Goal: Information Seeking & Learning: Learn about a topic

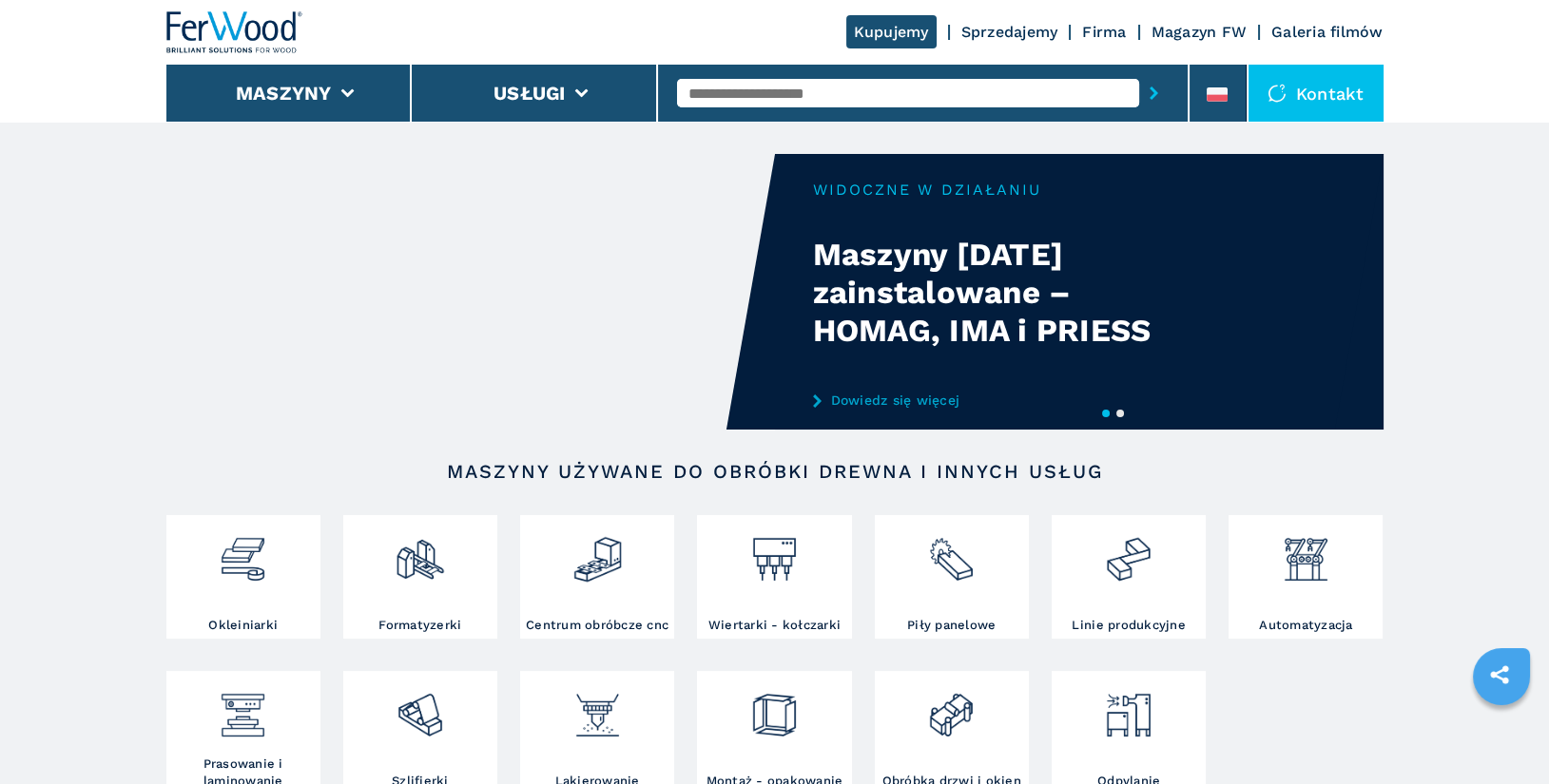
click at [780, 87] on input "text" at bounding box center [908, 93] width 463 height 28
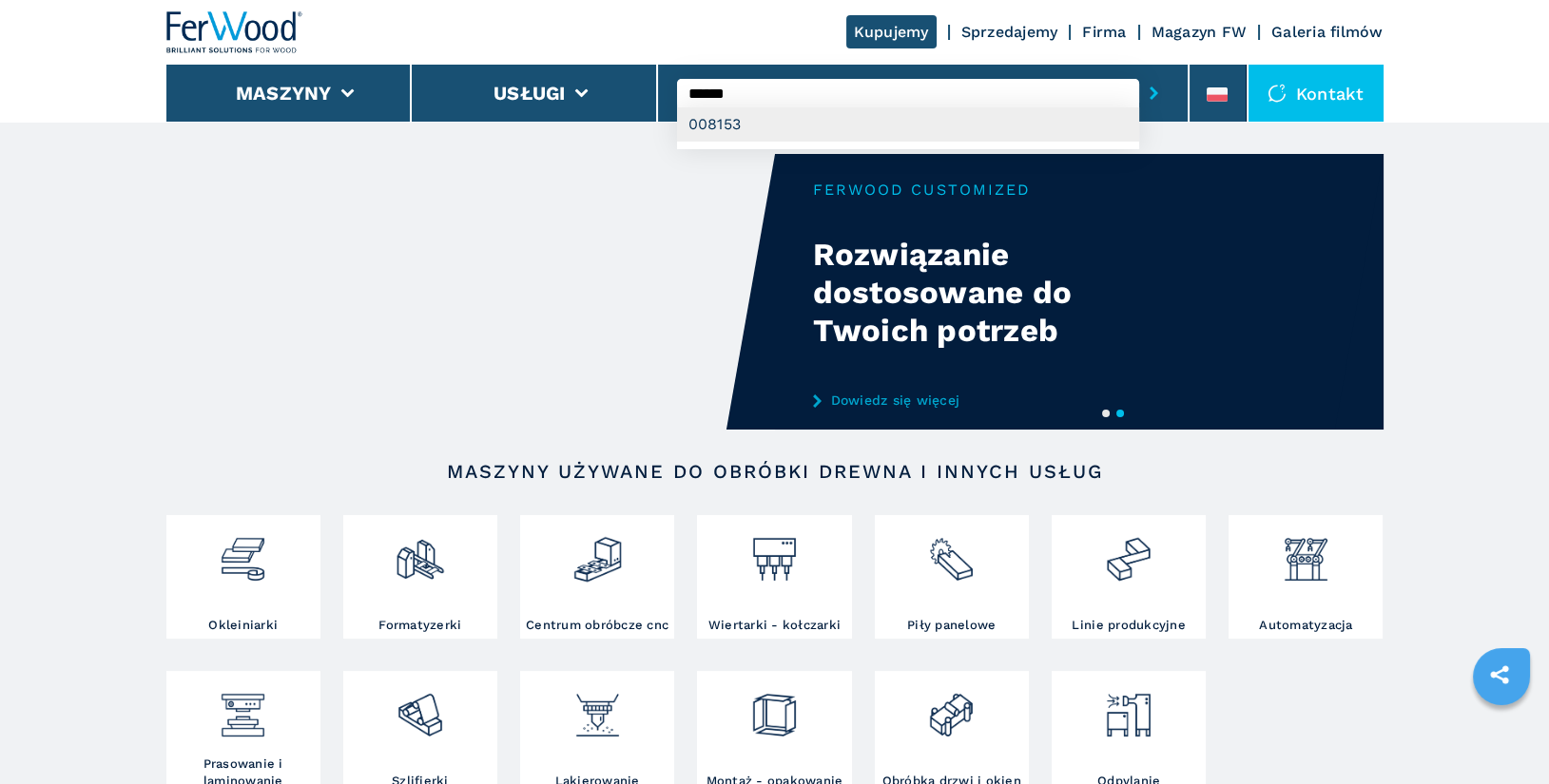
type input "******"
click at [801, 124] on div "008153" at bounding box center [908, 124] width 463 height 34
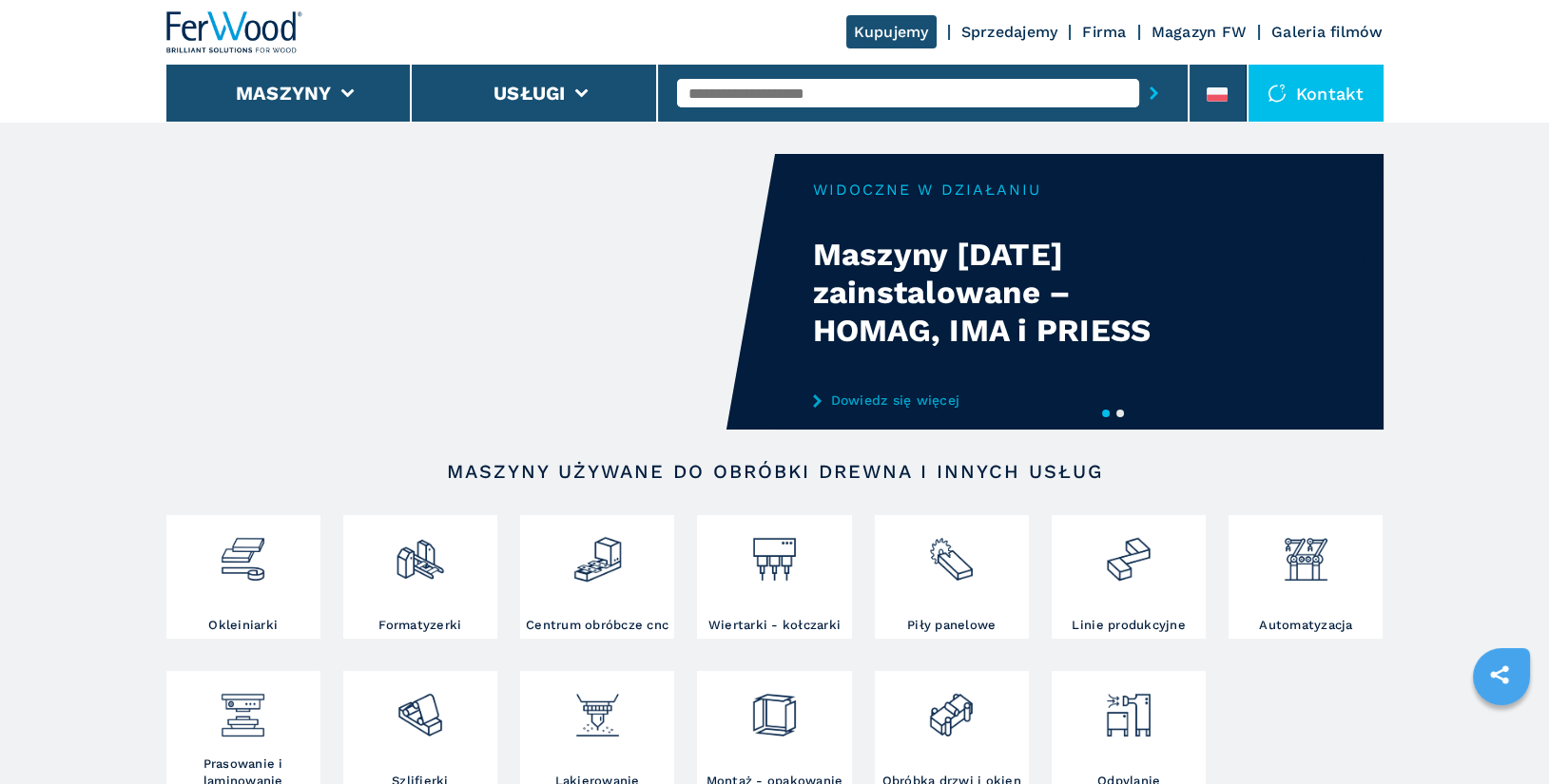
click at [779, 106] on input "text" at bounding box center [908, 93] width 463 height 28
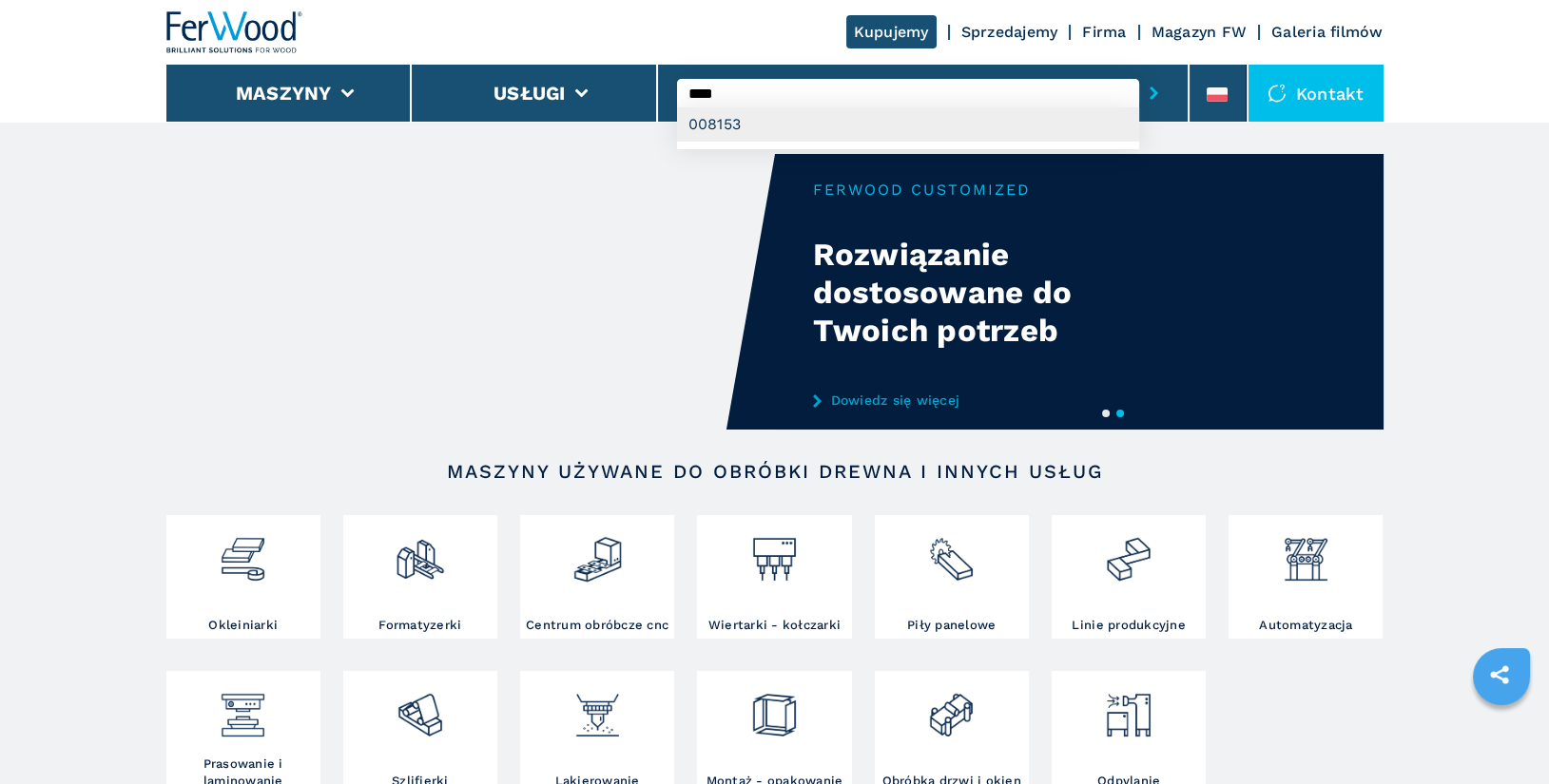
click at [794, 132] on div "008153" at bounding box center [908, 124] width 463 height 34
type input "******"
click at [831, 101] on input "******" at bounding box center [908, 93] width 463 height 28
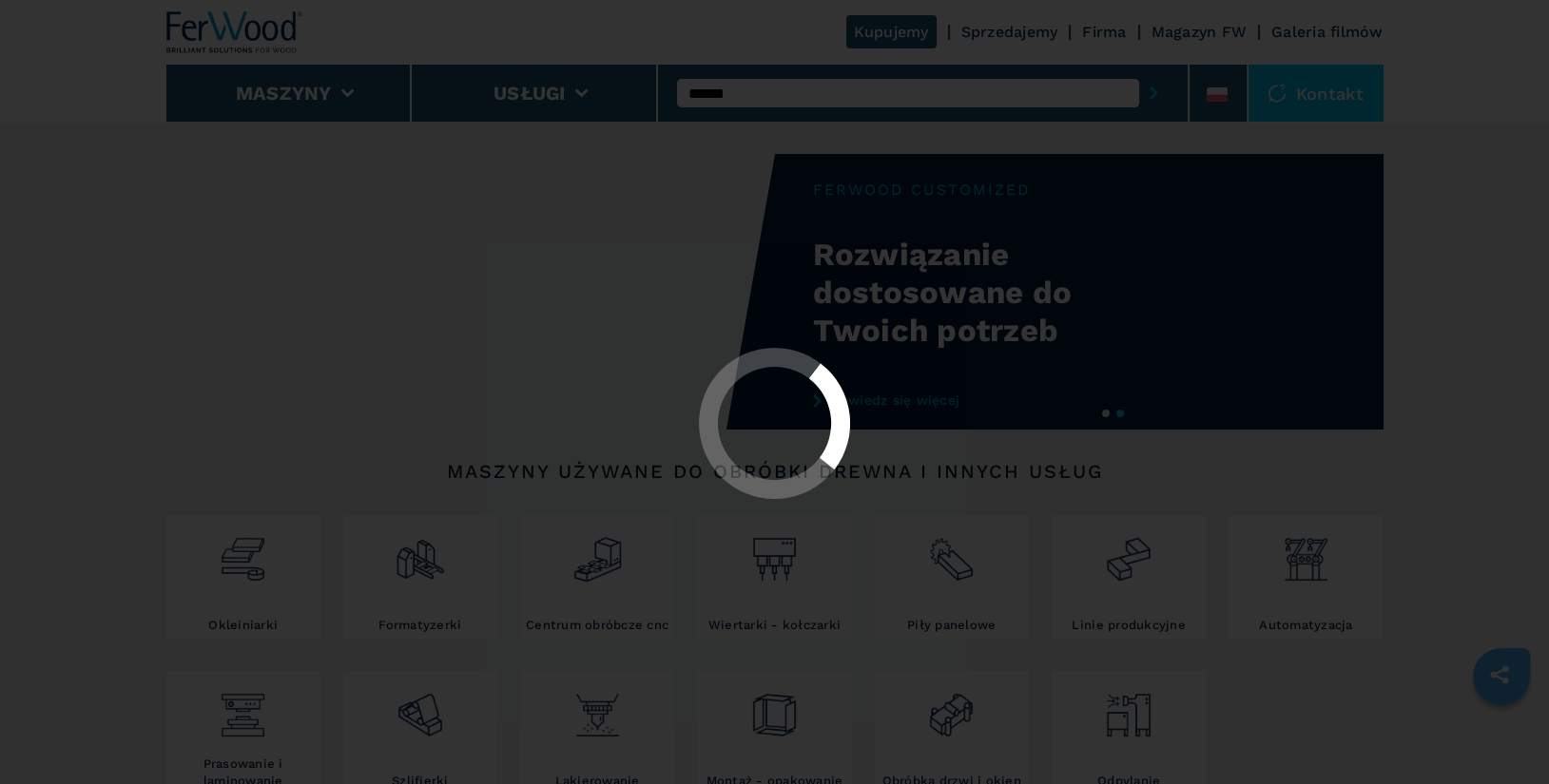
click at [1139, 71] on button "submit-button" at bounding box center [1154, 93] width 29 height 44
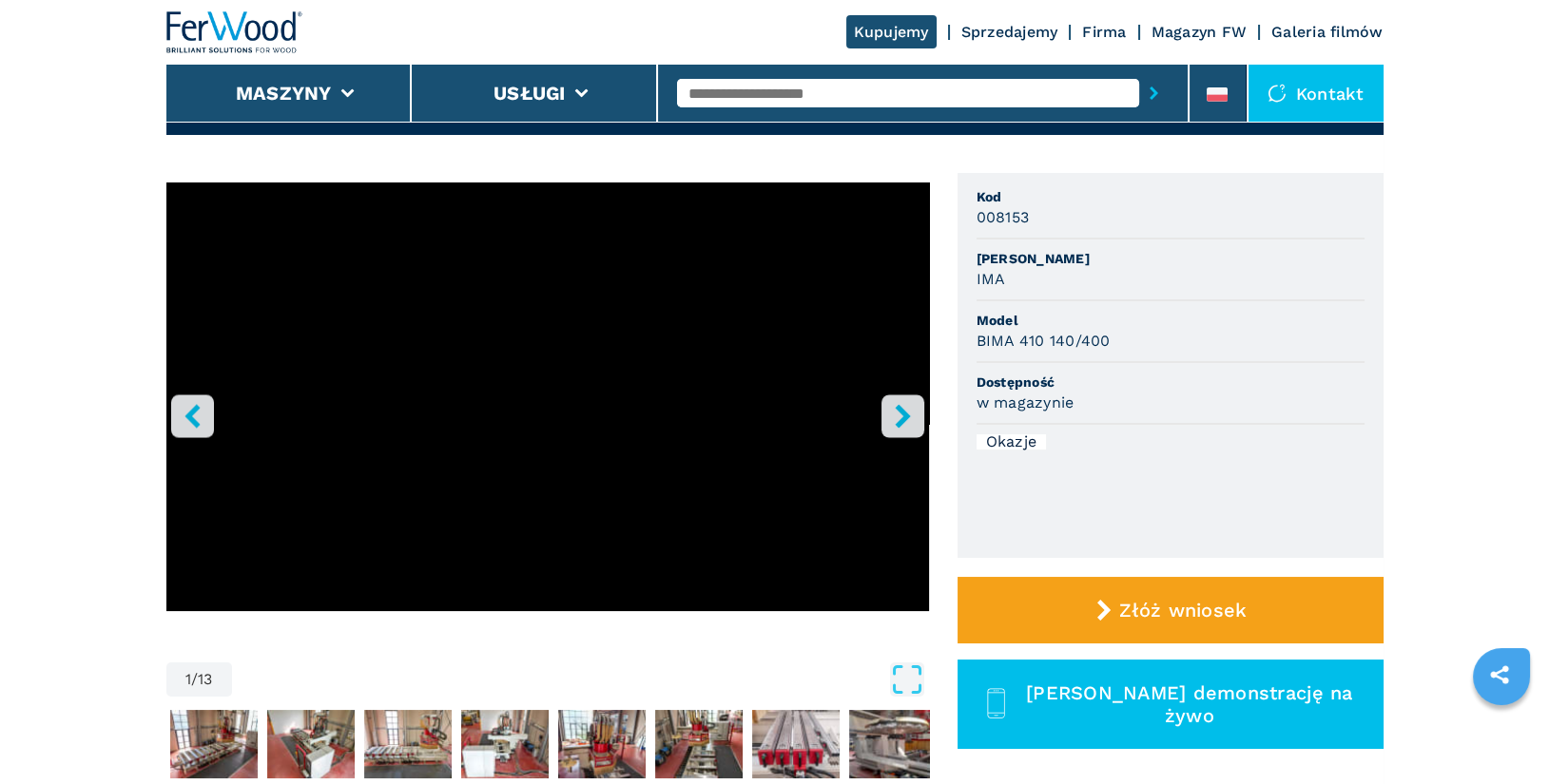
scroll to position [123, 0]
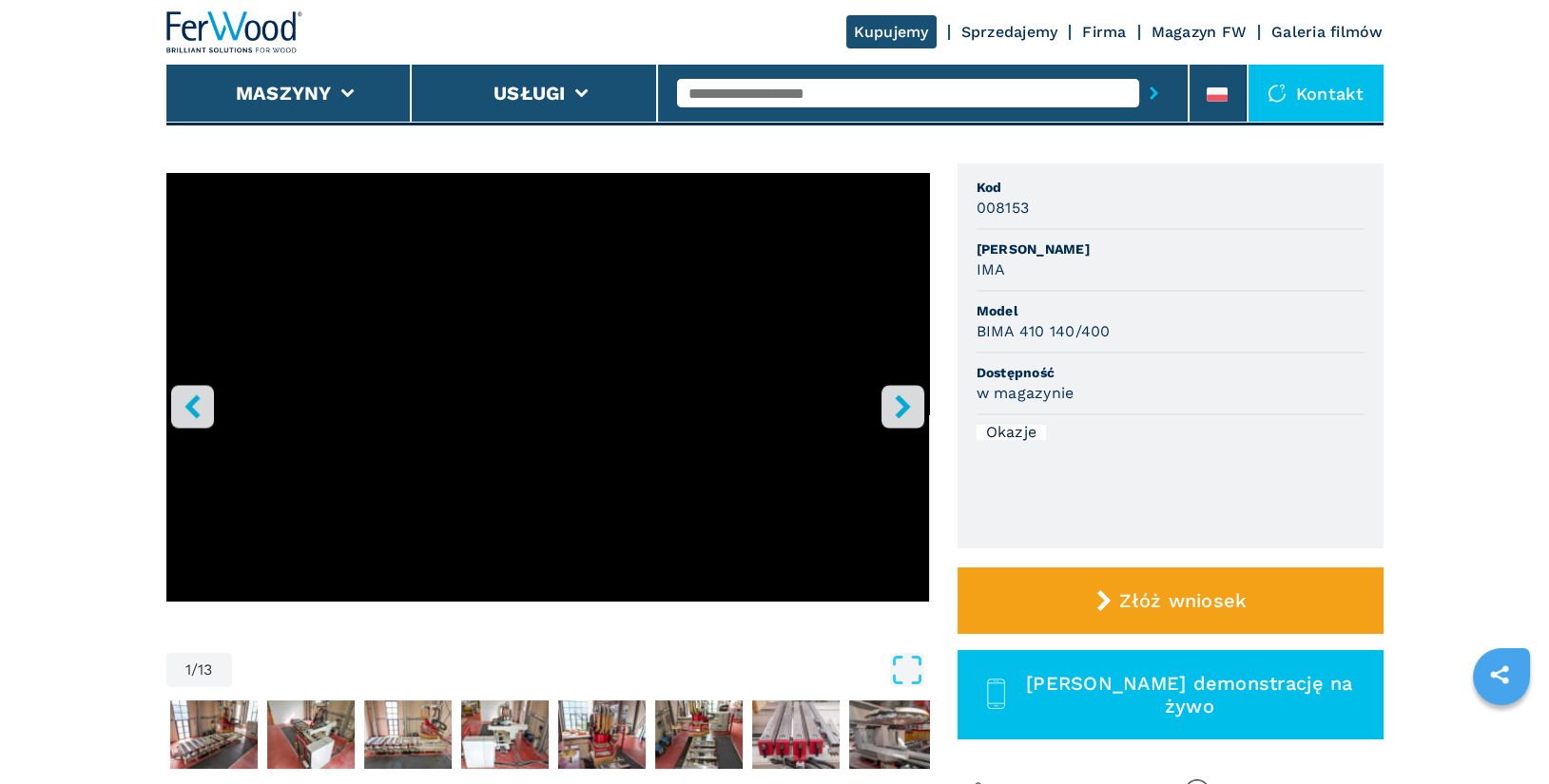
click at [909, 403] on icon "right-button" at bounding box center [903, 407] width 23 height 23
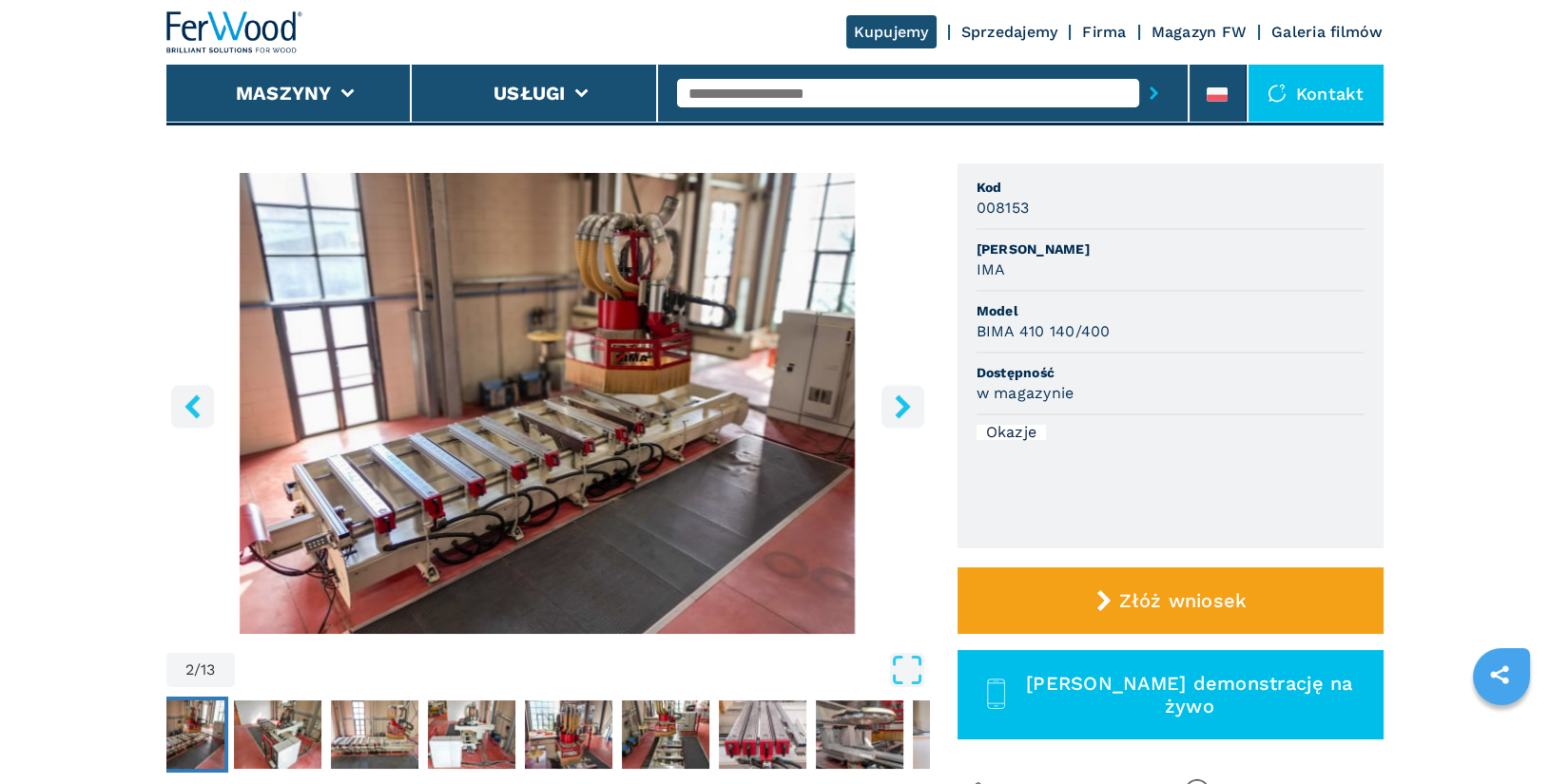
click at [906, 404] on icon "right-button" at bounding box center [903, 407] width 16 height 23
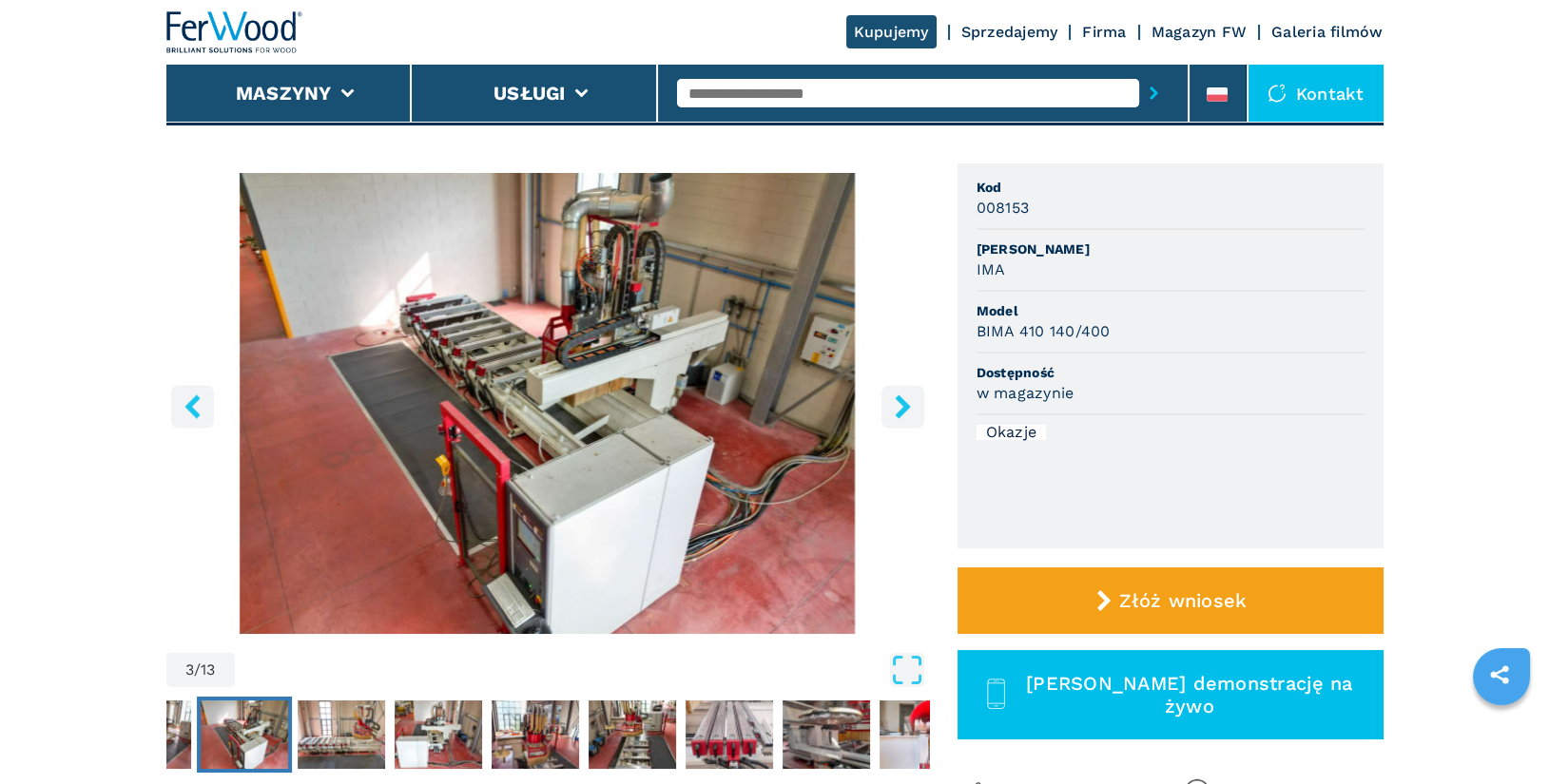
click at [904, 410] on icon "right-button" at bounding box center [903, 407] width 16 height 23
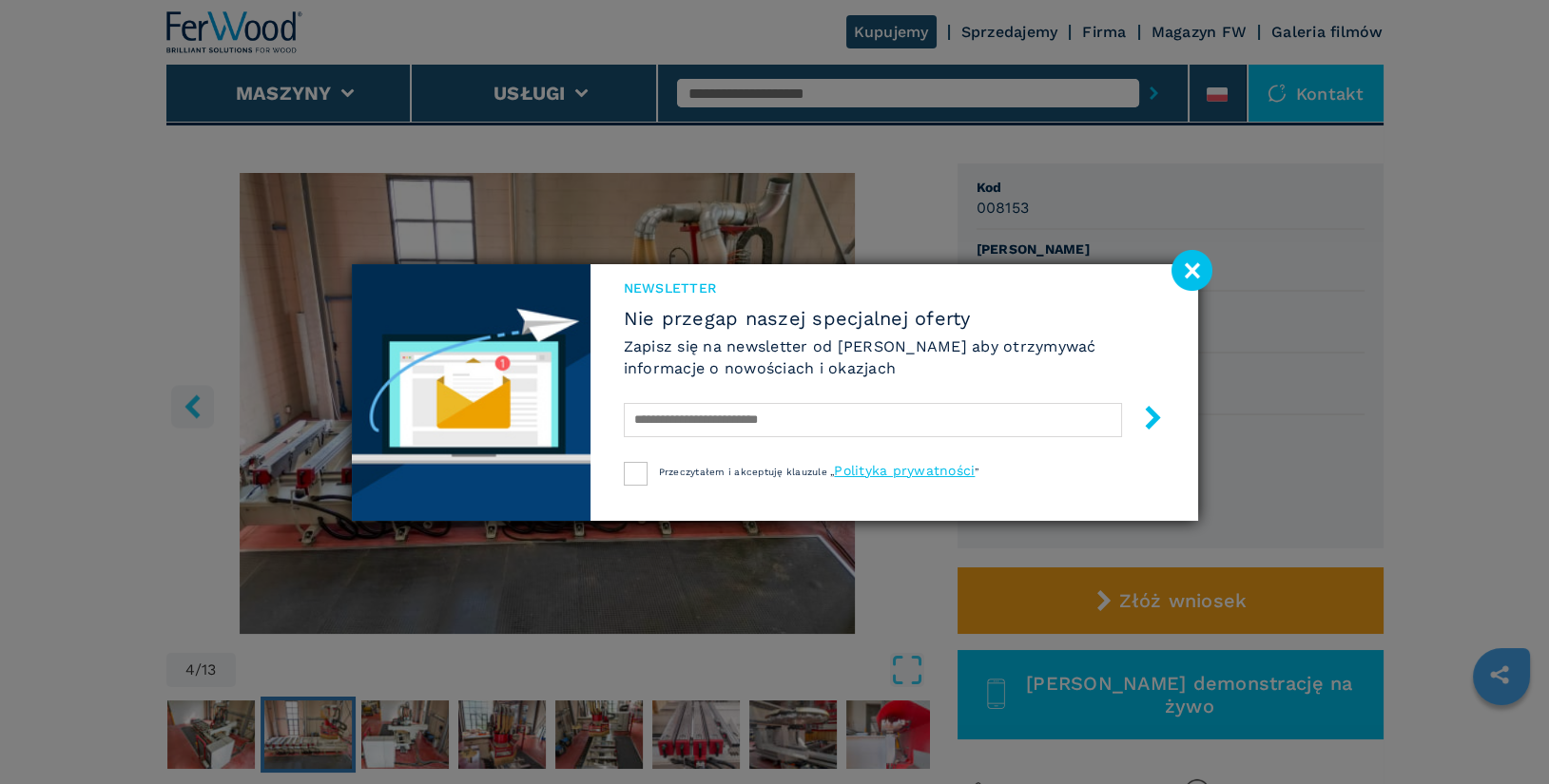
click at [1200, 271] on image at bounding box center [1192, 271] width 41 height 41
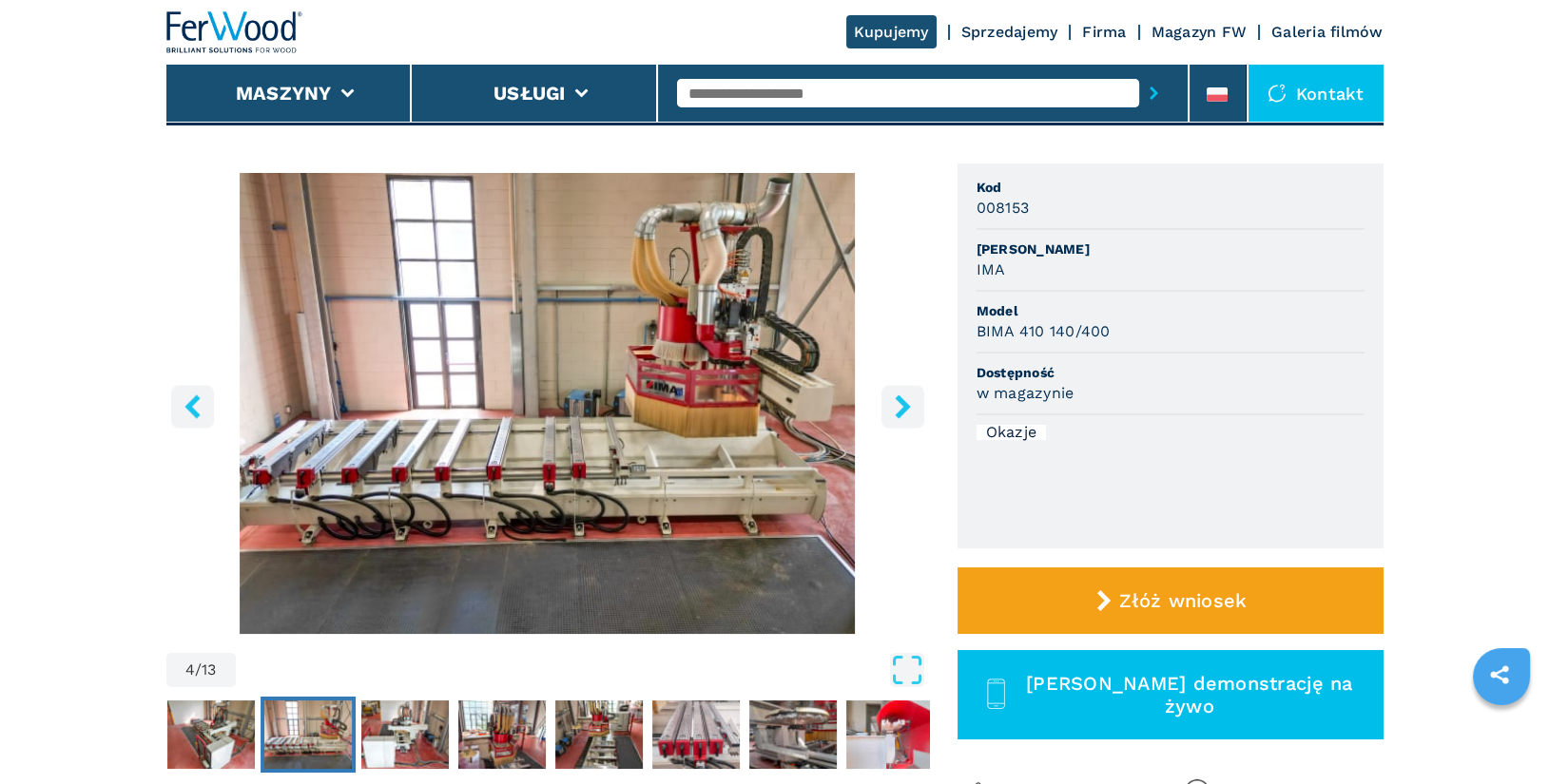
click at [901, 422] on button "right-button" at bounding box center [904, 407] width 43 height 43
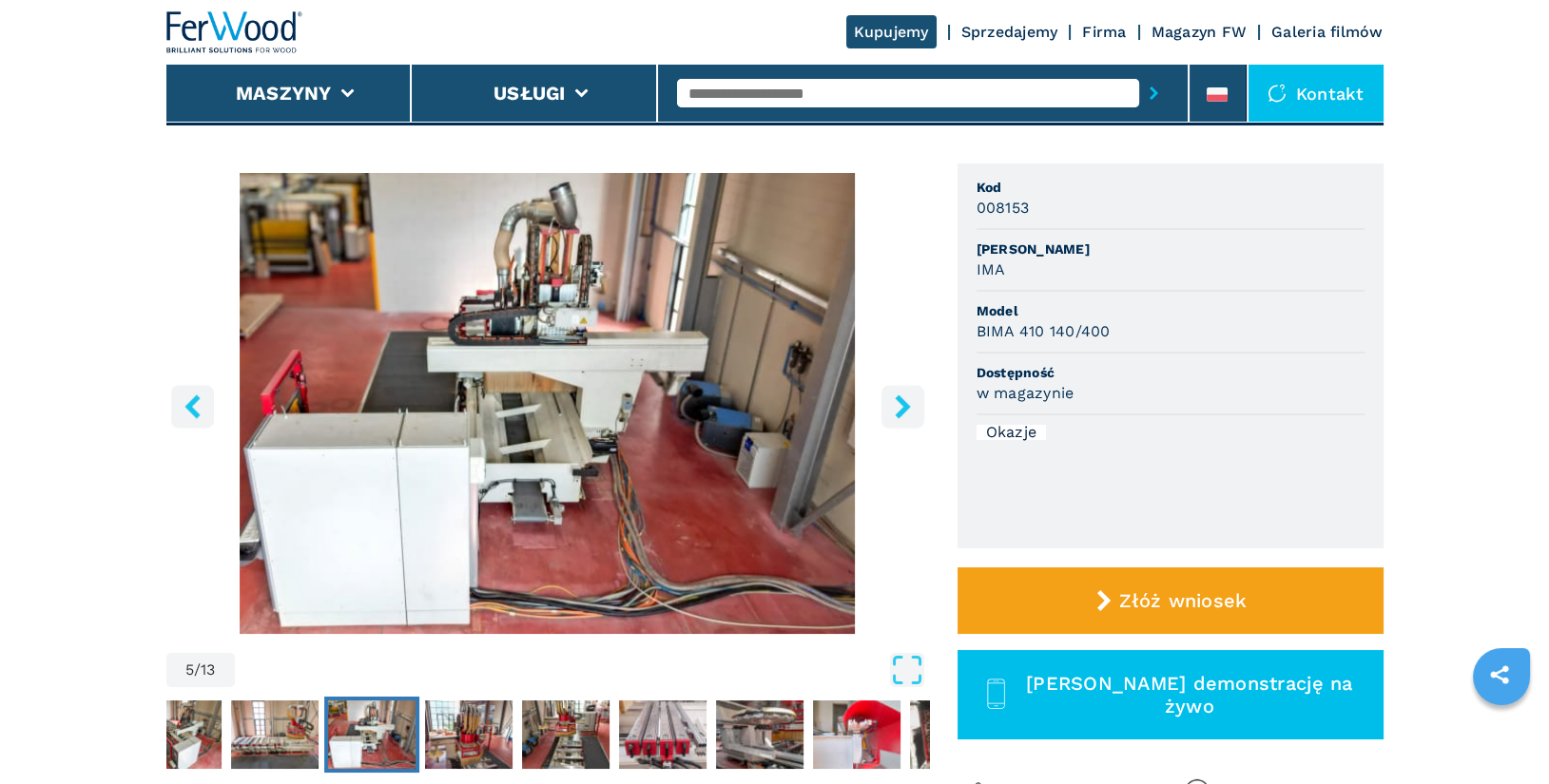
click at [906, 408] on icon "right-button" at bounding box center [903, 407] width 16 height 23
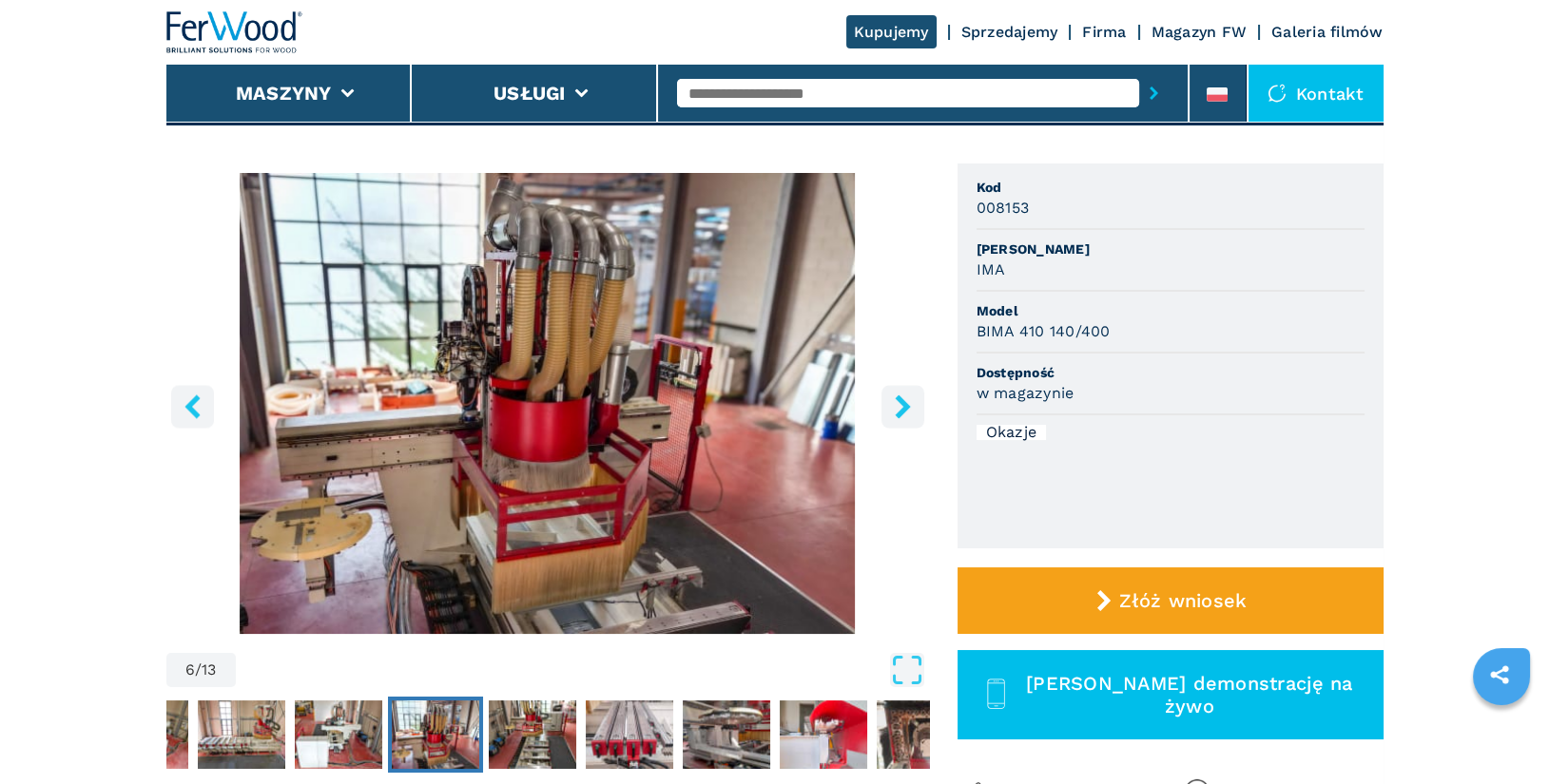
click at [911, 399] on icon "right-button" at bounding box center [903, 407] width 23 height 23
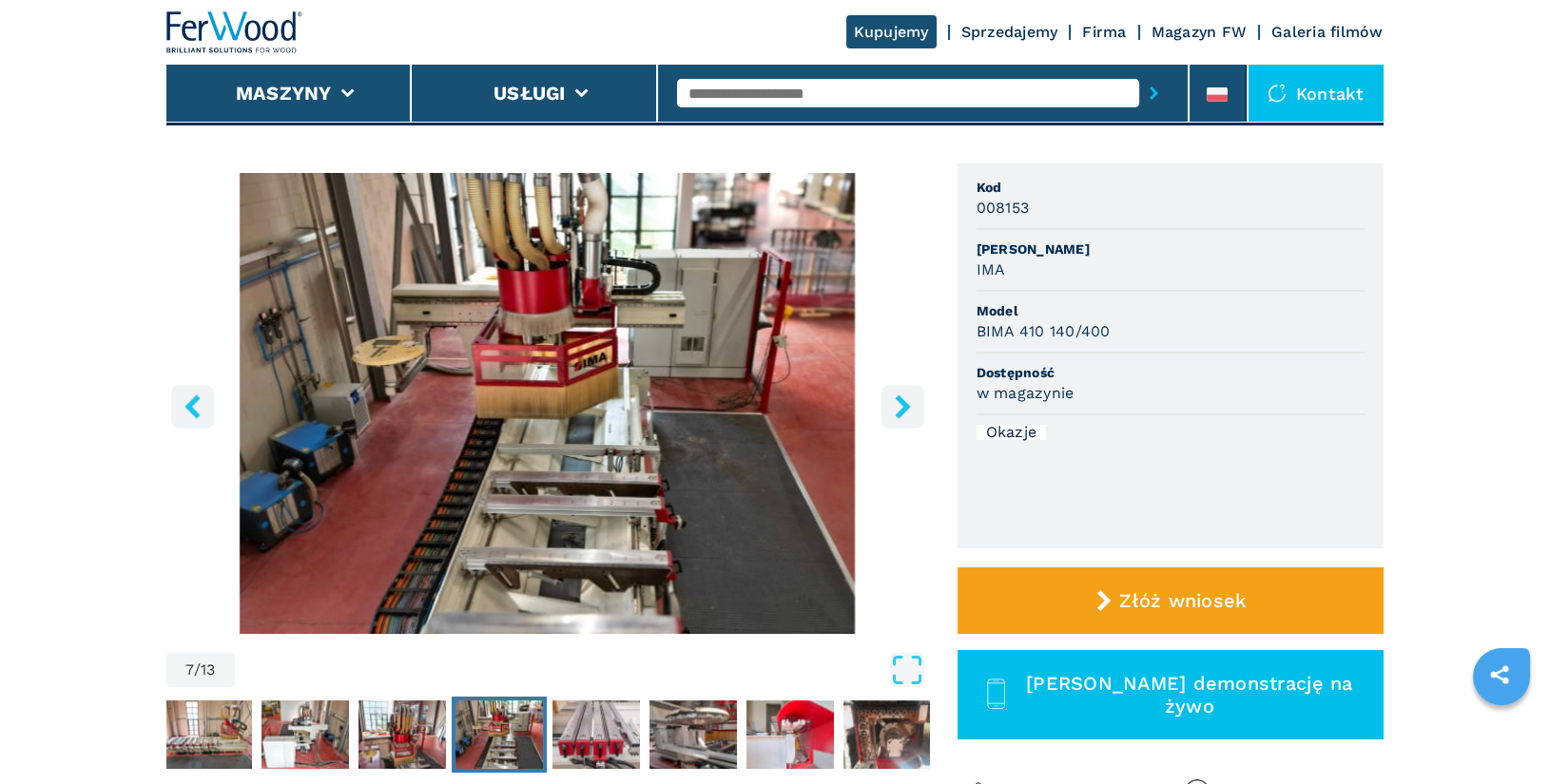
click at [902, 414] on icon "right-button" at bounding box center [903, 407] width 16 height 23
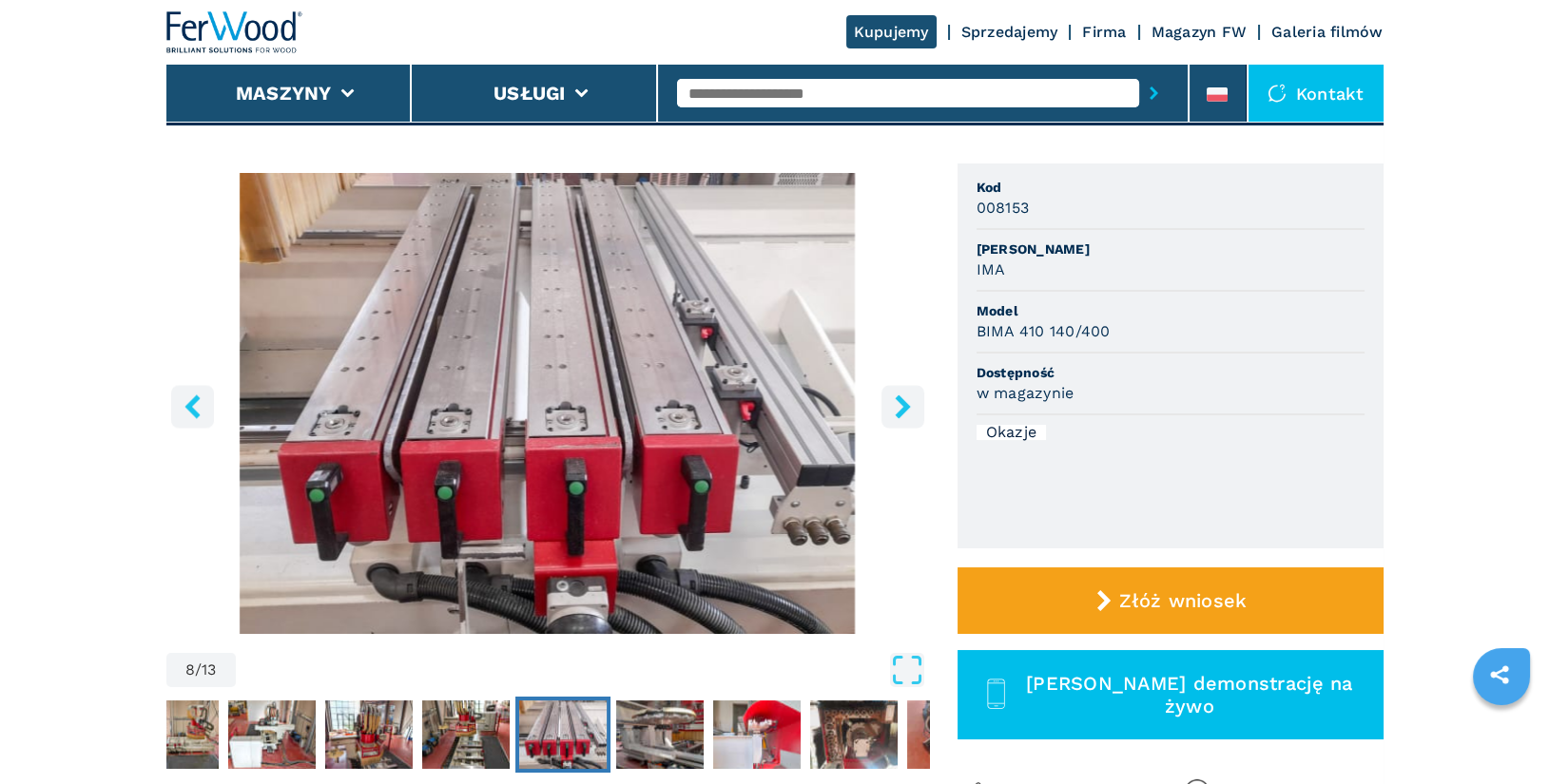
click at [902, 414] on icon "right-button" at bounding box center [903, 407] width 16 height 23
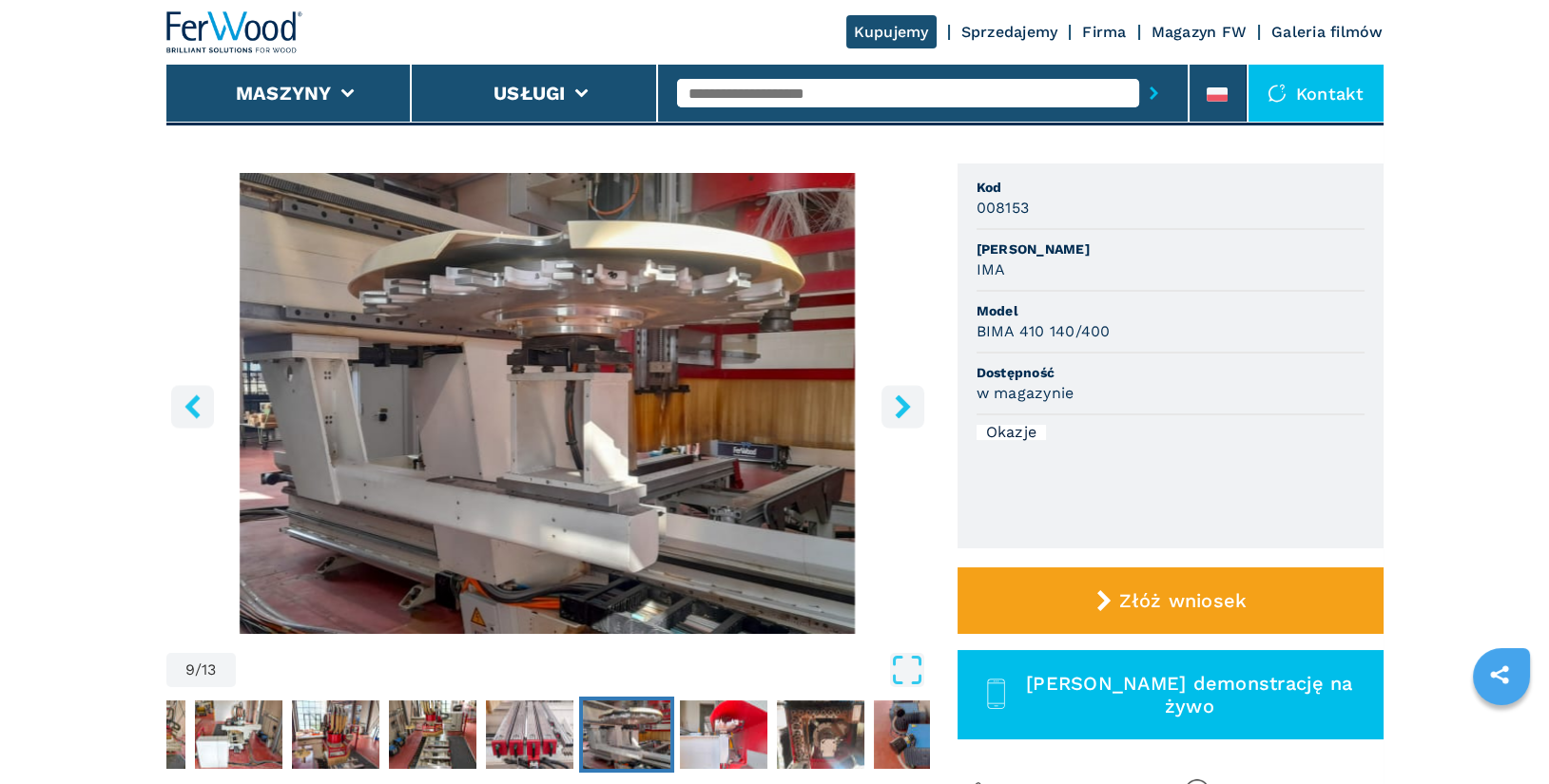
click at [902, 414] on icon "right-button" at bounding box center [903, 407] width 16 height 23
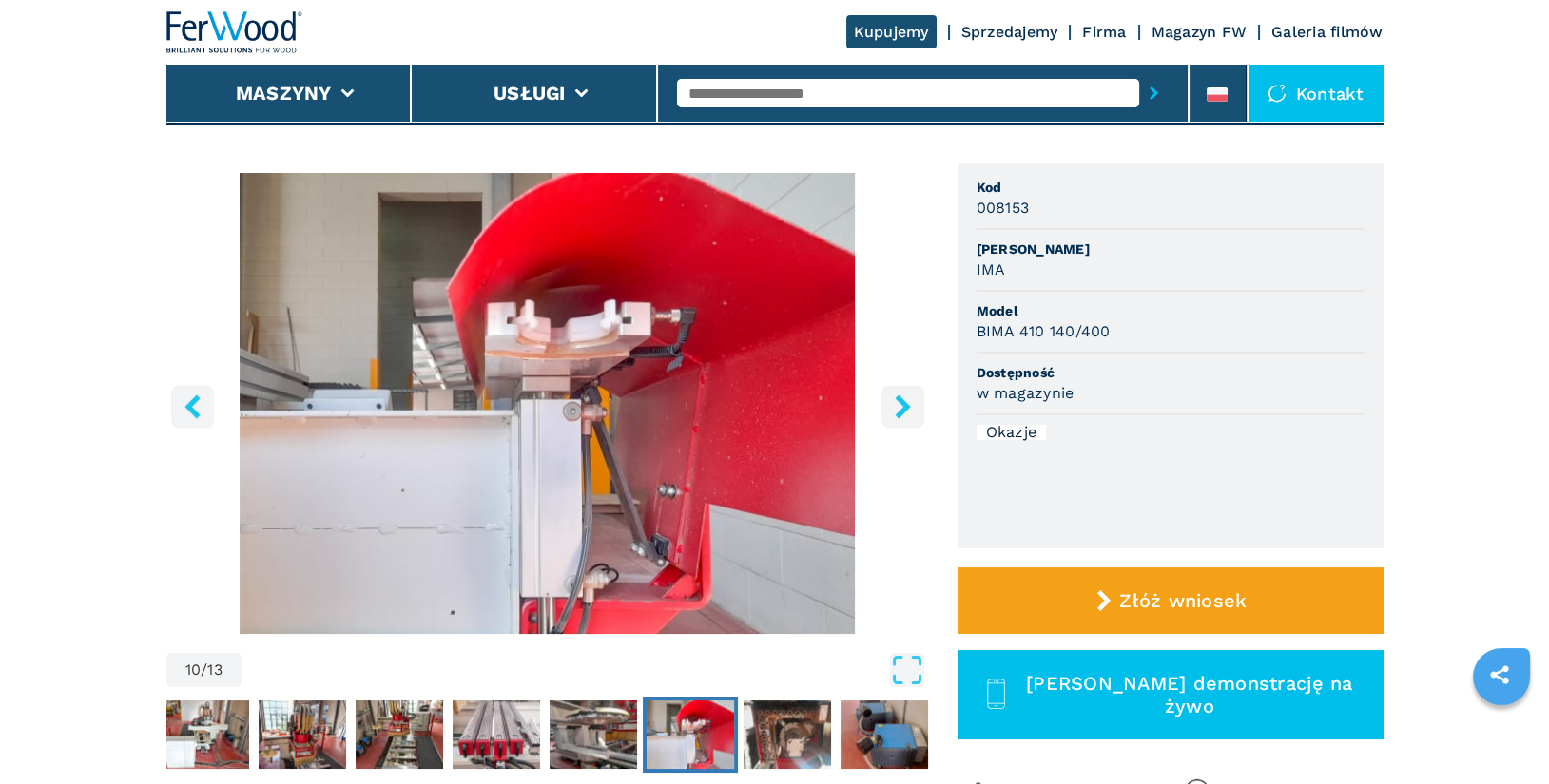
click at [912, 406] on icon "right-button" at bounding box center [903, 407] width 23 height 23
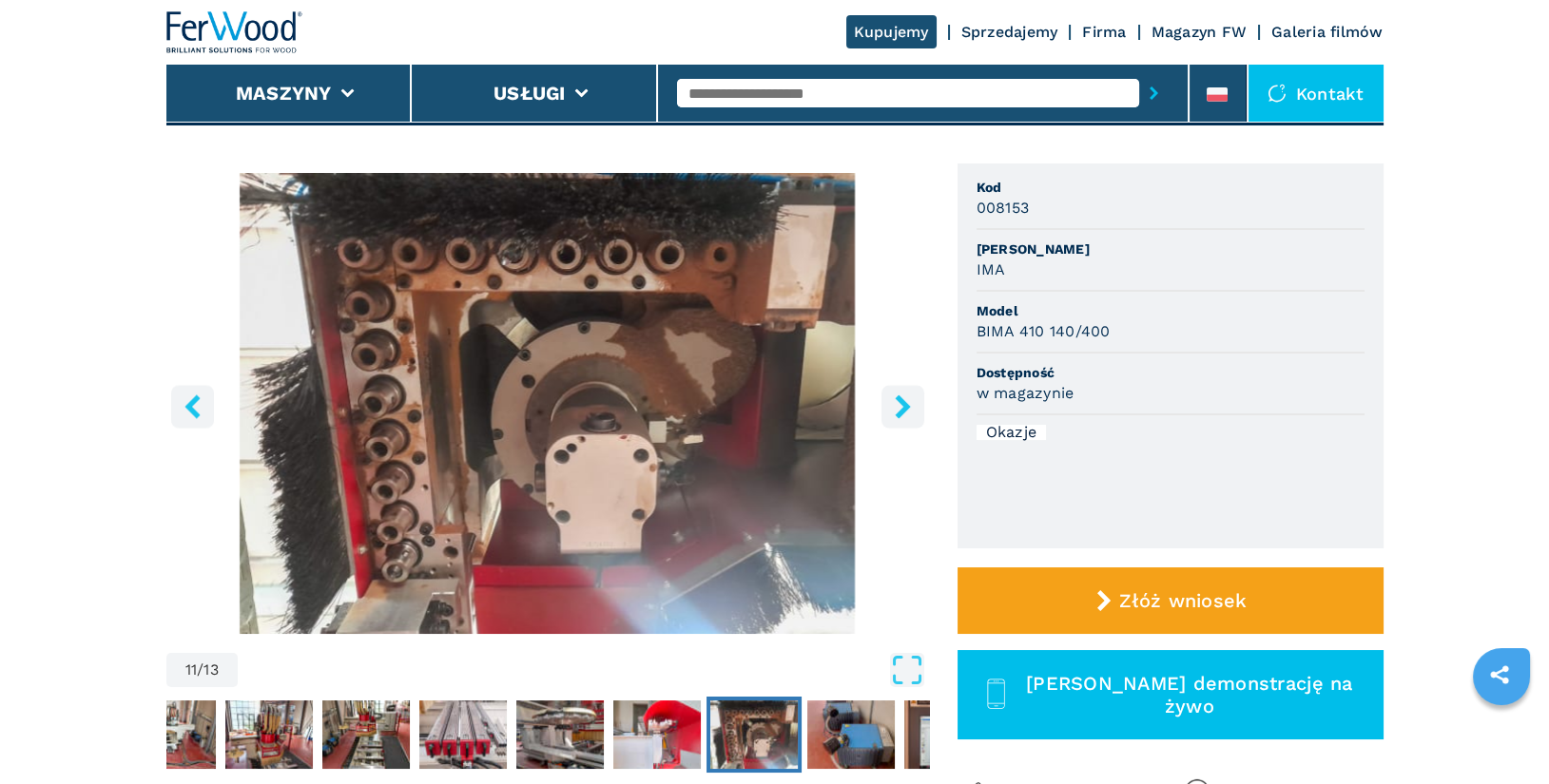
click at [898, 407] on icon "right-button" at bounding box center [903, 407] width 23 height 23
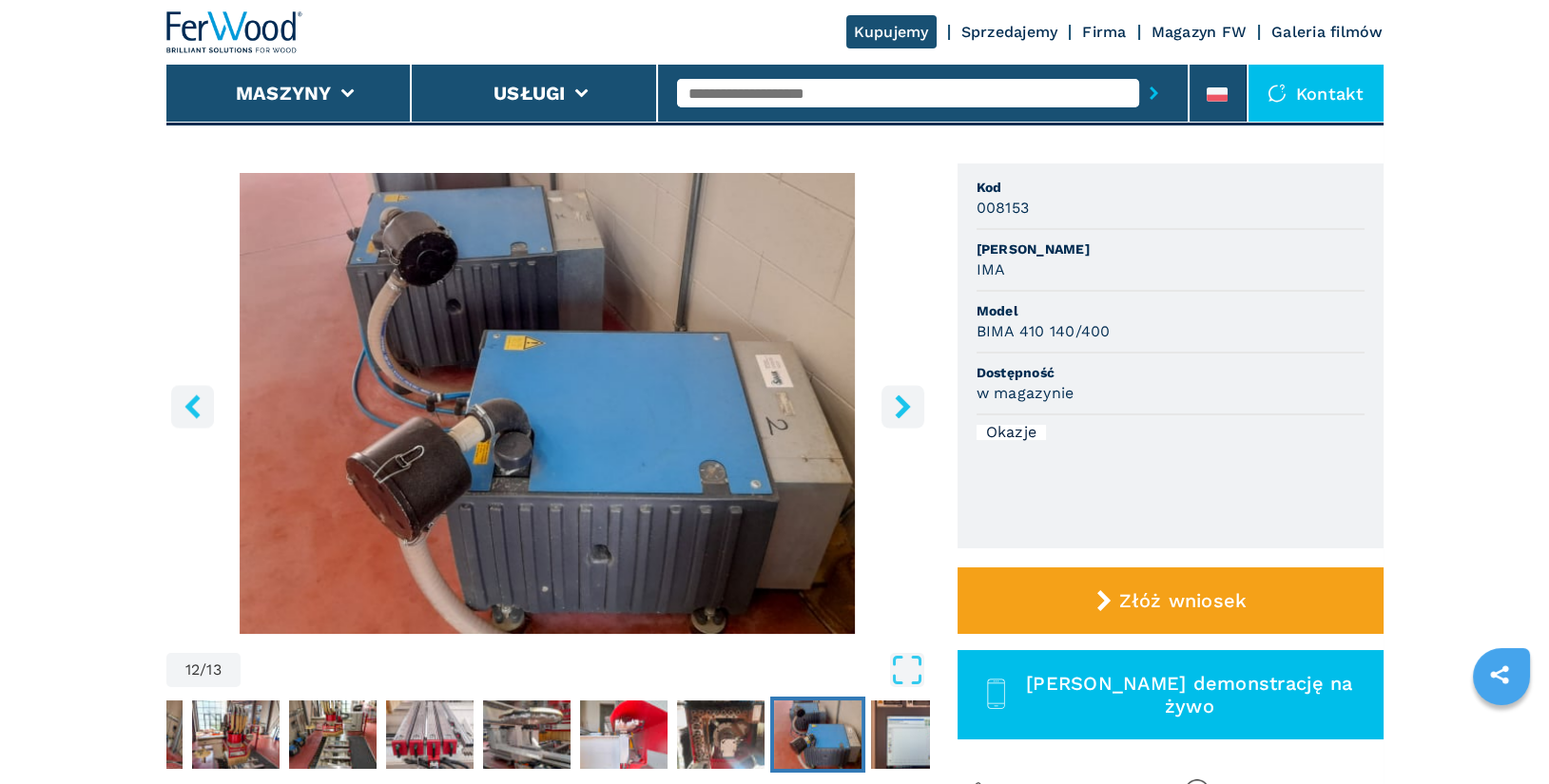
click at [898, 407] on icon "right-button" at bounding box center [903, 407] width 23 height 23
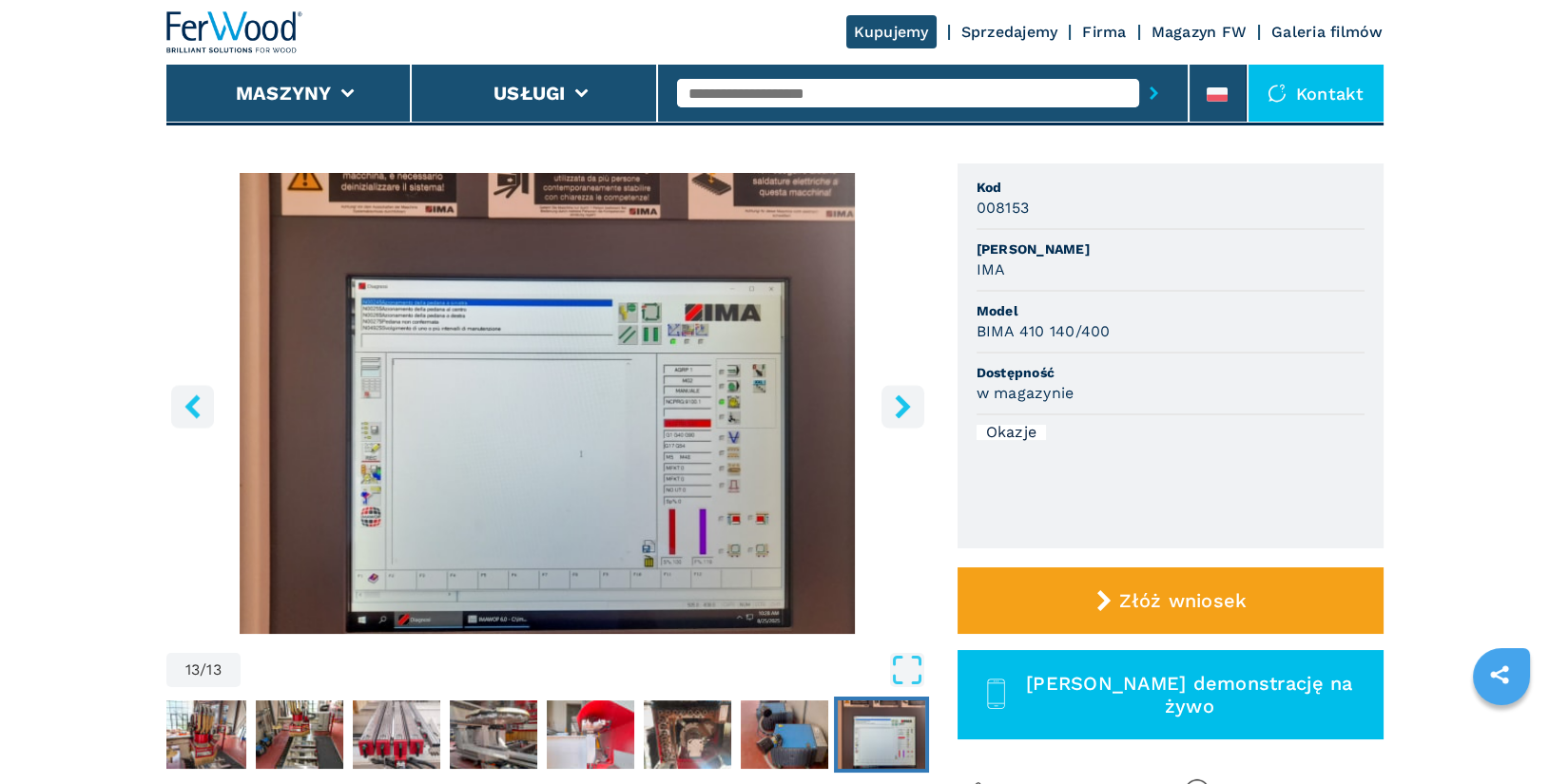
click at [898, 407] on icon "right-button" at bounding box center [903, 407] width 23 height 23
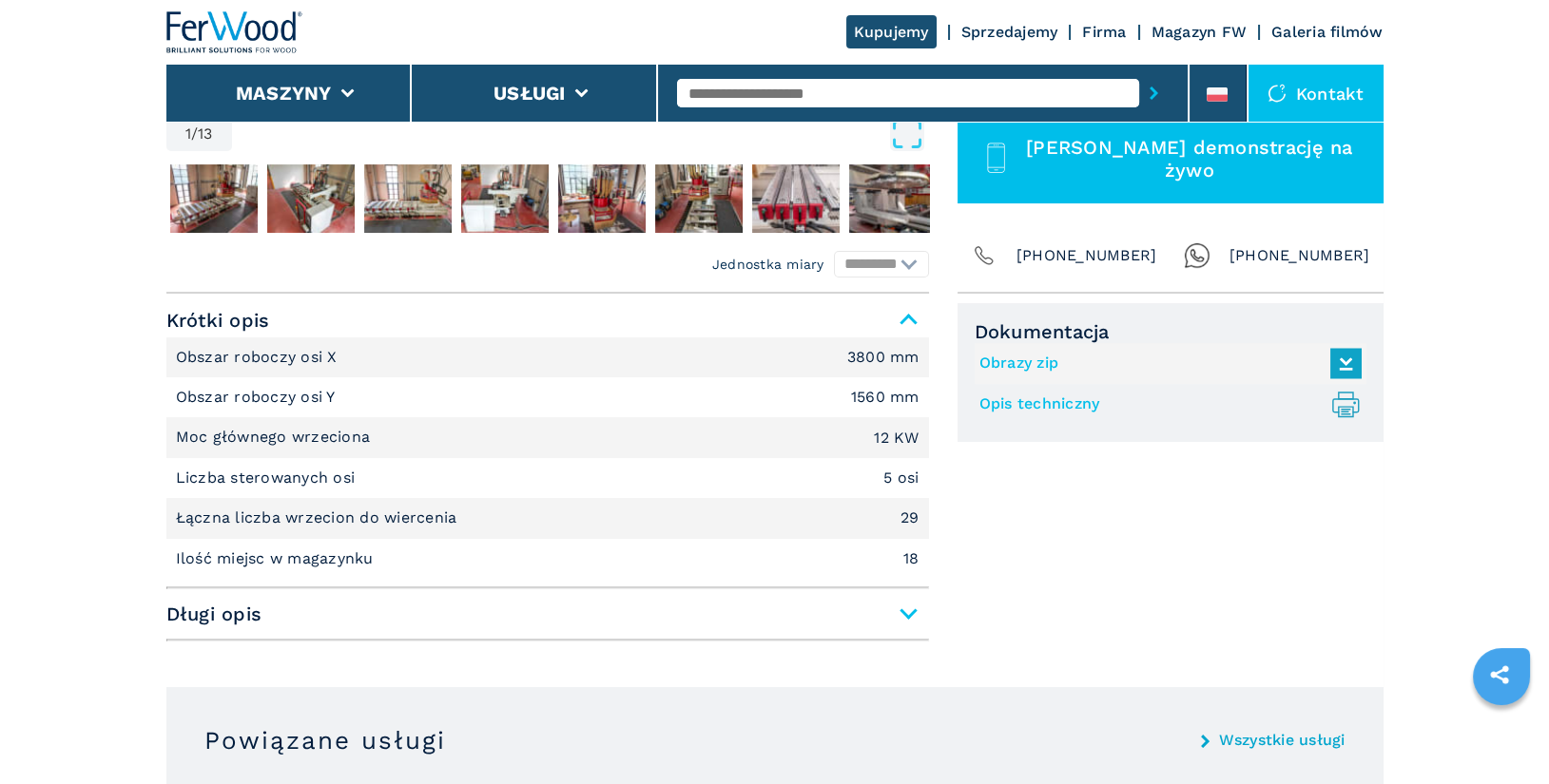
scroll to position [559, 0]
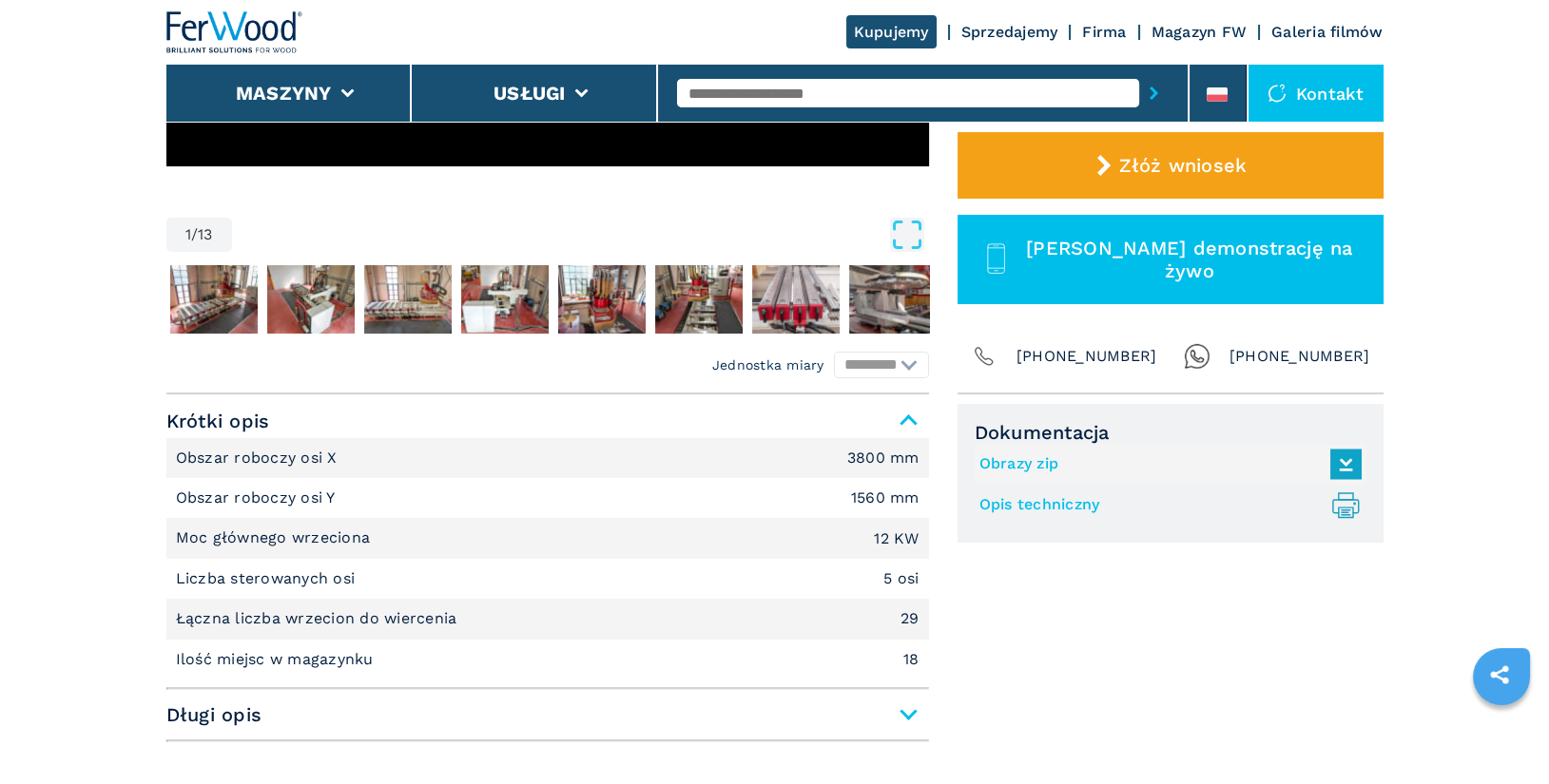
click at [1054, 505] on link "Opis techniczny .prefix__st0{stroke-linecap:round;stroke-linejoin:round}.prefix…" at bounding box center [1166, 505] width 373 height 31
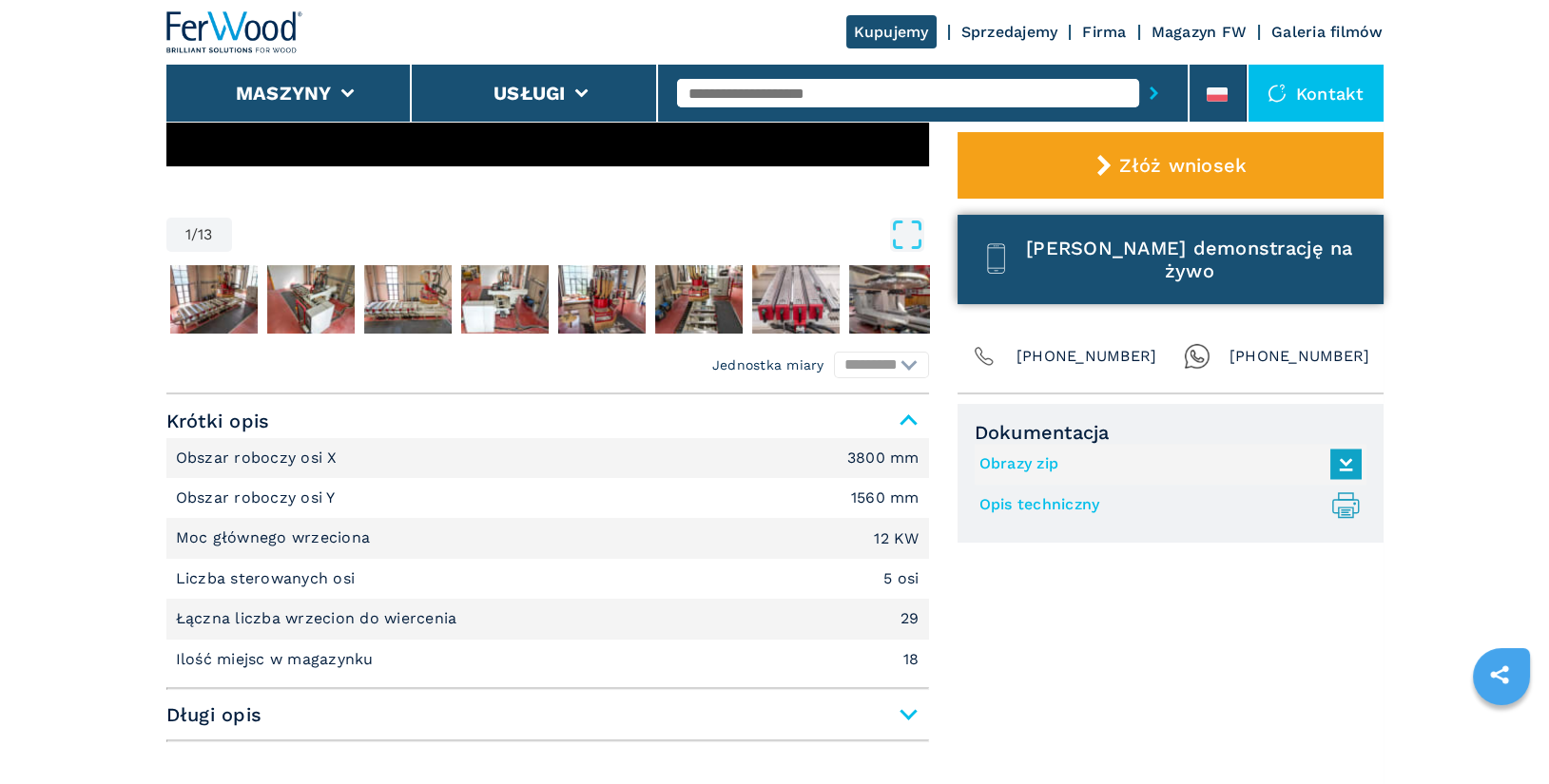
scroll to position [0, 0]
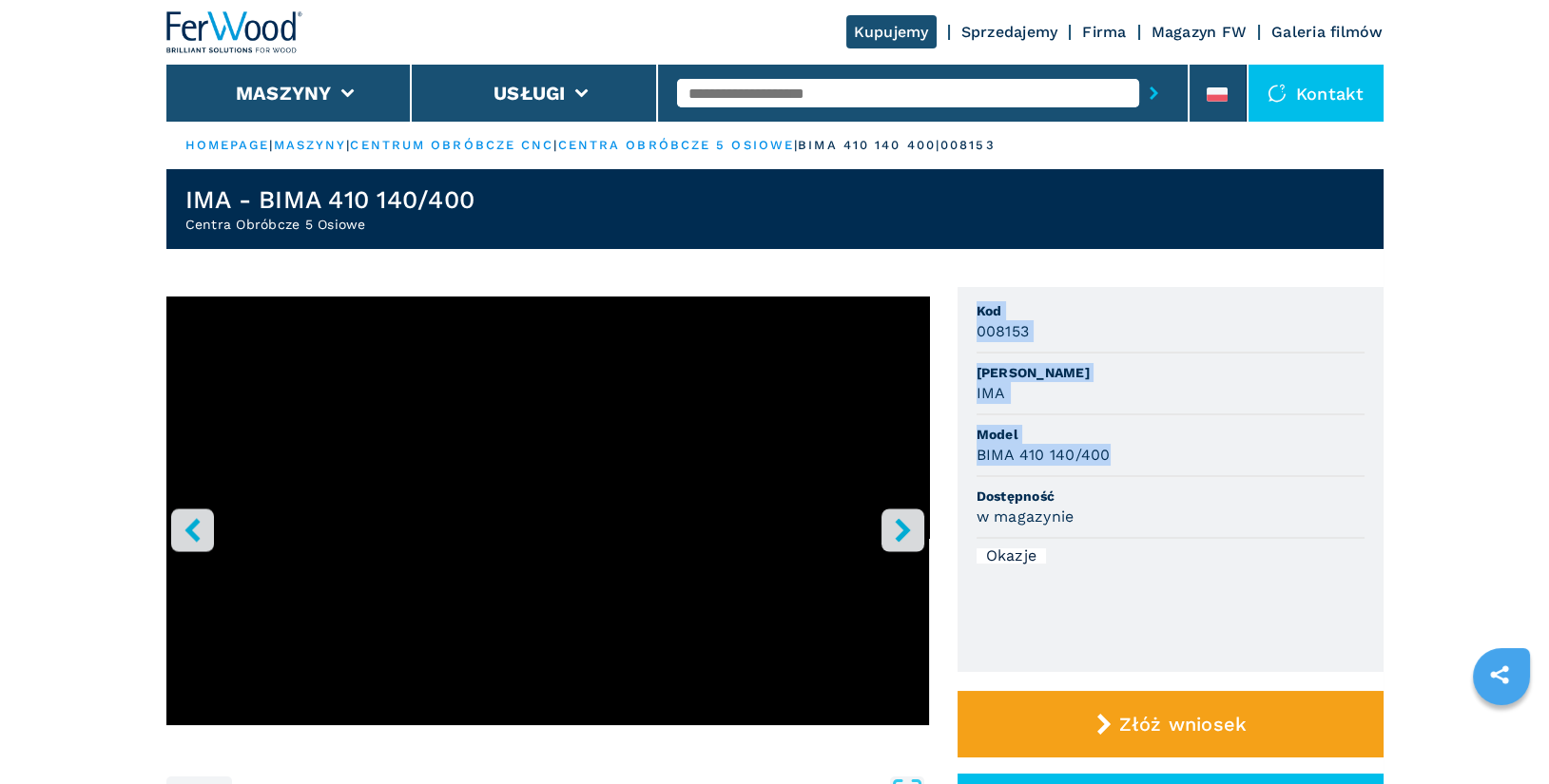
drag, startPoint x: 978, startPoint y: 308, endPoint x: 1138, endPoint y: 452, distance: 215.3
click at [1138, 452] on ul "Kod 008153 Marka IMA Model BIMA 410 140/400 Dostępność w magazynie Okazje" at bounding box center [1171, 480] width 426 height 385
copy ul "Kod 008153 Marka IMA Model BIMA 410 140/400"
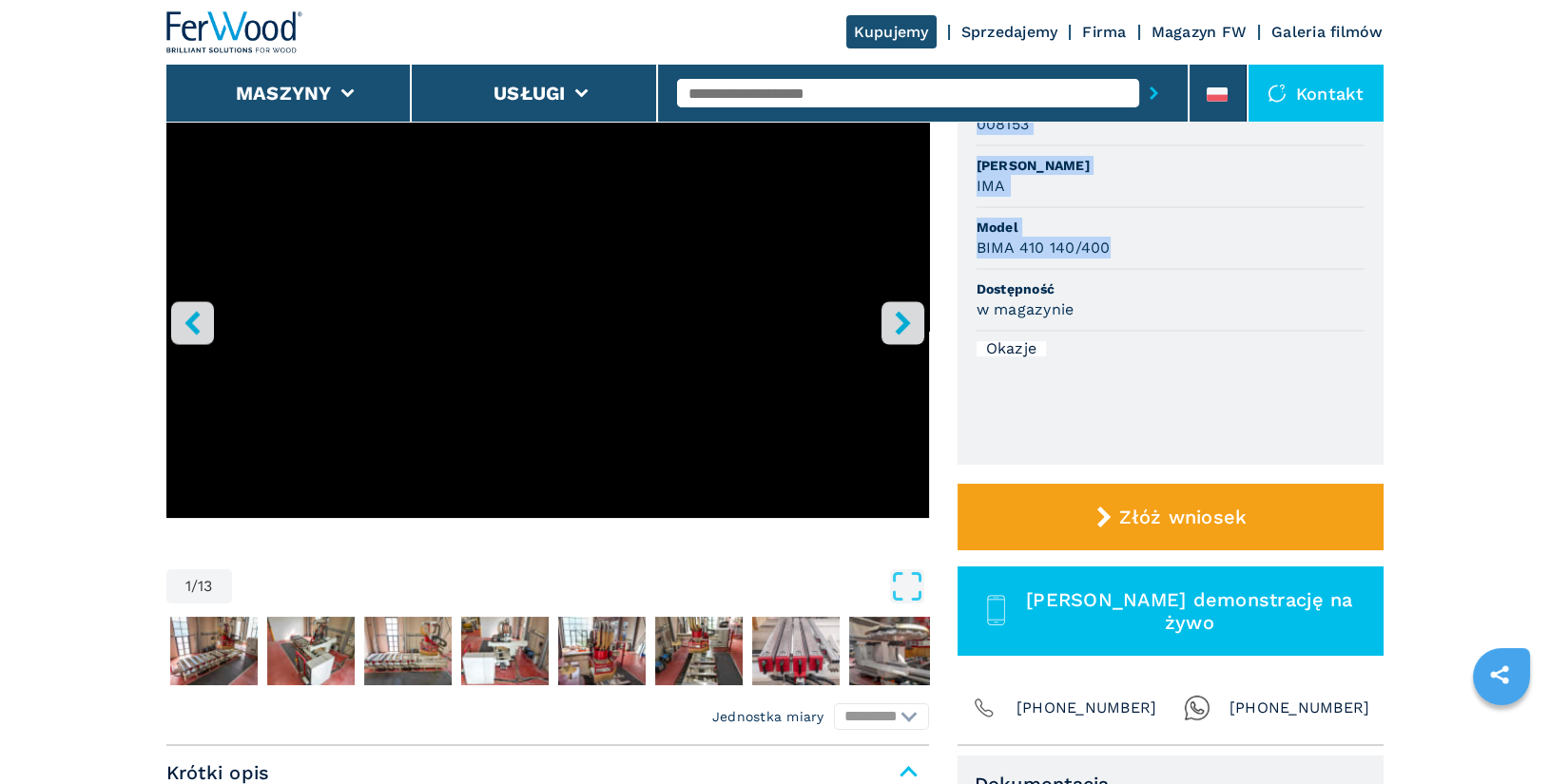
scroll to position [193, 0]
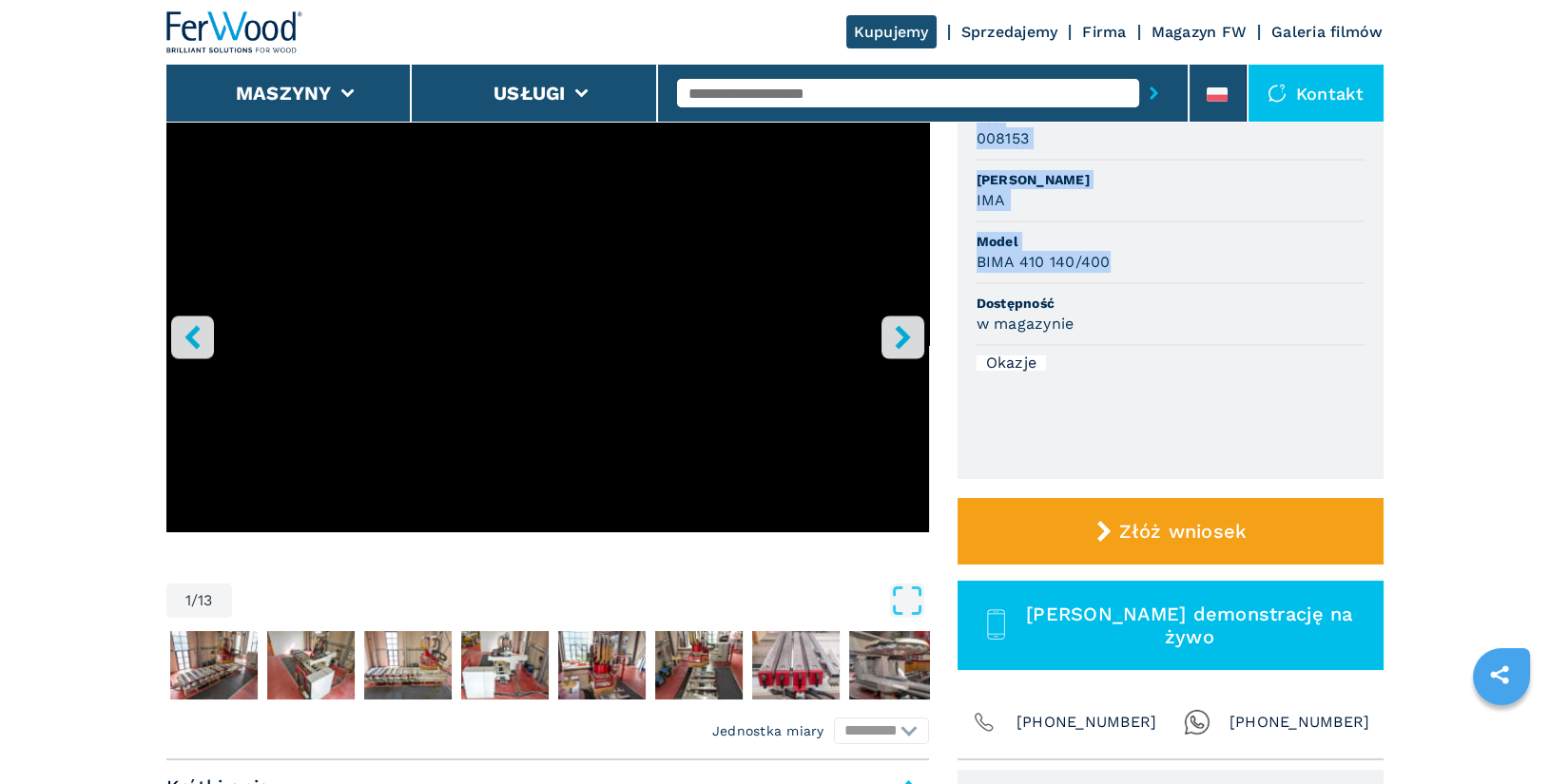
click at [910, 340] on icon "right-button" at bounding box center [903, 337] width 23 height 23
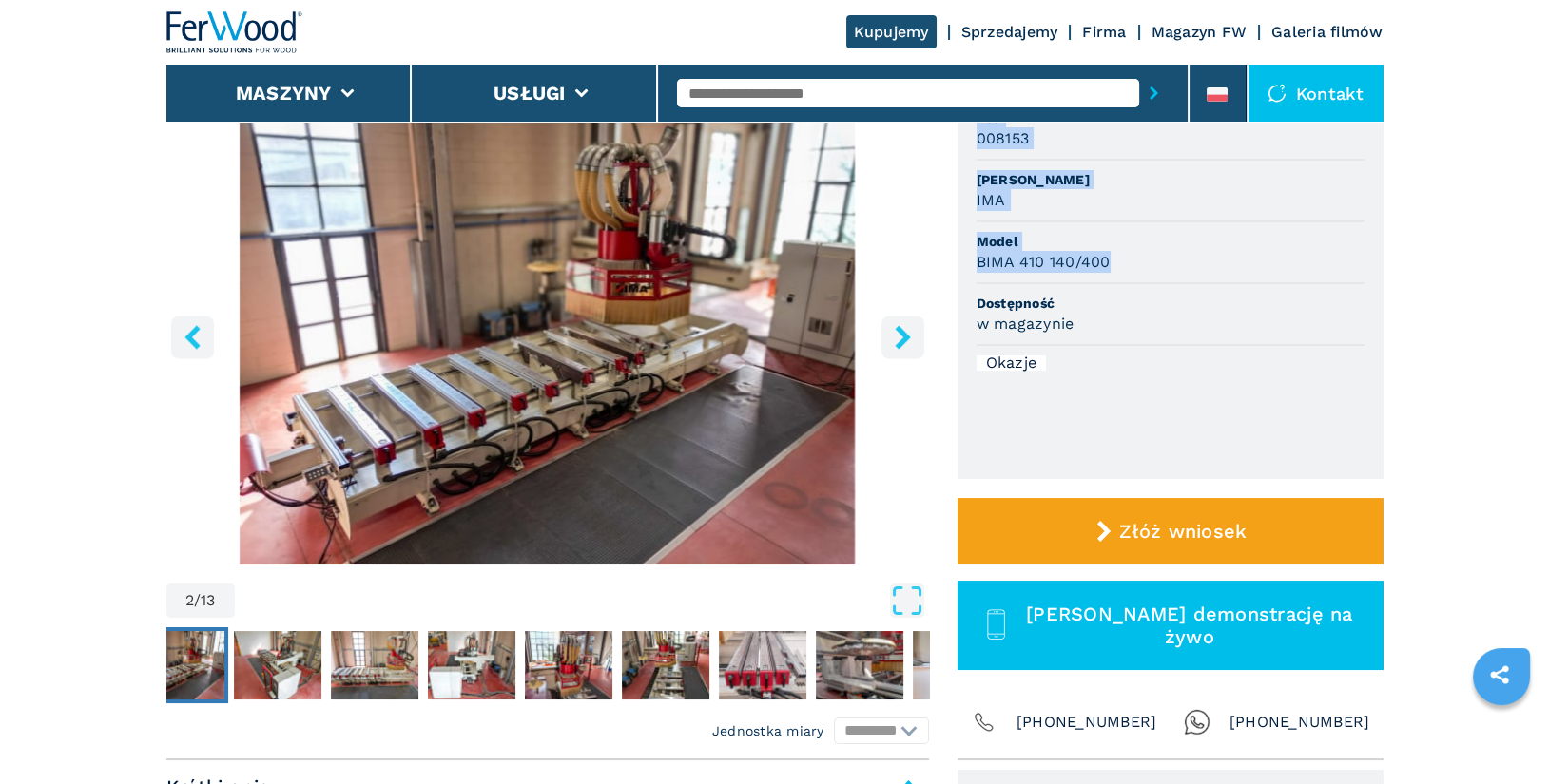
click at [898, 338] on icon "right-button" at bounding box center [903, 337] width 23 height 23
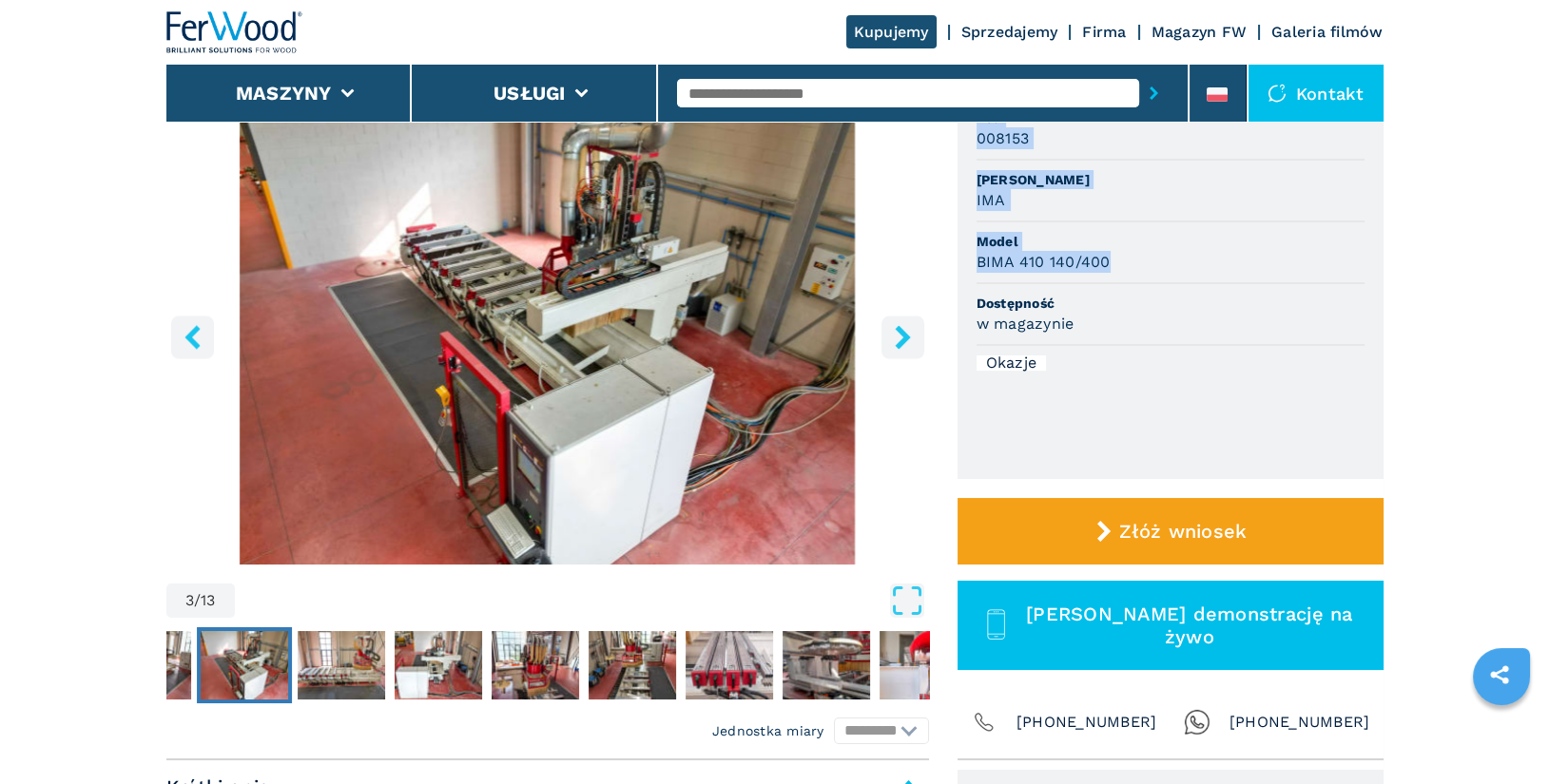
click at [898, 338] on icon "right-button" at bounding box center [903, 337] width 23 height 23
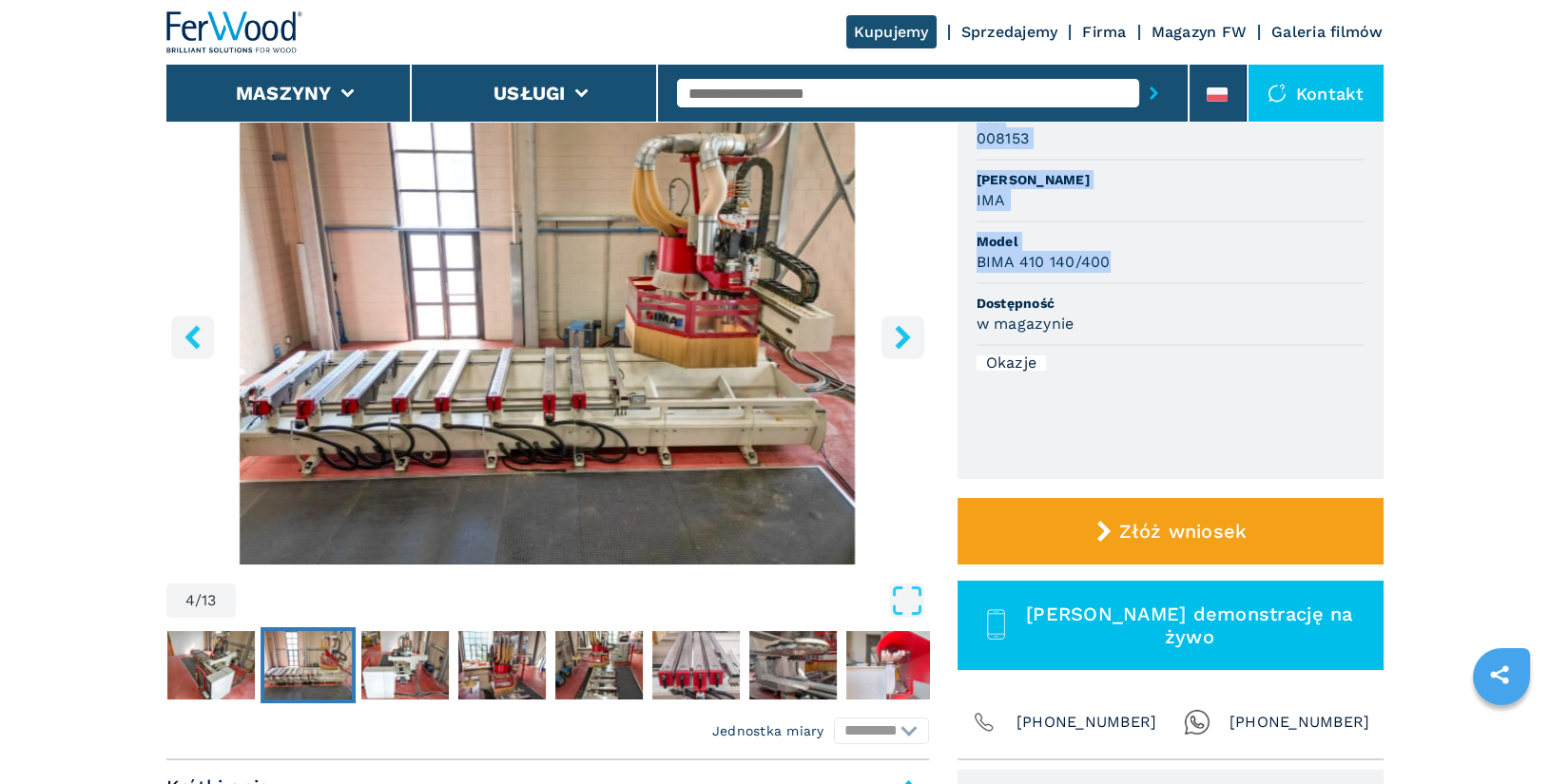
click at [898, 338] on icon "right-button" at bounding box center [903, 337] width 23 height 23
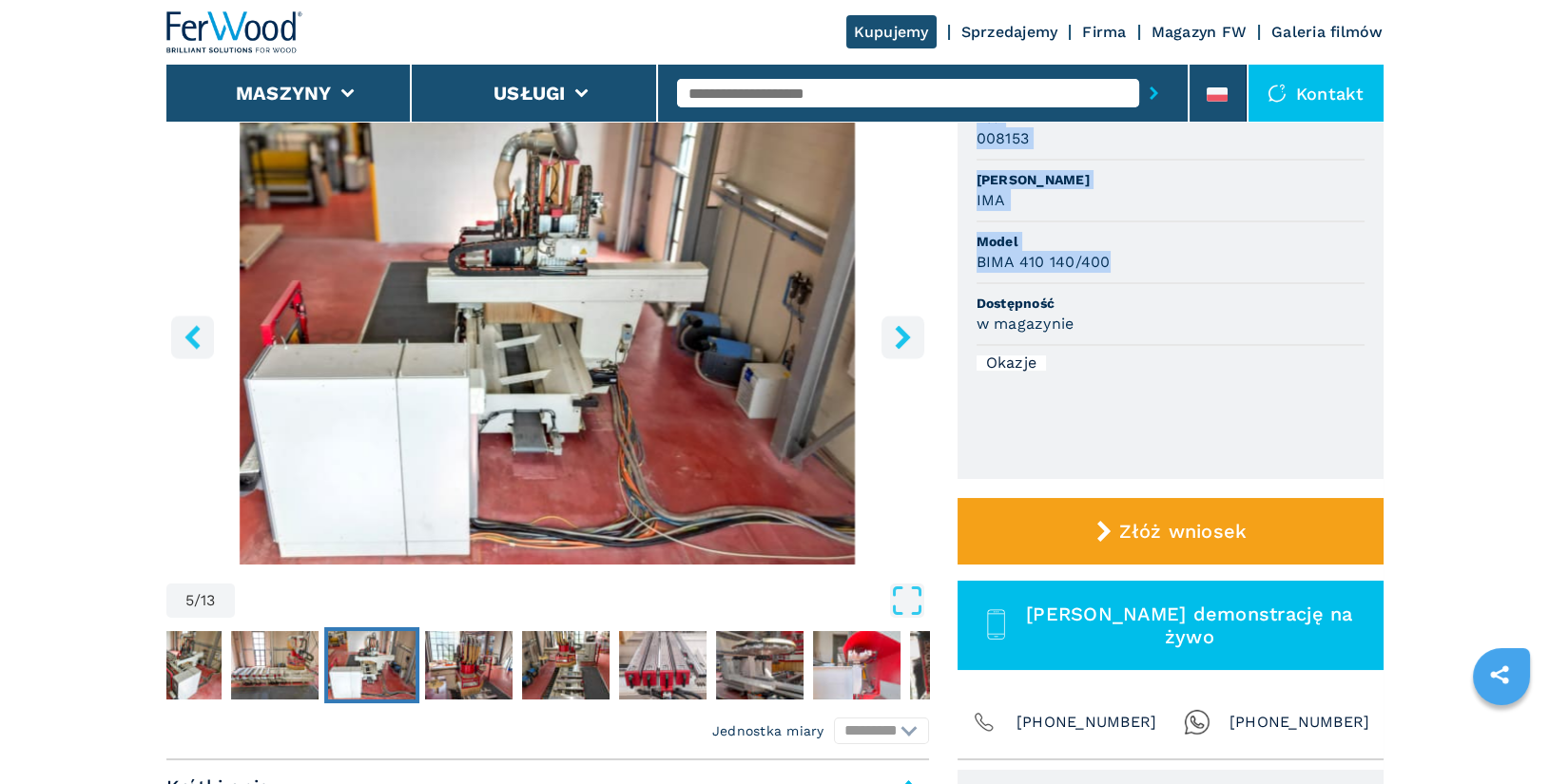
click at [898, 338] on icon "right-button" at bounding box center [903, 337] width 23 height 23
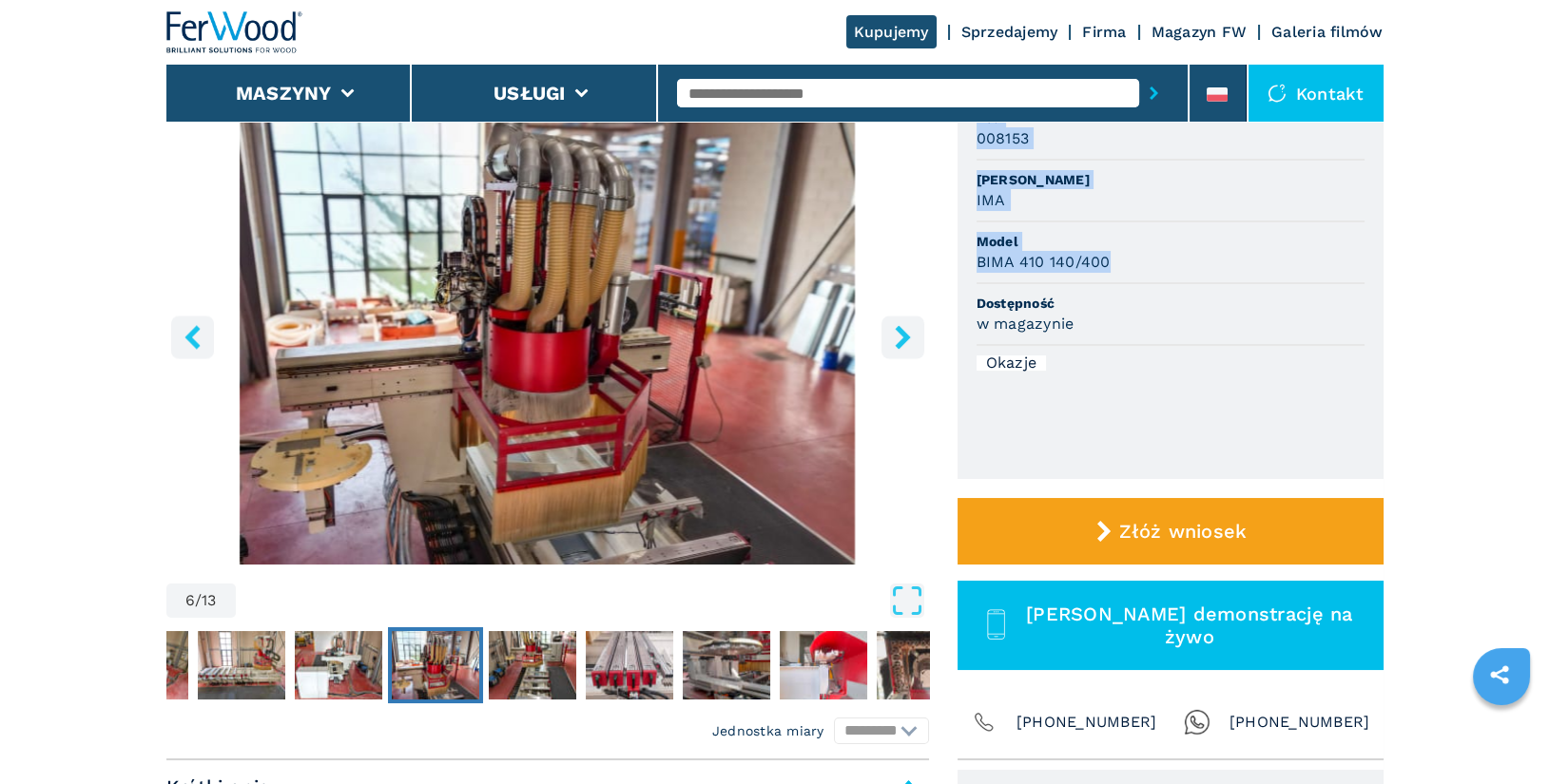
click at [898, 338] on icon "right-button" at bounding box center [903, 337] width 23 height 23
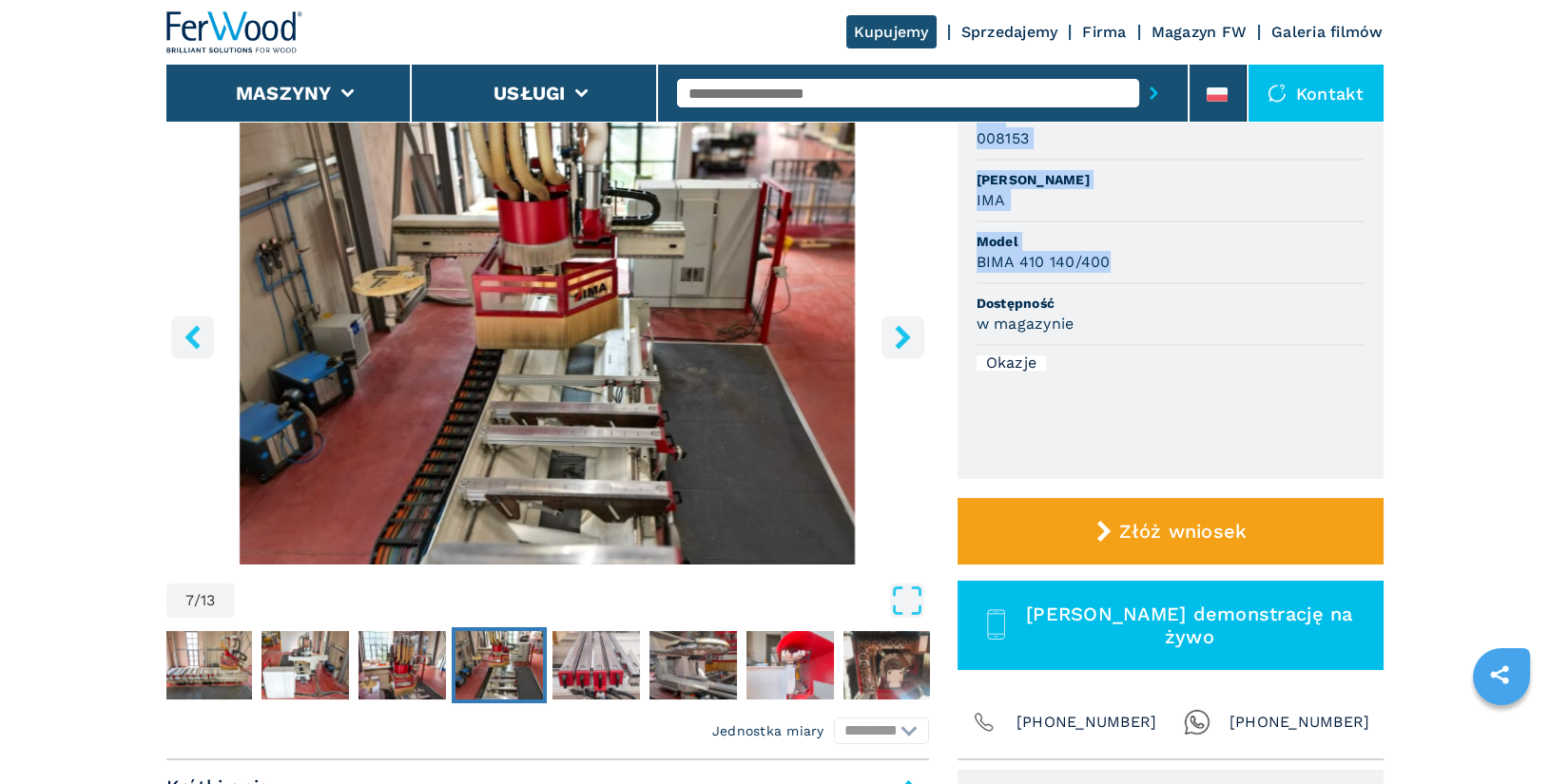
click at [898, 338] on icon "right-button" at bounding box center [903, 337] width 23 height 23
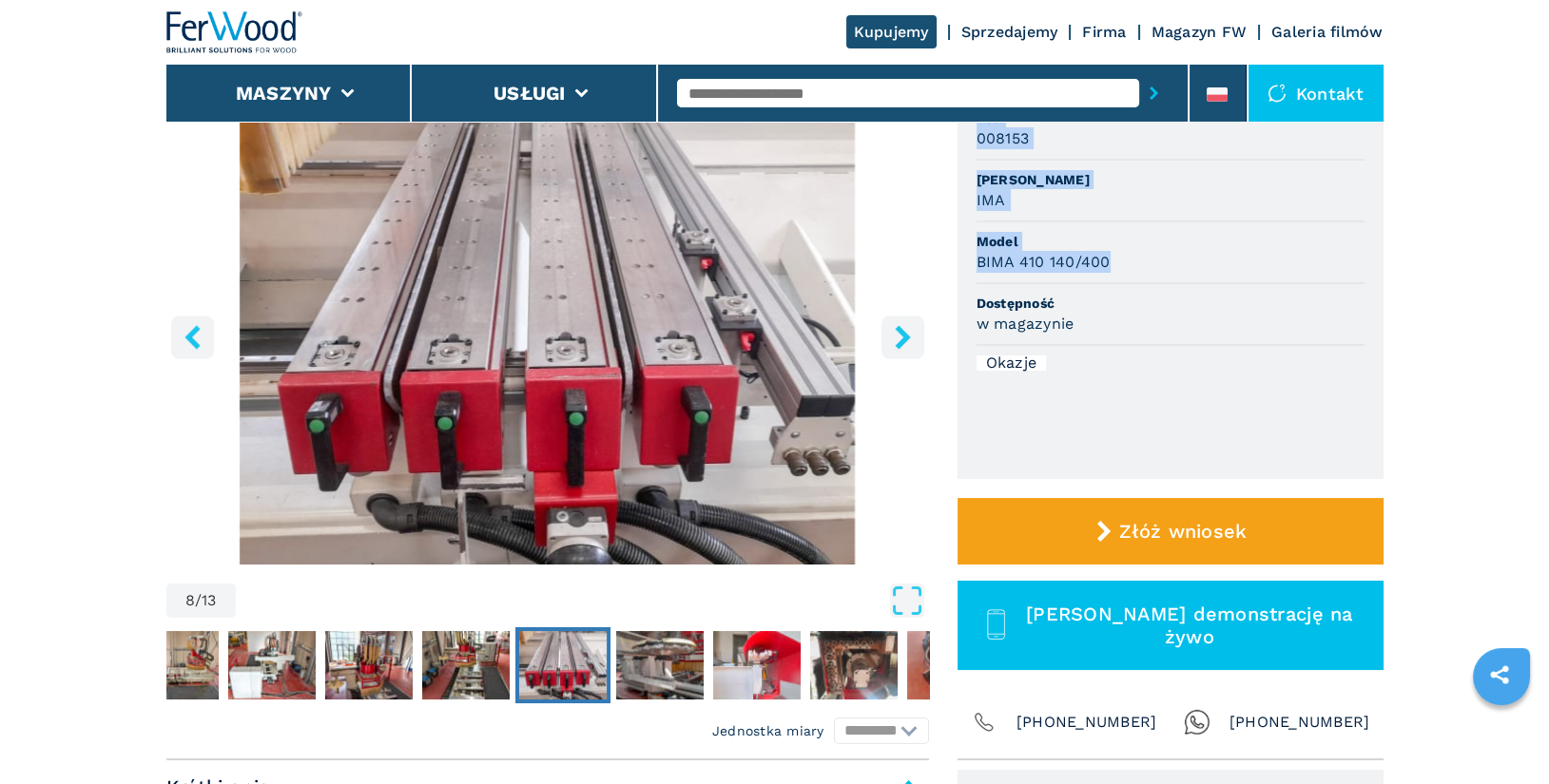
click at [898, 338] on icon "right-button" at bounding box center [903, 337] width 23 height 23
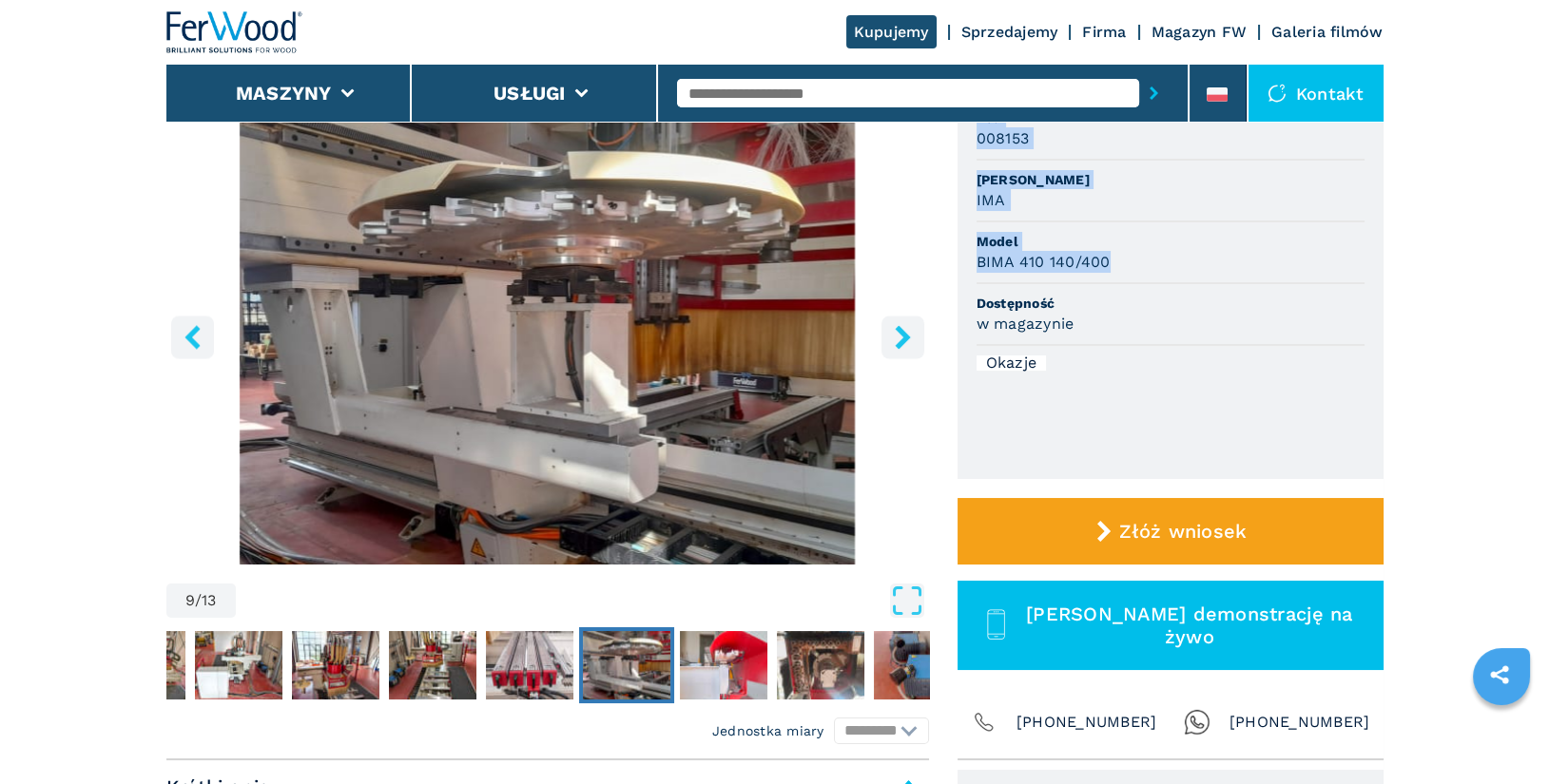
click at [898, 338] on icon "right-button" at bounding box center [903, 337] width 23 height 23
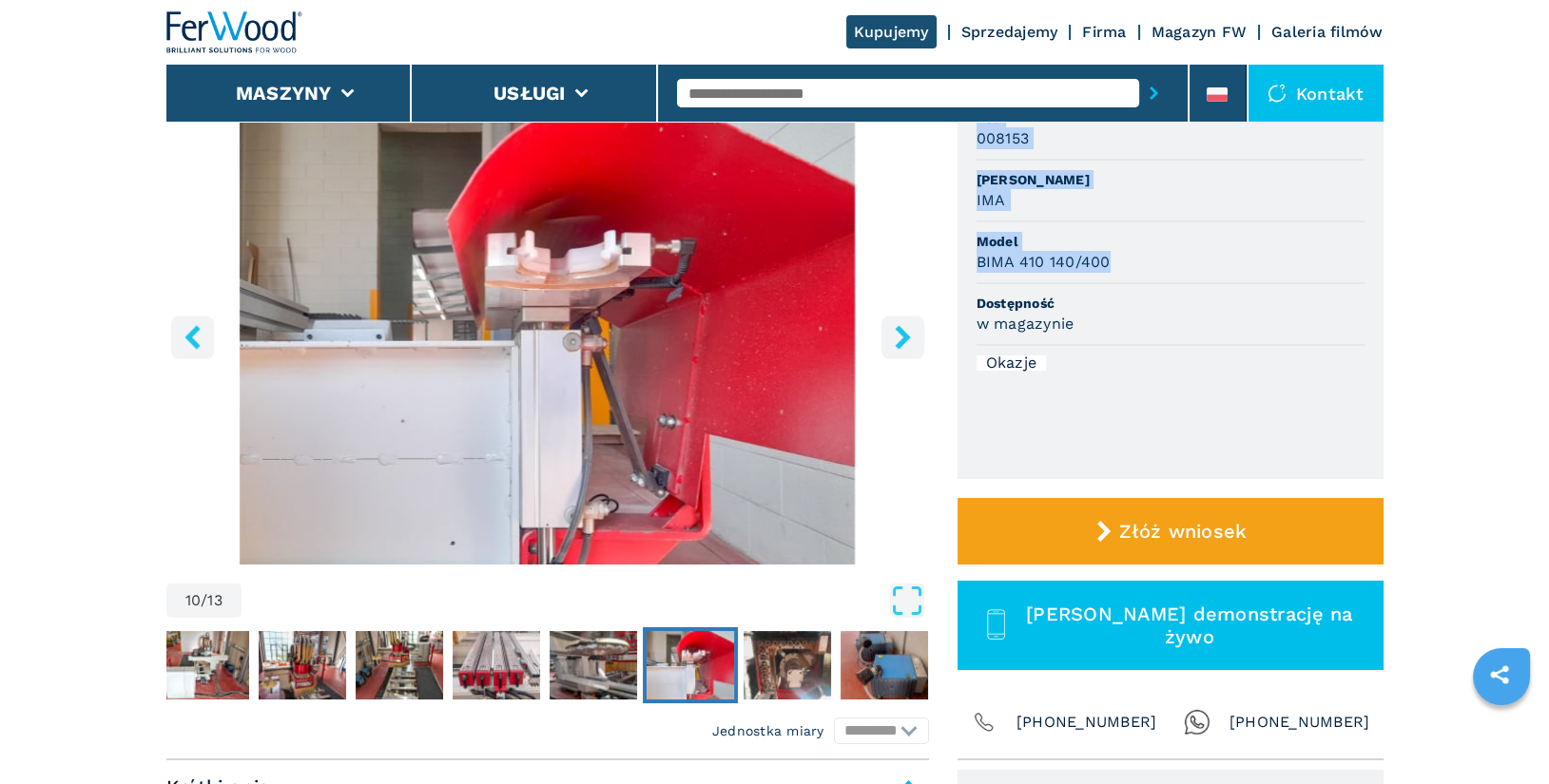
click at [898, 338] on icon "right-button" at bounding box center [903, 337] width 23 height 23
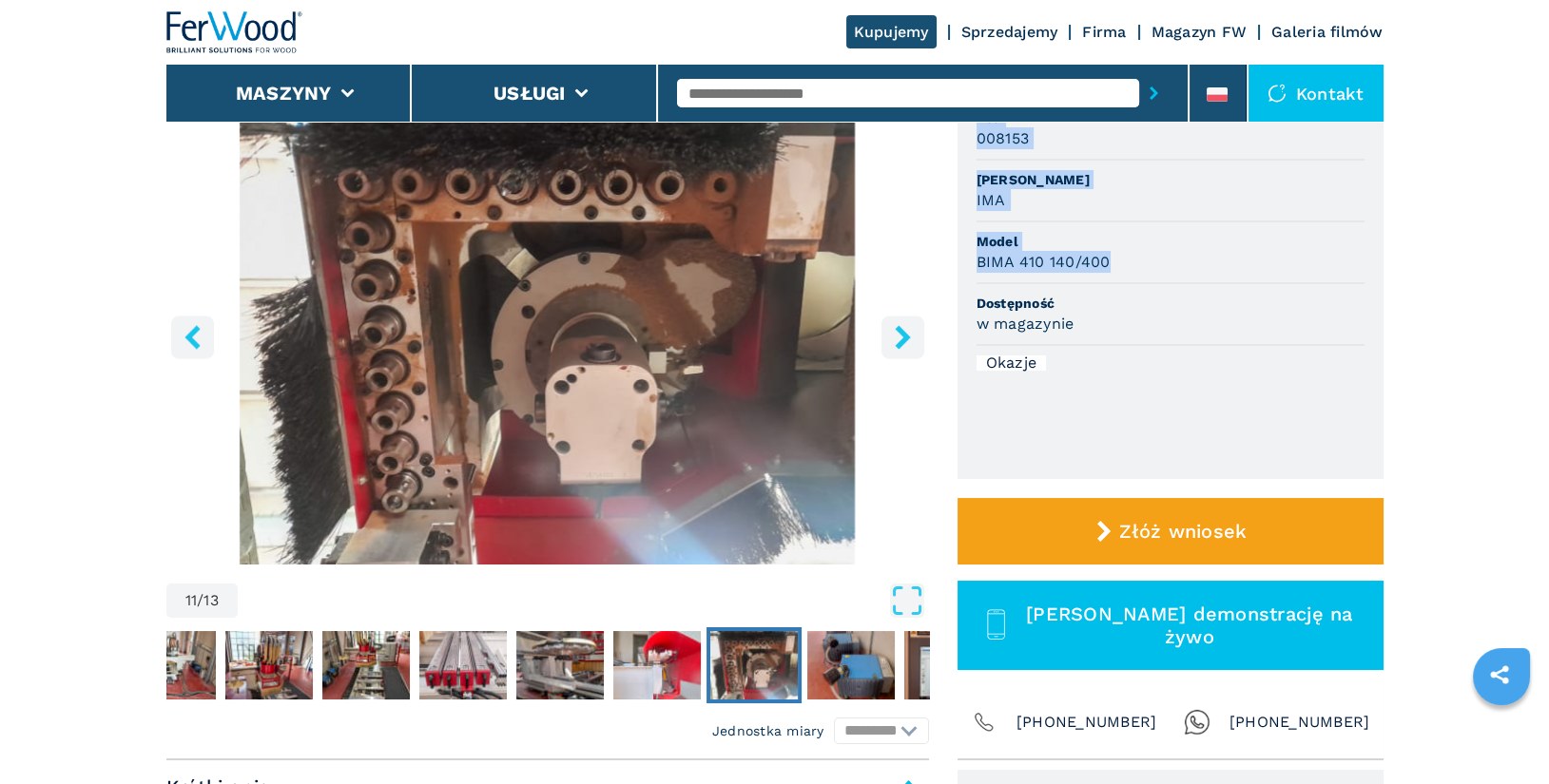
click at [898, 338] on icon "right-button" at bounding box center [903, 337] width 23 height 23
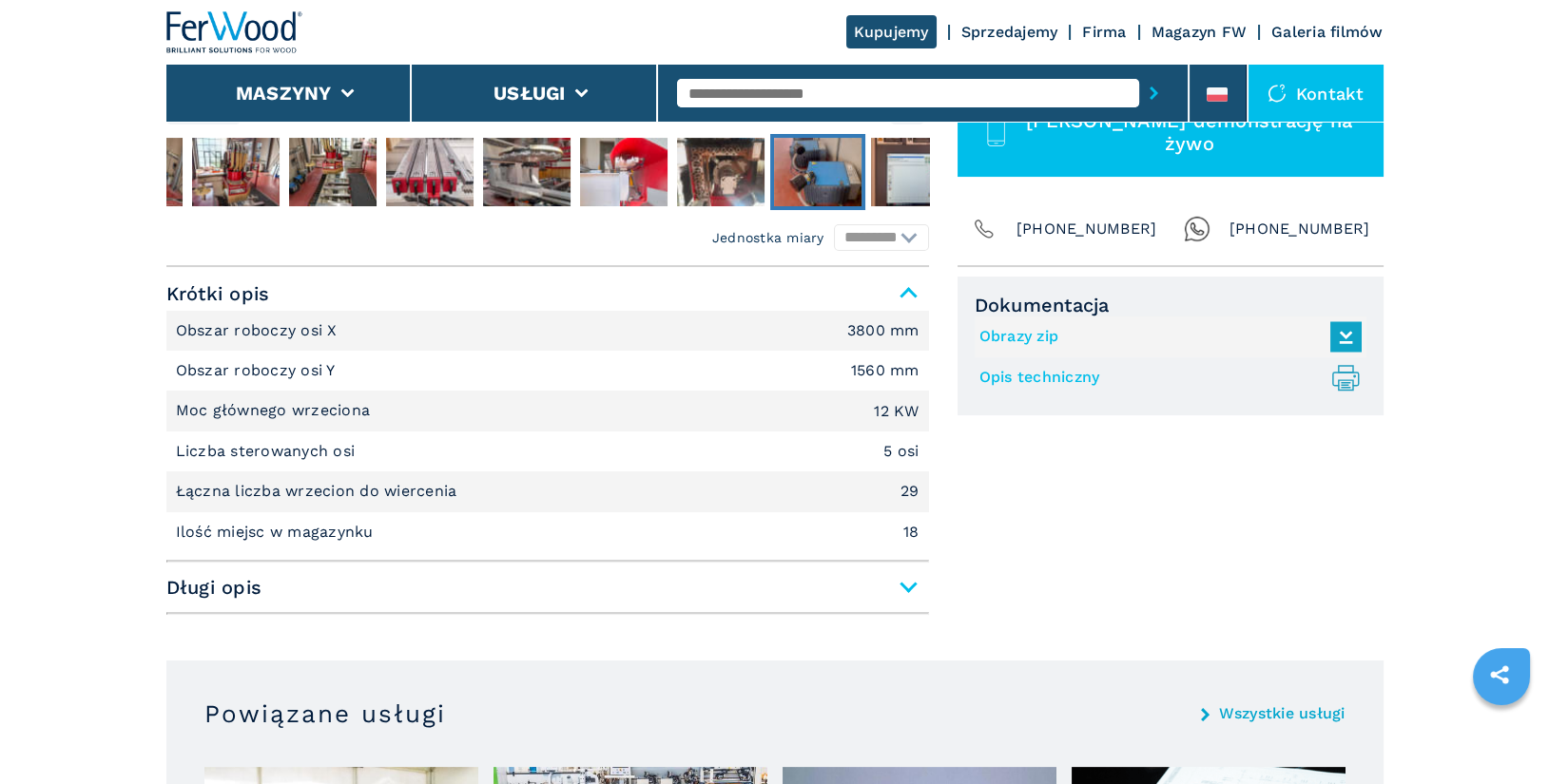
scroll to position [0, 0]
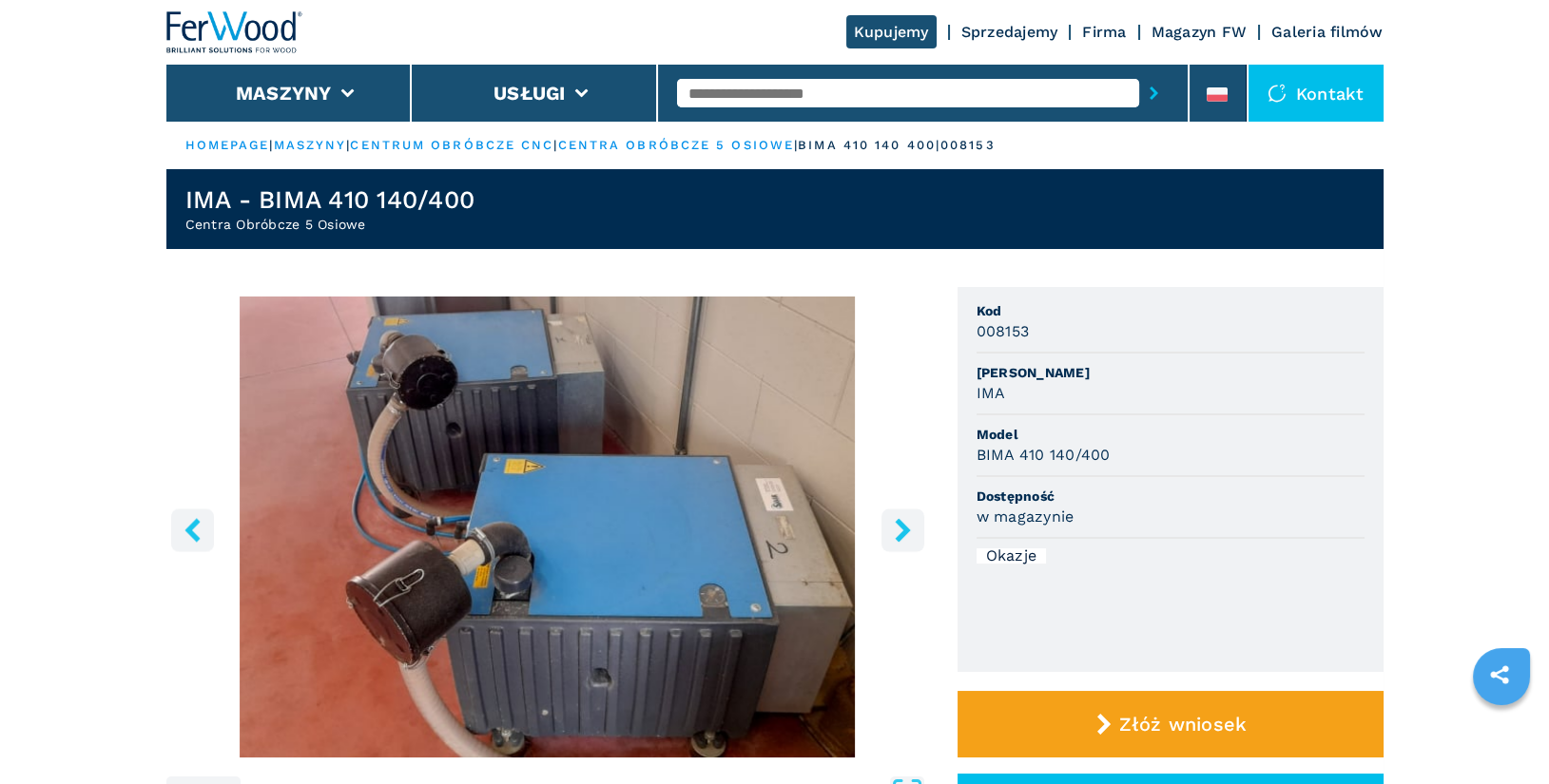
click at [817, 109] on div at bounding box center [923, 93] width 492 height 44
click at [816, 104] on input "text" at bounding box center [908, 93] width 463 height 28
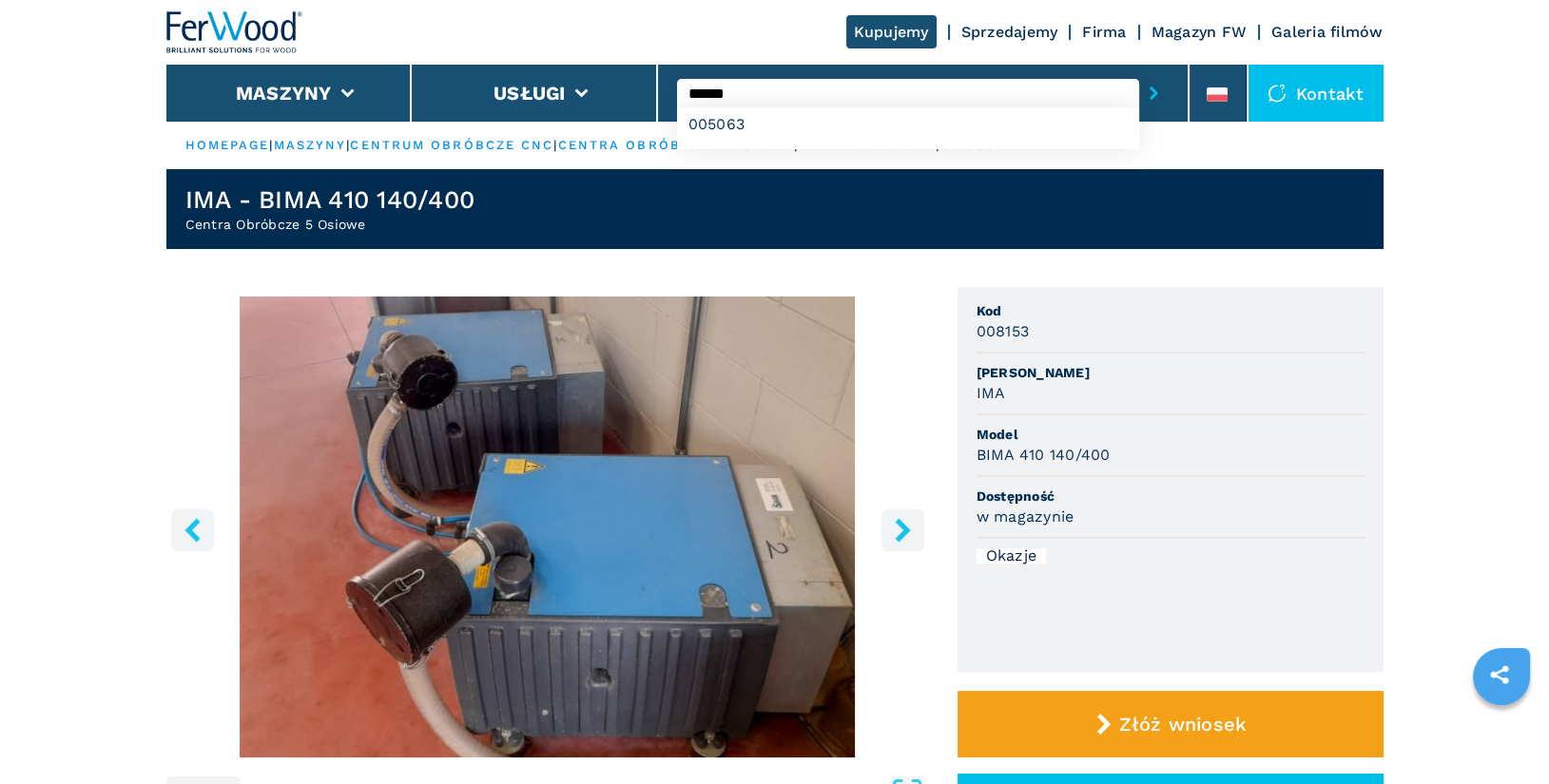
type input "******"
click at [1139, 71] on button "submit-button" at bounding box center [1154, 93] width 29 height 44
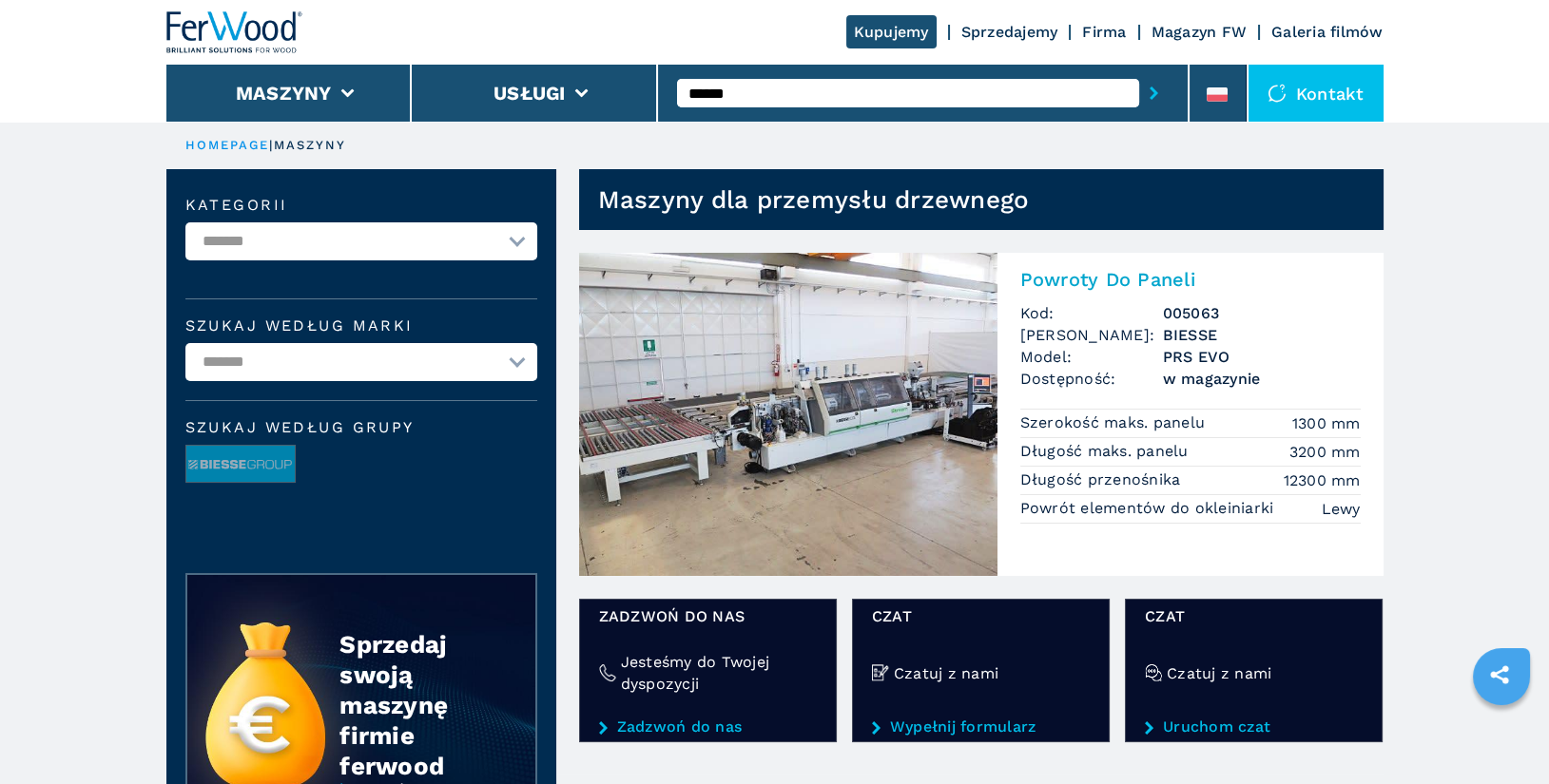
click at [1069, 284] on h2 "Powroty Do Paneli" at bounding box center [1191, 279] width 340 height 22
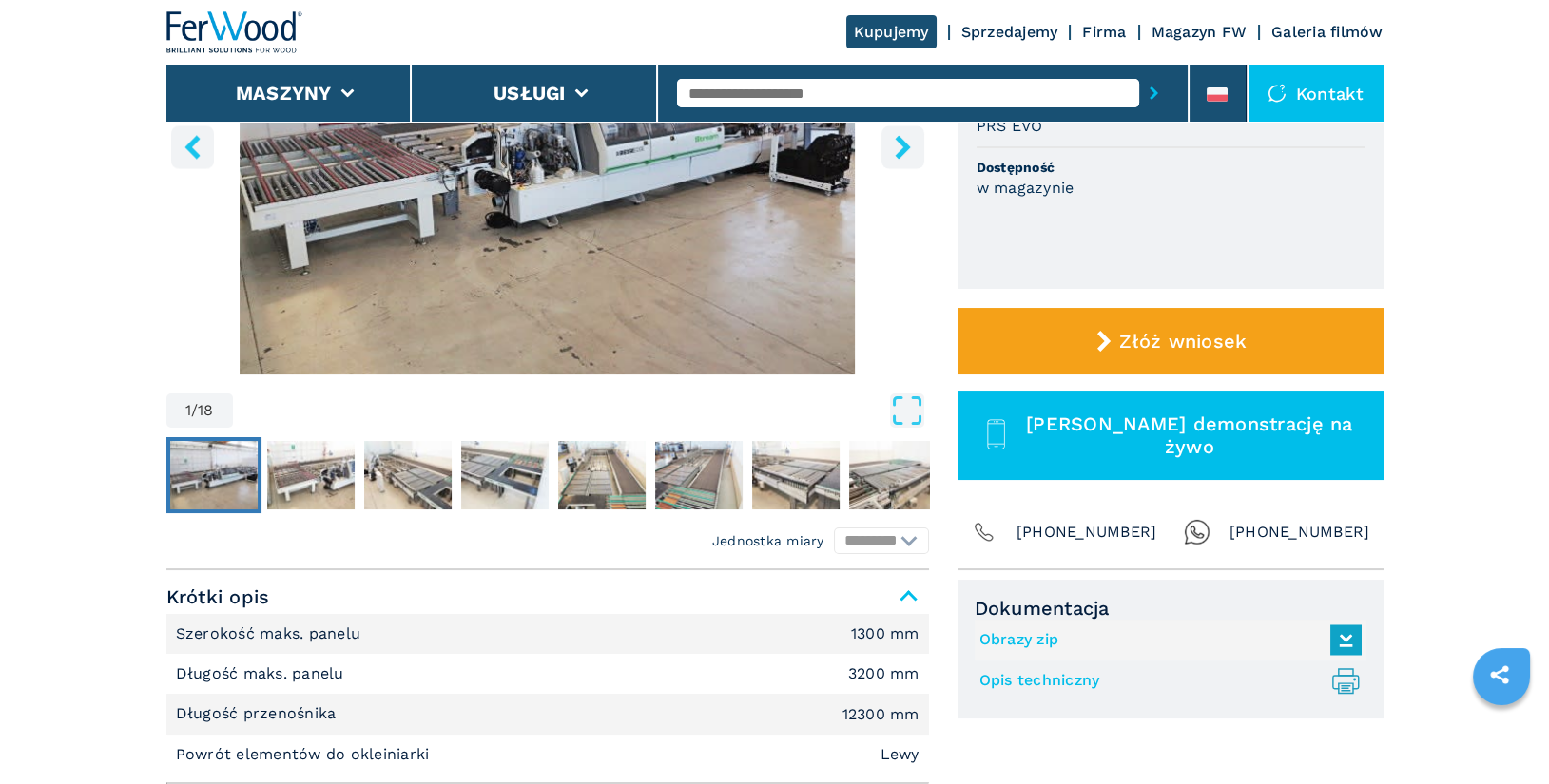
scroll to position [289, 0]
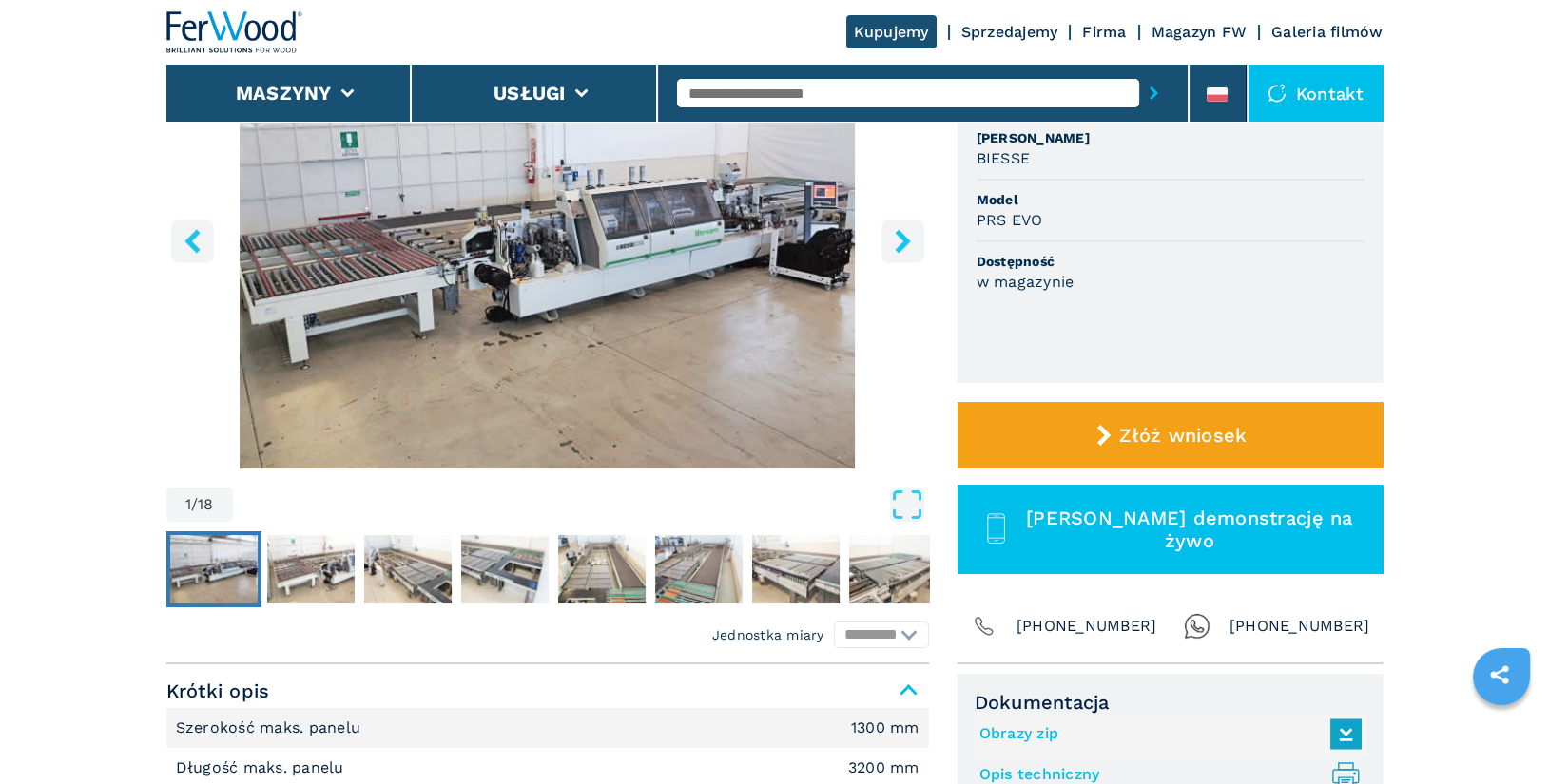
click at [893, 243] on icon "right-button" at bounding box center [903, 240] width 23 height 23
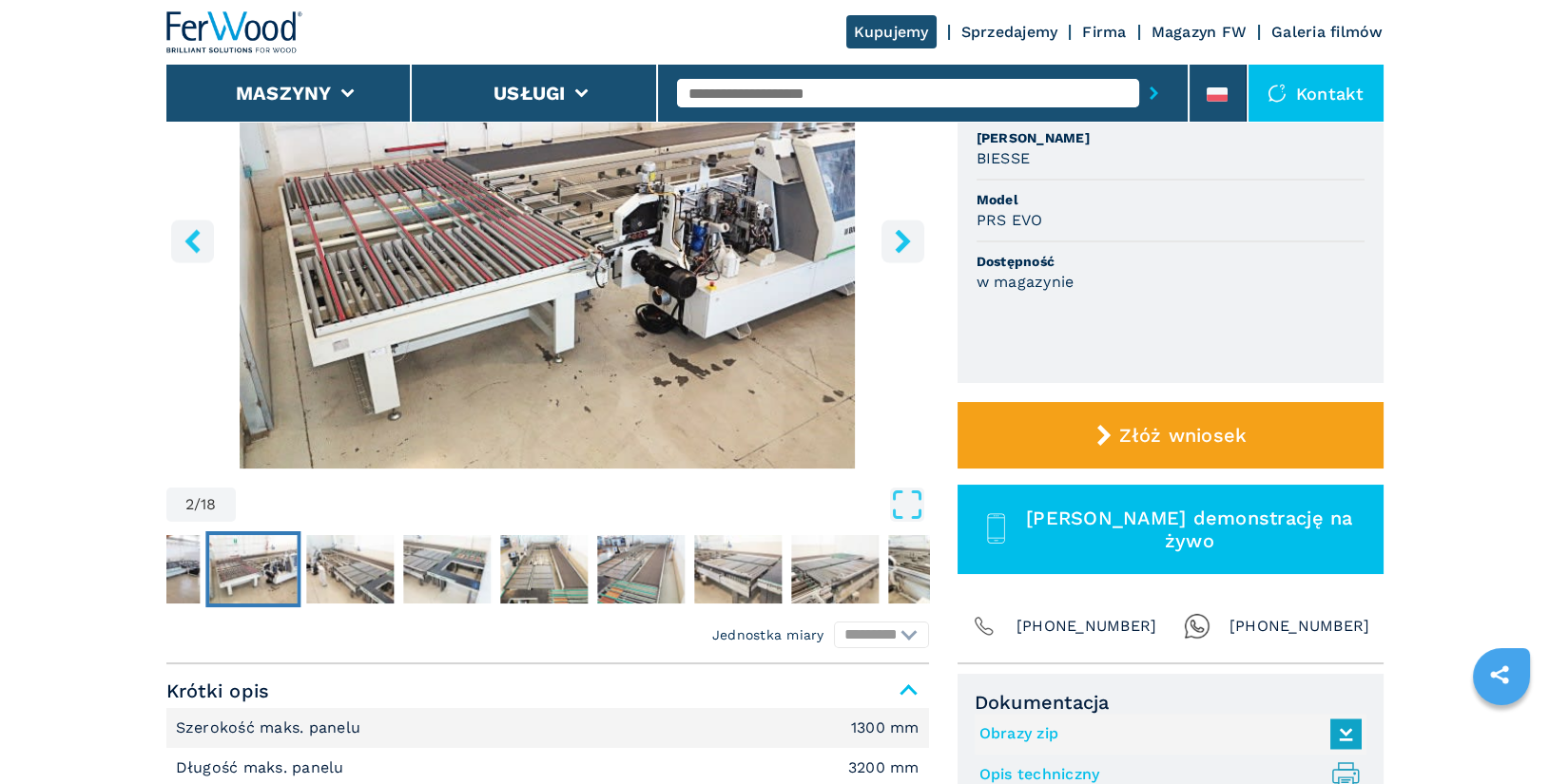
click at [893, 243] on icon "right-button" at bounding box center [903, 240] width 23 height 23
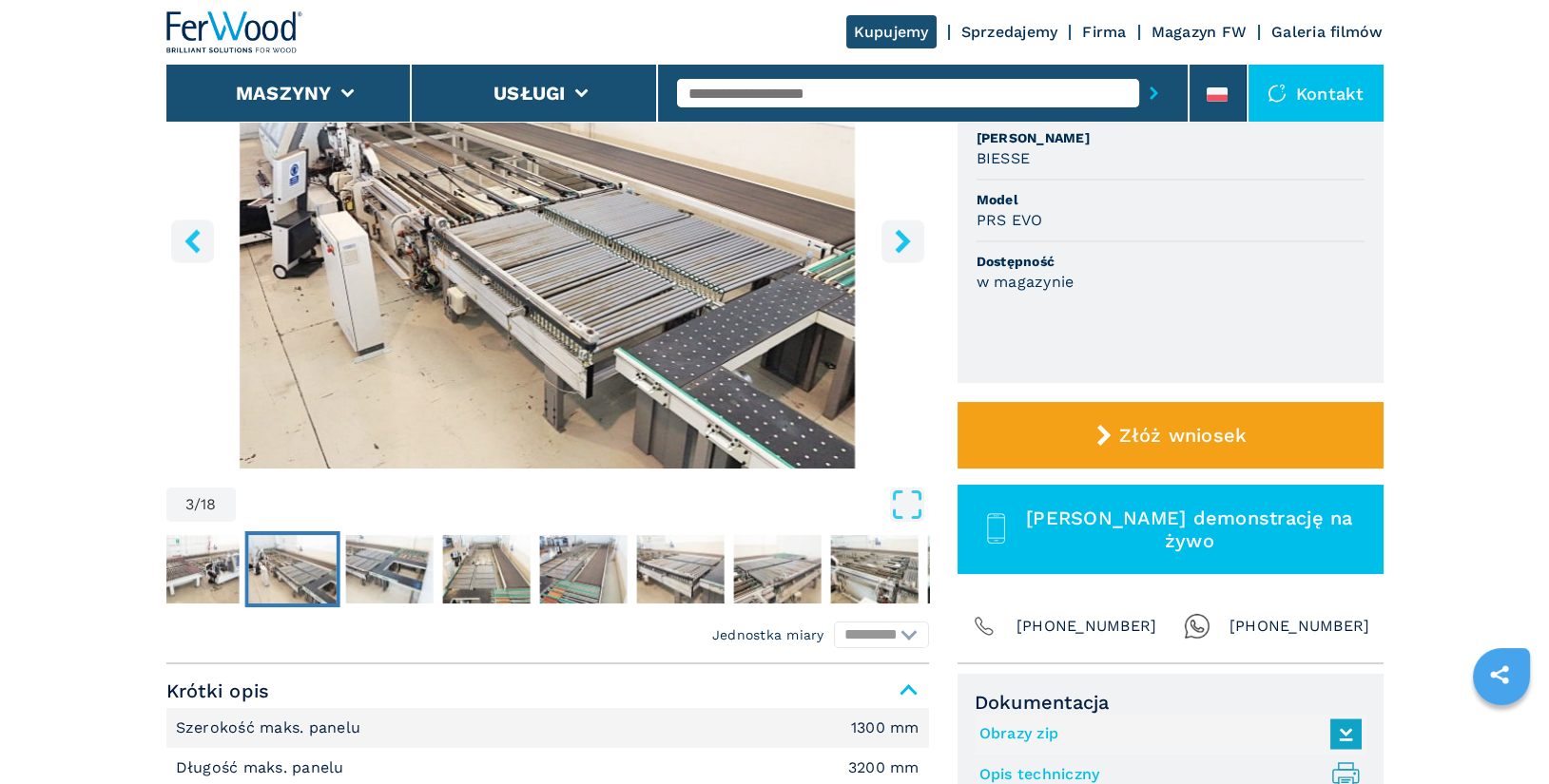
click at [893, 243] on icon "right-button" at bounding box center [903, 240] width 23 height 23
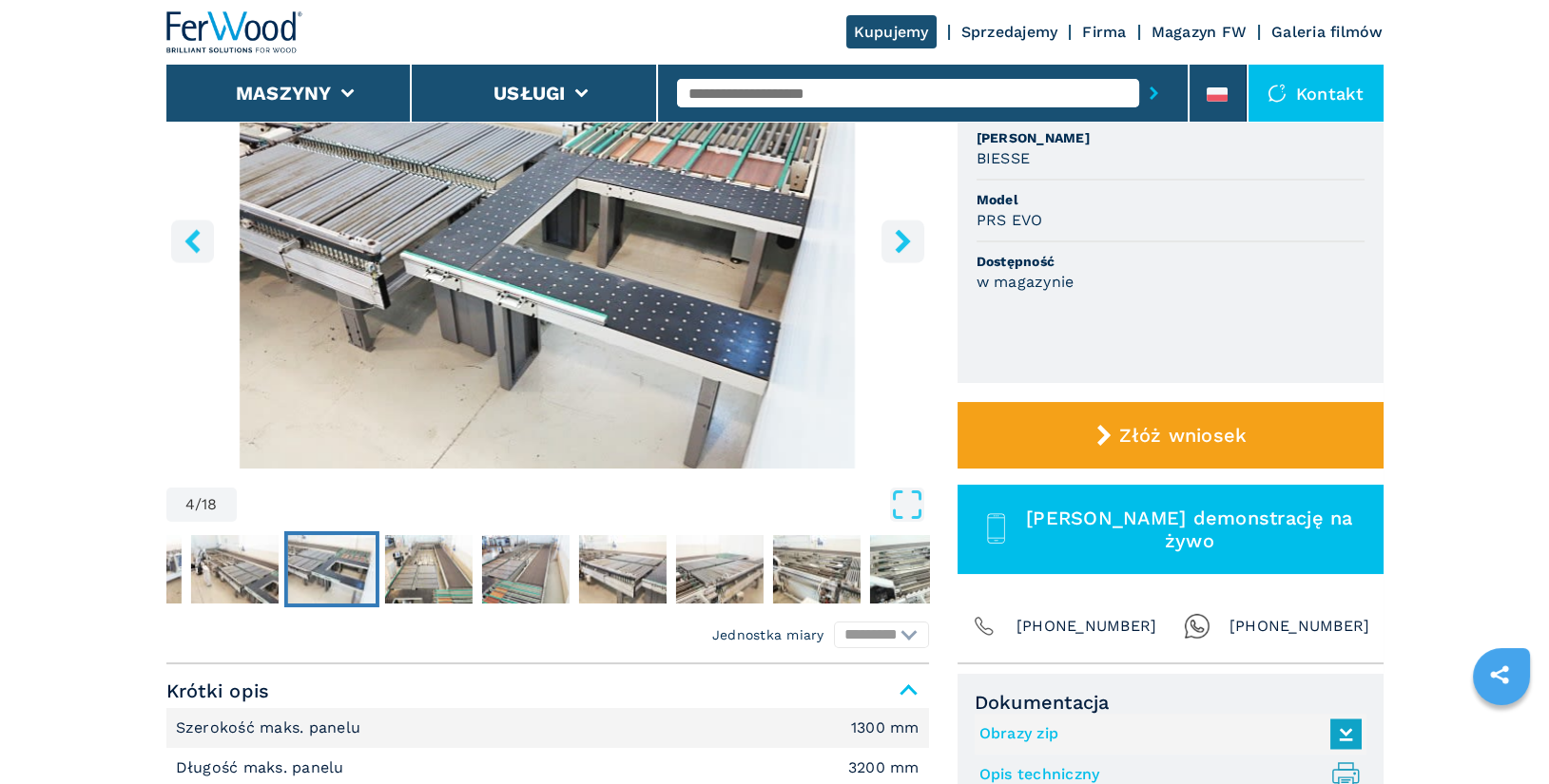
click at [893, 243] on icon "right-button" at bounding box center [903, 240] width 23 height 23
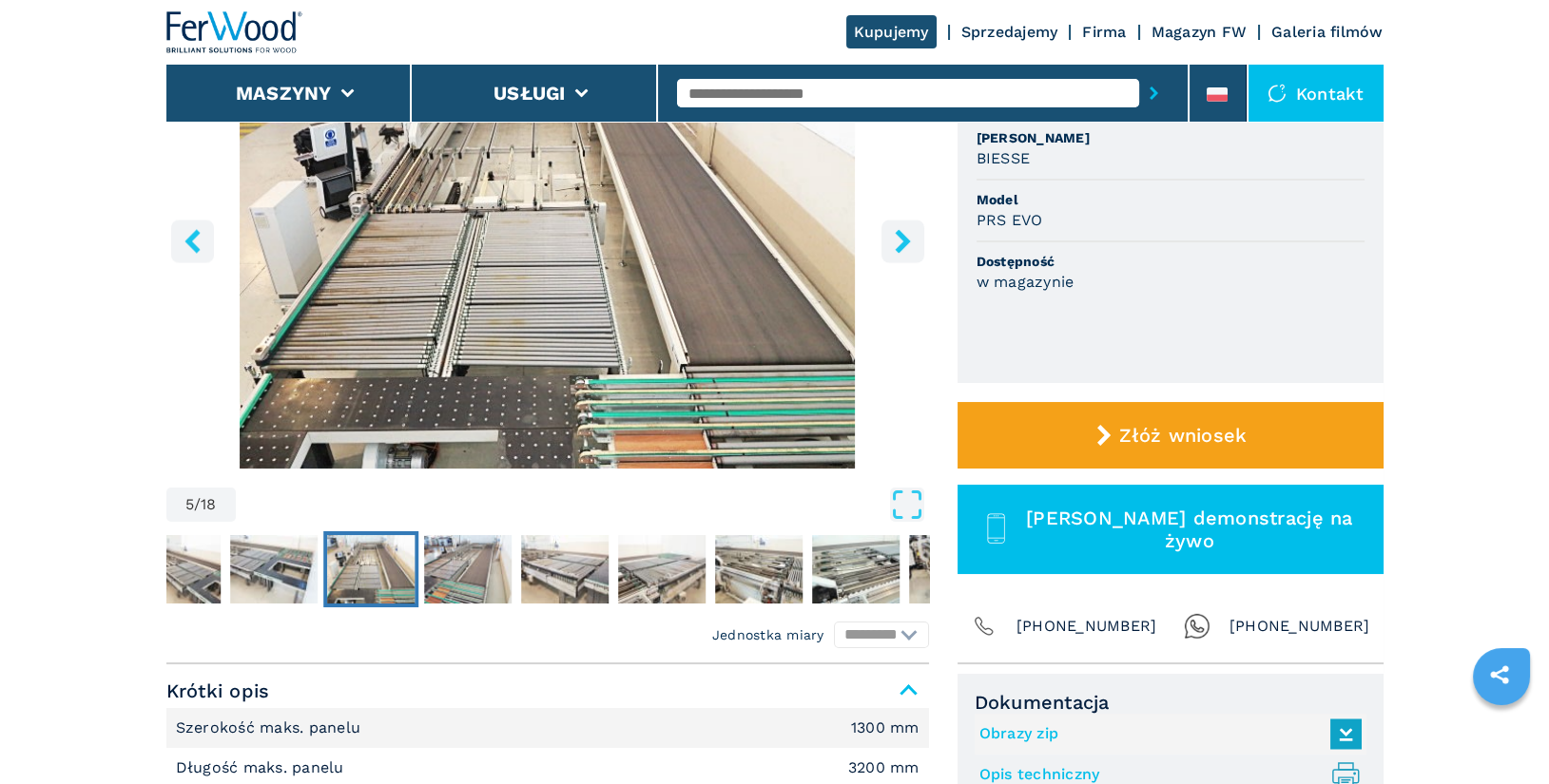
click at [893, 243] on icon "right-button" at bounding box center [903, 240] width 23 height 23
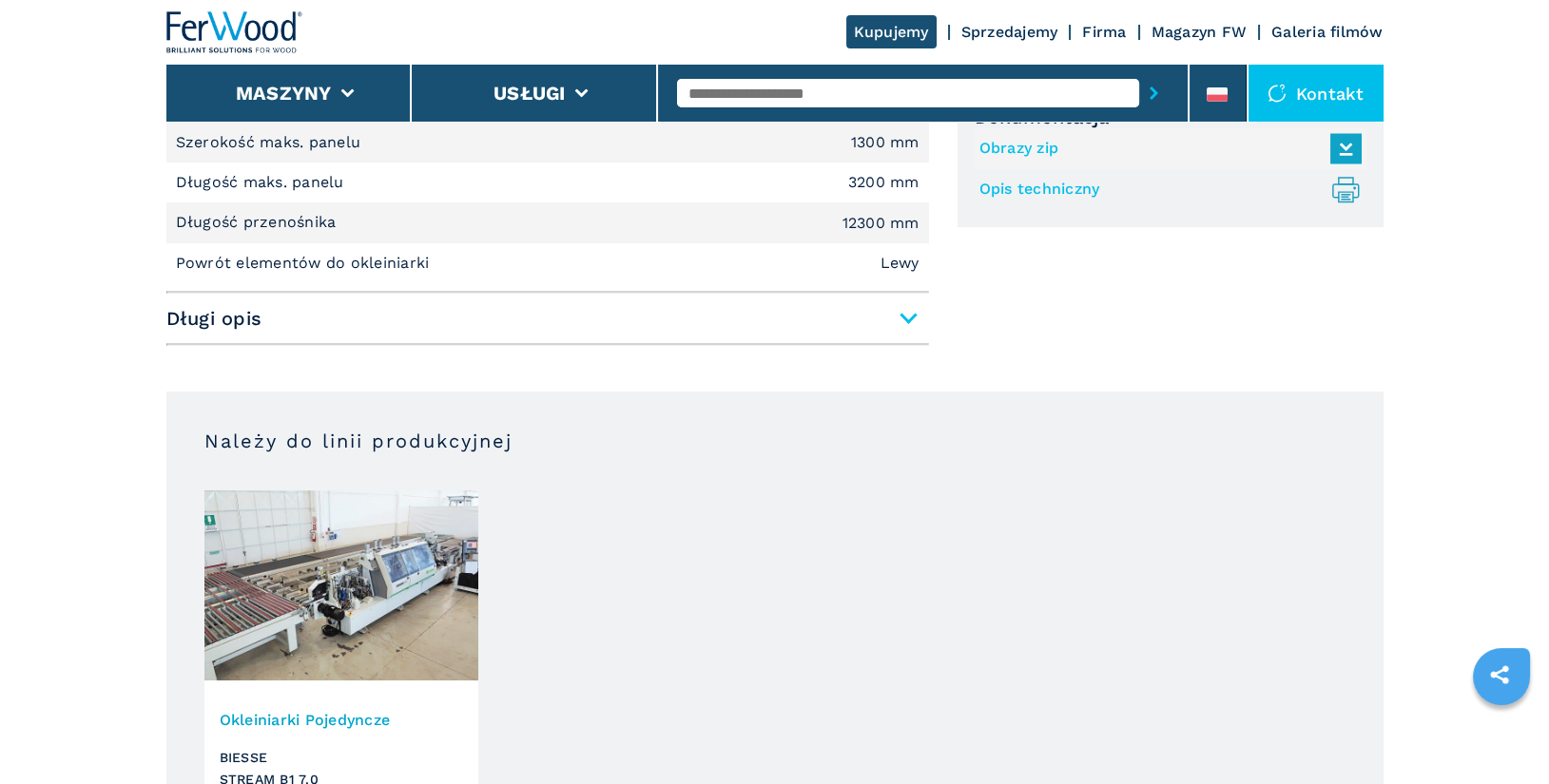
scroll to position [956, 0]
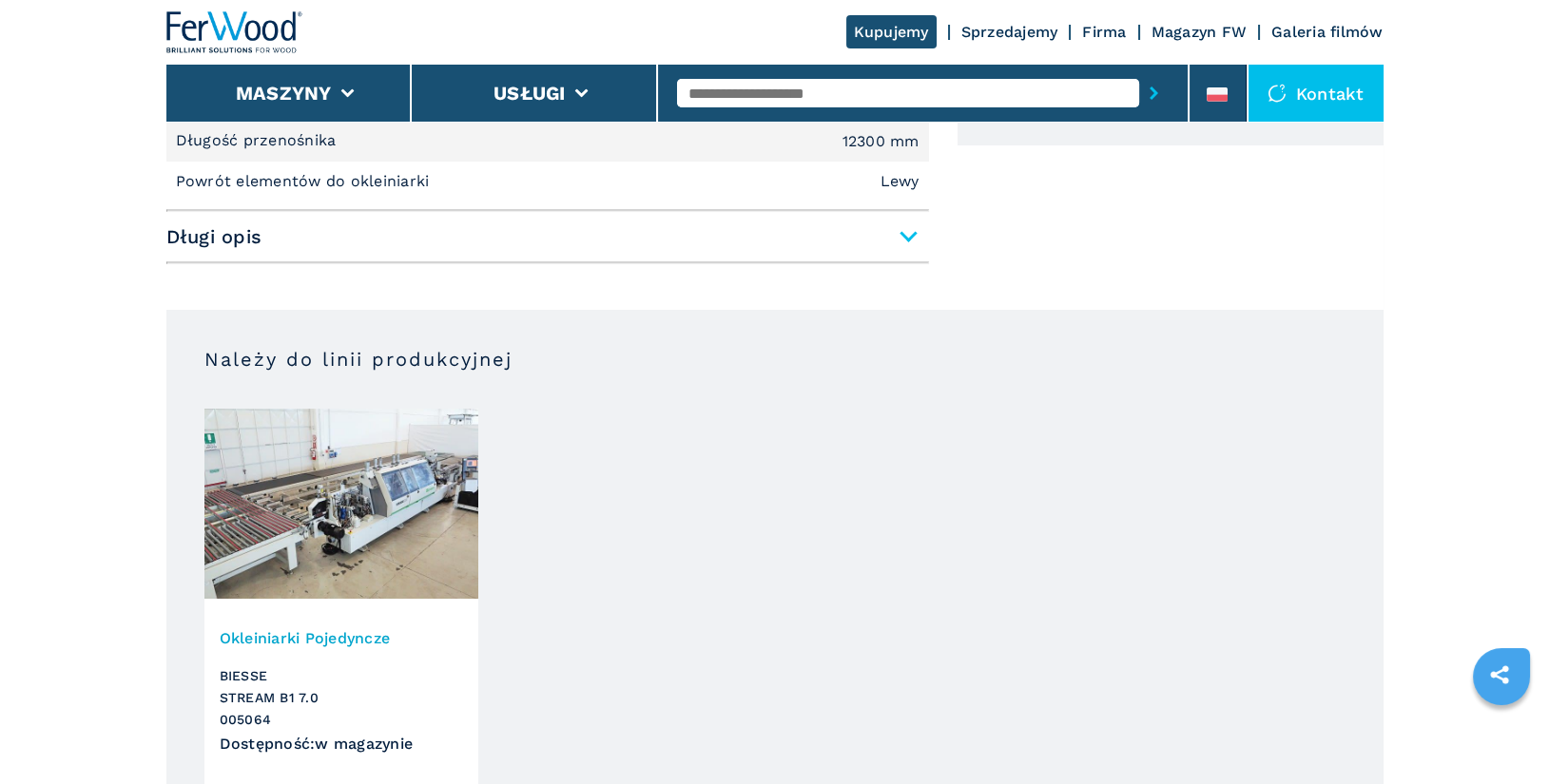
click at [316, 632] on h3 "Okleiniarki Pojedyncze" at bounding box center [341, 638] width 243 height 22
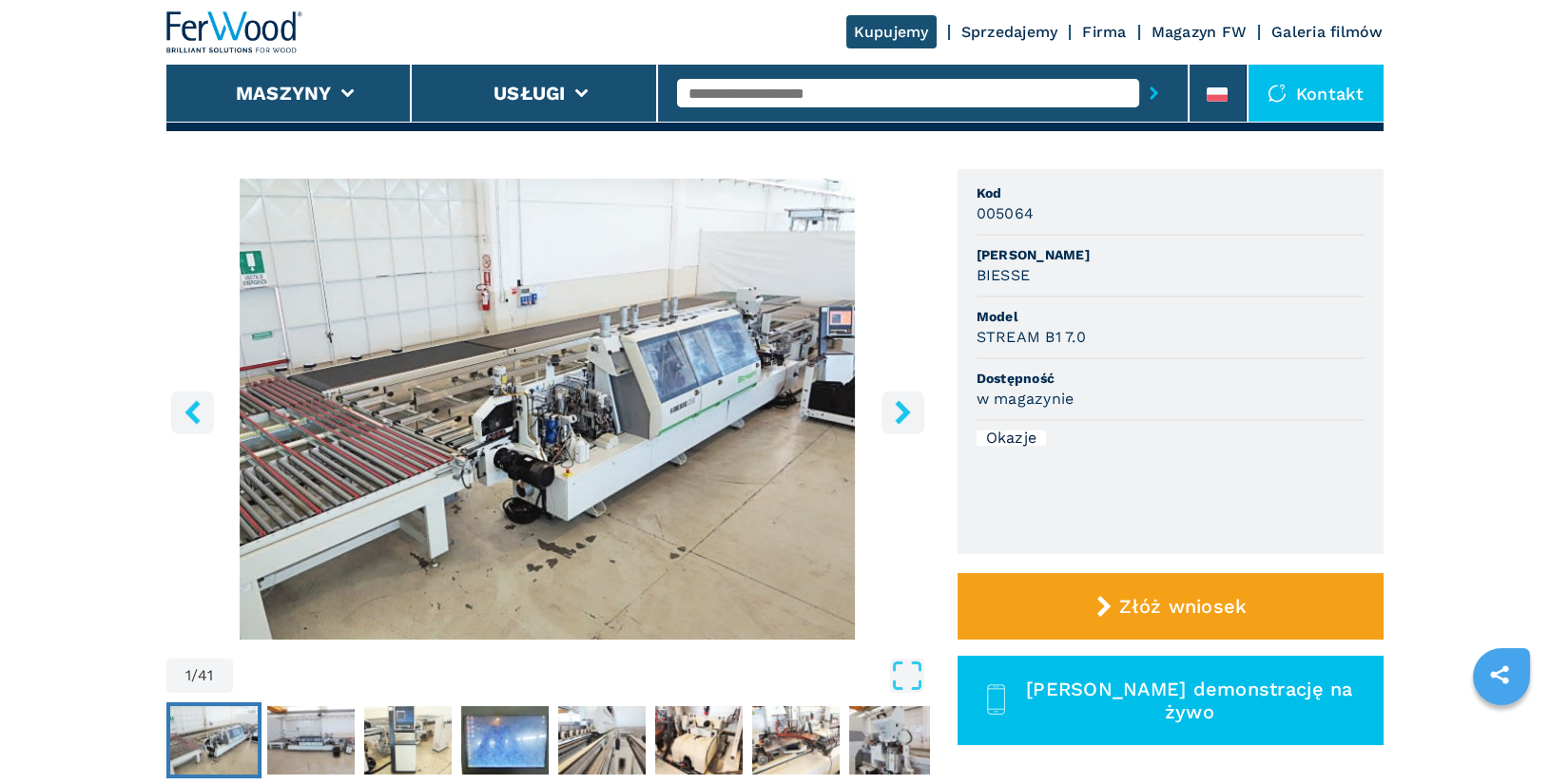
scroll to position [396, 0]
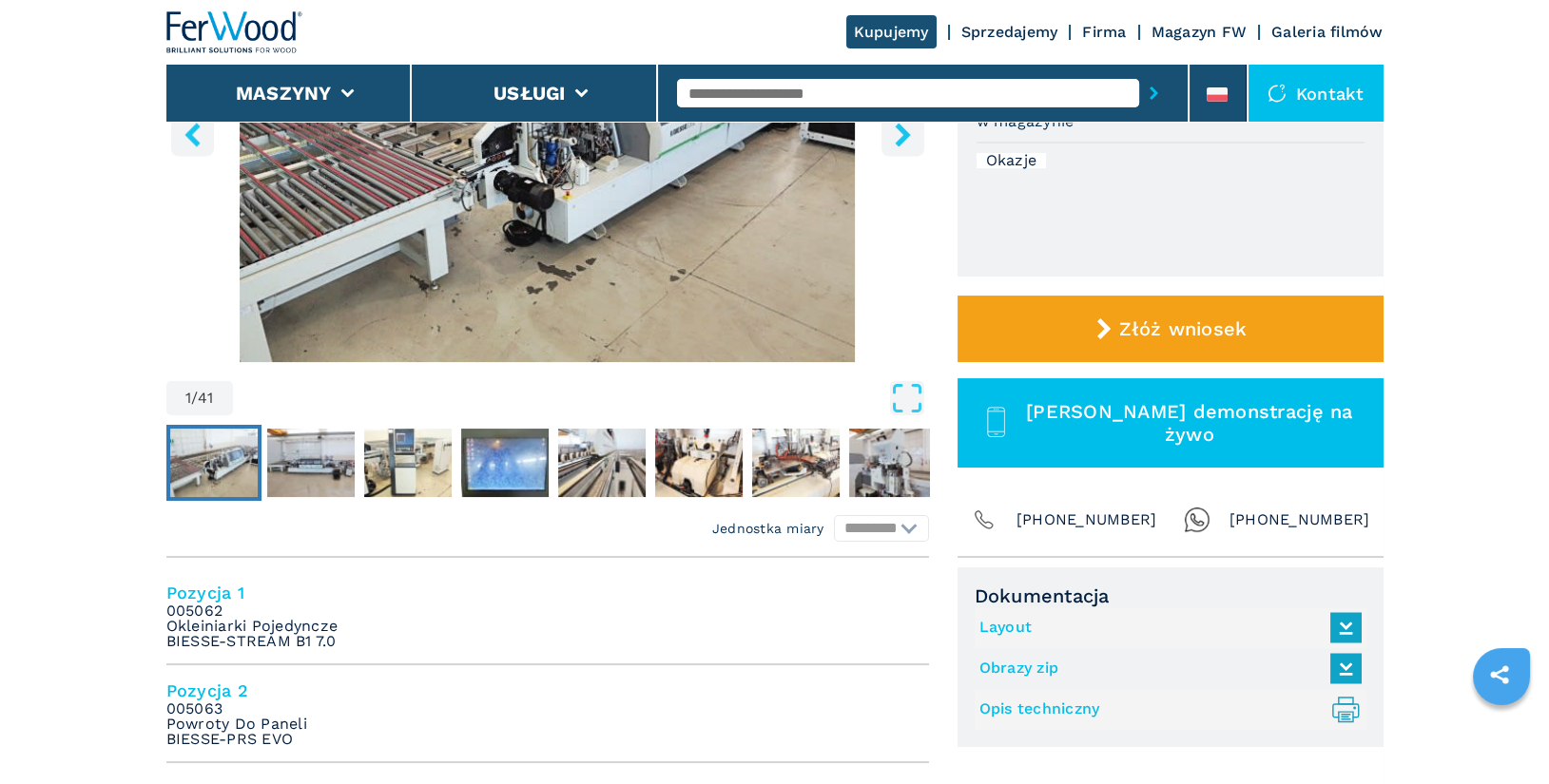
click at [1013, 624] on link "Layout" at bounding box center [1166, 628] width 373 height 31
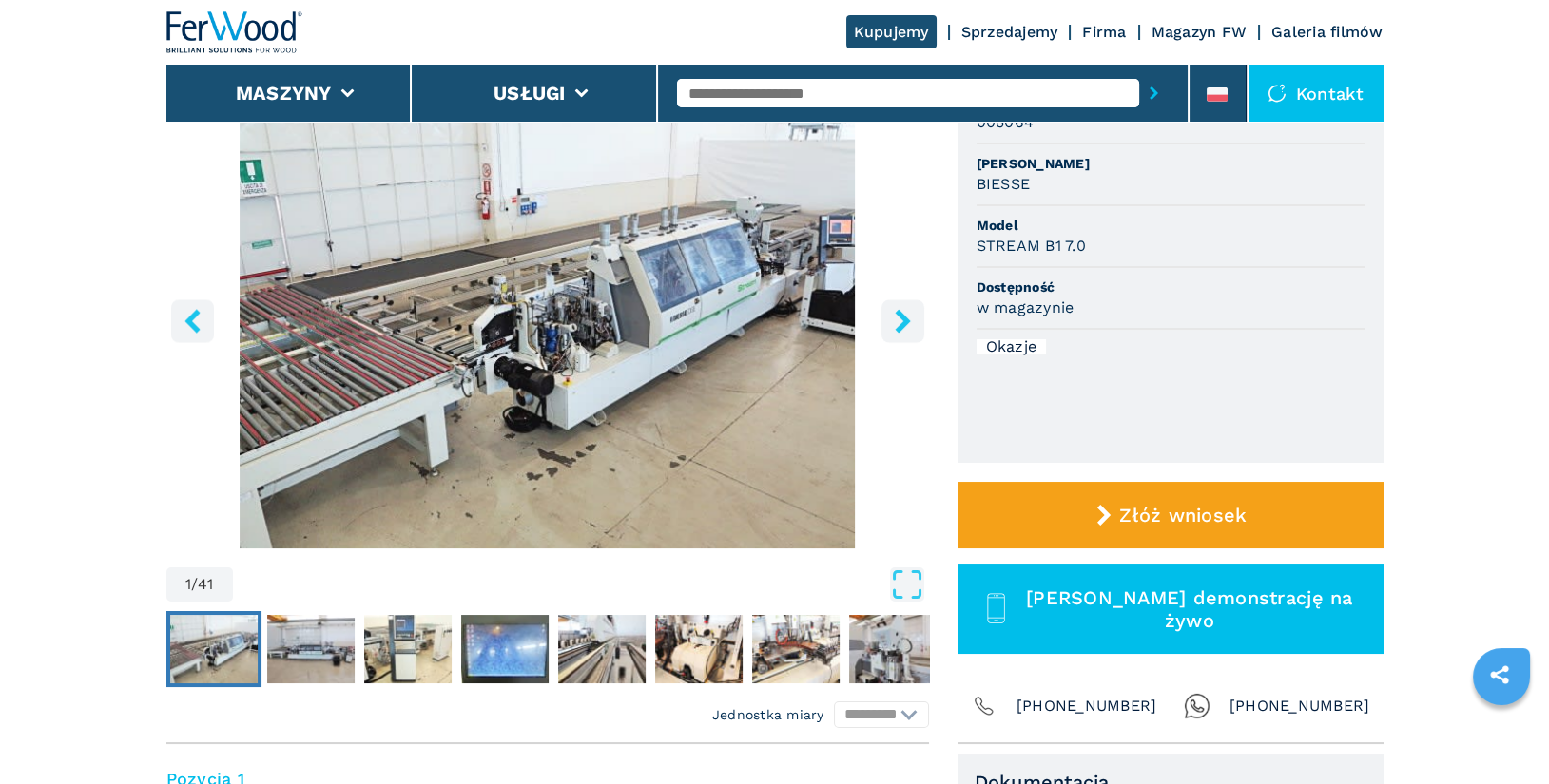
scroll to position [101, 0]
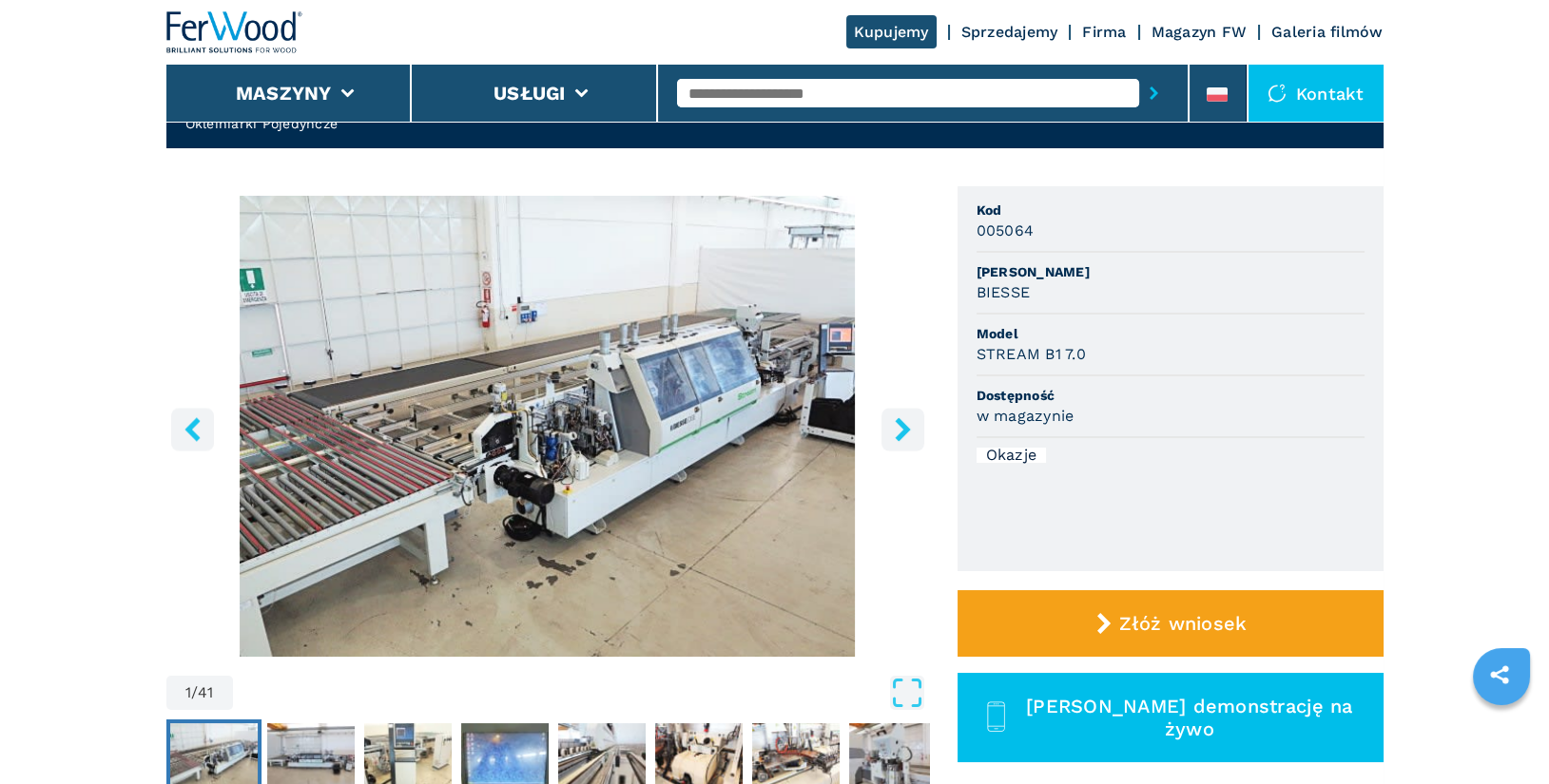
click at [771, 88] on input "text" at bounding box center [908, 93] width 463 height 28
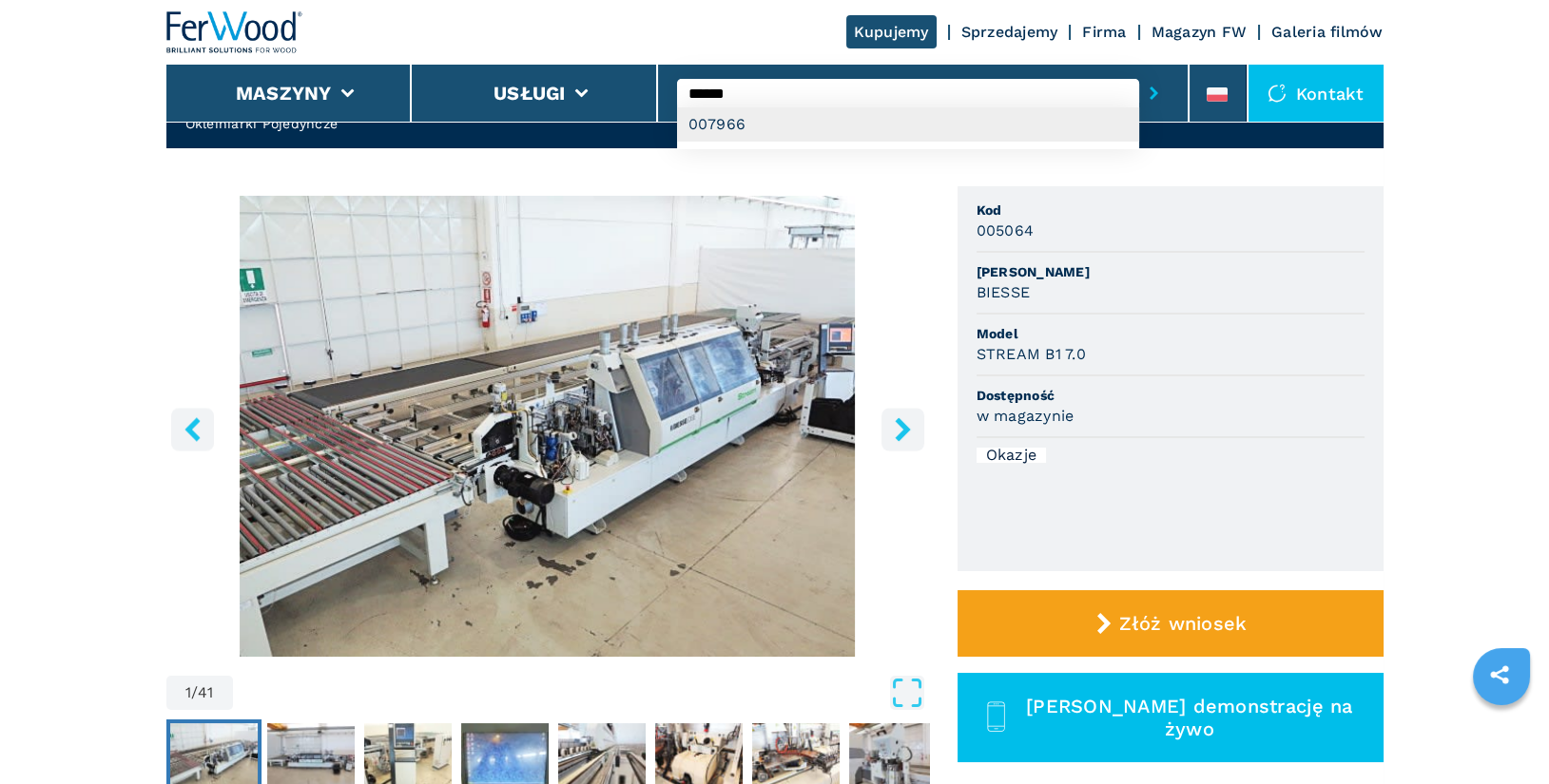
type input "******"
click at [832, 123] on div "007966" at bounding box center [908, 124] width 463 height 34
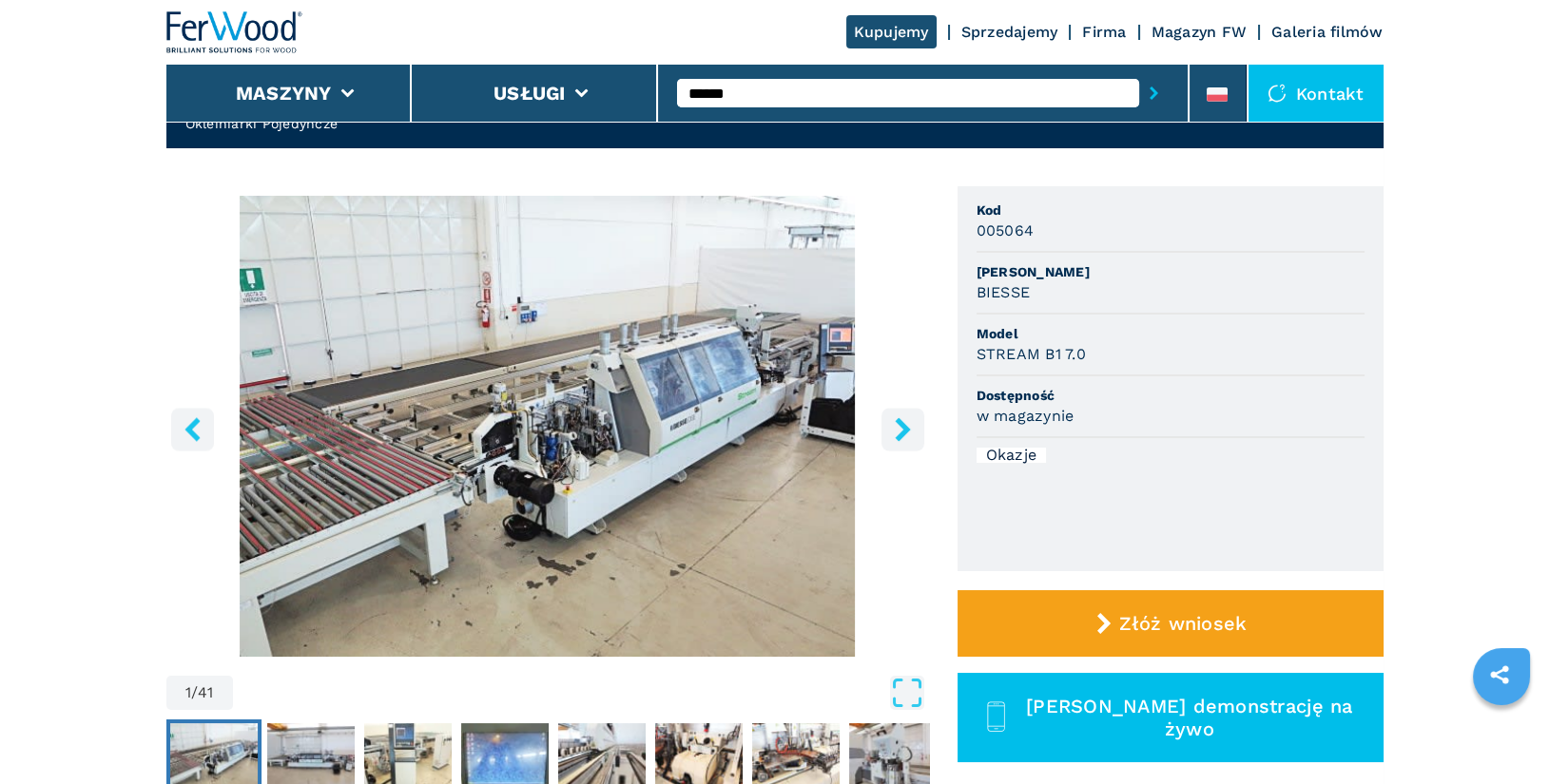
scroll to position [0, 0]
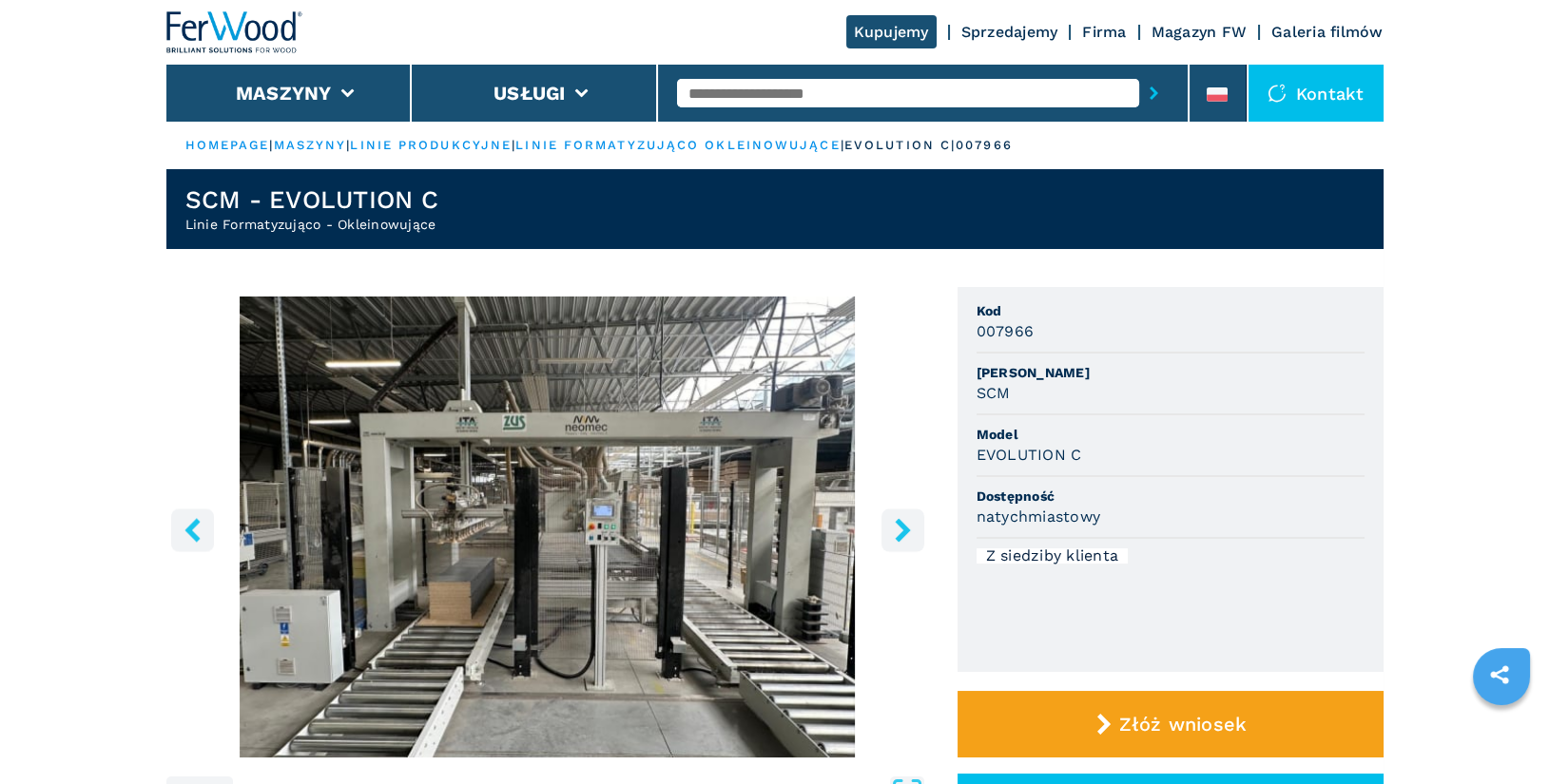
click at [906, 530] on icon "right-button" at bounding box center [903, 530] width 16 height 23
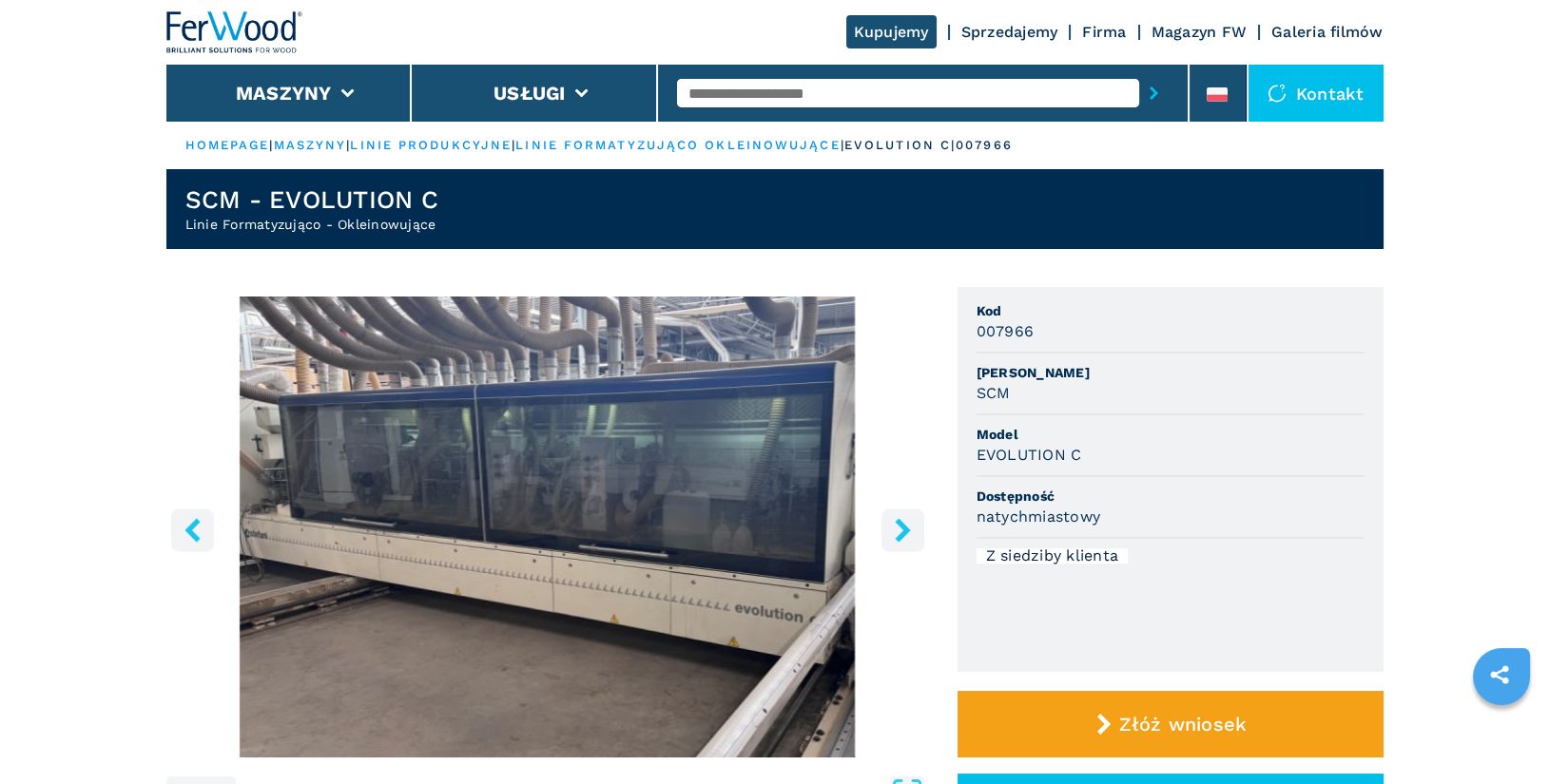
click at [904, 533] on icon "right-button" at bounding box center [903, 530] width 16 height 23
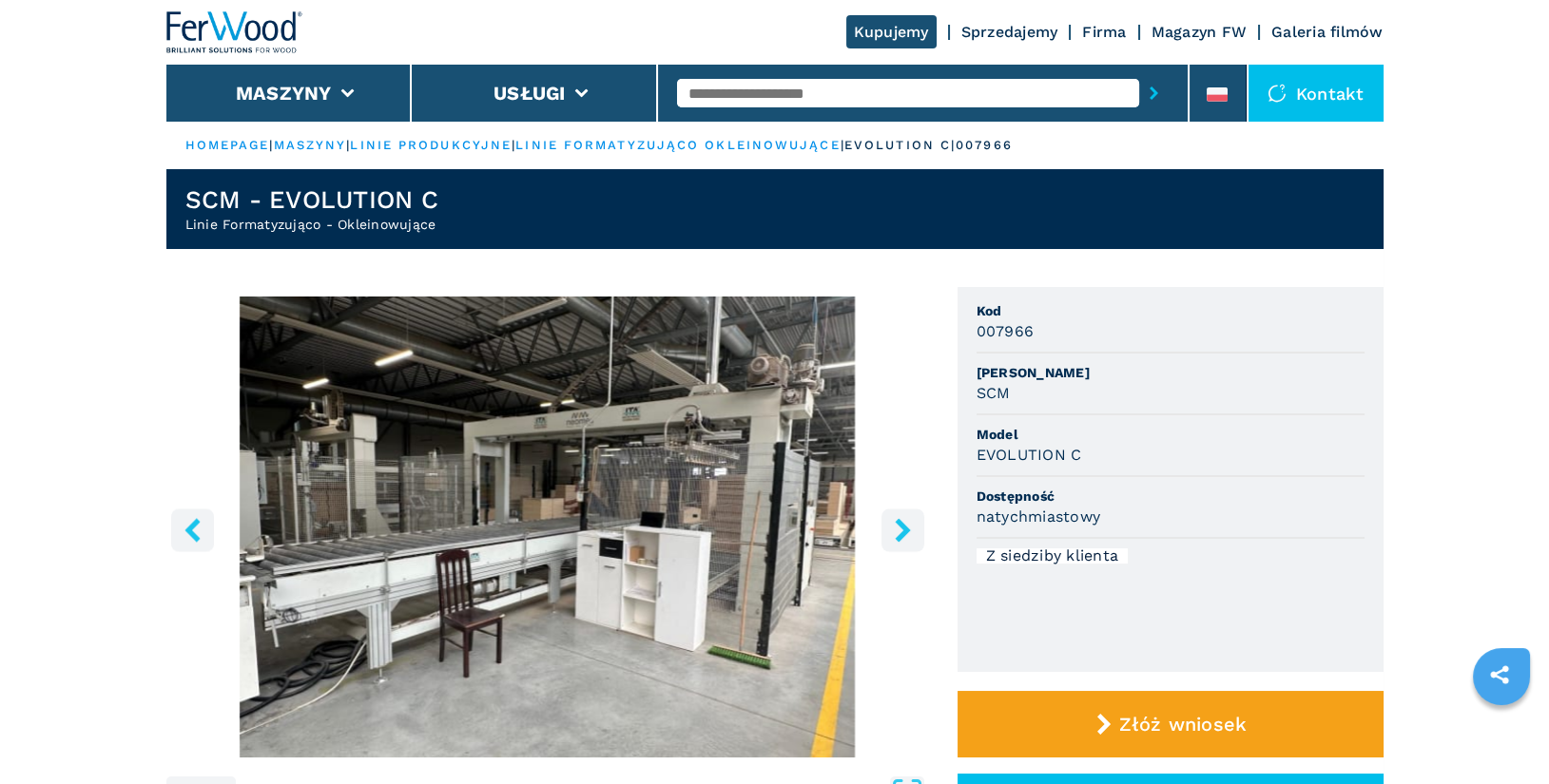
click at [904, 533] on icon "right-button" at bounding box center [903, 530] width 16 height 23
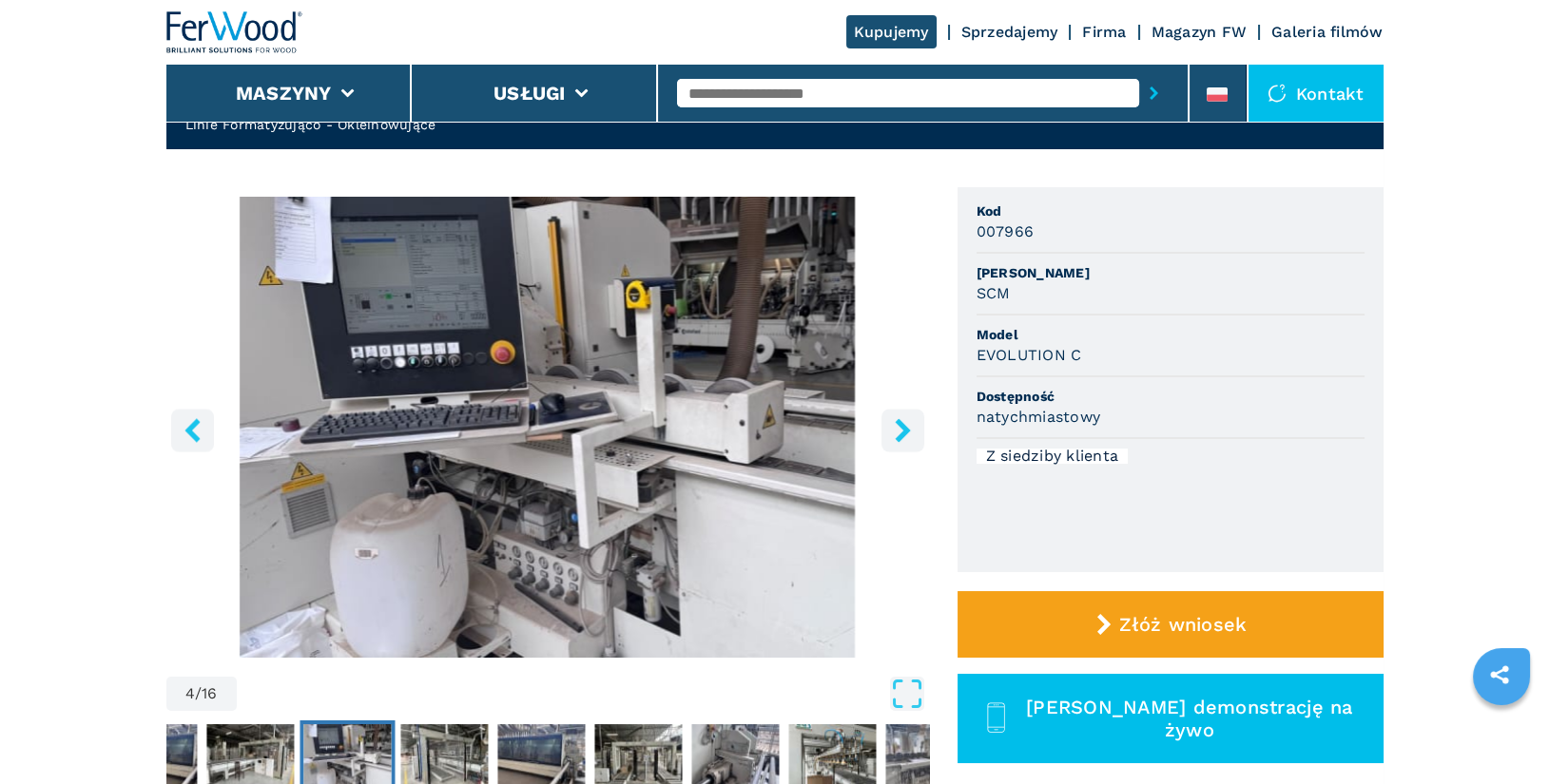
scroll to position [127, 0]
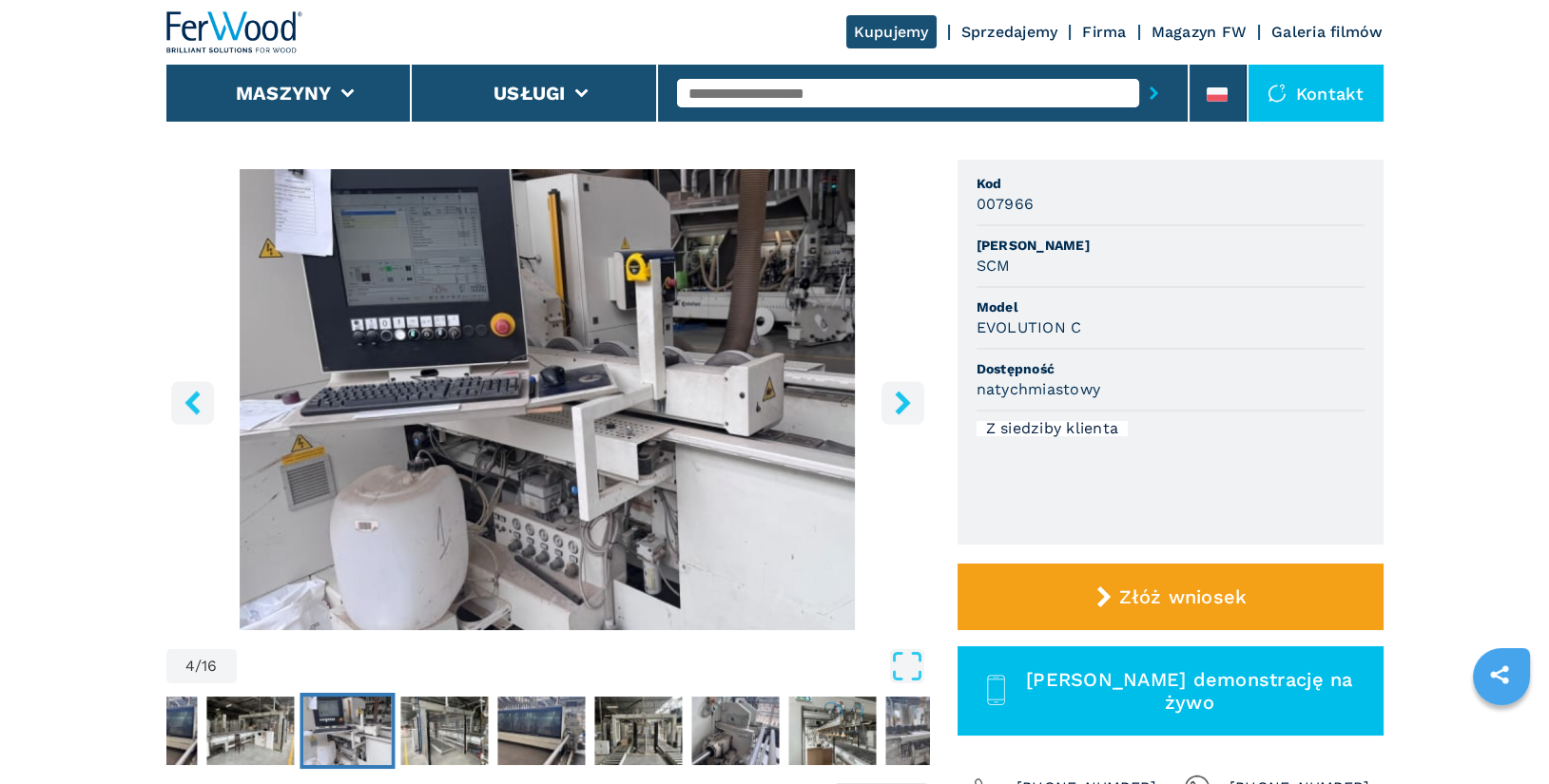
click at [909, 397] on icon "right-button" at bounding box center [903, 403] width 23 height 23
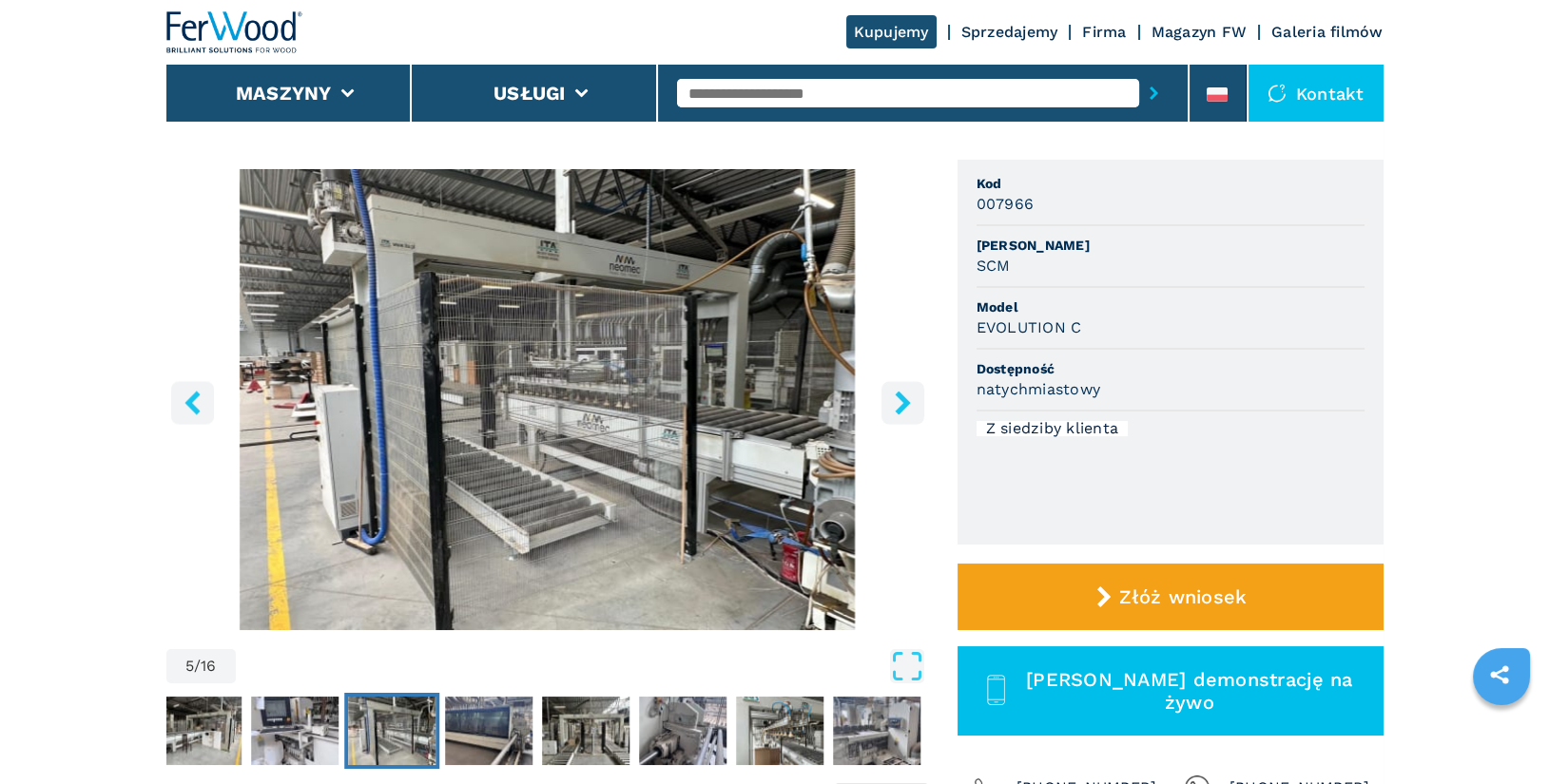
click at [907, 410] on icon "right-button" at bounding box center [903, 403] width 23 height 23
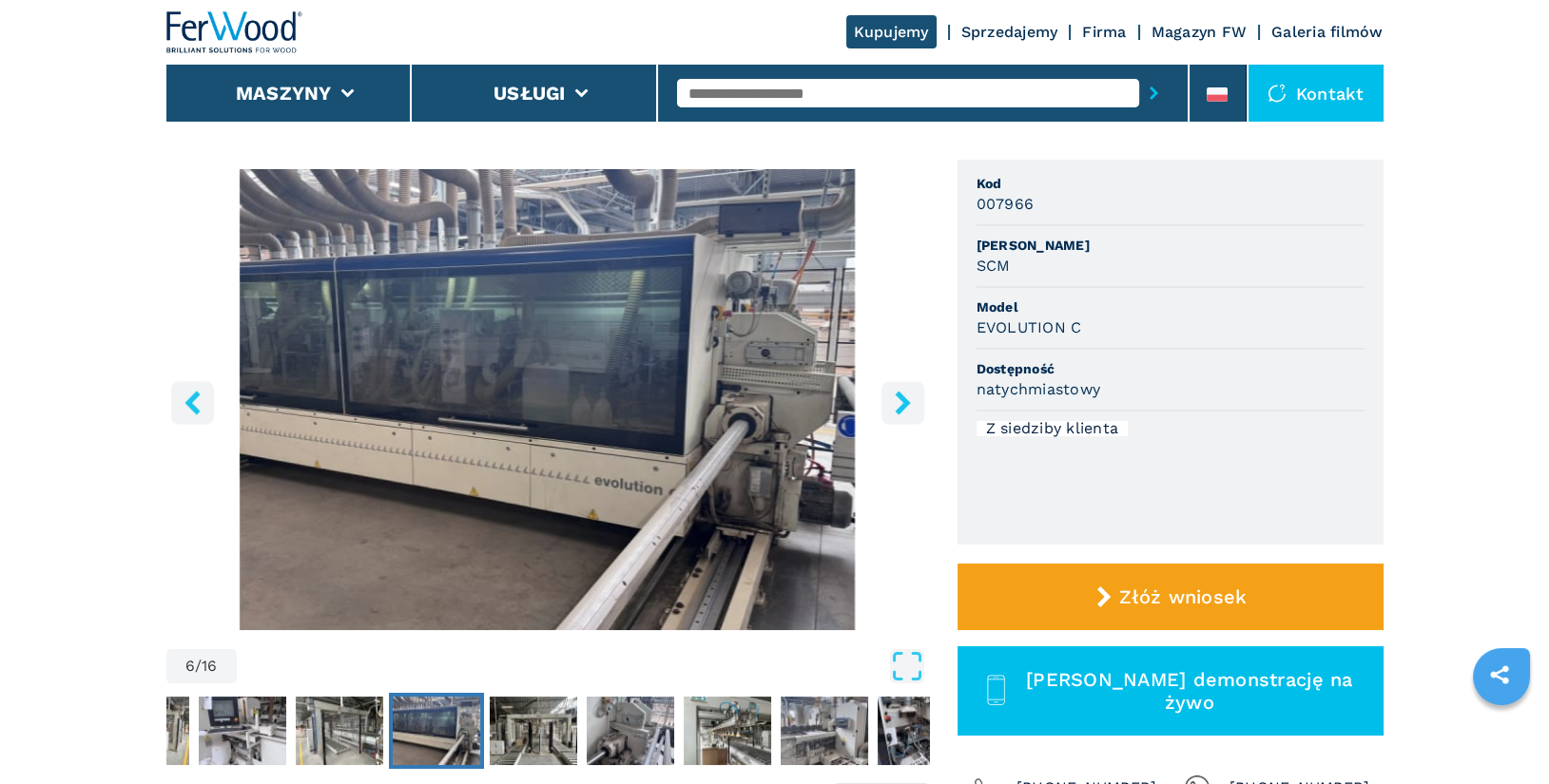
click at [907, 410] on icon "right-button" at bounding box center [903, 403] width 23 height 23
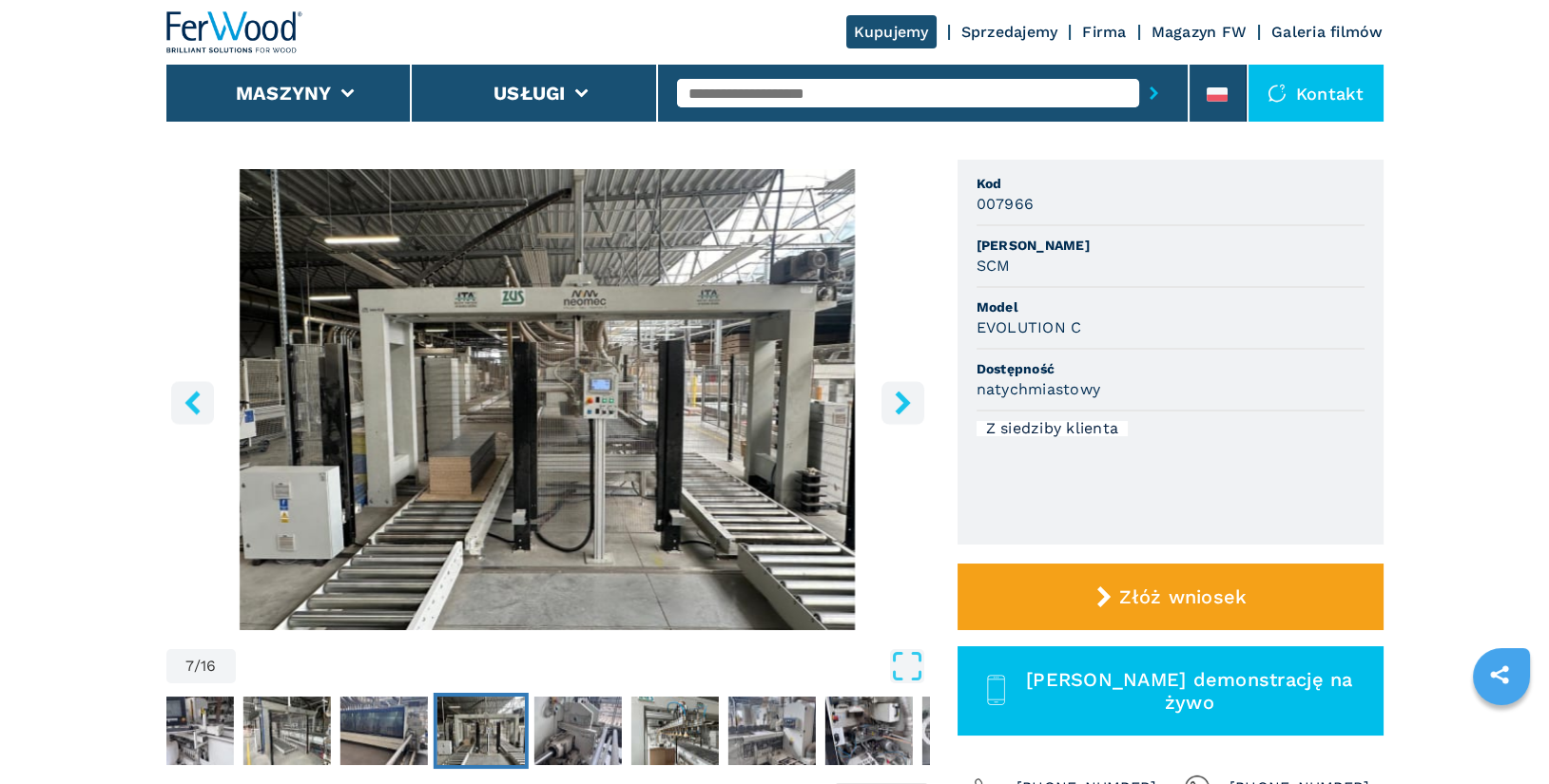
click at [907, 410] on icon "right-button" at bounding box center [903, 403] width 23 height 23
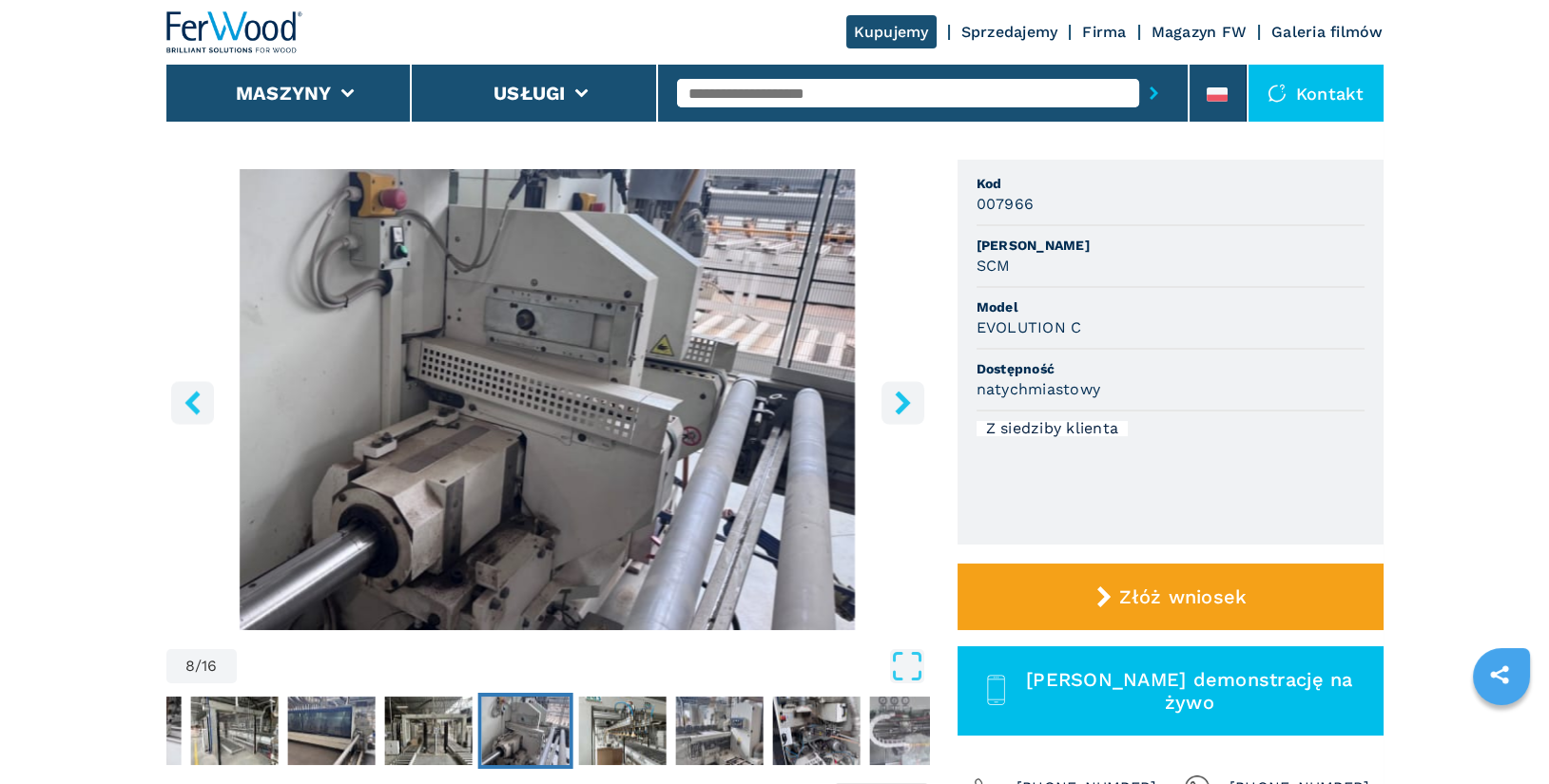
click at [907, 410] on icon "right-button" at bounding box center [903, 403] width 23 height 23
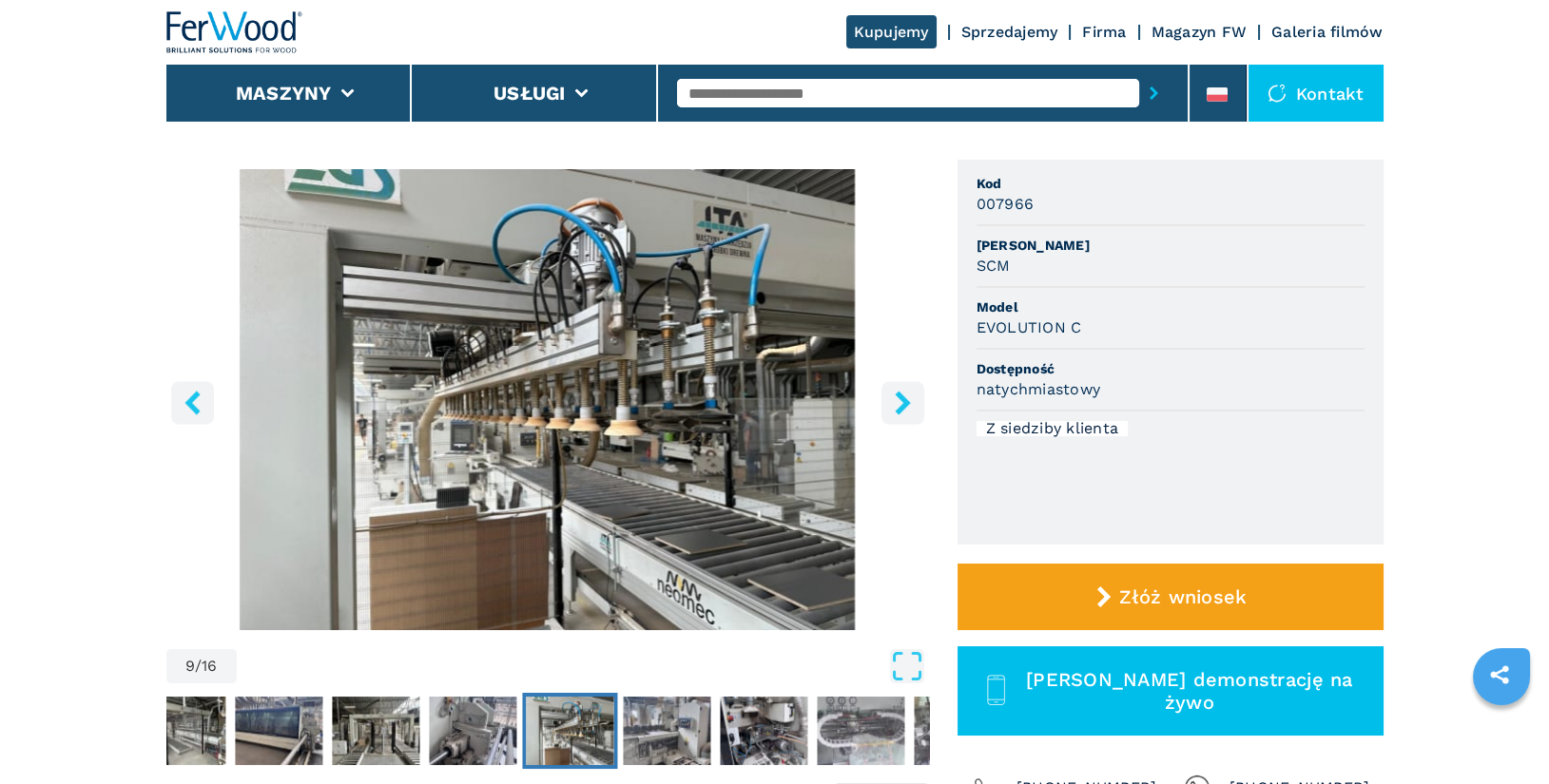
click at [907, 410] on icon "right-button" at bounding box center [903, 403] width 23 height 23
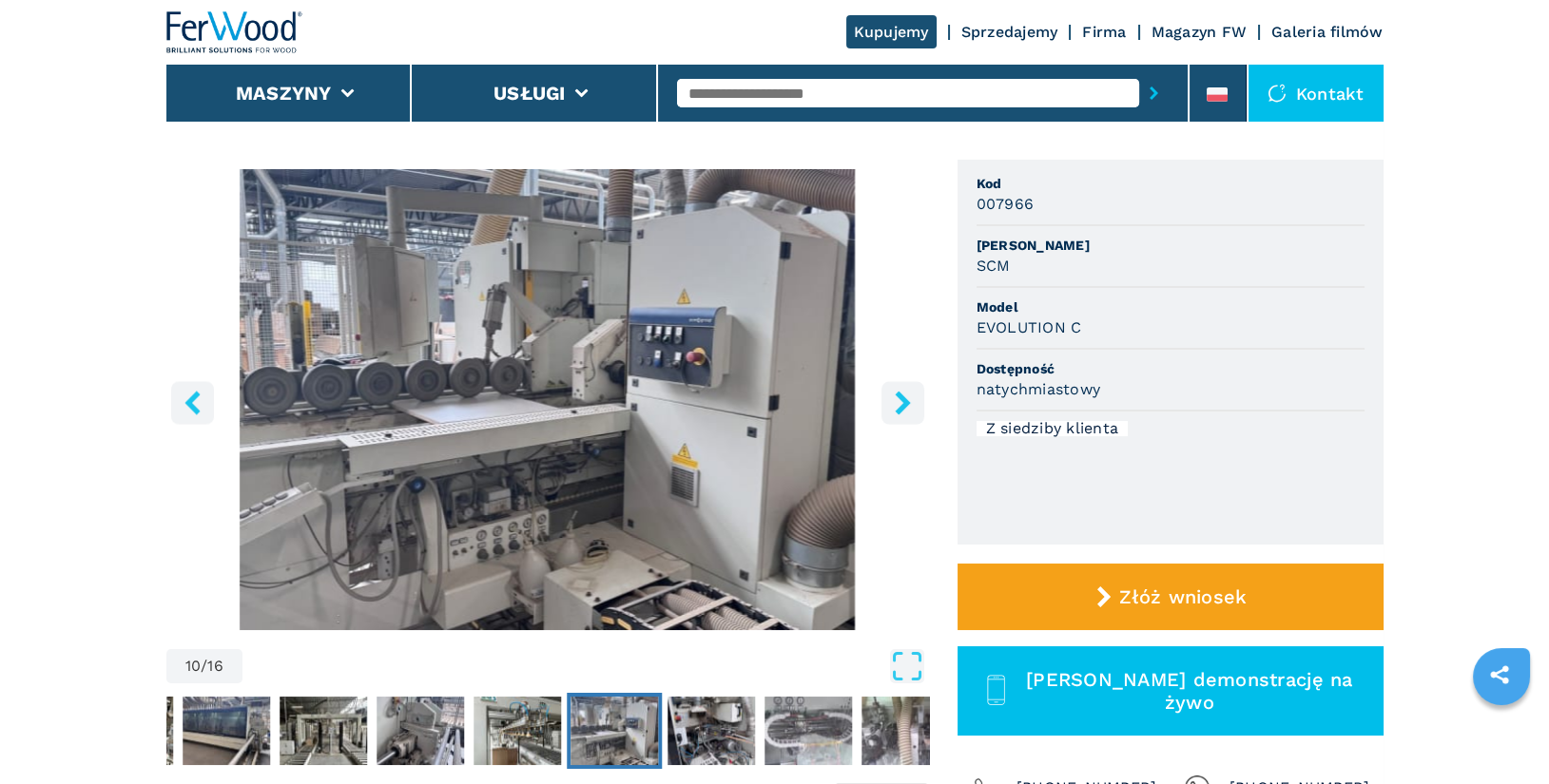
click at [907, 406] on icon "right-button" at bounding box center [903, 403] width 23 height 23
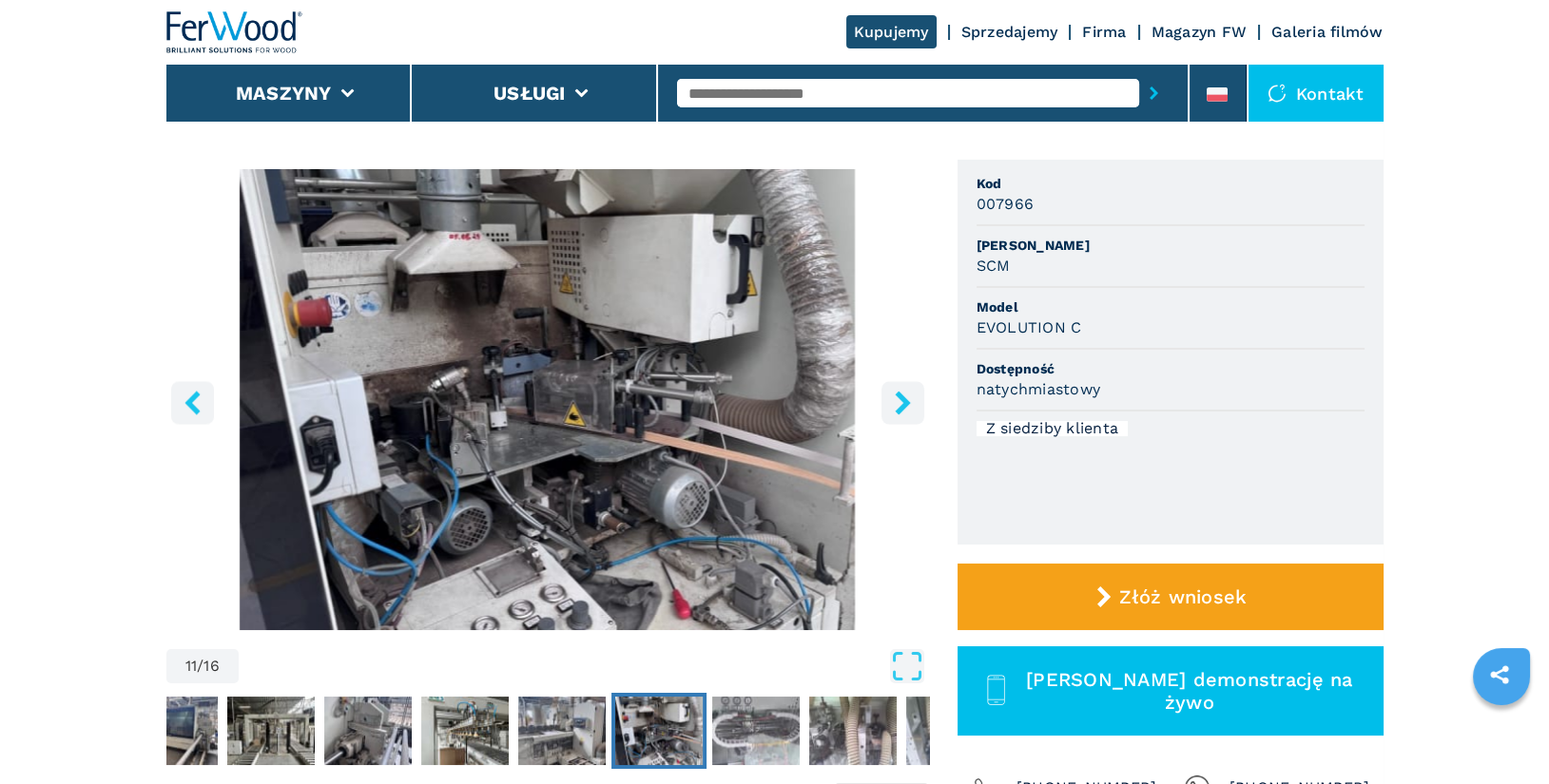
click at [907, 406] on icon "right-button" at bounding box center [903, 403] width 23 height 23
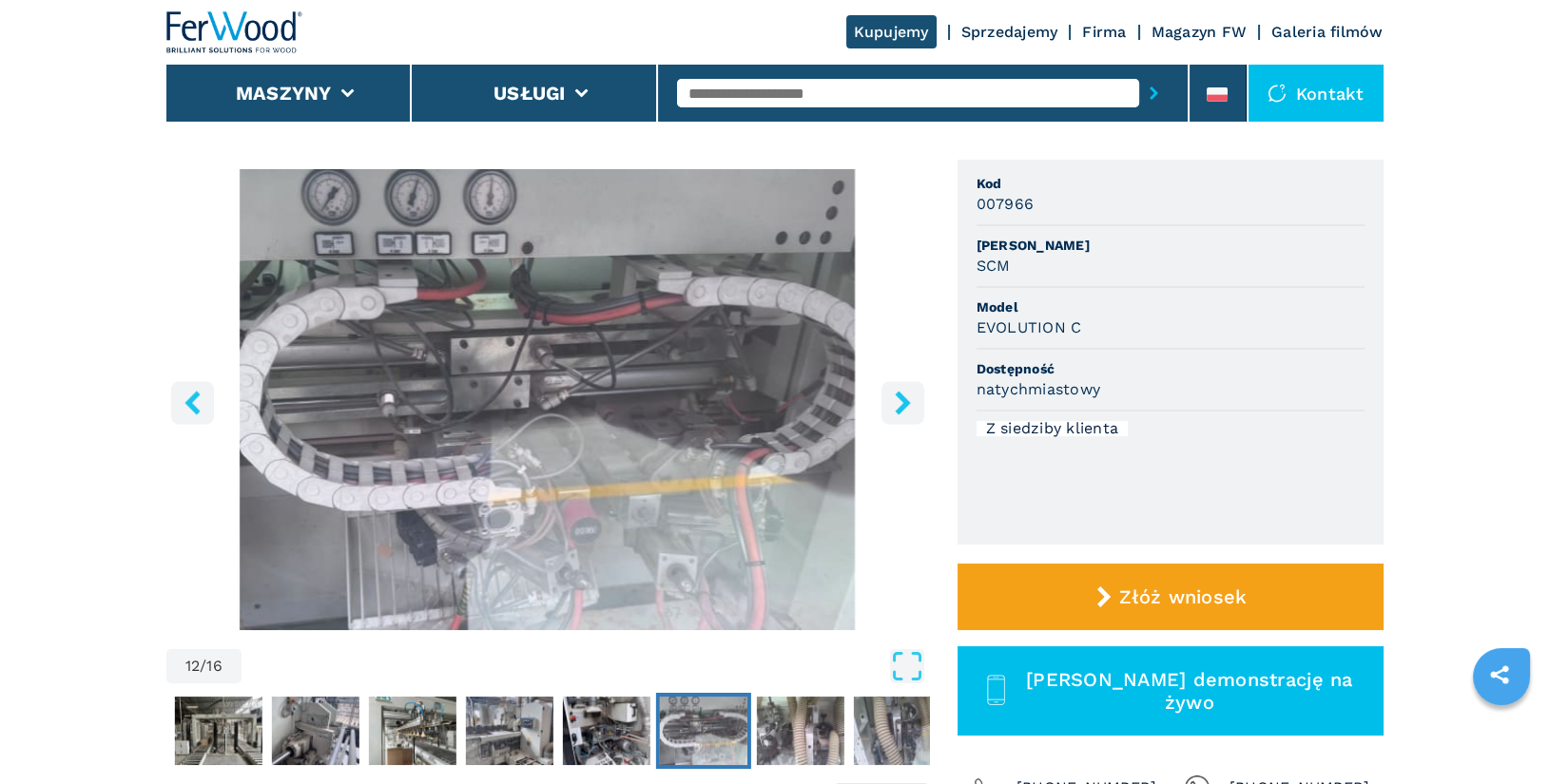
click at [907, 406] on icon "right-button" at bounding box center [903, 403] width 23 height 23
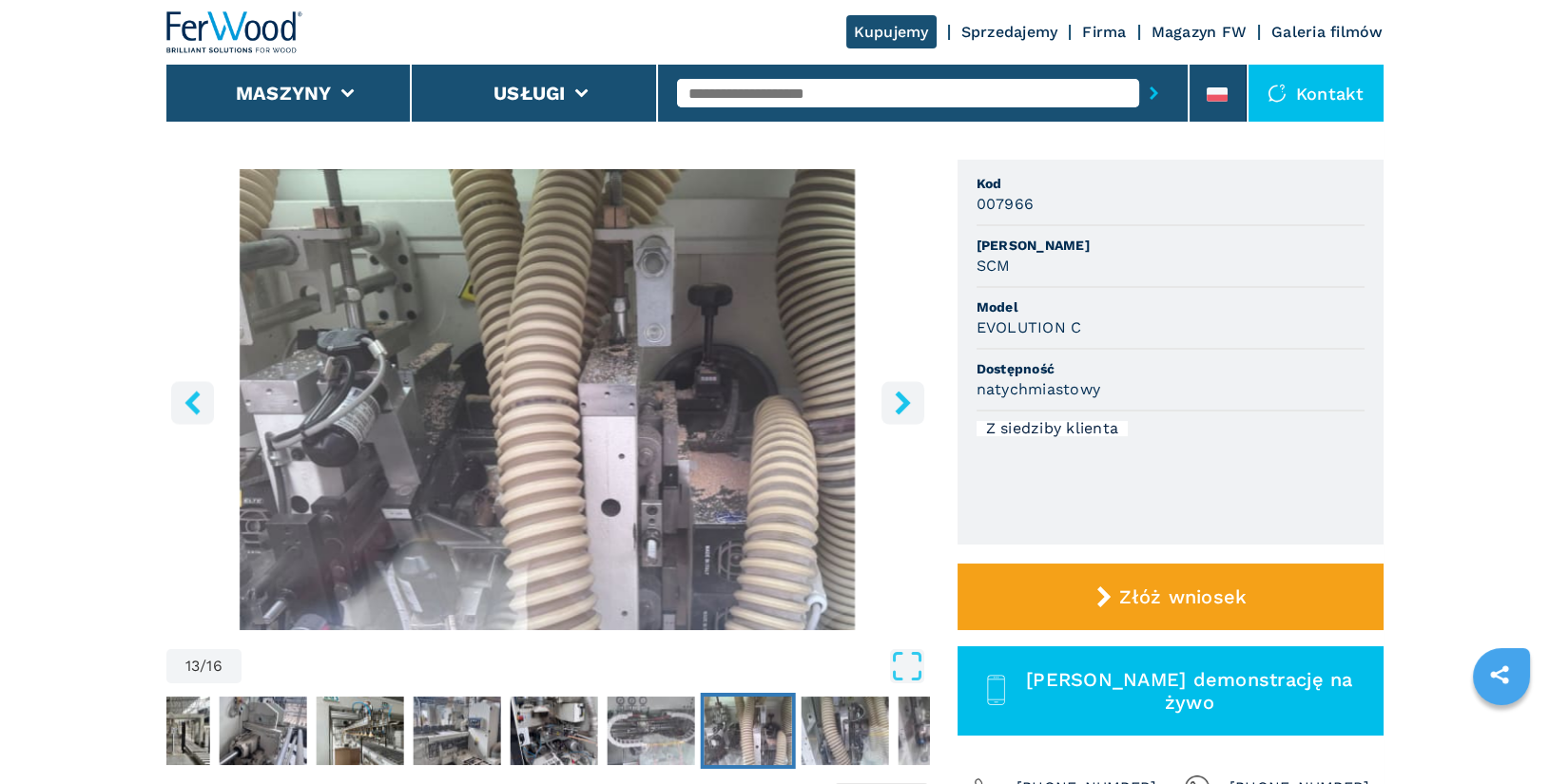
click at [907, 406] on icon "right-button" at bounding box center [903, 403] width 23 height 23
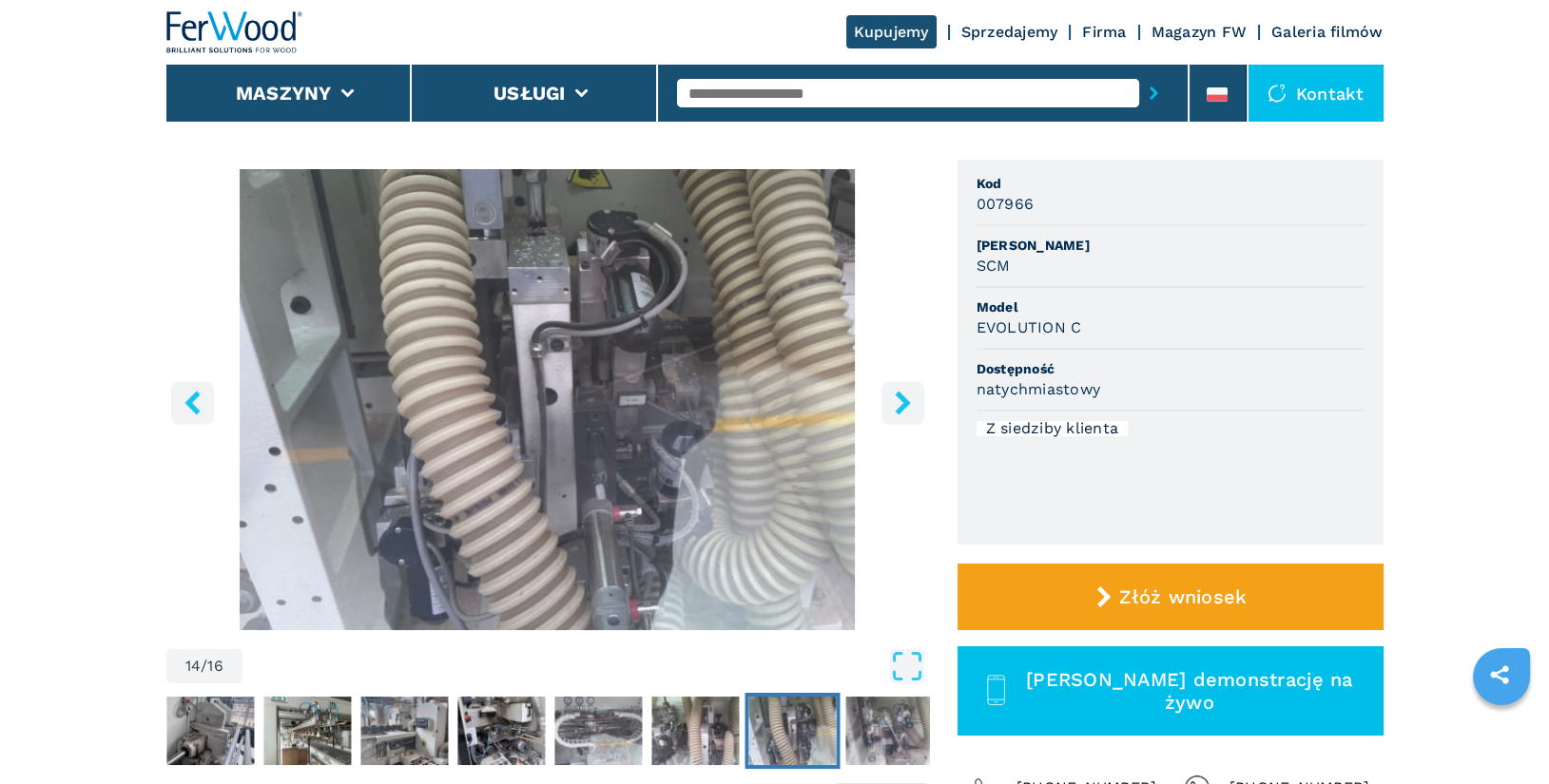
click at [756, 96] on input "text" at bounding box center [908, 93] width 463 height 28
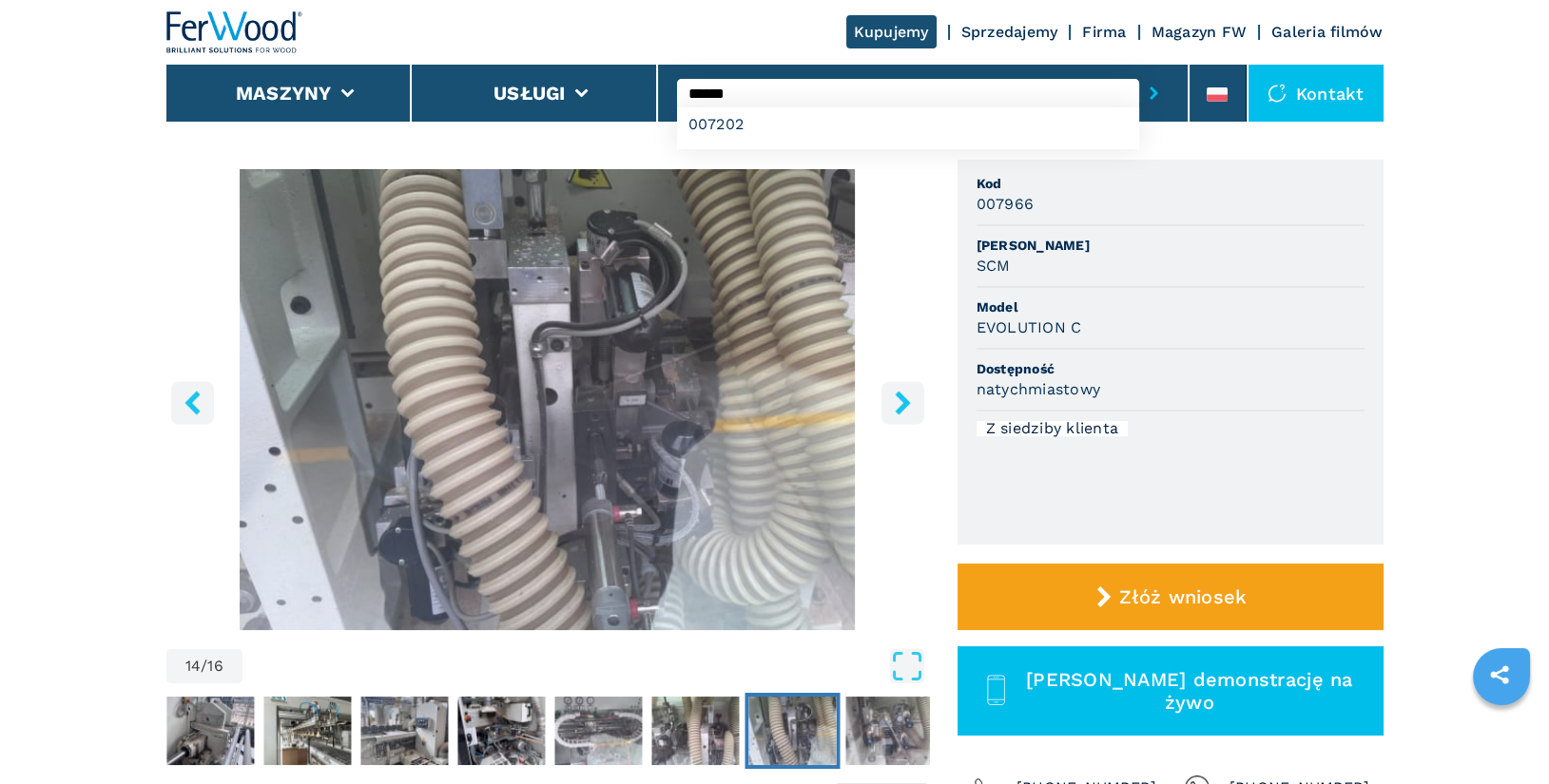
type input "******"
click at [1139, 71] on button "submit-button" at bounding box center [1154, 93] width 29 height 44
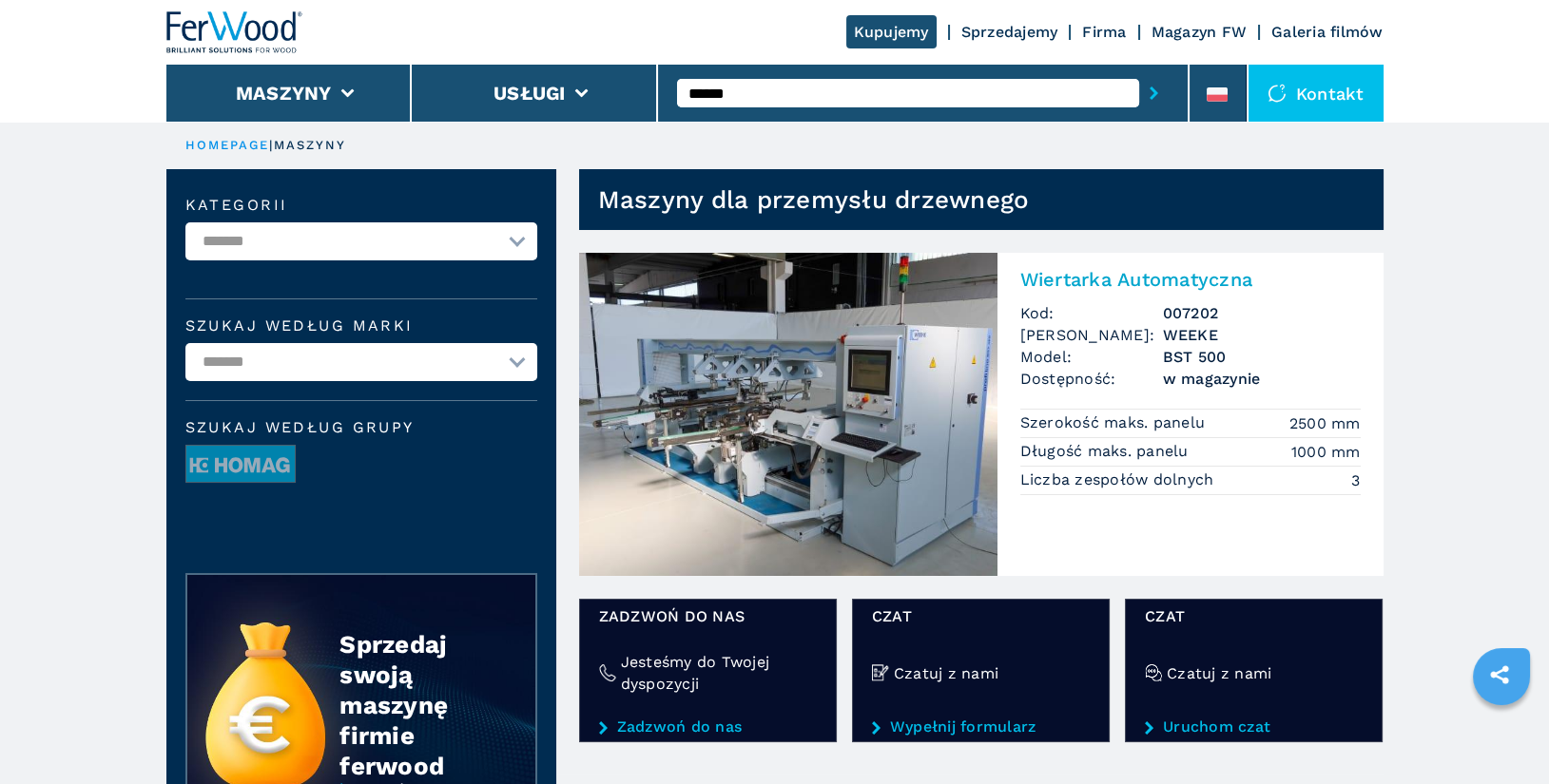
click at [788, 97] on input "******" at bounding box center [908, 93] width 463 height 28
type input "******"
click at [1139, 71] on button "submit-button" at bounding box center [1154, 93] width 29 height 44
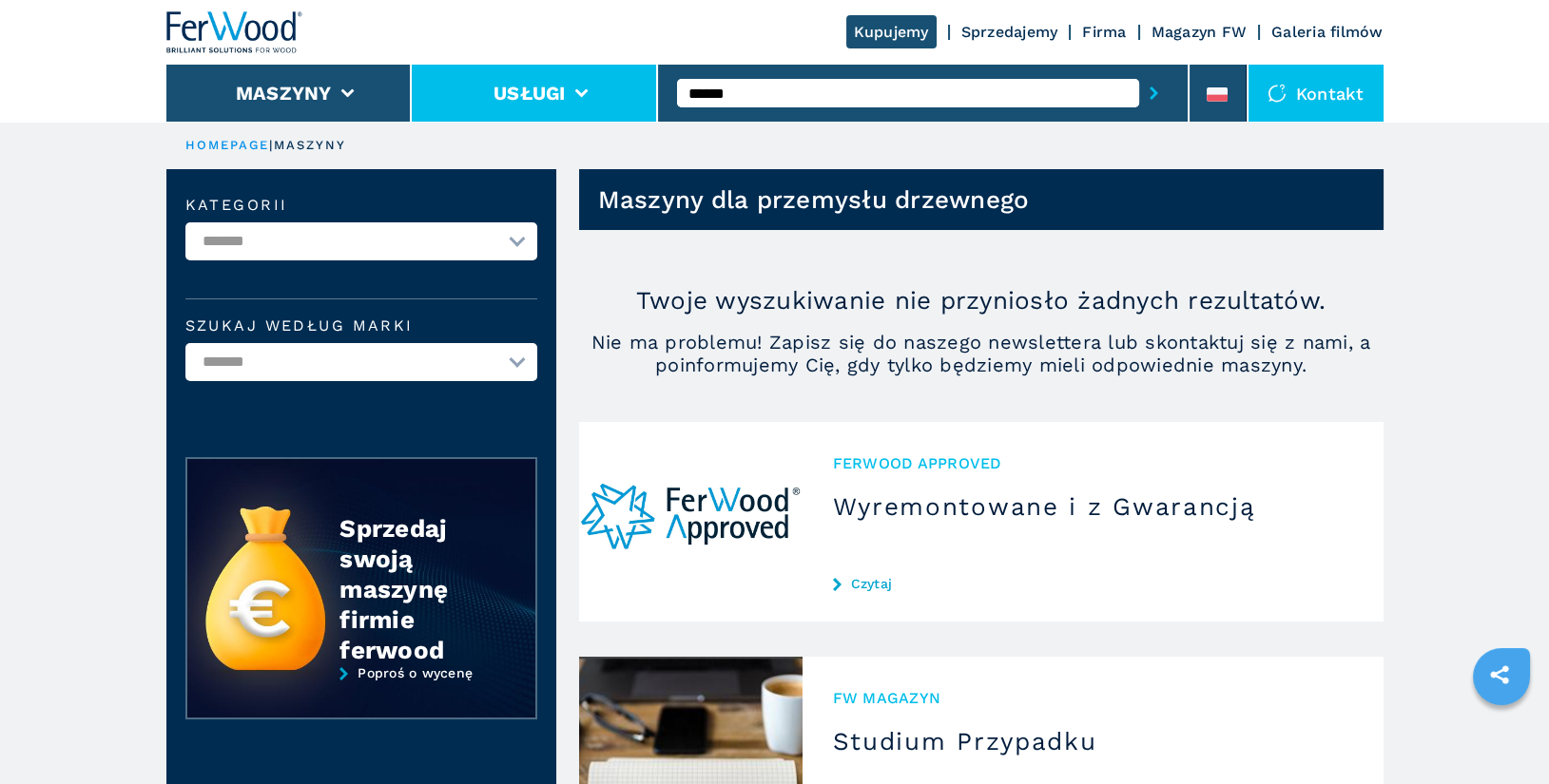
drag, startPoint x: 766, startPoint y: 95, endPoint x: 632, endPoint y: 92, distance: 134.0
click at [632, 92] on div "Kupujemy Sprzedajemy Firma Magazyn FW Galeria filmów Maszyny Usługi ****** Kont…" at bounding box center [774, 61] width 1217 height 121
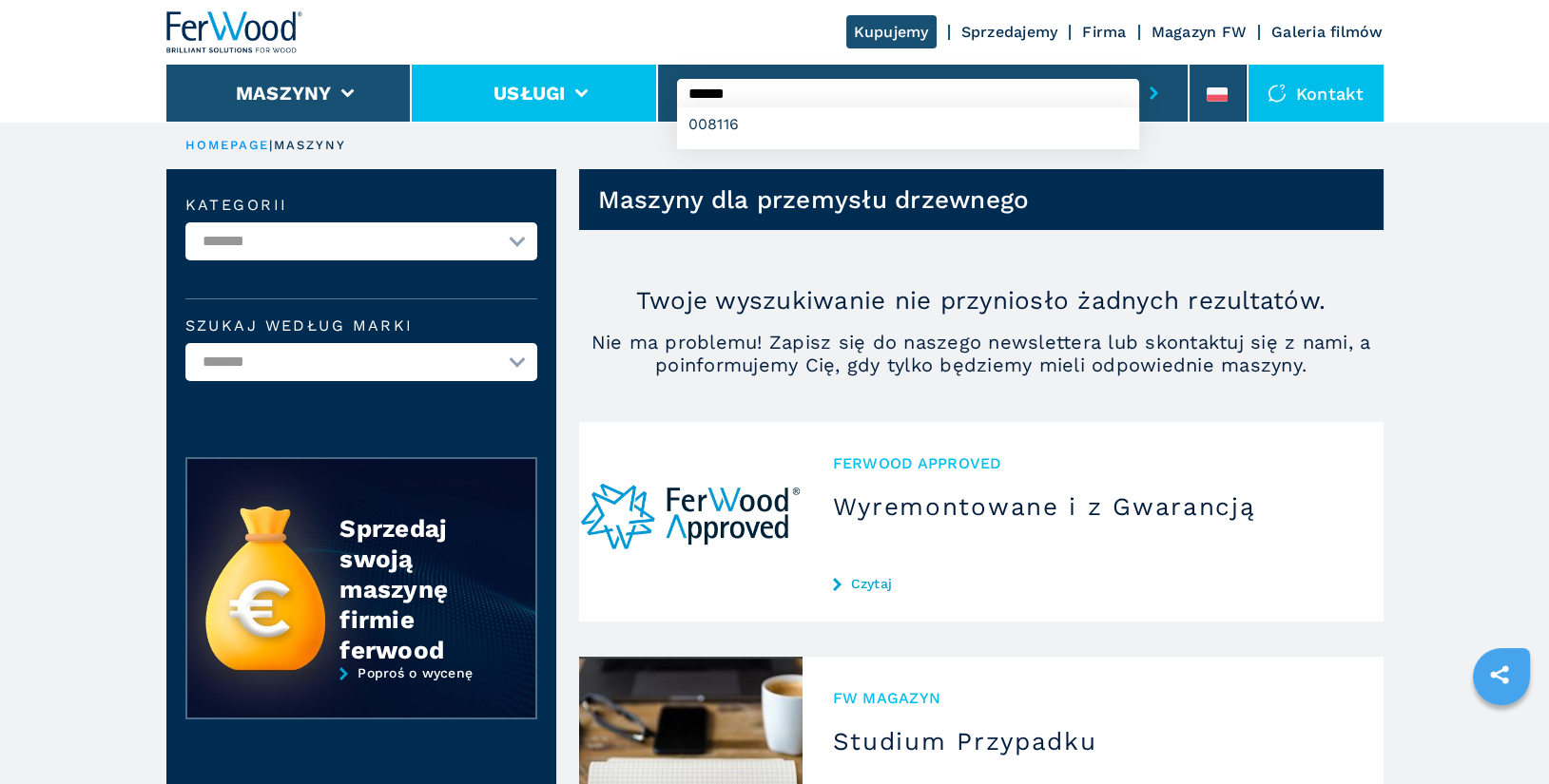
type input "******"
click at [1139, 71] on button "submit-button" at bounding box center [1154, 93] width 29 height 44
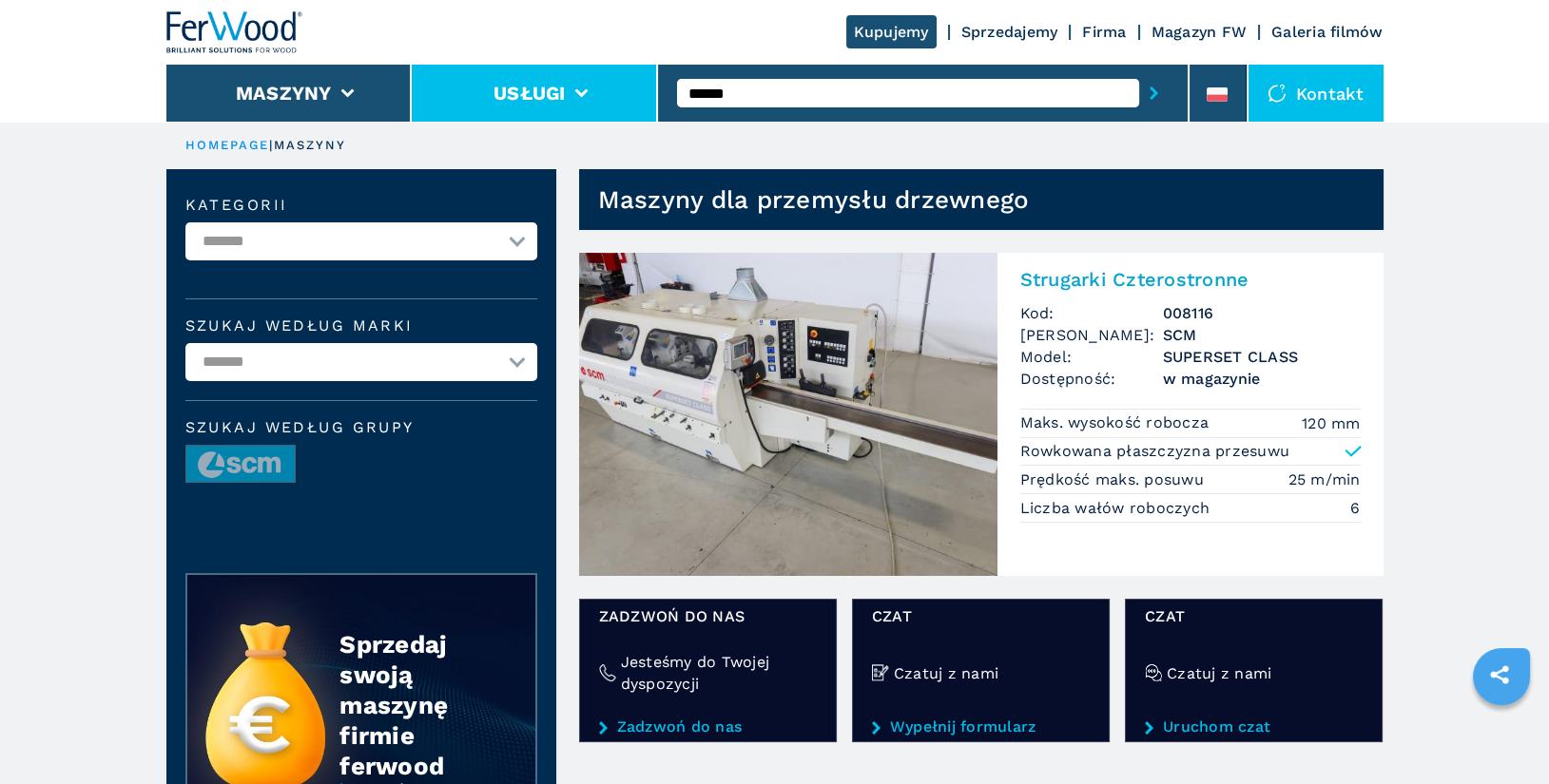
drag, startPoint x: 780, startPoint y: 95, endPoint x: 557, endPoint y: 76, distance: 223.8
click at [557, 76] on div "Kupujemy Sprzedajemy Firma Magazyn FW Galeria filmów Maszyny Usługi ****** Kont…" at bounding box center [774, 61] width 1217 height 121
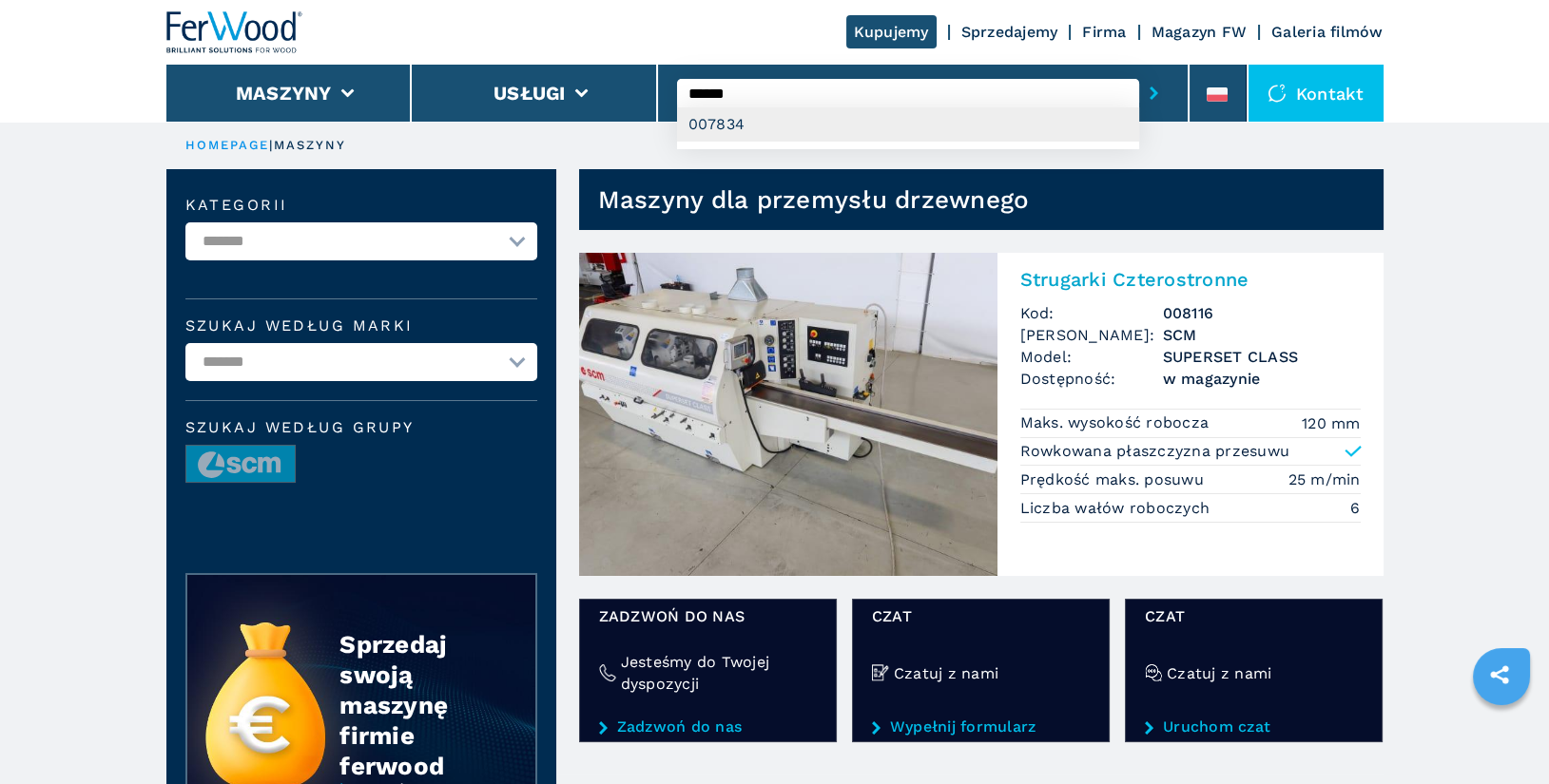
type input "******"
click at [756, 129] on div "007834" at bounding box center [908, 124] width 463 height 34
click at [1139, 71] on button "submit-button" at bounding box center [1154, 93] width 29 height 44
click at [774, 92] on input "******" at bounding box center [908, 93] width 463 height 28
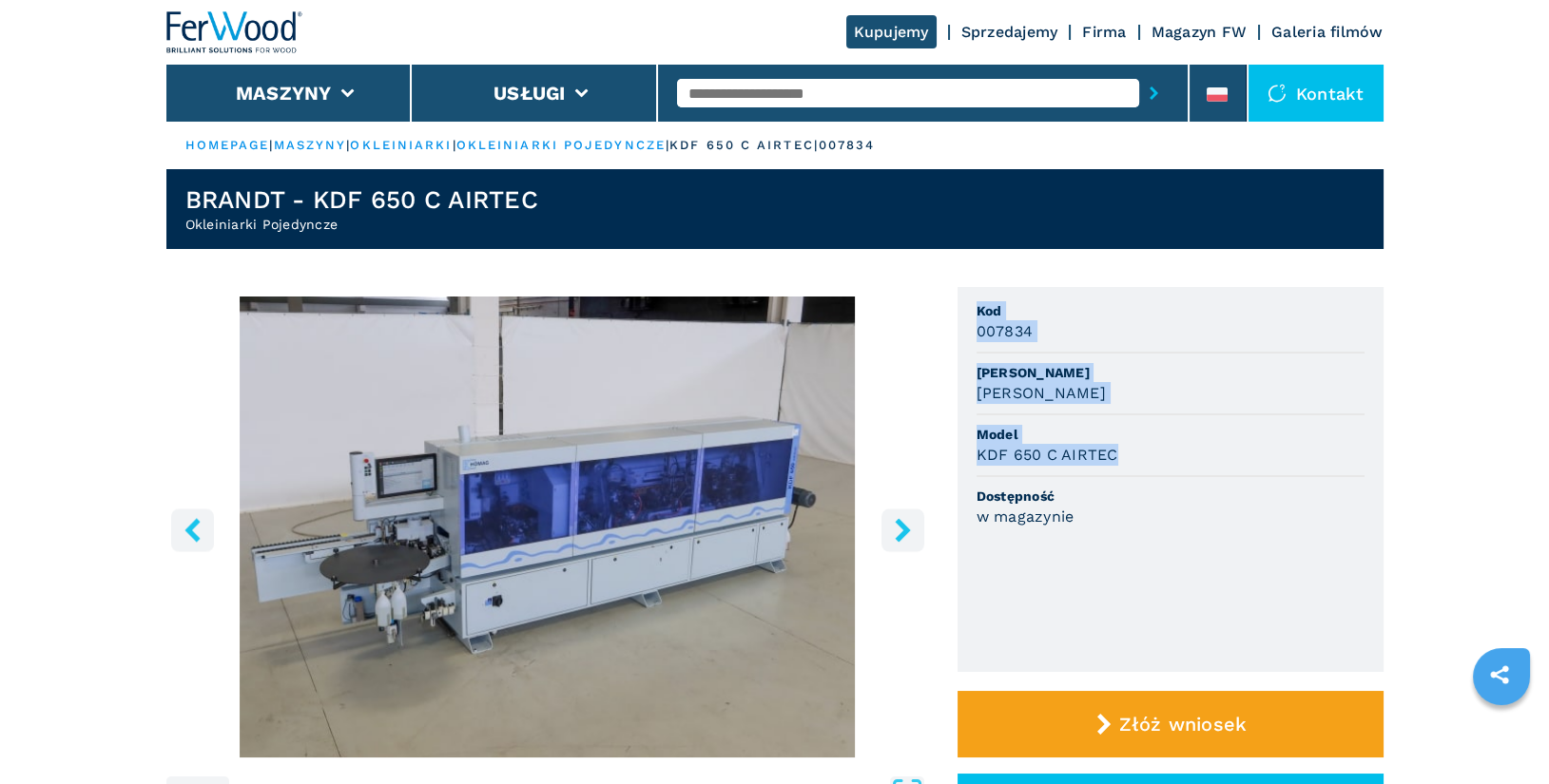
drag, startPoint x: 979, startPoint y: 311, endPoint x: 1145, endPoint y: 455, distance: 219.8
click at [1145, 455] on ul "Kod 007834 Marka BRANDT Model KDF 650 C AIRTEC Dostępność w magazynie" at bounding box center [1171, 480] width 426 height 385
copy ul "Kod 007834 Marka BRANDT Model KDF 650 C AIRTEC"
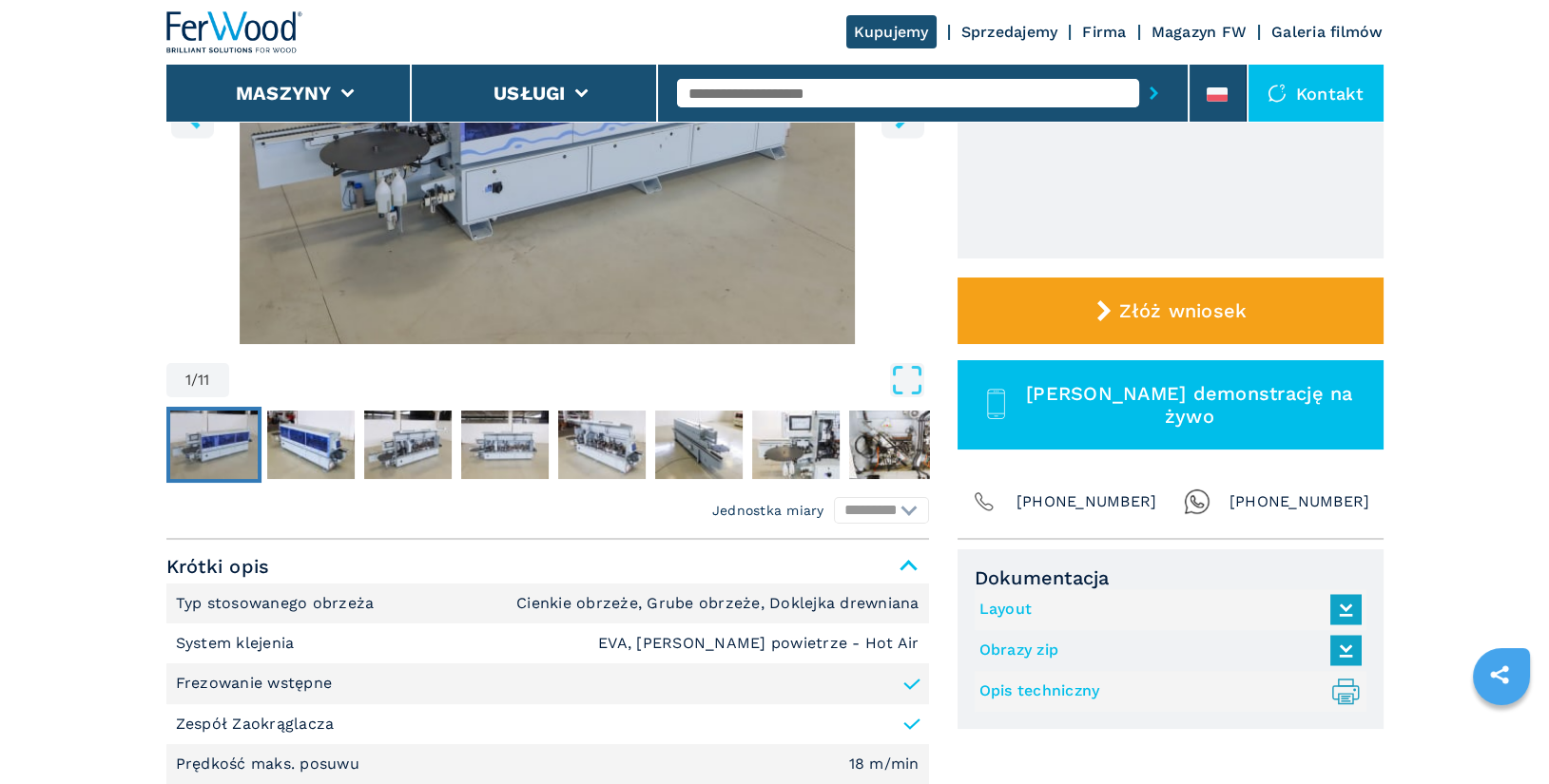
scroll to position [583, 0]
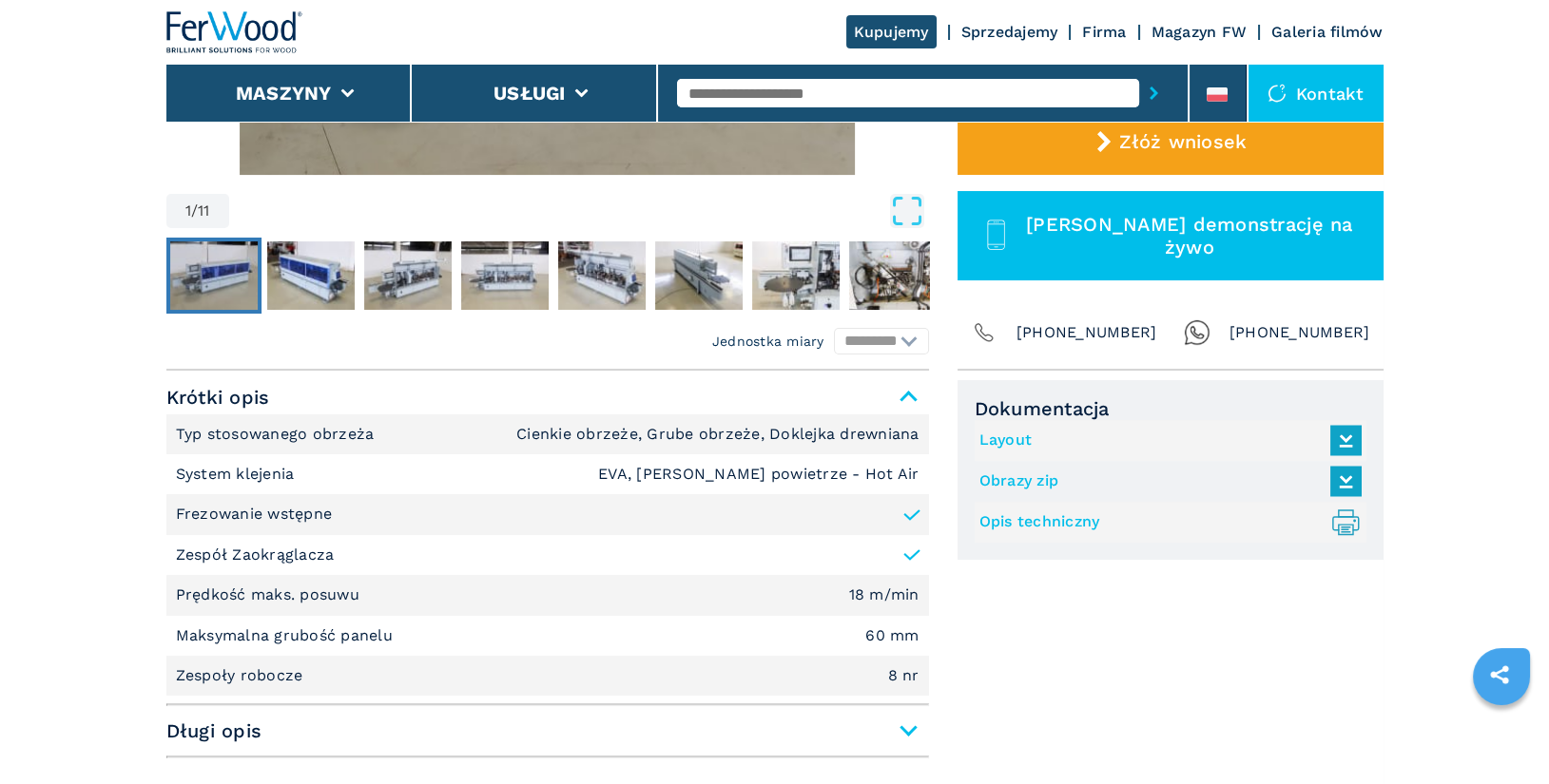
click at [1061, 517] on link "Opis techniczny .prefix__st0{stroke-linecap:round;stroke-linejoin:round}.prefix…" at bounding box center [1166, 522] width 373 height 31
click at [1021, 442] on link "Layout" at bounding box center [1166, 441] width 373 height 31
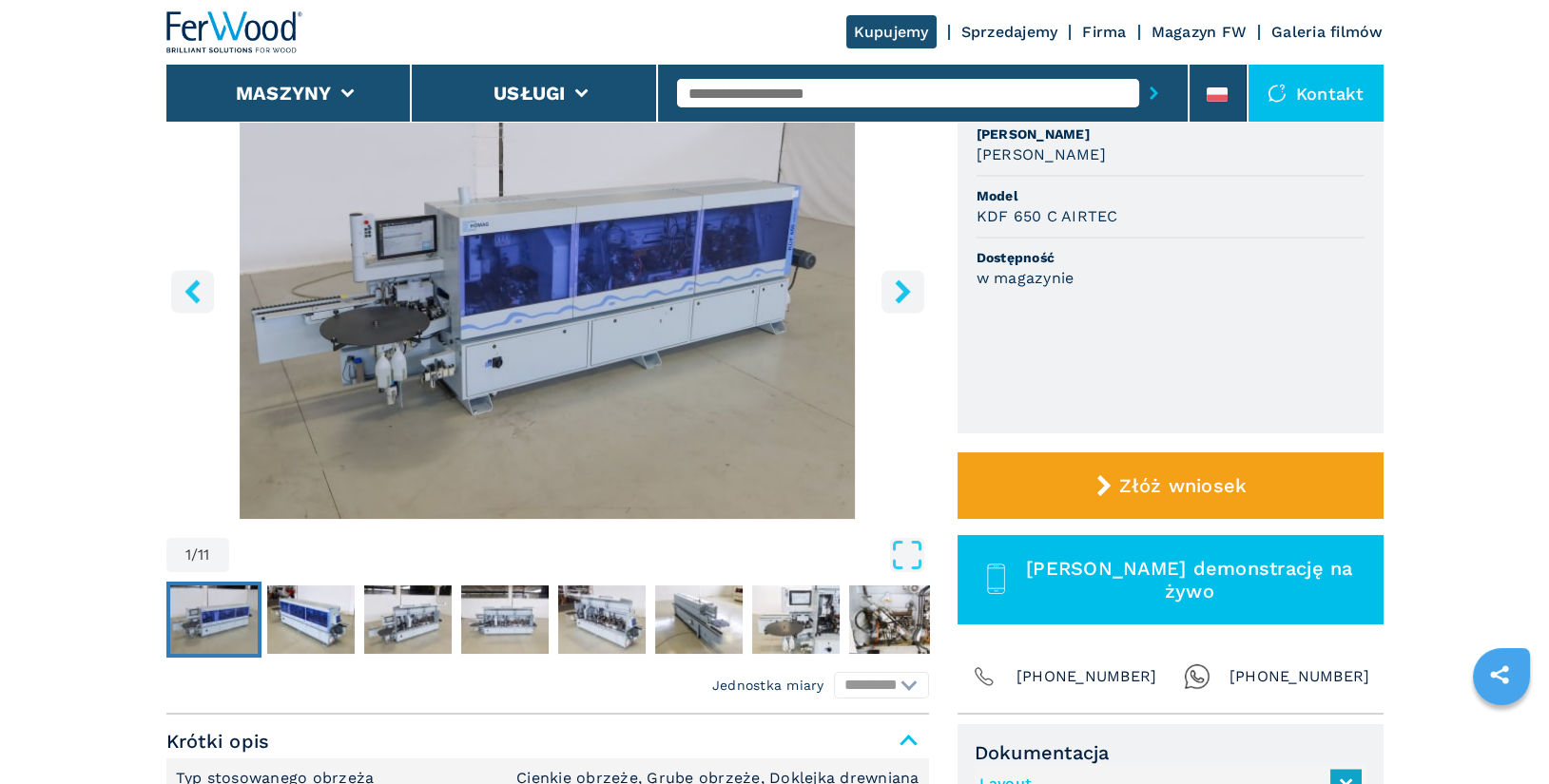
scroll to position [0, 0]
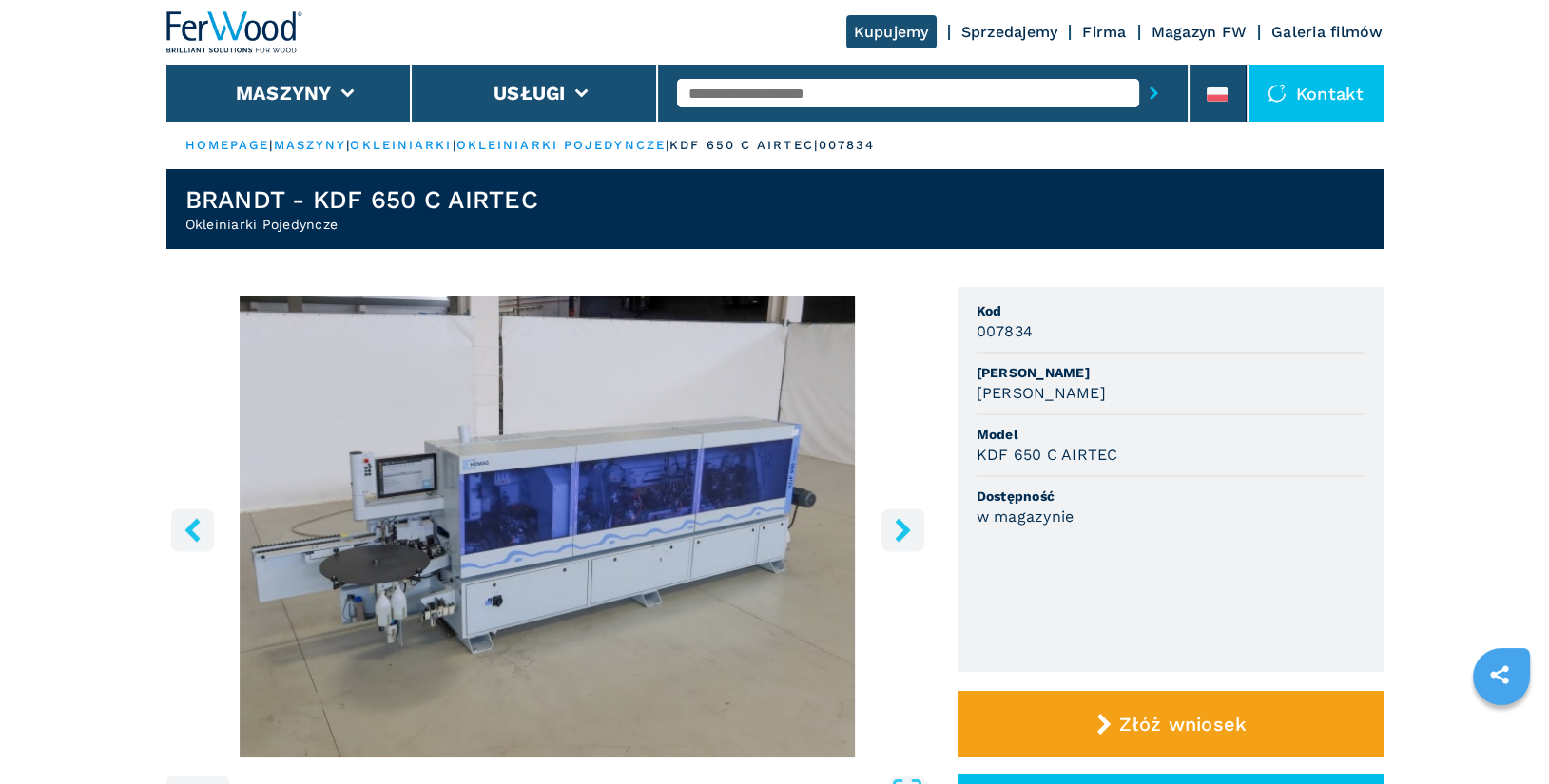
click at [896, 544] on button "right-button" at bounding box center [904, 530] width 43 height 43
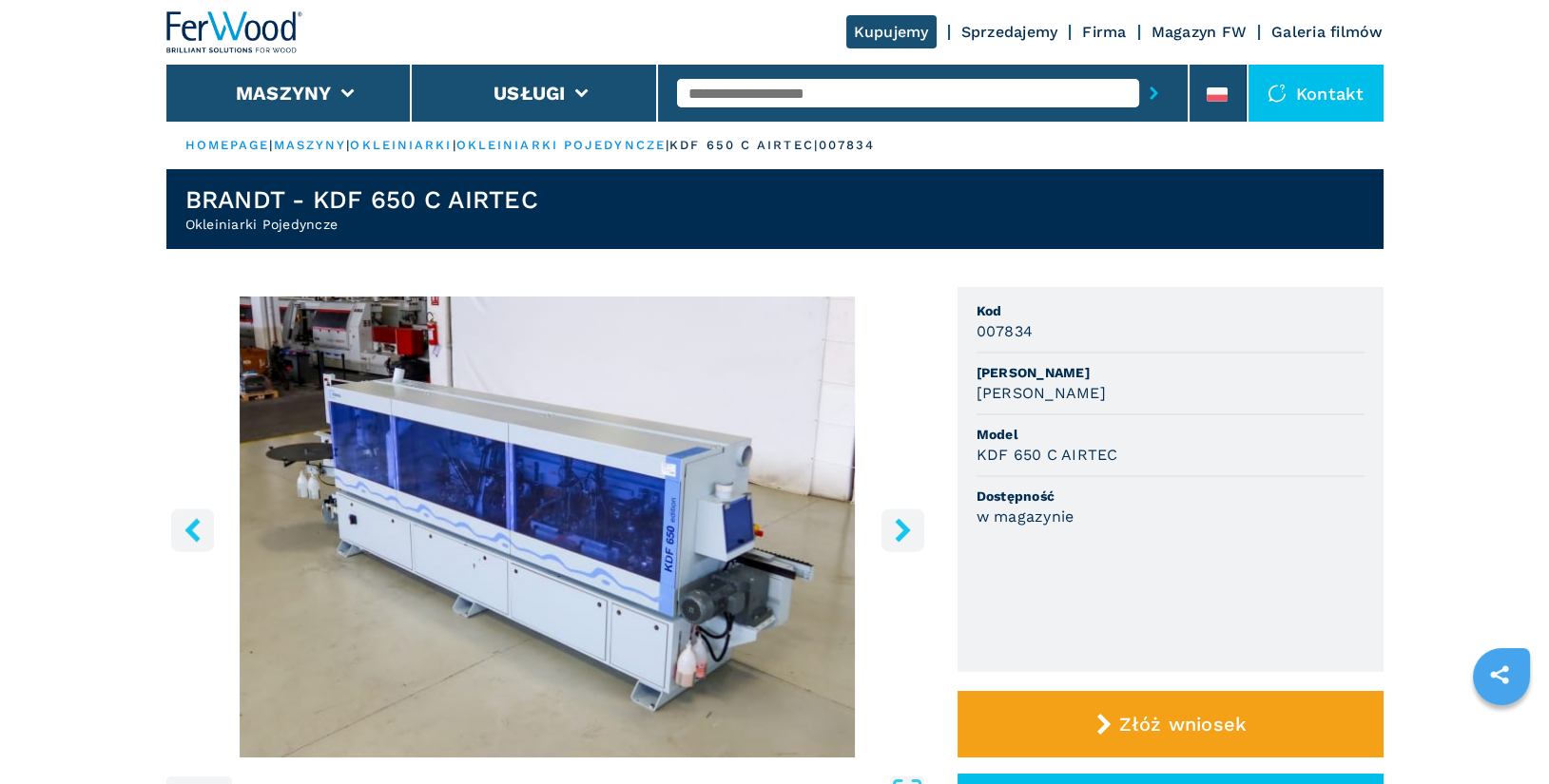
click at [896, 544] on button "right-button" at bounding box center [904, 530] width 43 height 43
click at [896, 543] on button "right-button" at bounding box center [904, 530] width 43 height 43
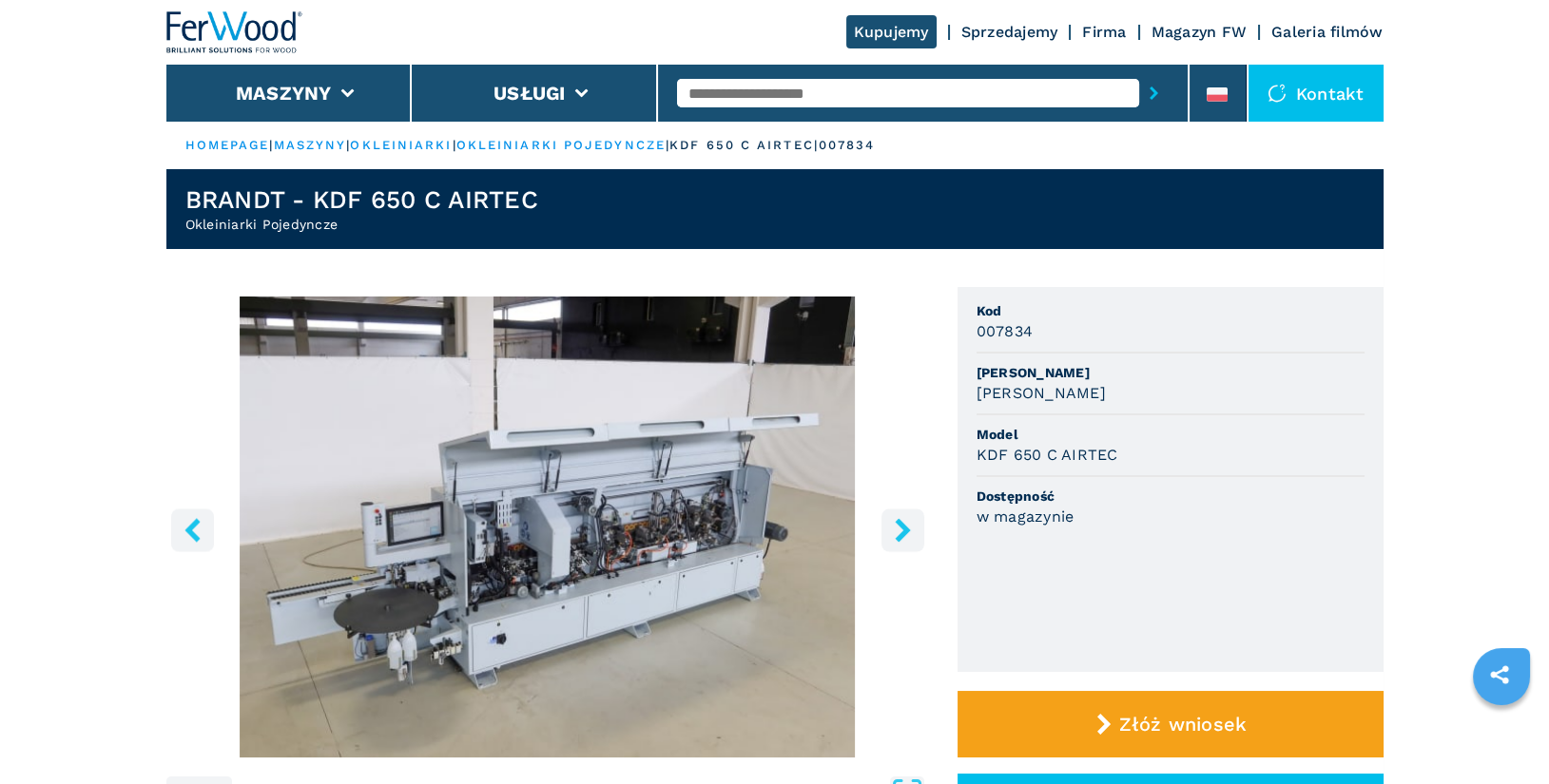
click at [901, 539] on icon "right-button" at bounding box center [903, 530] width 16 height 23
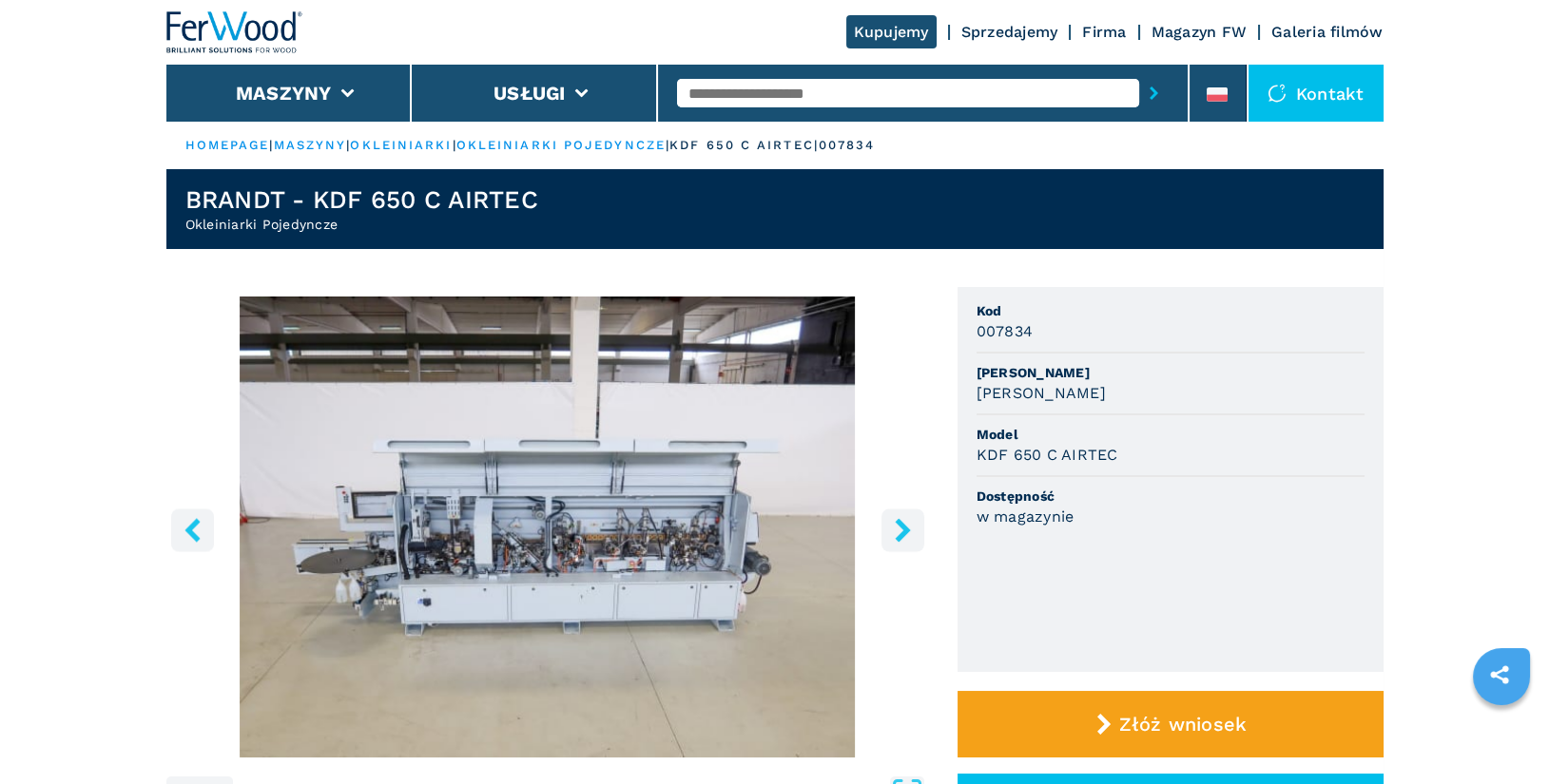
click at [901, 539] on icon "right-button" at bounding box center [903, 530] width 16 height 23
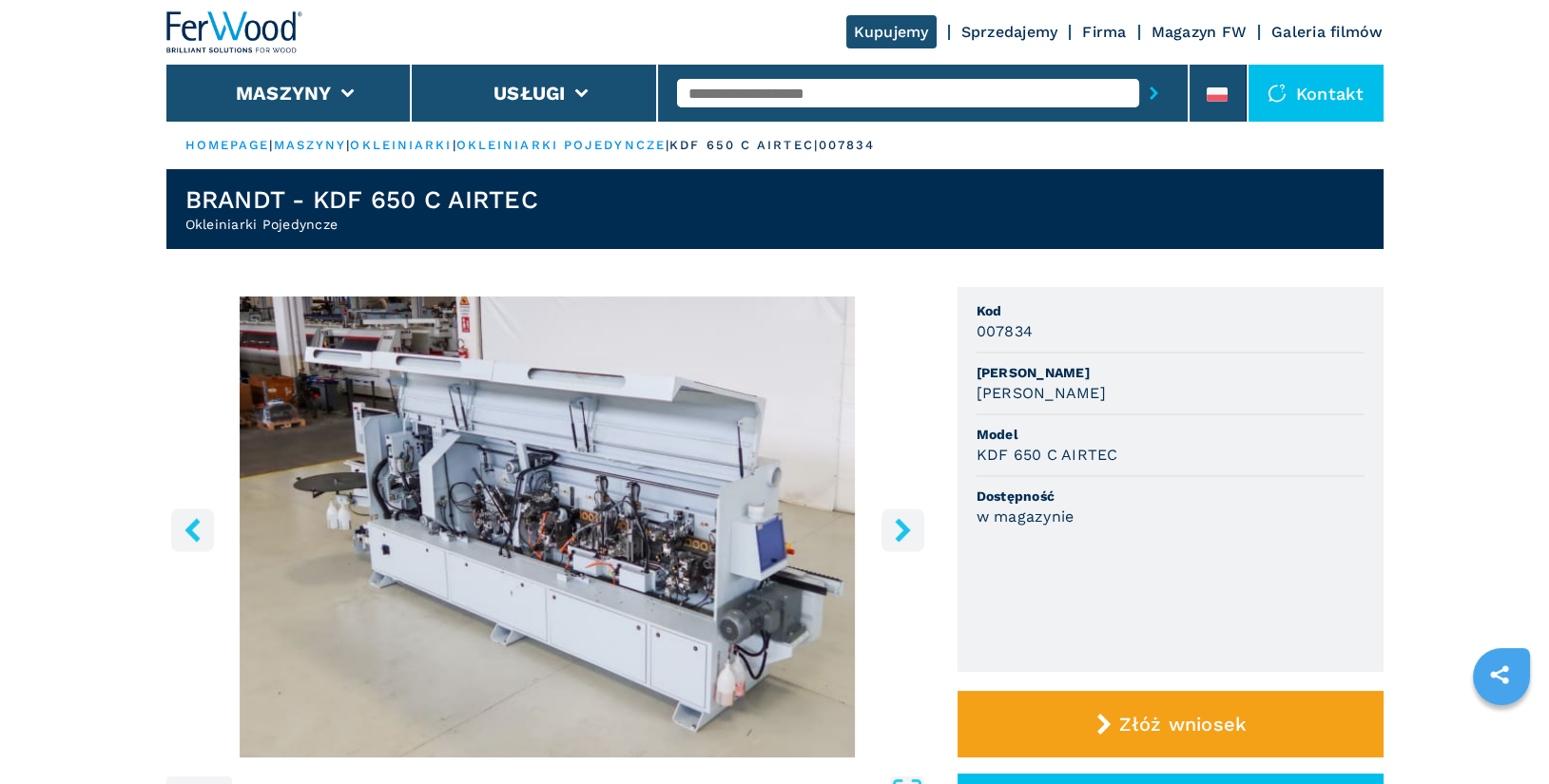
click at [901, 539] on icon "right-button" at bounding box center [903, 530] width 16 height 23
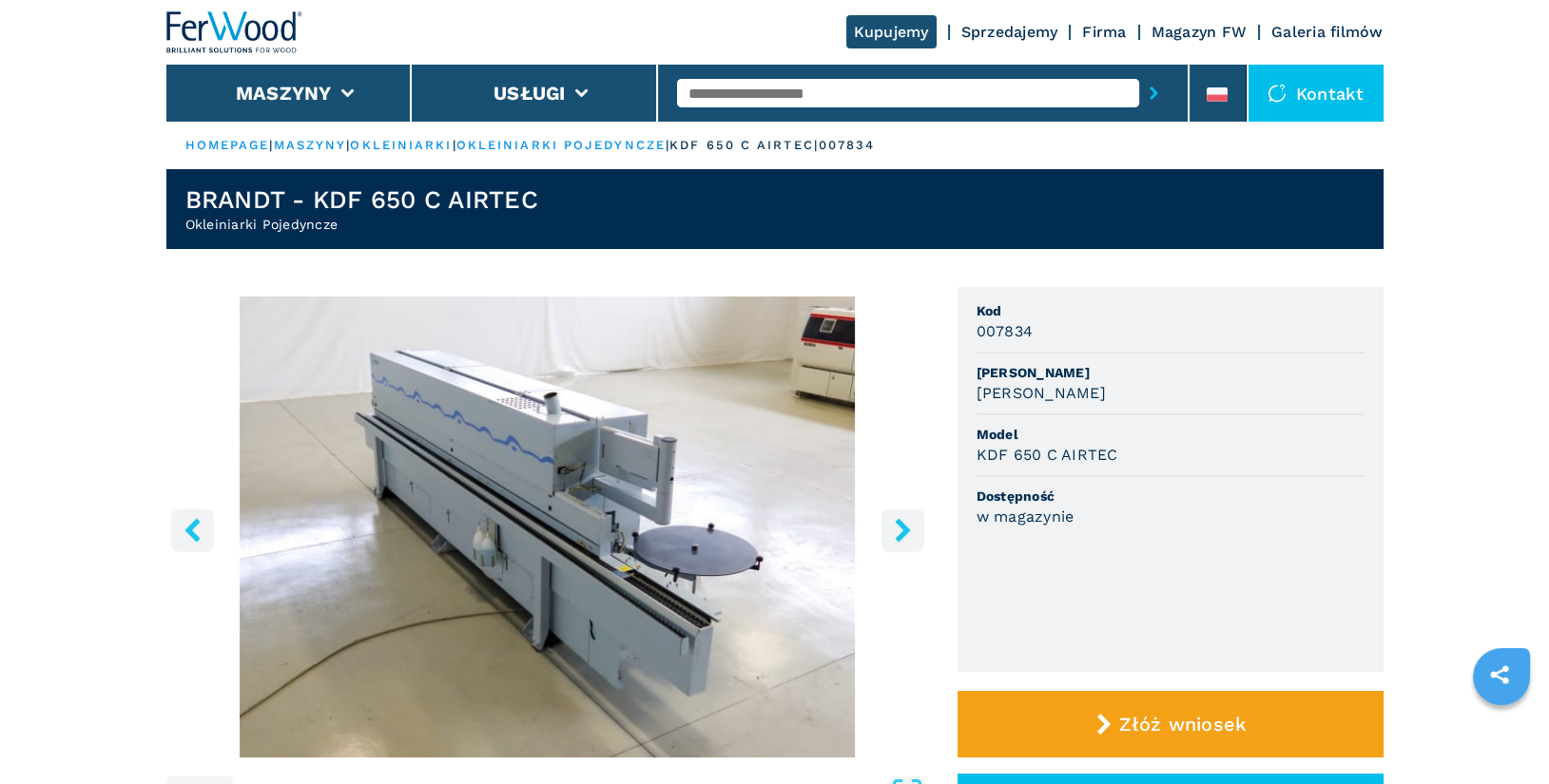
click at [901, 539] on icon "right-button" at bounding box center [903, 530] width 16 height 23
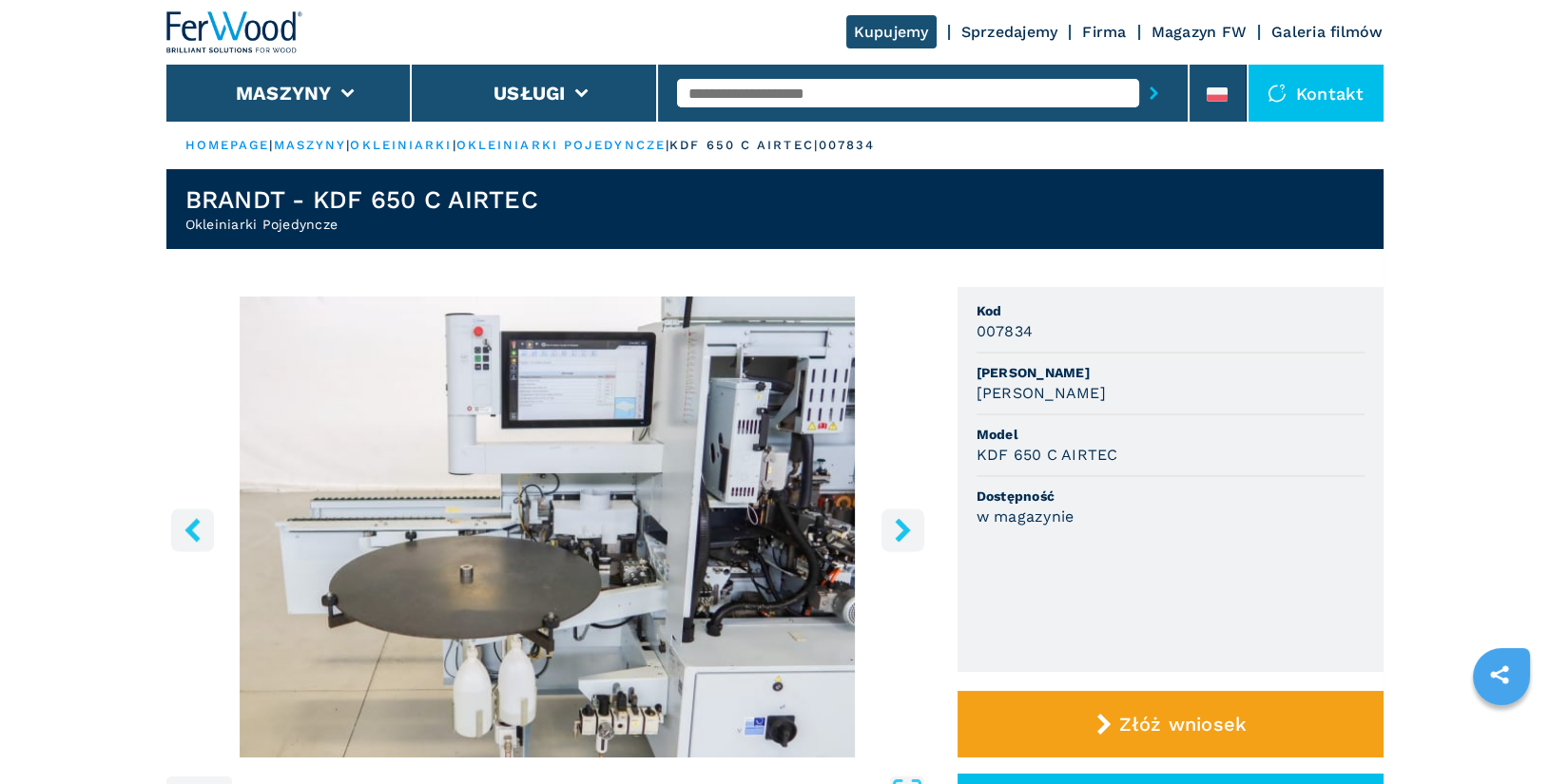
click at [901, 539] on icon "right-button" at bounding box center [903, 530] width 16 height 23
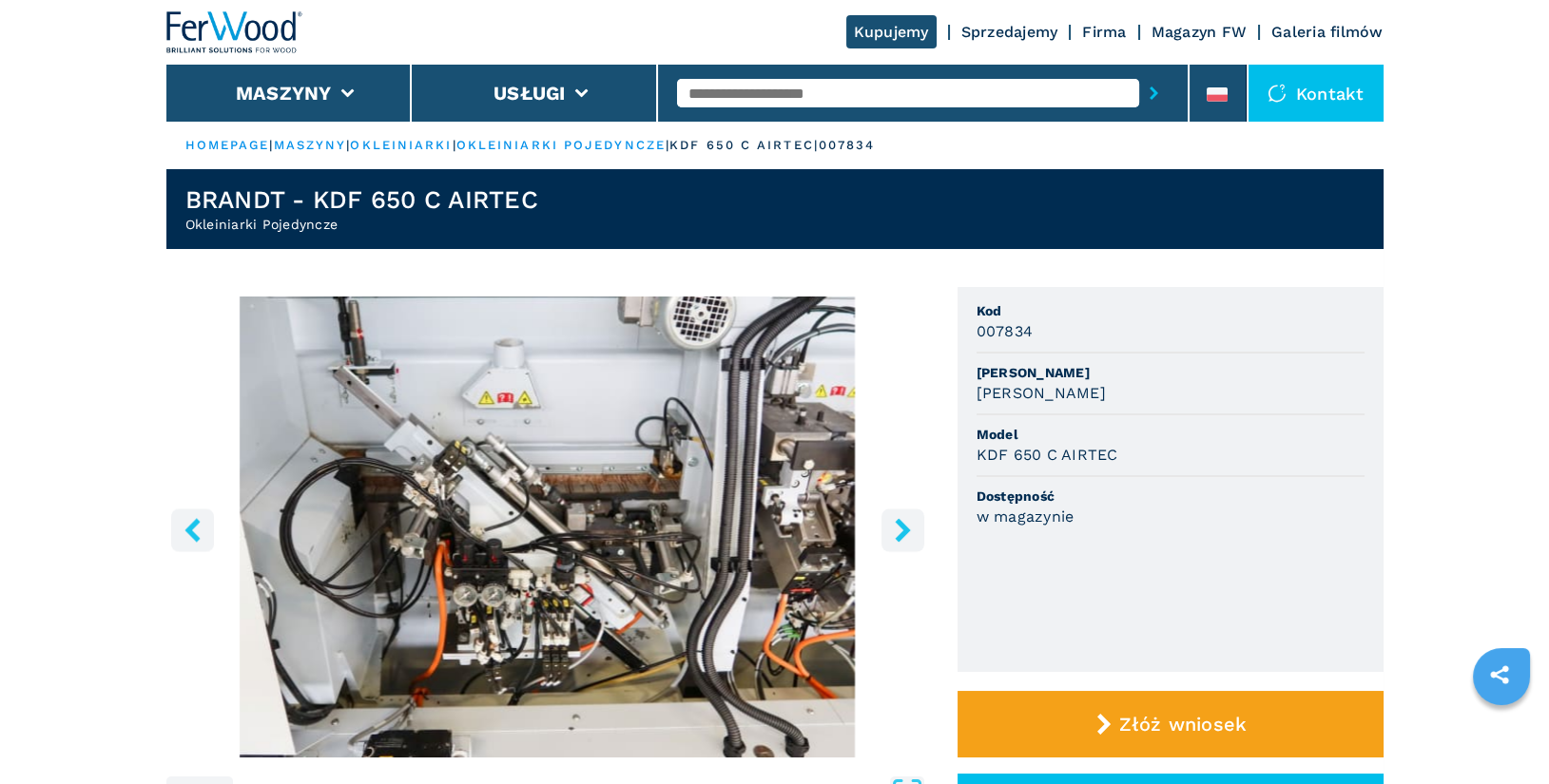
click at [901, 539] on icon "right-button" at bounding box center [903, 530] width 16 height 23
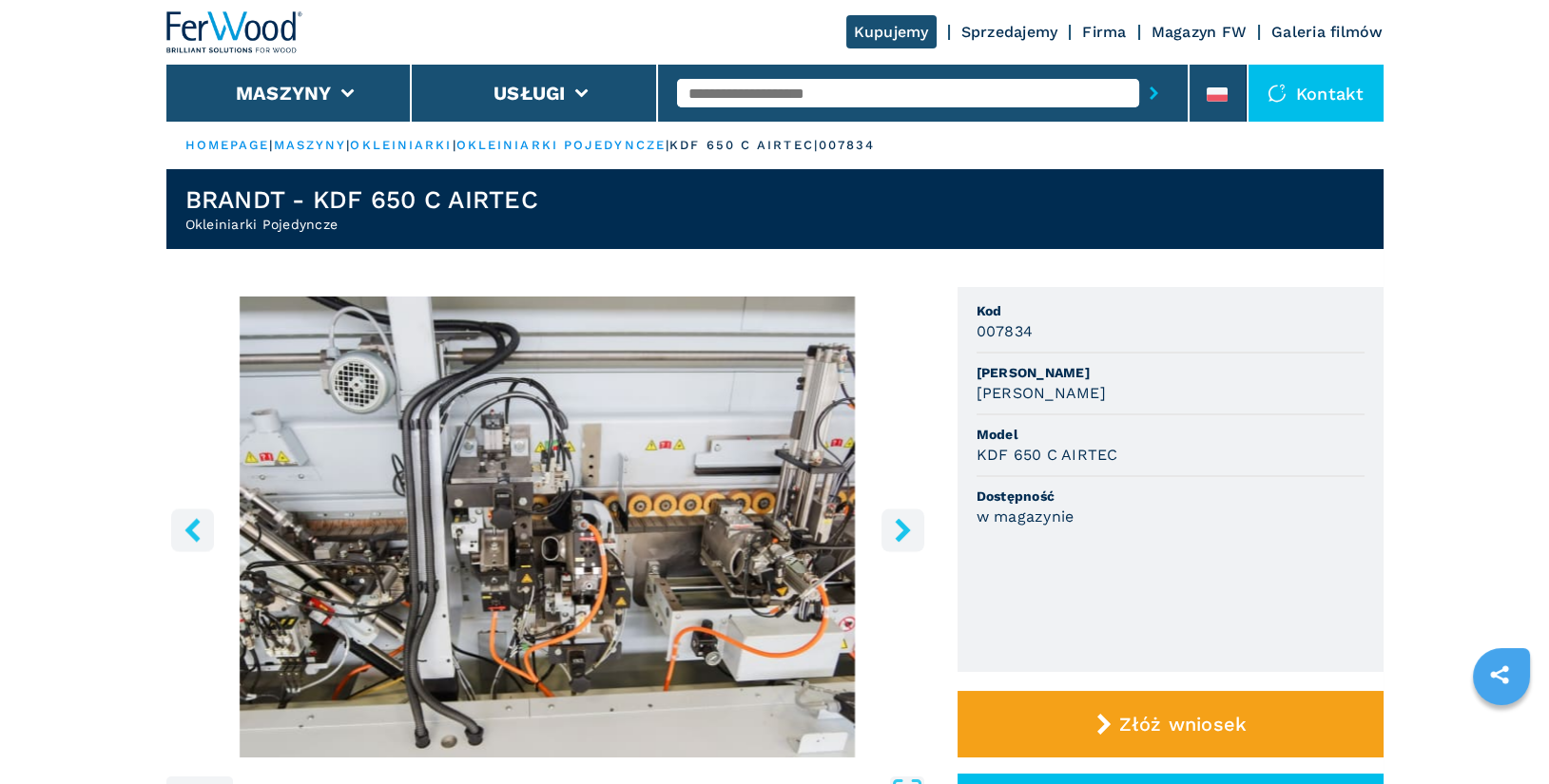
click at [901, 539] on icon "right-button" at bounding box center [903, 530] width 16 height 23
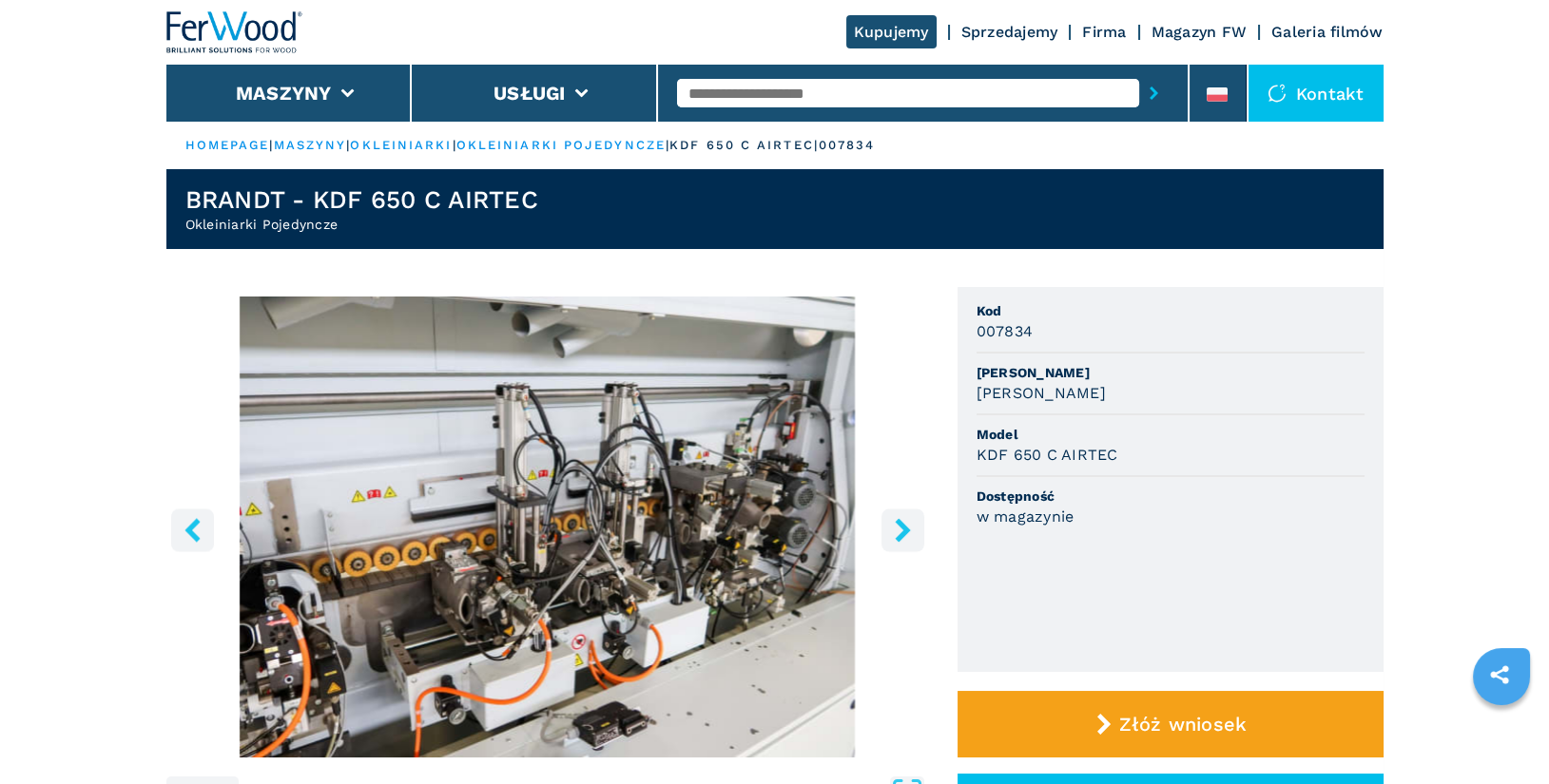
click at [901, 539] on icon "right-button" at bounding box center [903, 530] width 16 height 23
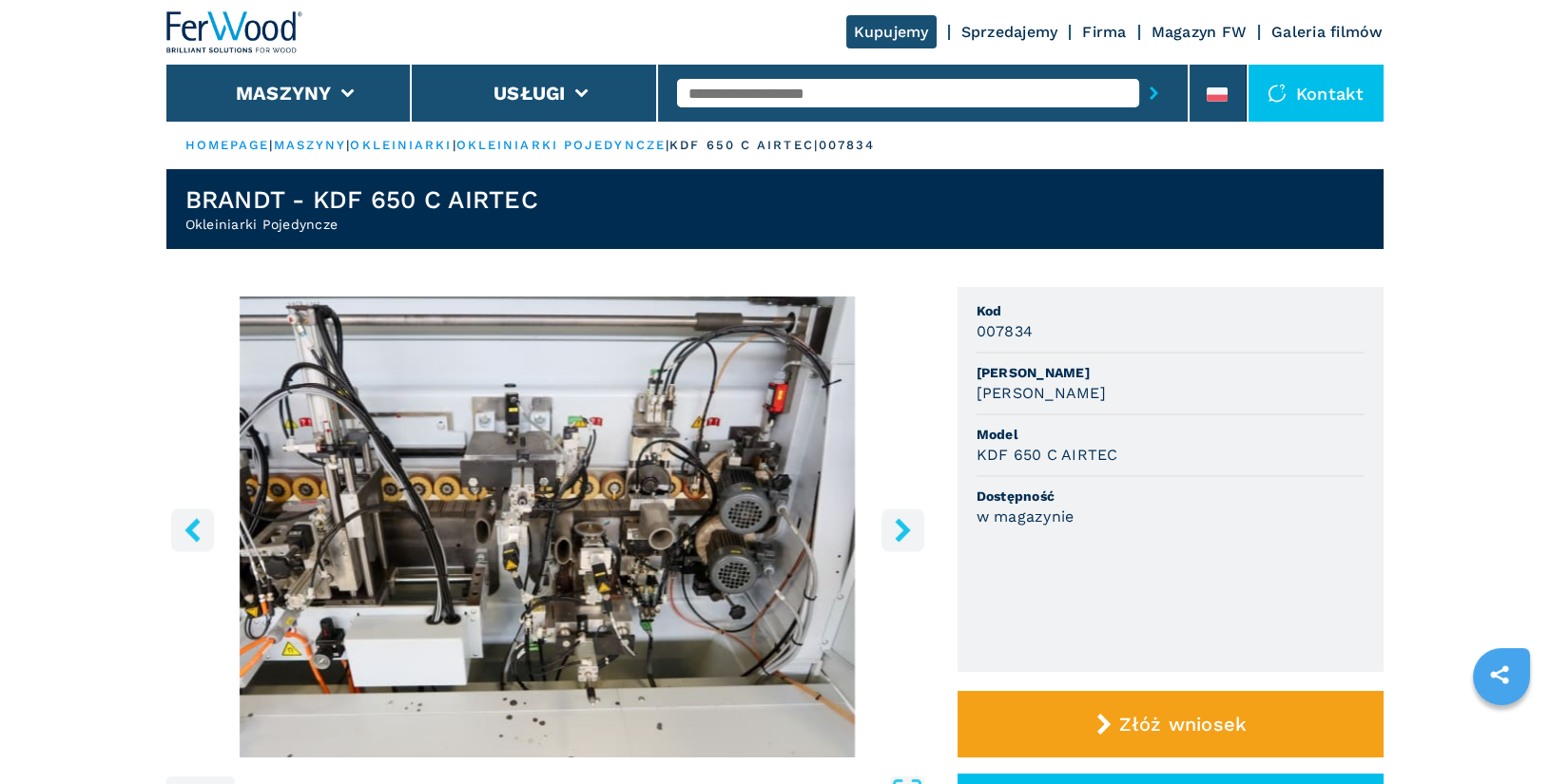
click at [901, 539] on icon "right-button" at bounding box center [903, 530] width 16 height 23
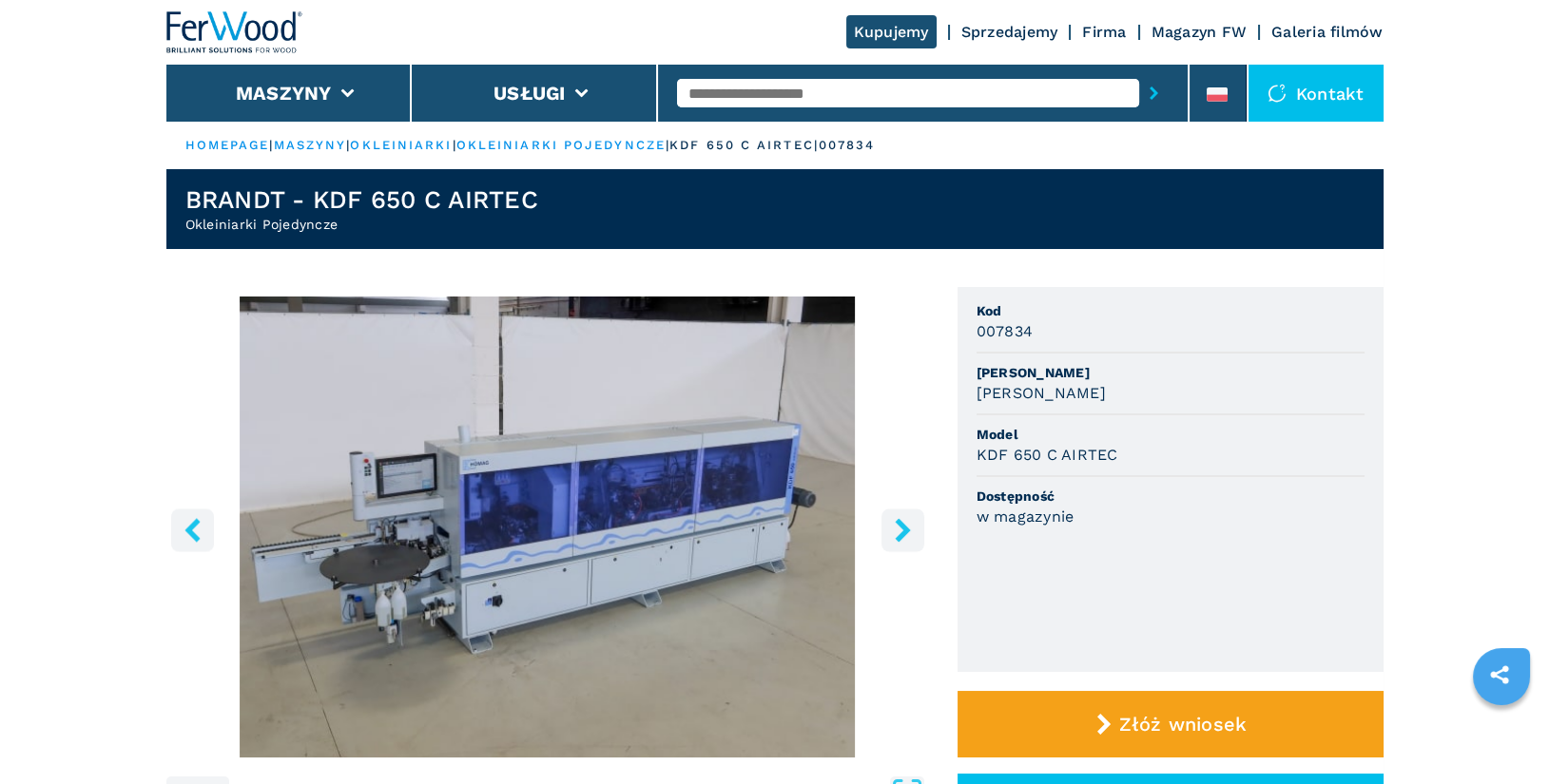
click at [741, 103] on input "text" at bounding box center [908, 93] width 463 height 28
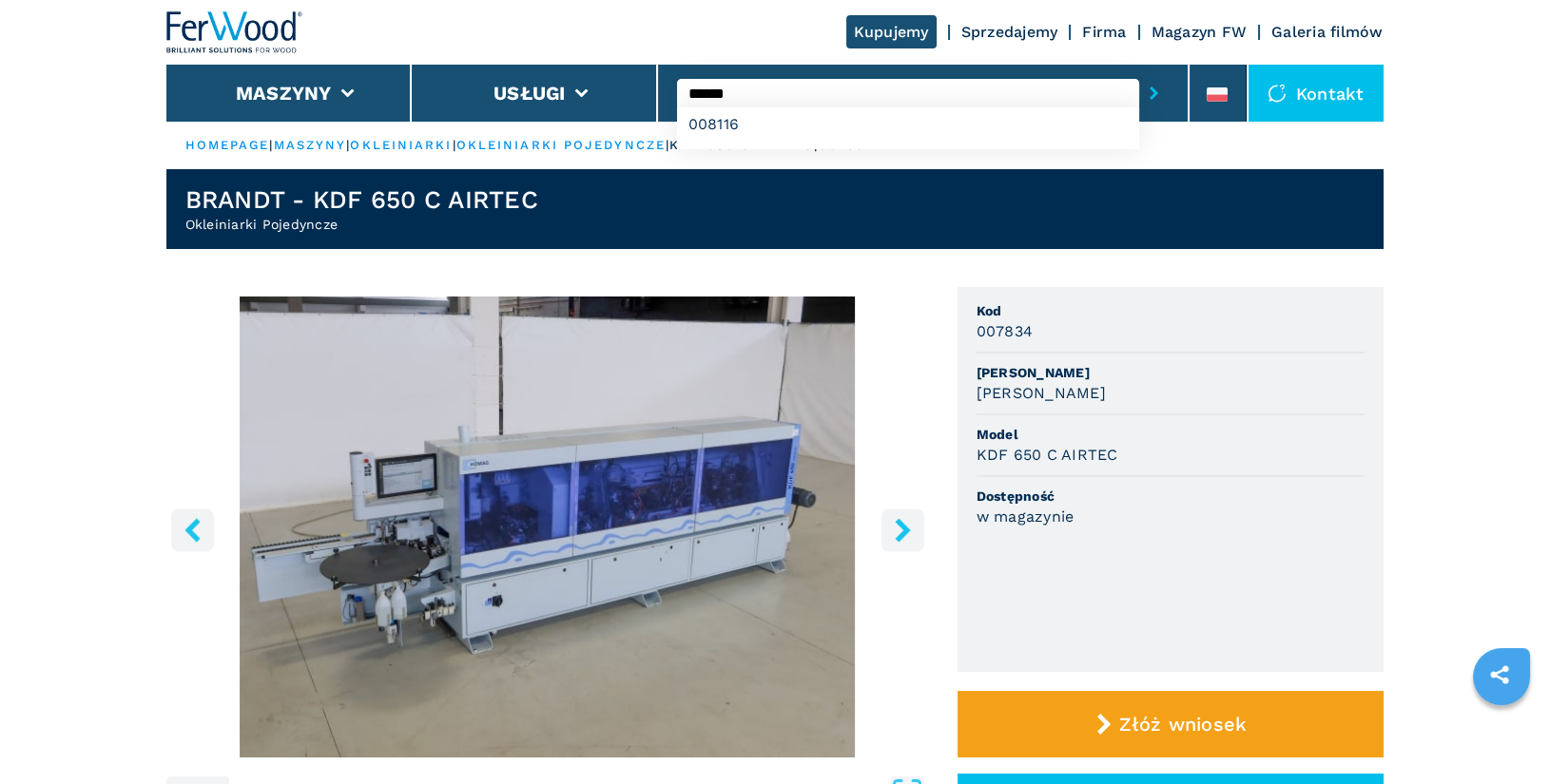
type input "******"
click at [1139, 71] on button "submit-button" at bounding box center [1154, 93] width 29 height 44
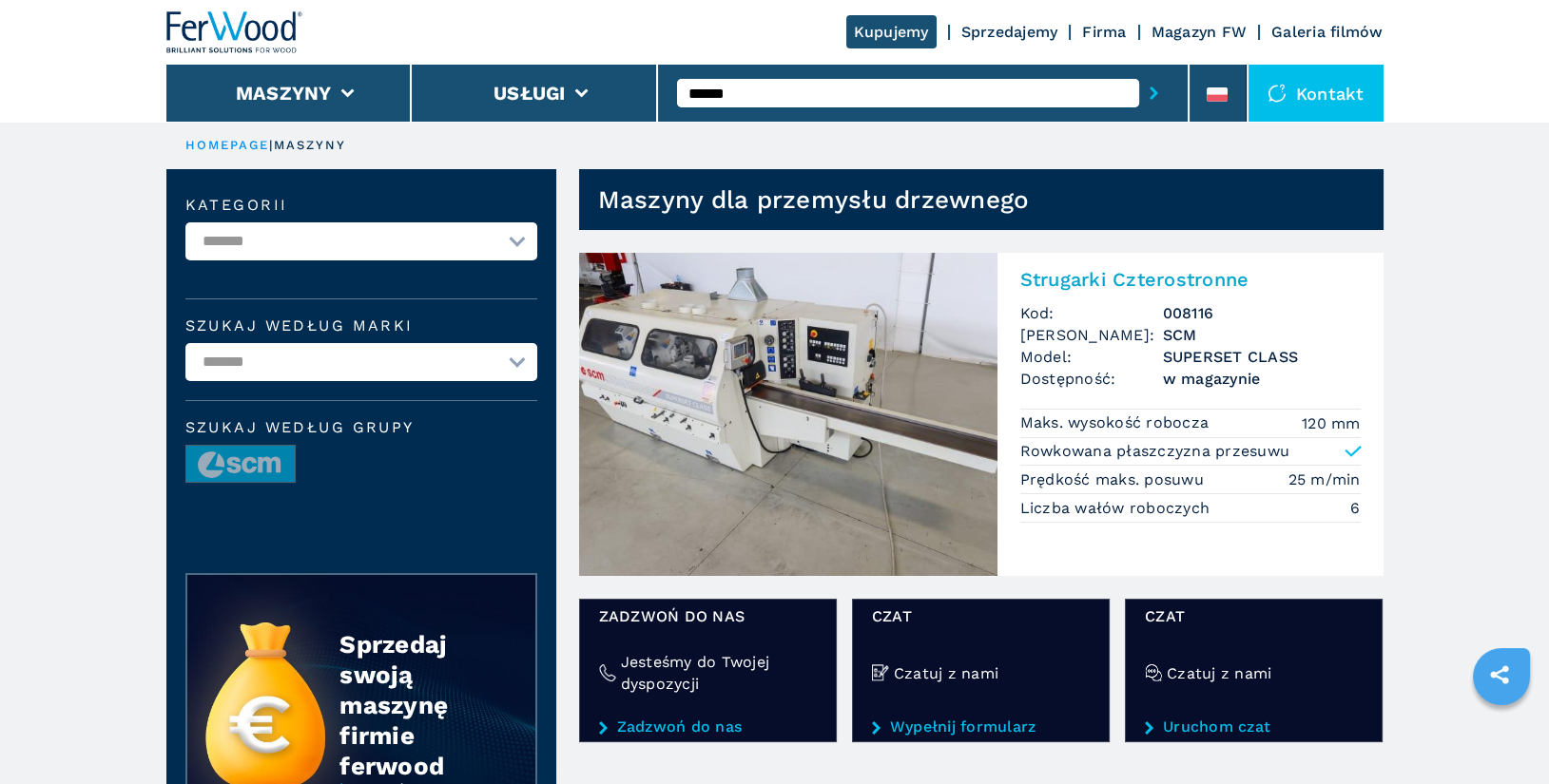
click at [1120, 273] on h2 "Strugarki Czterostronne" at bounding box center [1191, 279] width 340 height 22
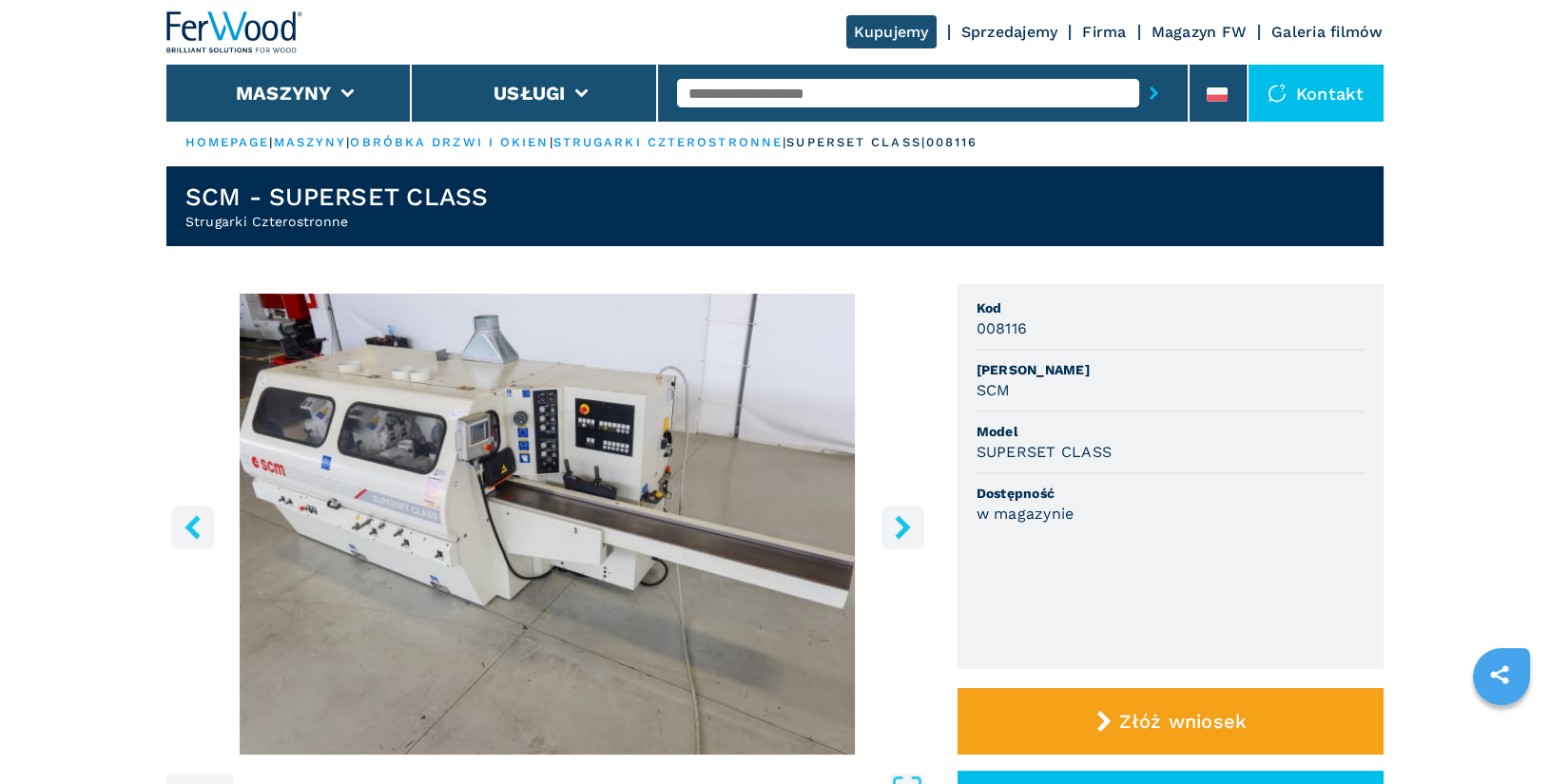
scroll to position [4, 0]
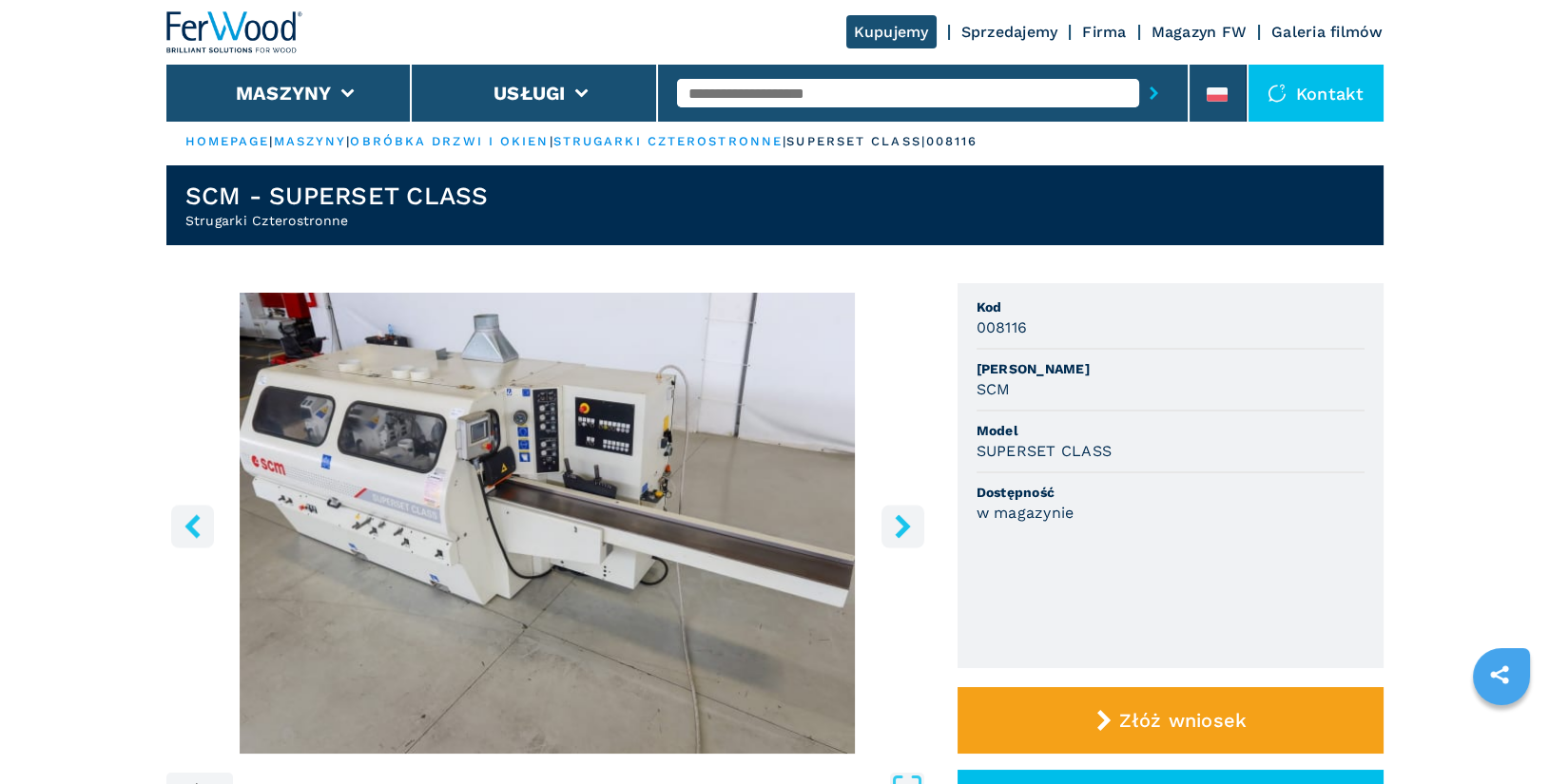
click at [904, 534] on icon "right-button" at bounding box center [903, 526] width 23 height 23
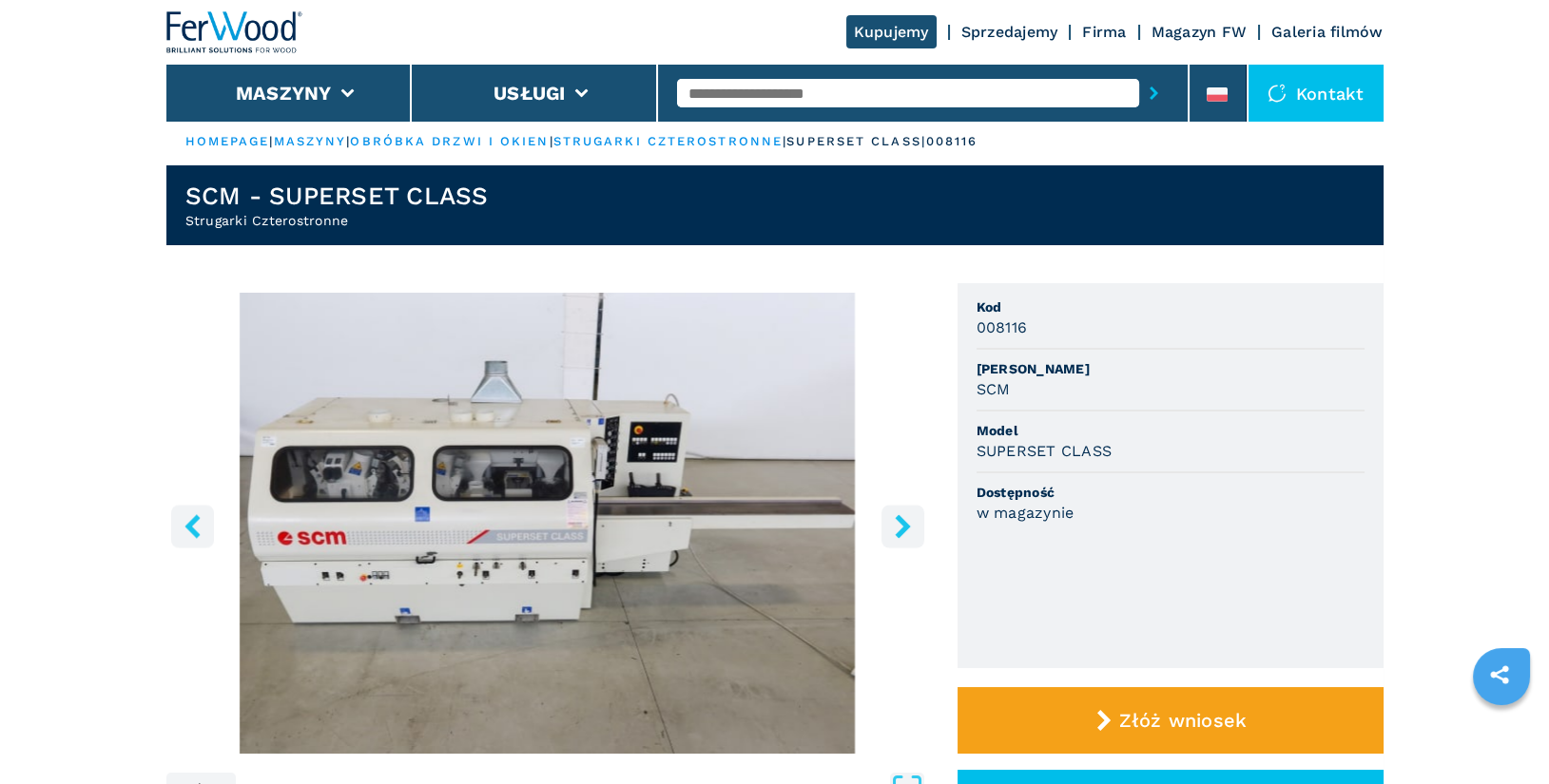
click at [901, 534] on icon "right-button" at bounding box center [903, 526] width 16 height 23
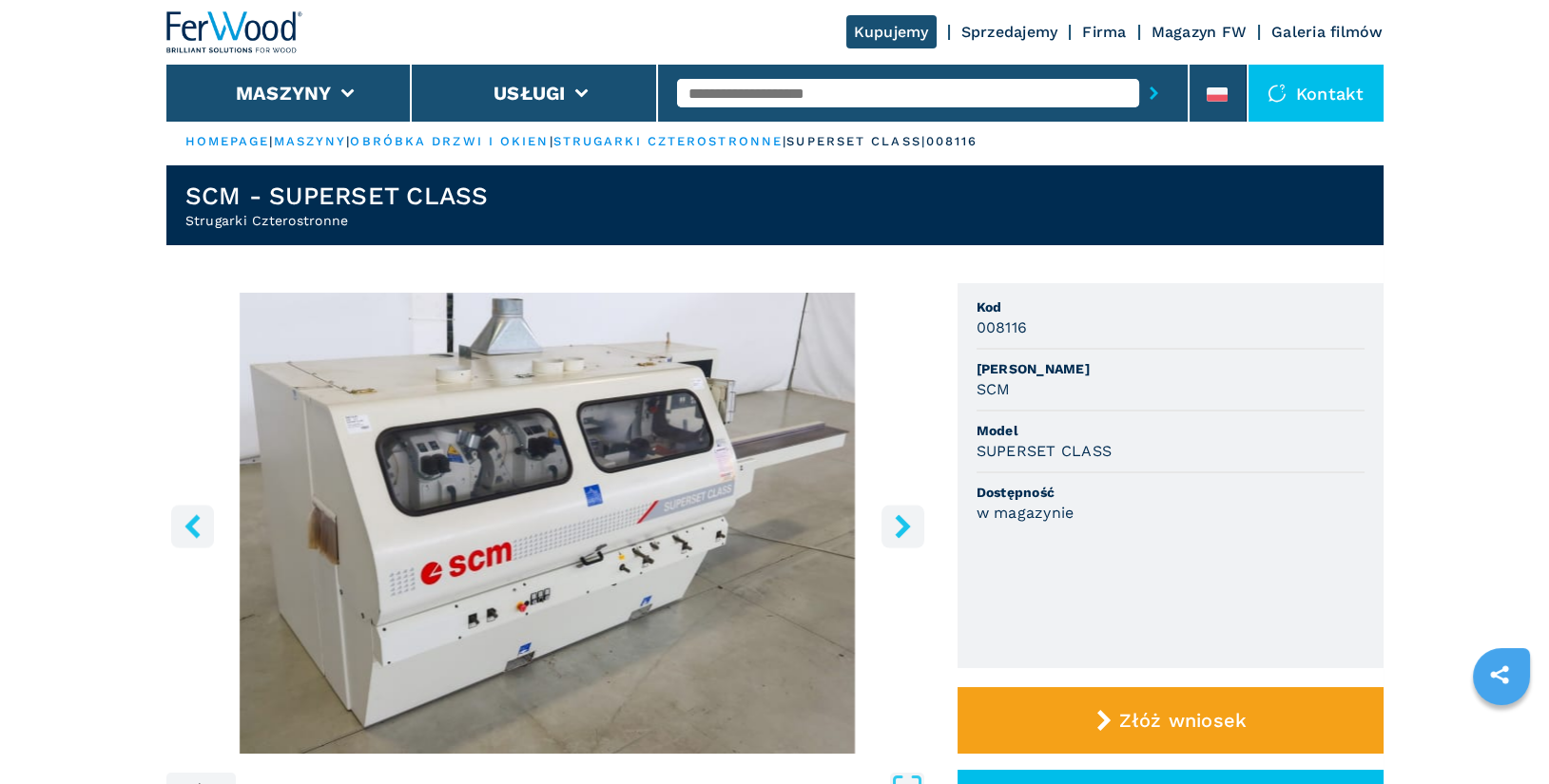
click at [901, 534] on icon "right-button" at bounding box center [903, 526] width 16 height 23
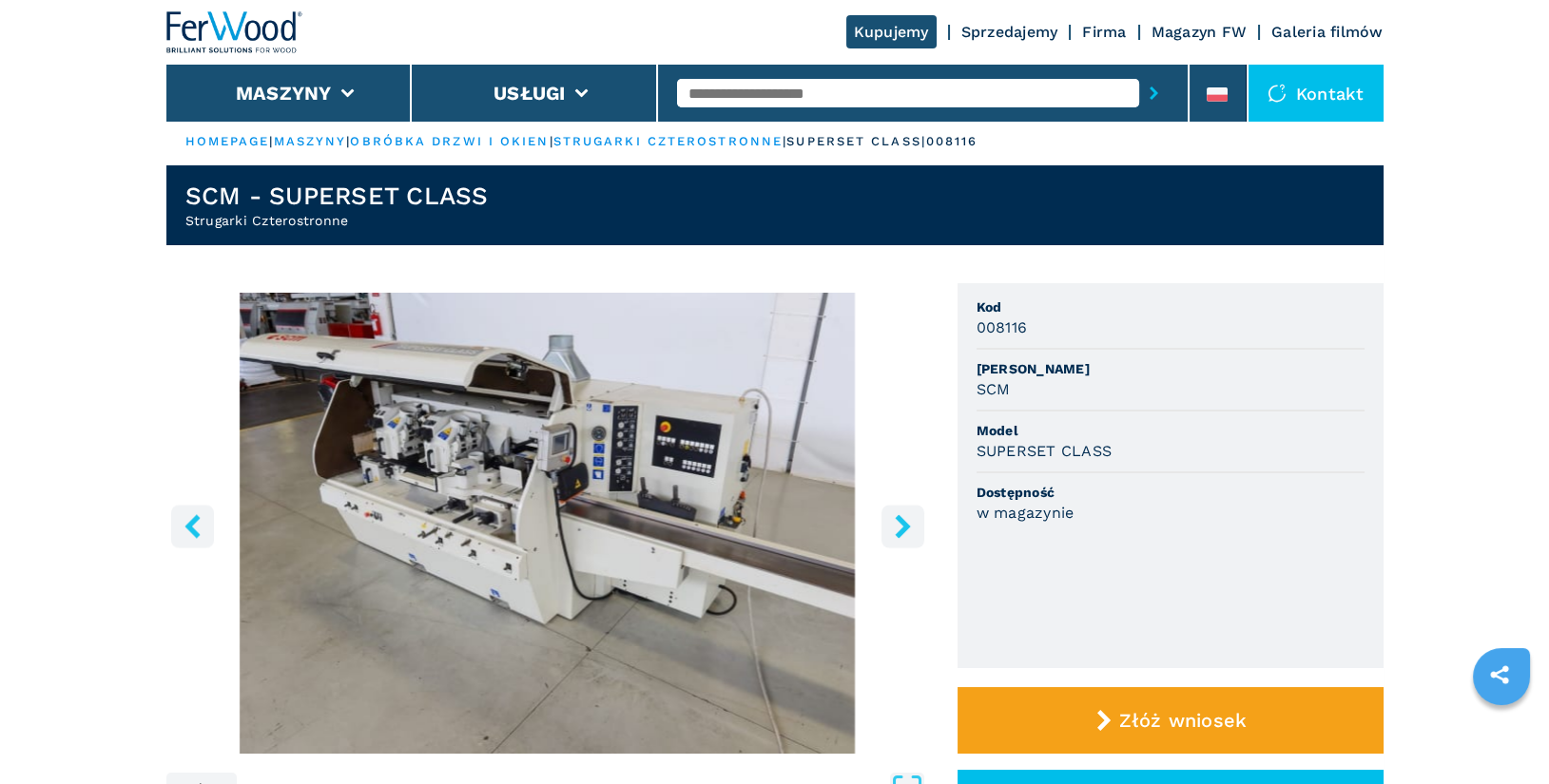
click at [901, 534] on icon "right-button" at bounding box center [903, 526] width 16 height 23
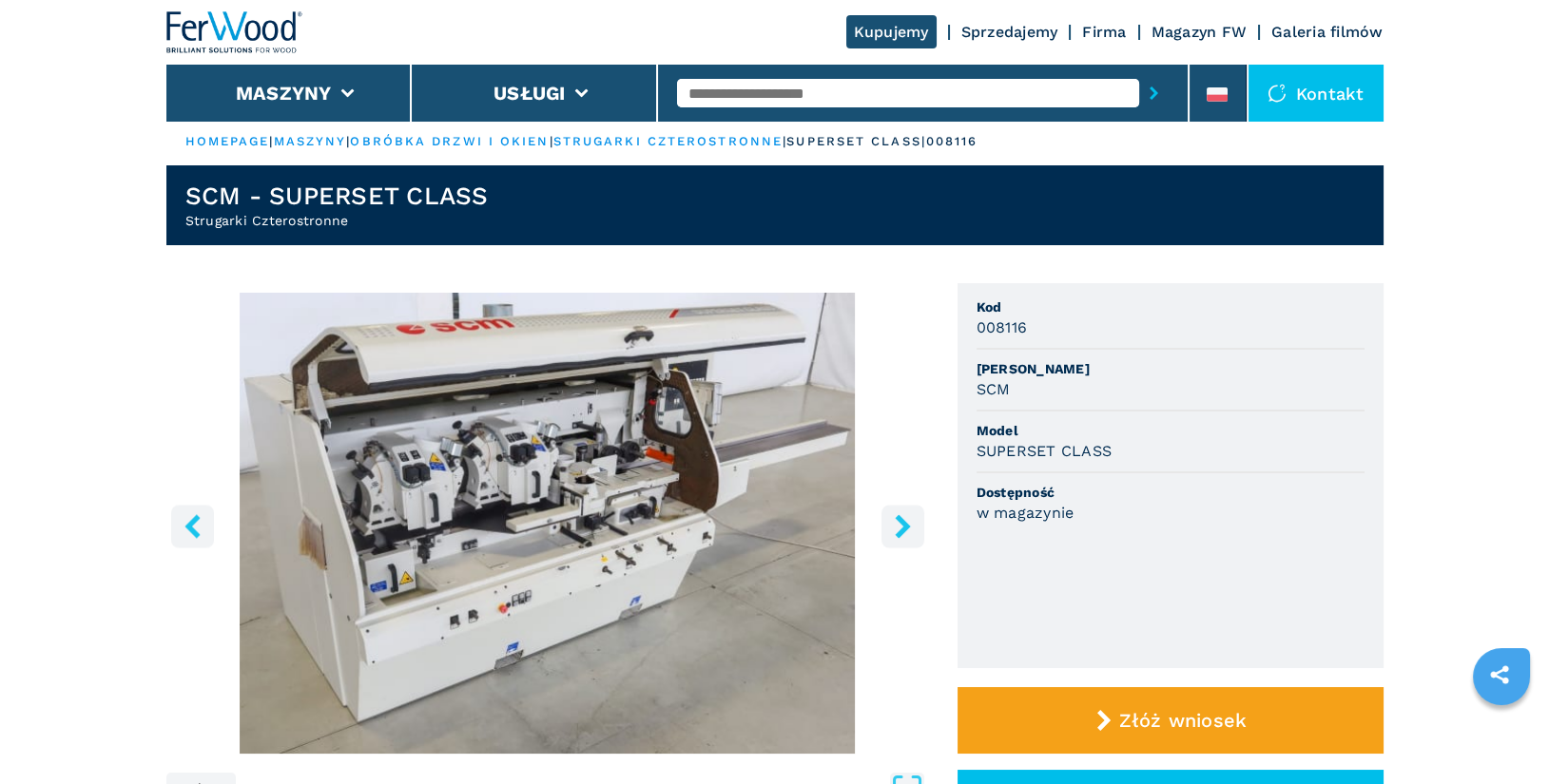
click at [719, 104] on input "text" at bounding box center [908, 93] width 463 height 28
type input "******"
click at [1139, 71] on button "submit-button" at bounding box center [1154, 93] width 29 height 44
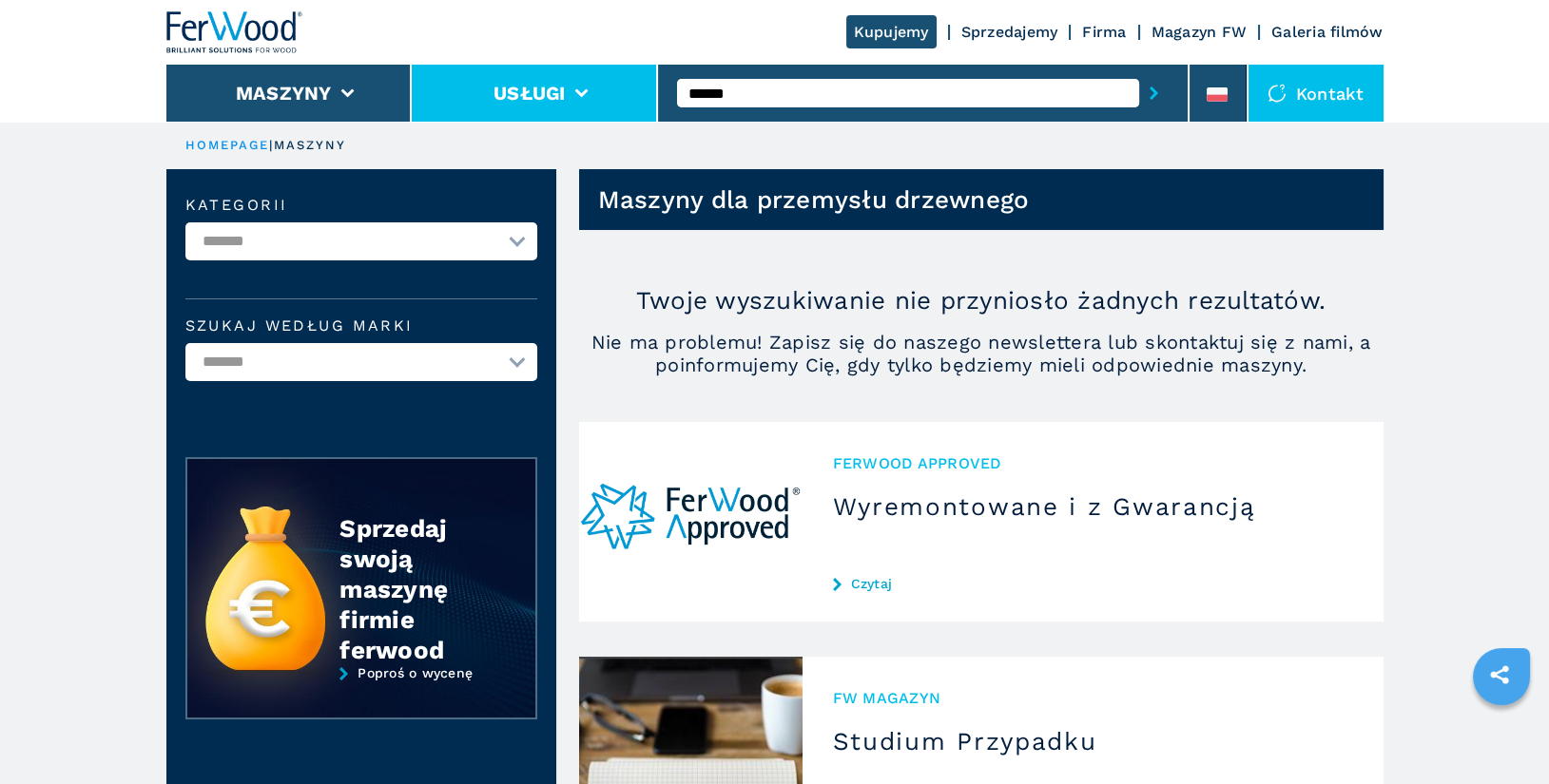
drag, startPoint x: 757, startPoint y: 101, endPoint x: 607, endPoint y: 86, distance: 150.7
click at [607, 86] on div "Kupujemy Sprzedajemy Firma Magazyn FW Galeria filmów Maszyny Usługi ****** Kont…" at bounding box center [774, 61] width 1217 height 121
click at [1139, 71] on button "submit-button" at bounding box center [1154, 93] width 29 height 44
drag, startPoint x: 771, startPoint y: 96, endPoint x: 652, endPoint y: 83, distance: 119.7
click at [652, 83] on div "Kupujemy Sprzedajemy Firma Magazyn FW Galeria filmów Maszyny Usługi ***** Konta…" at bounding box center [774, 61] width 1217 height 121
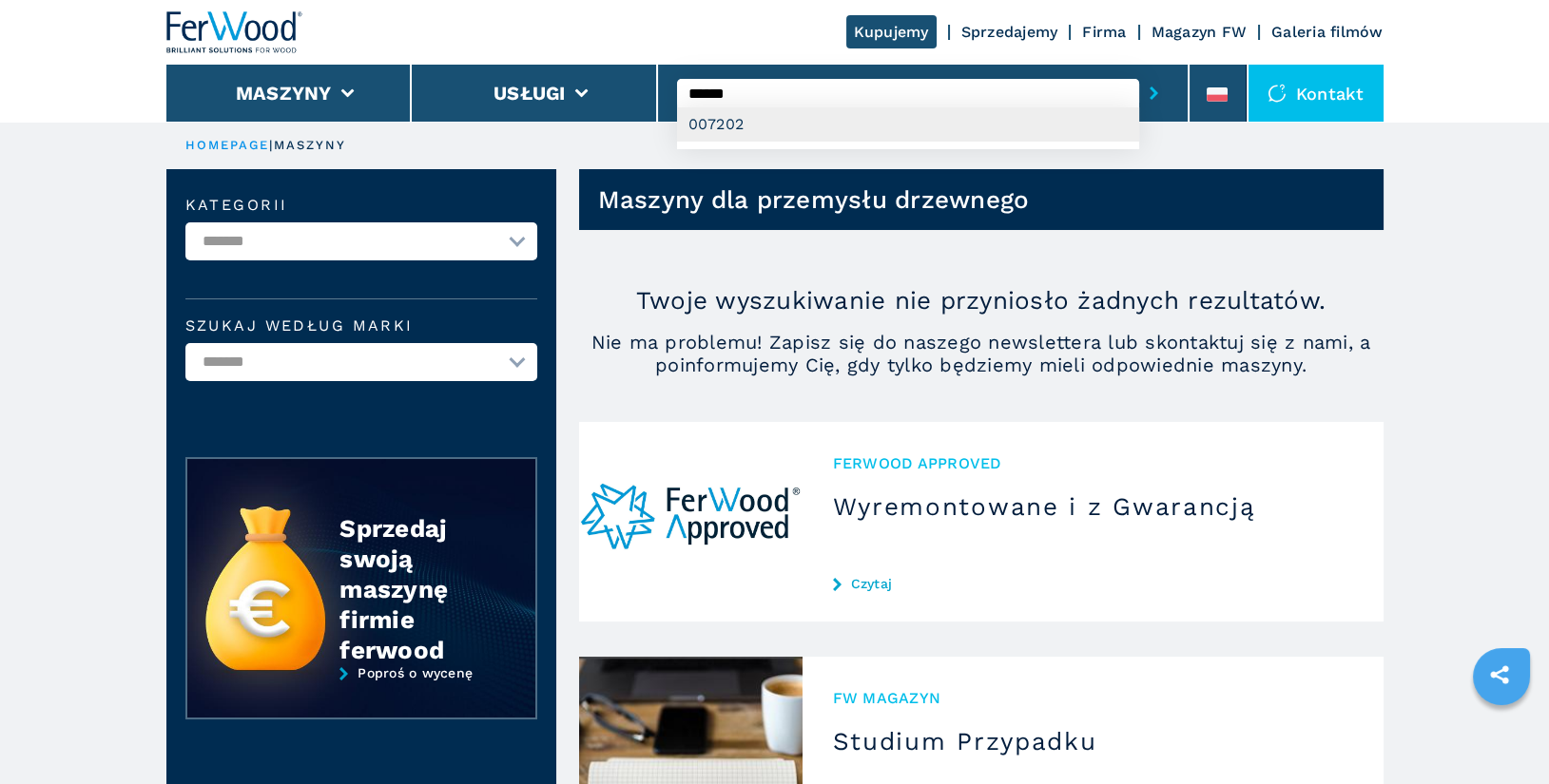
type input "******"
click at [750, 123] on div "007202" at bounding box center [908, 124] width 463 height 34
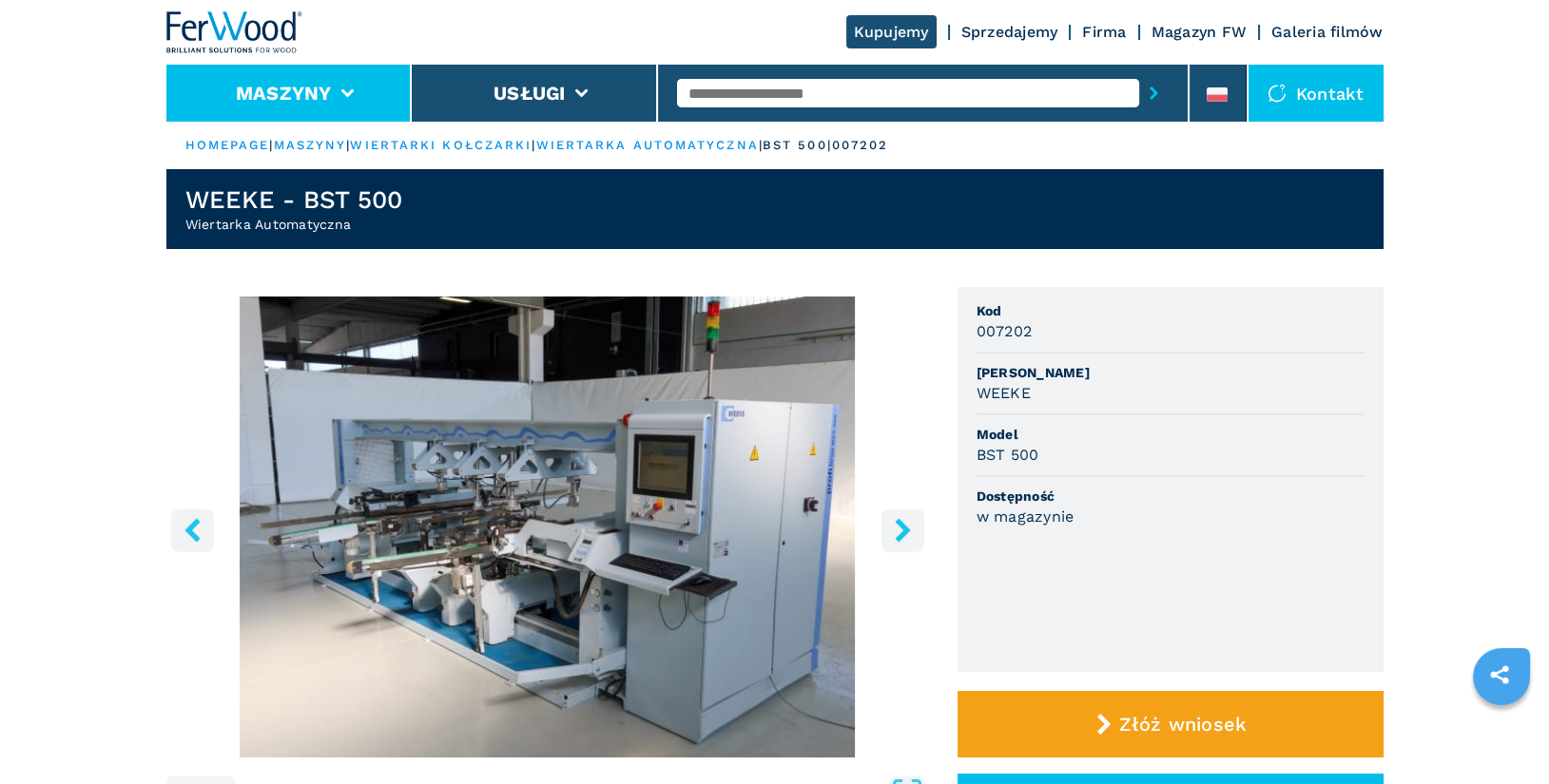
click at [340, 100] on li "Maszyny" at bounding box center [289, 93] width 246 height 57
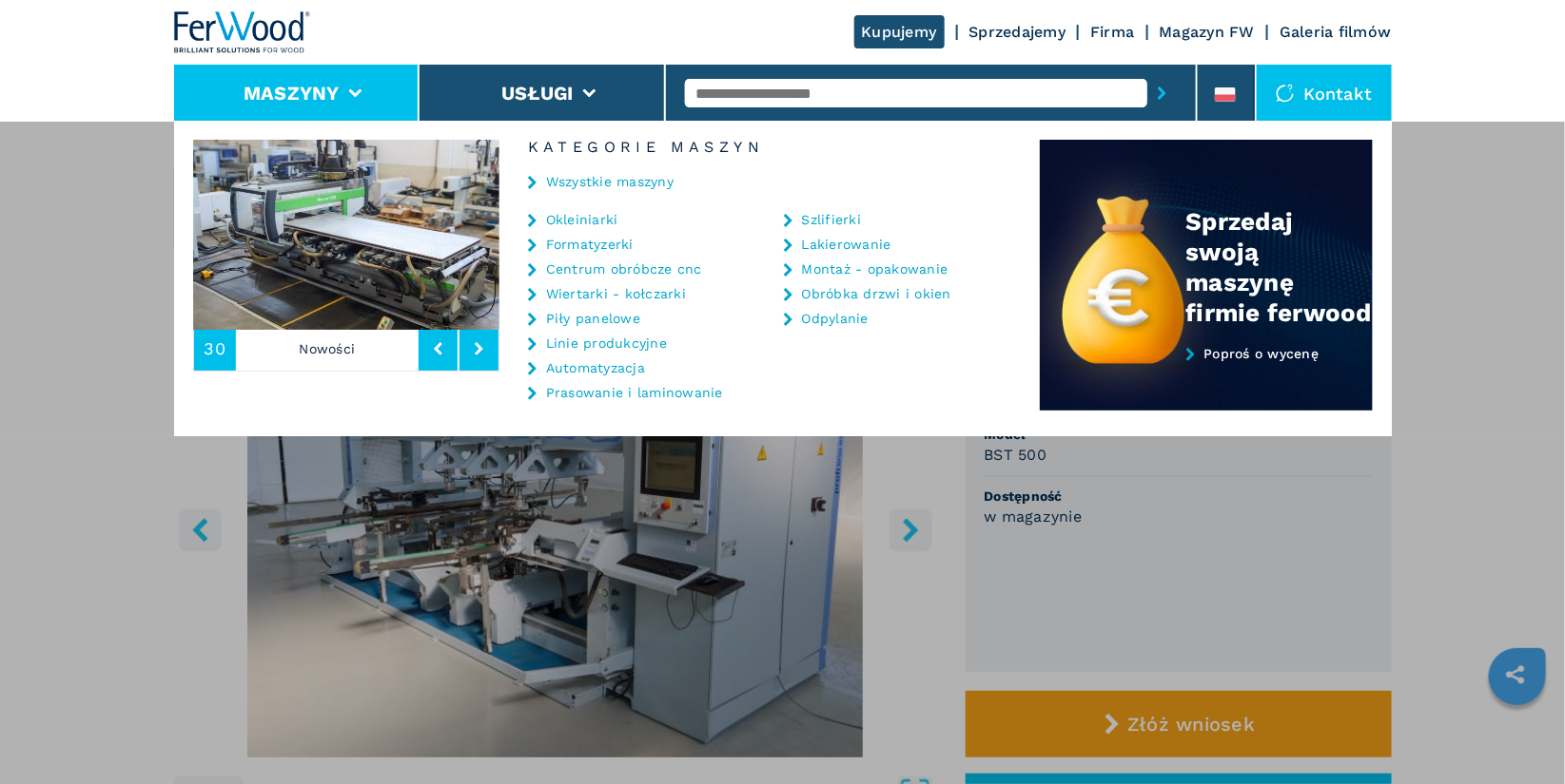
click at [626, 371] on link "Automatyzacja" at bounding box center [595, 369] width 99 height 14
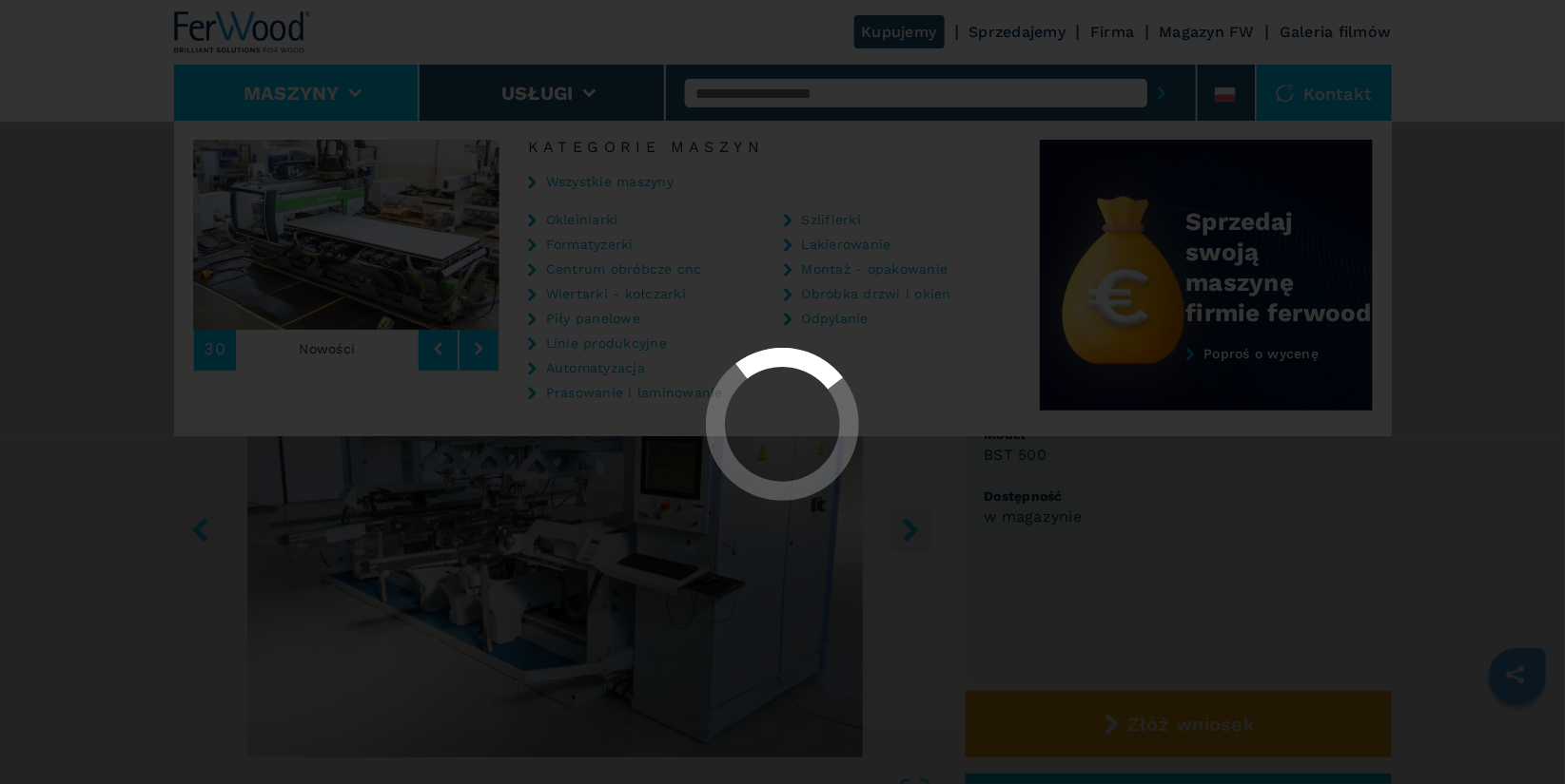
select select "**********"
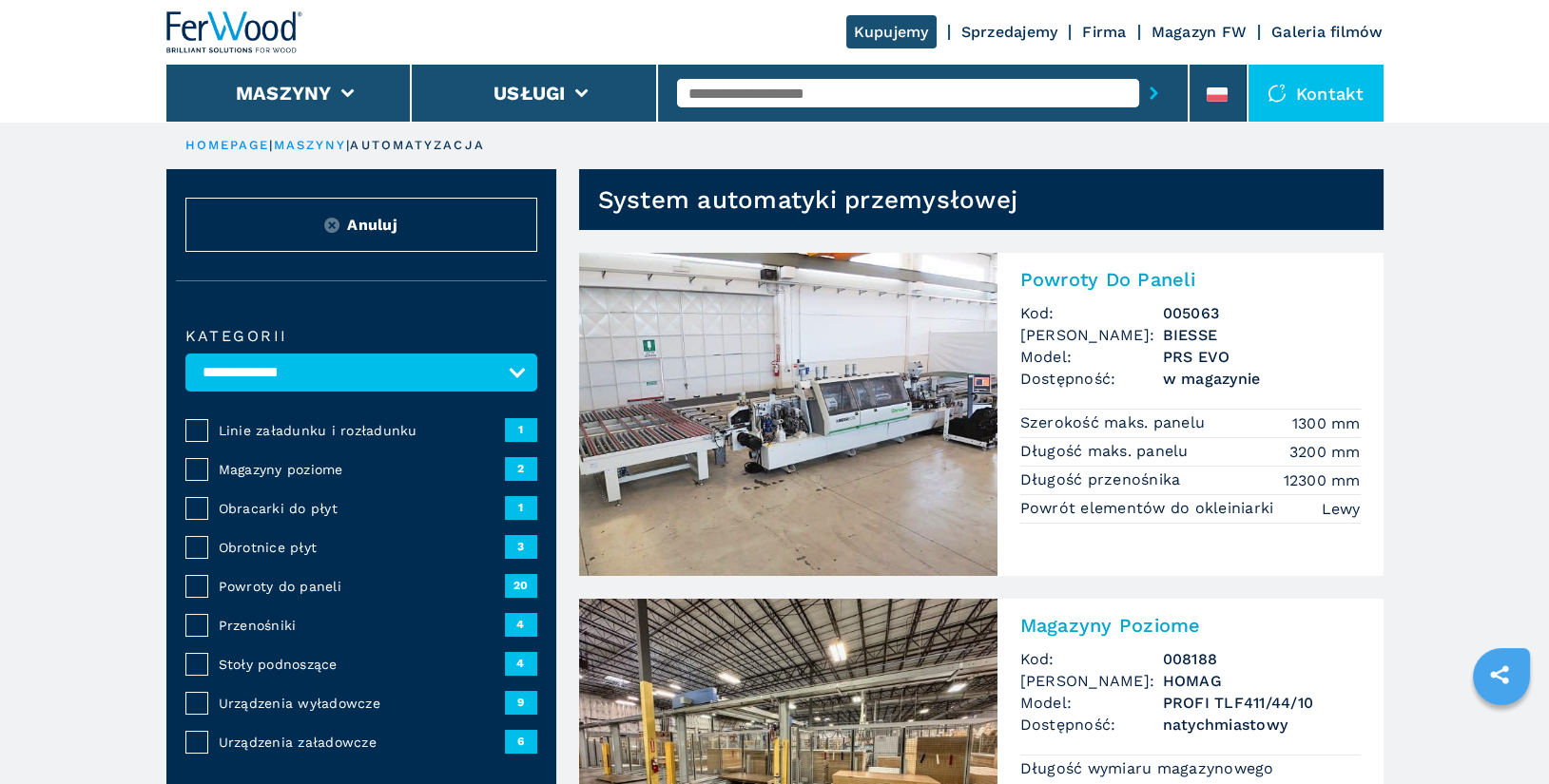
click at [319, 588] on span "Powroty do paneli" at bounding box center [362, 586] width 287 height 19
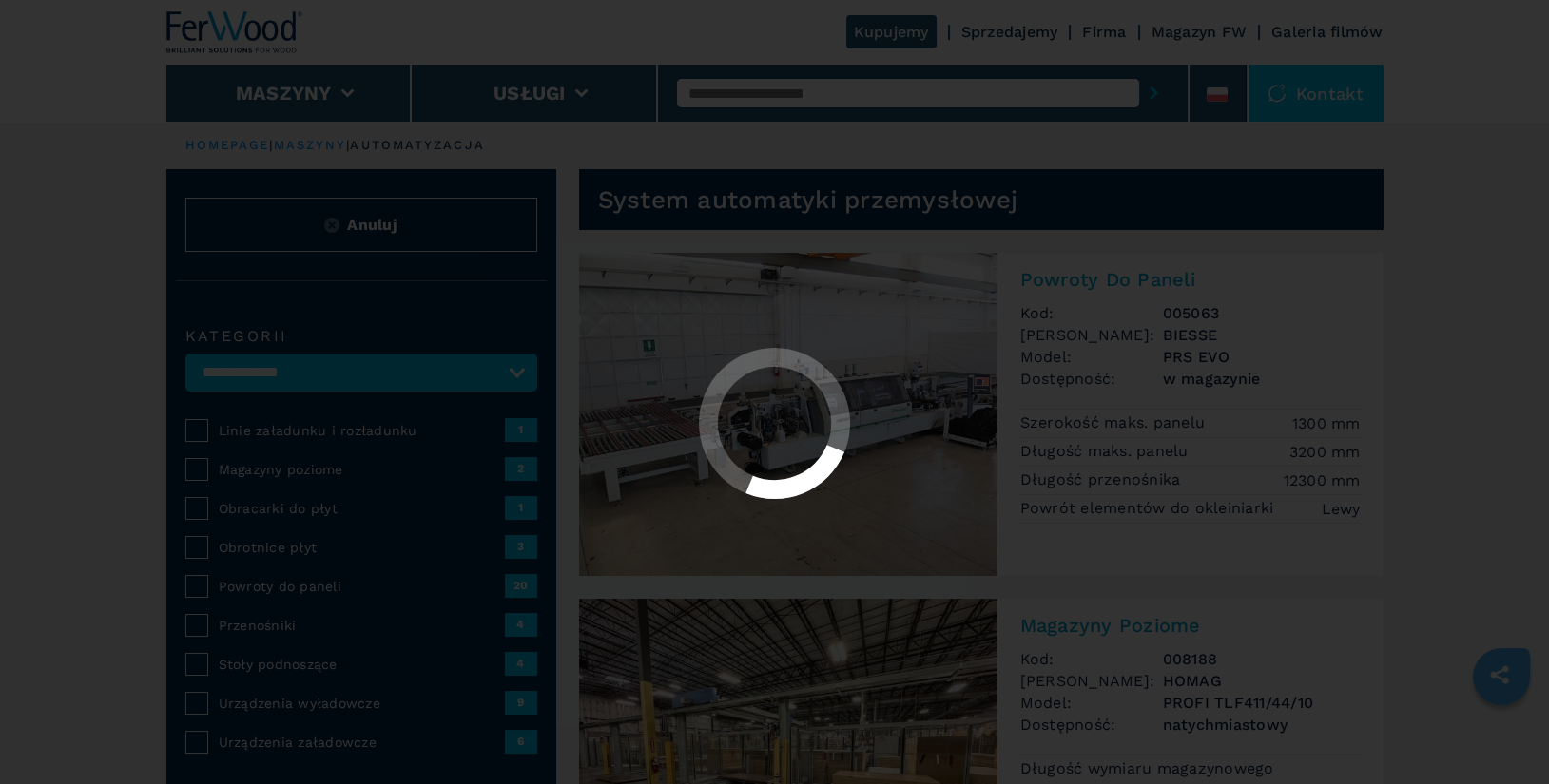
select select "**********"
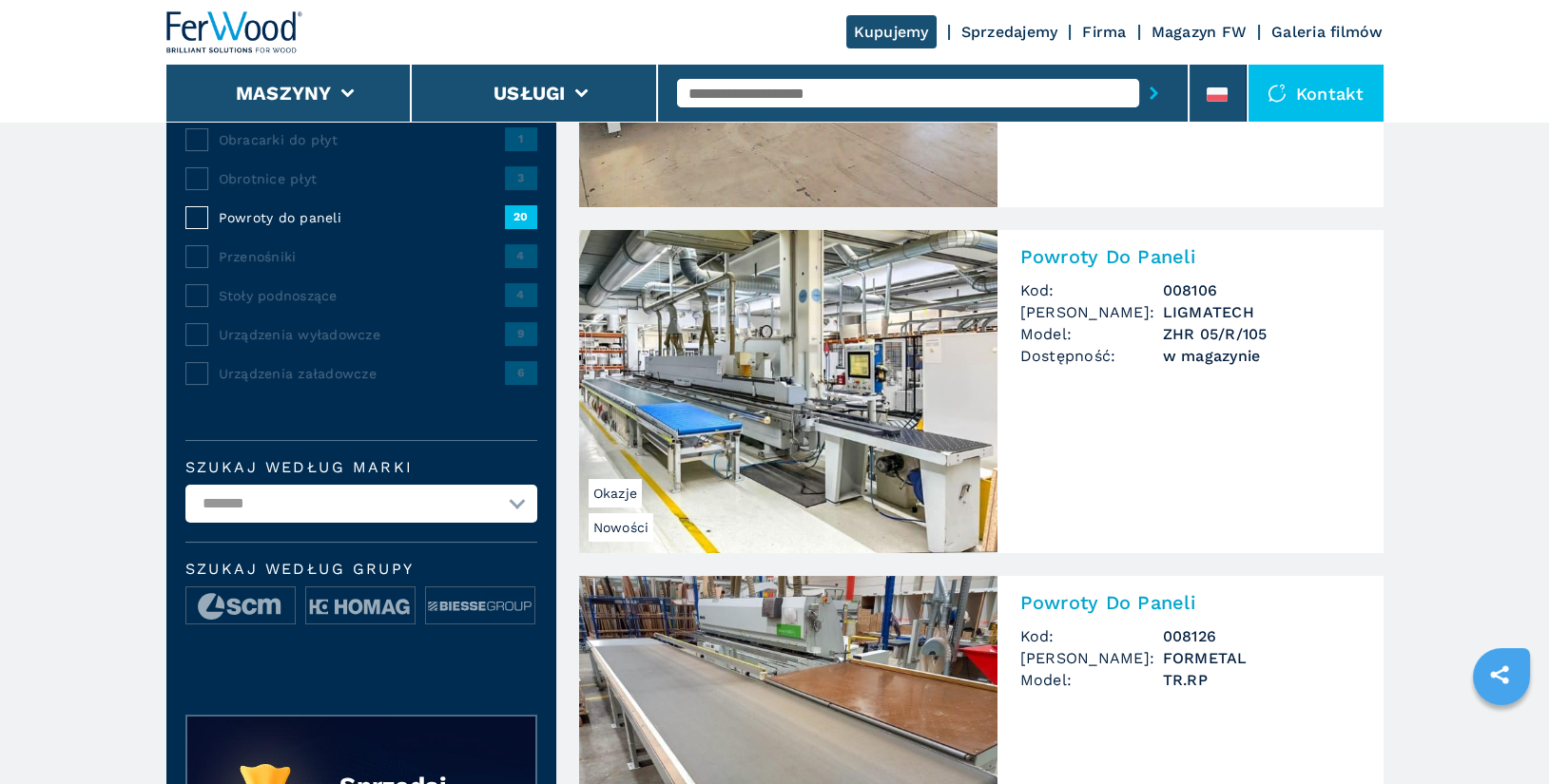
scroll to position [514, 0]
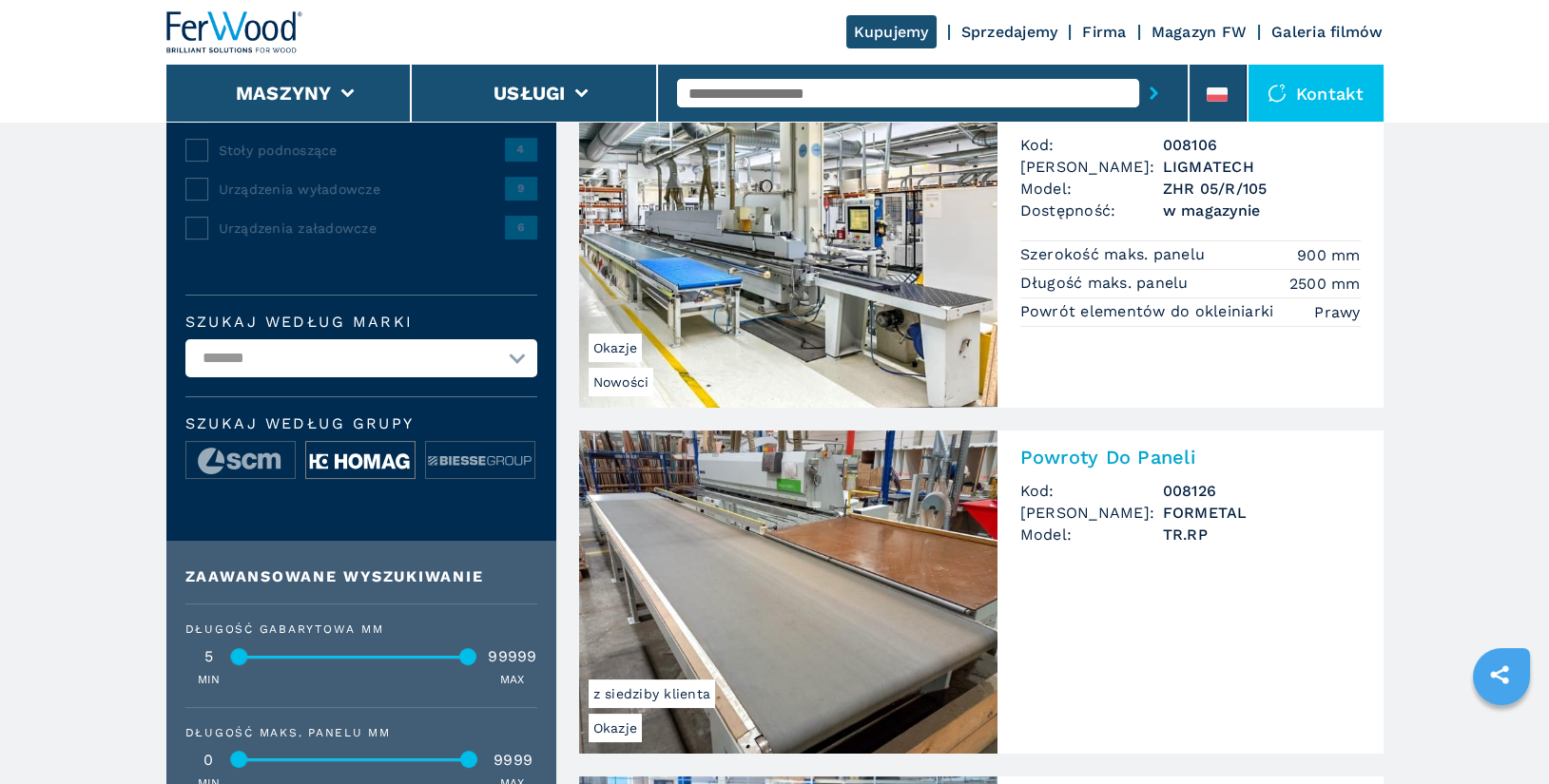
click at [373, 457] on img at bounding box center [360, 460] width 109 height 38
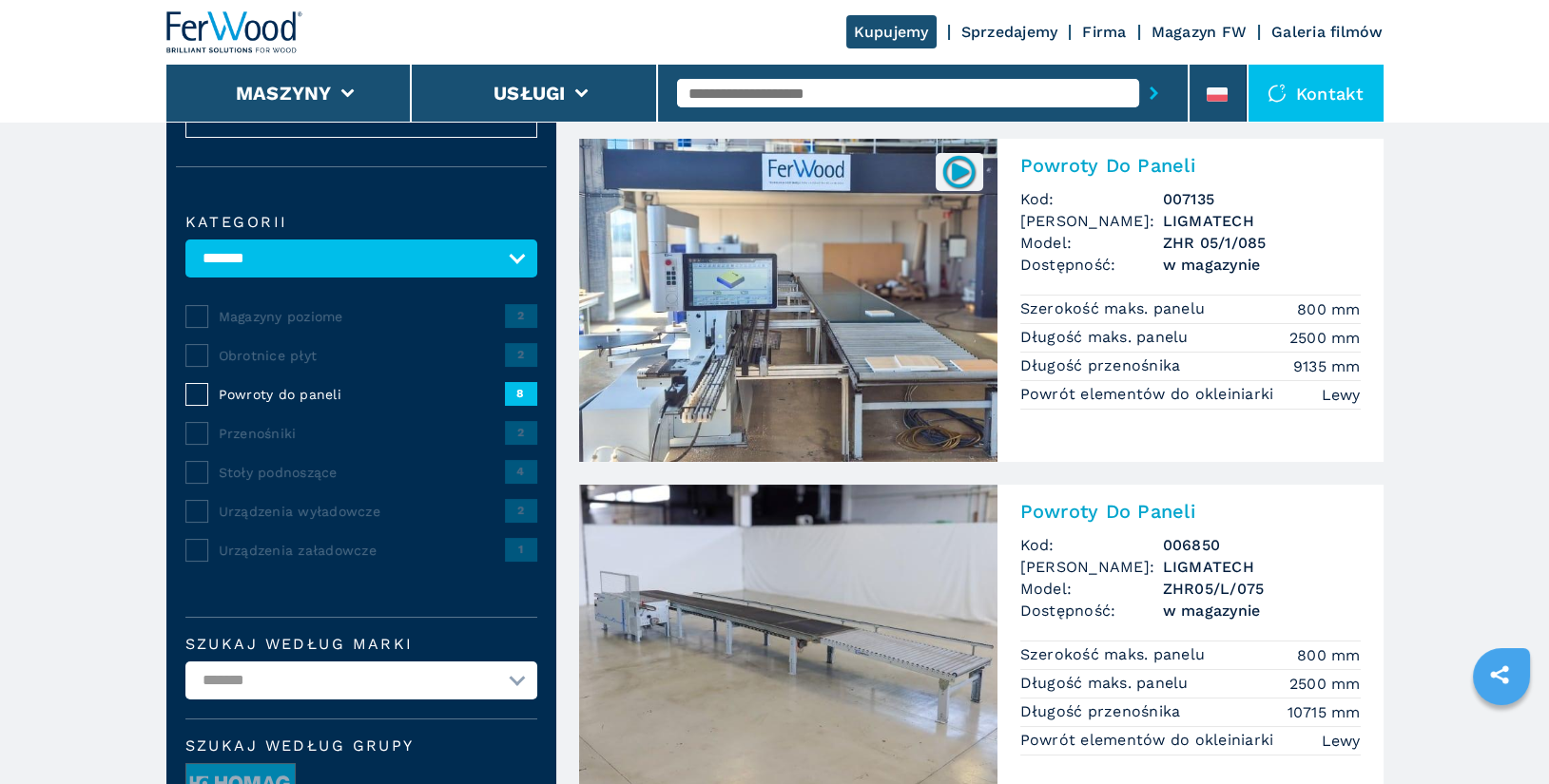
scroll to position [215, 0]
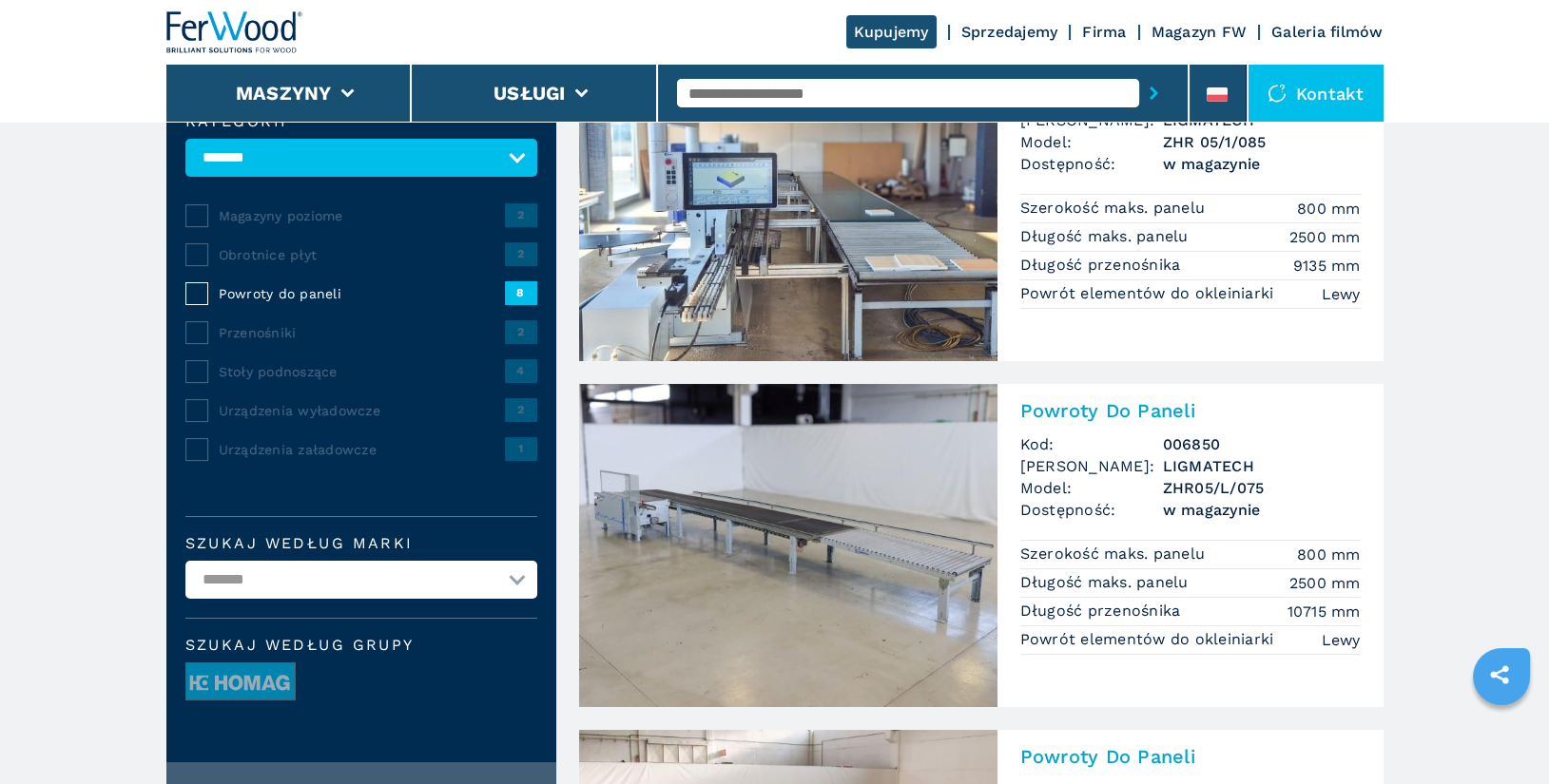
click at [1121, 408] on h2 "Powroty Do Paneli" at bounding box center [1191, 411] width 340 height 22
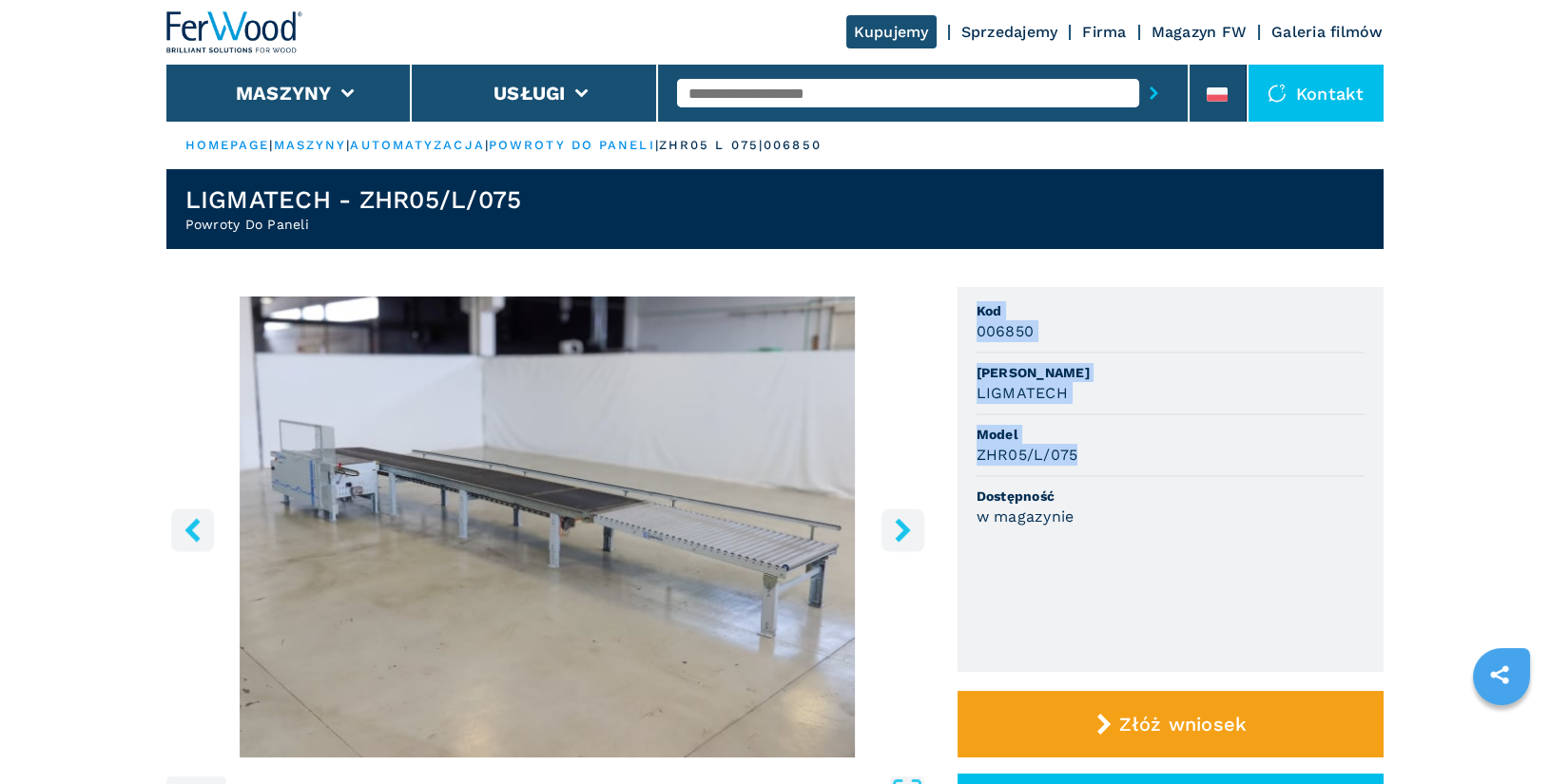
drag, startPoint x: 978, startPoint y: 312, endPoint x: 1098, endPoint y: 456, distance: 187.4
click at [1098, 456] on ul "Kod 006850 Marka LIGMATECH Model ZHR05/L/075 Dostępność w magazynie" at bounding box center [1171, 480] width 426 height 385
copy ul "Kod 006850 Marka LIGMATECH Model ZHR05/L/075"
click at [799, 87] on input "text" at bounding box center [908, 93] width 463 height 28
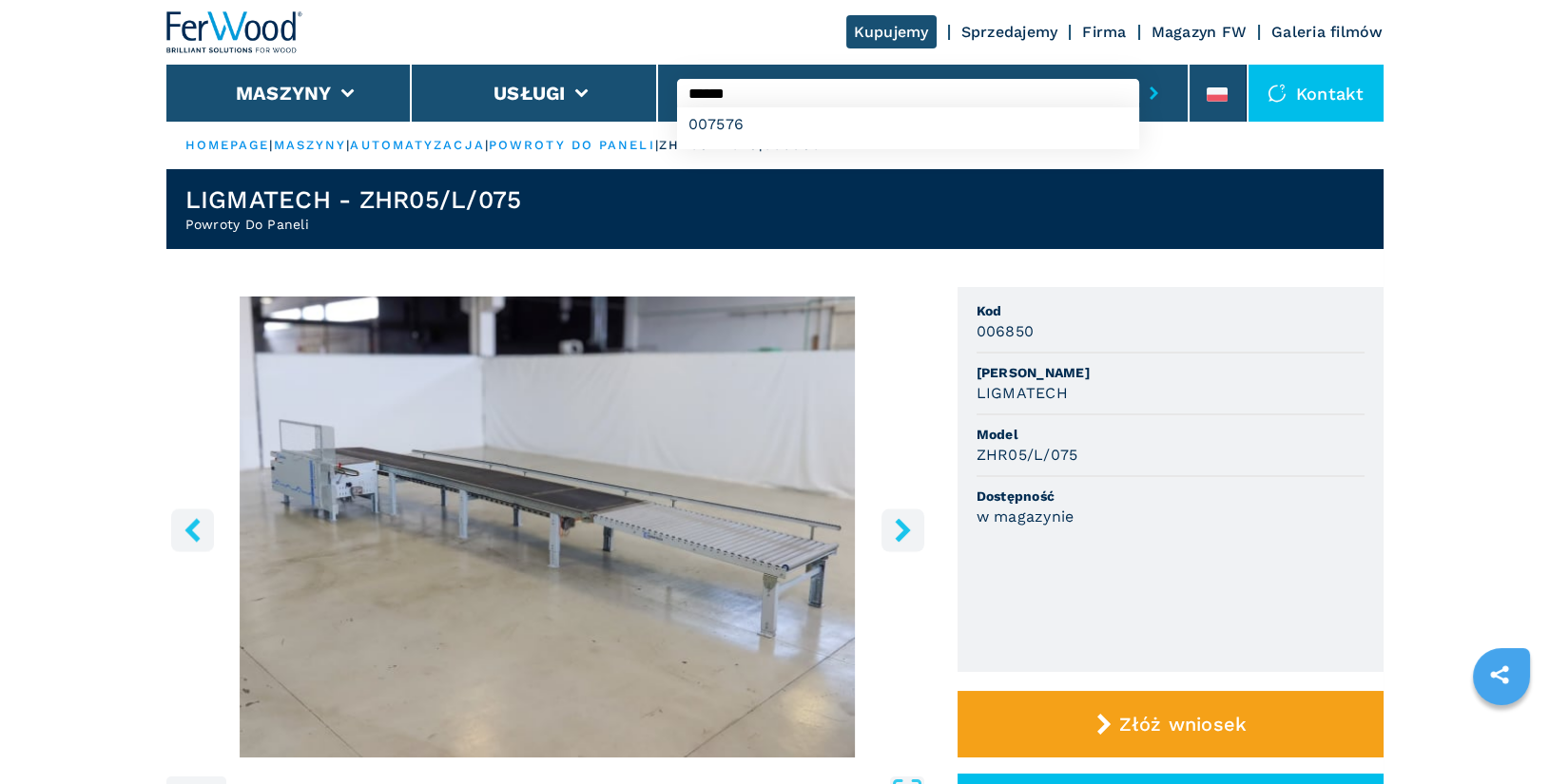
type input "******"
click at [1139, 71] on button "submit-button" at bounding box center [1154, 93] width 29 height 44
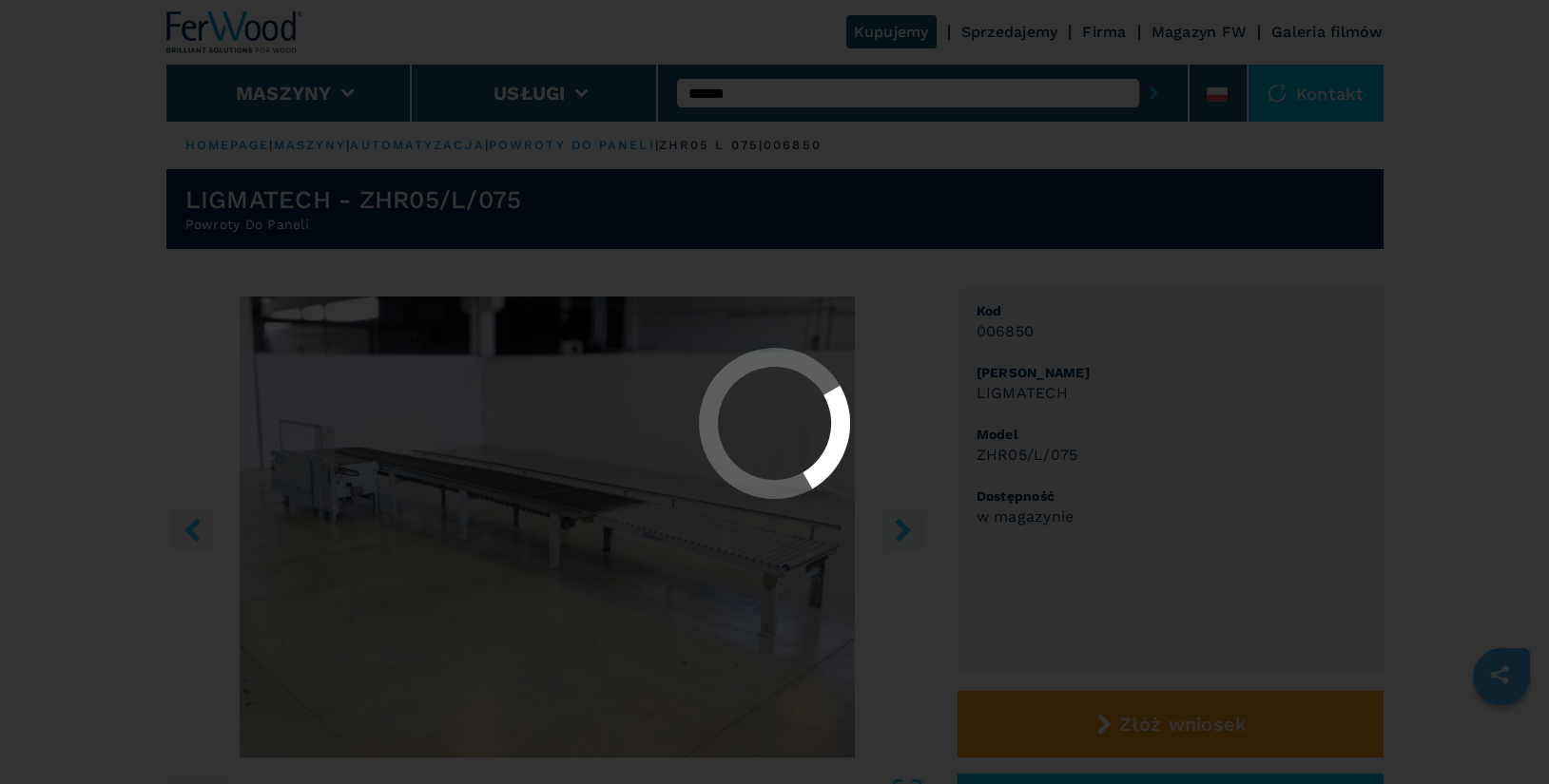
select select "**********"
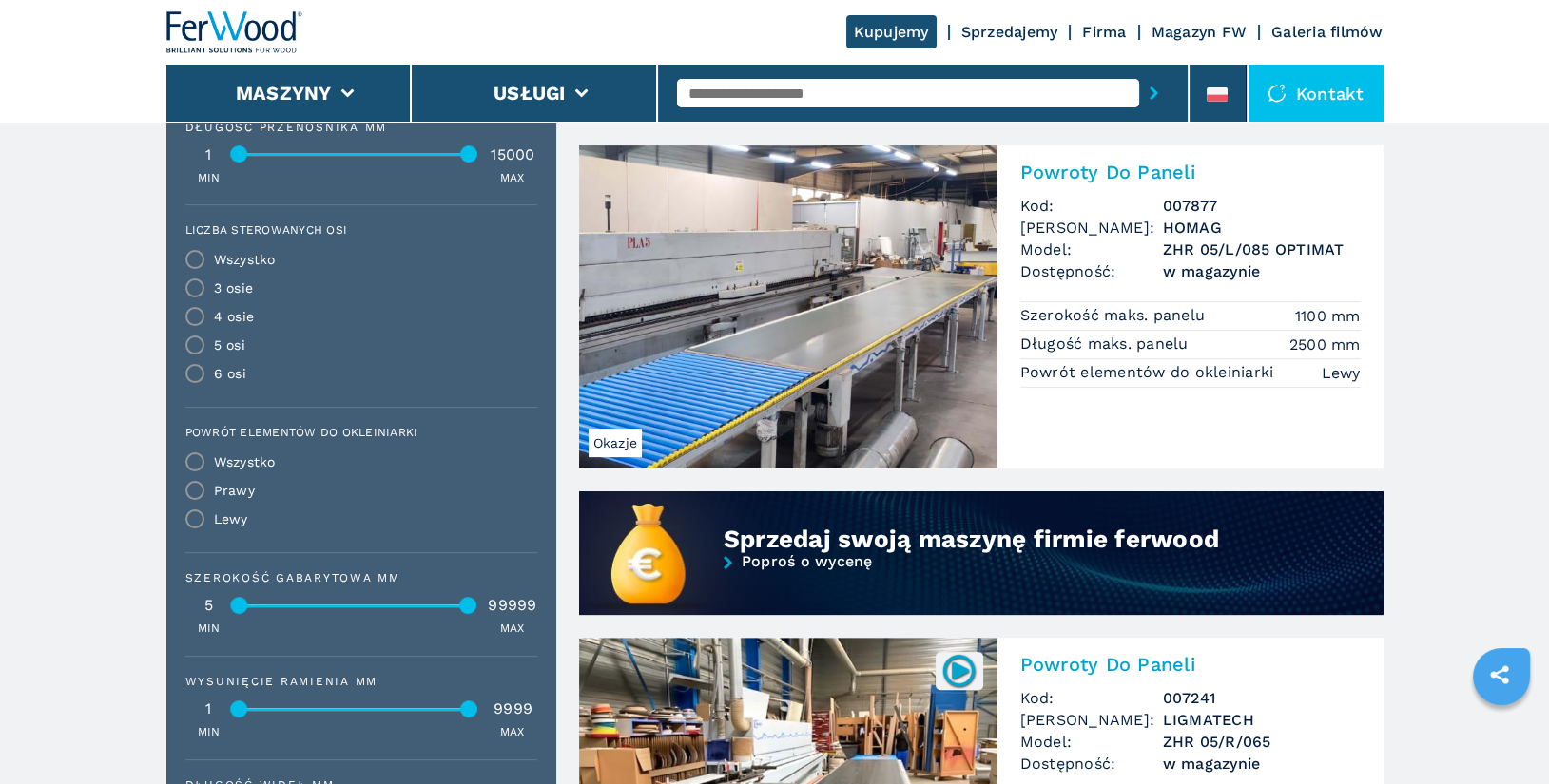
scroll to position [1009, 0]
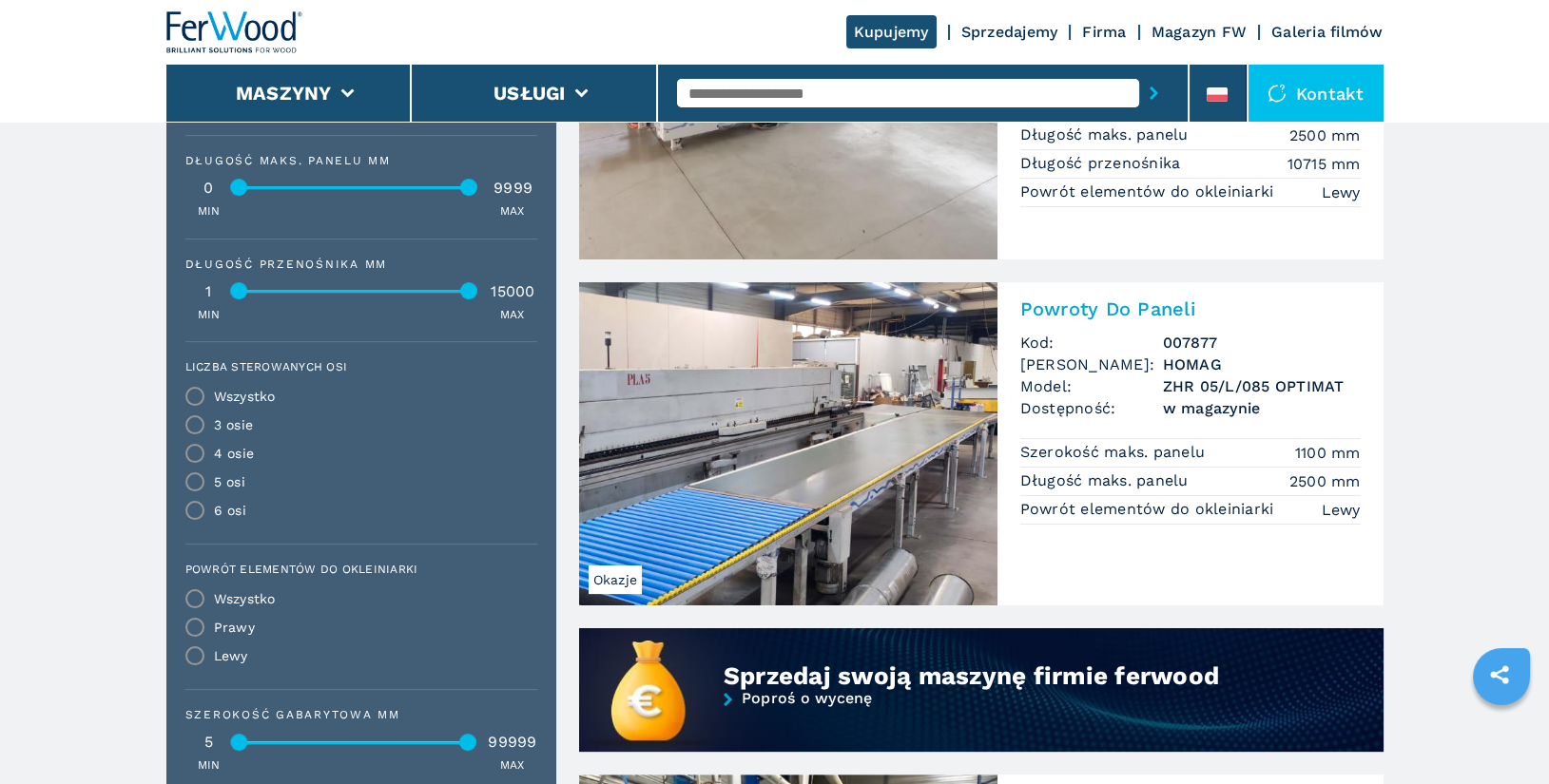
click at [1106, 309] on h2 "Powroty Do Paneli" at bounding box center [1191, 308] width 340 height 22
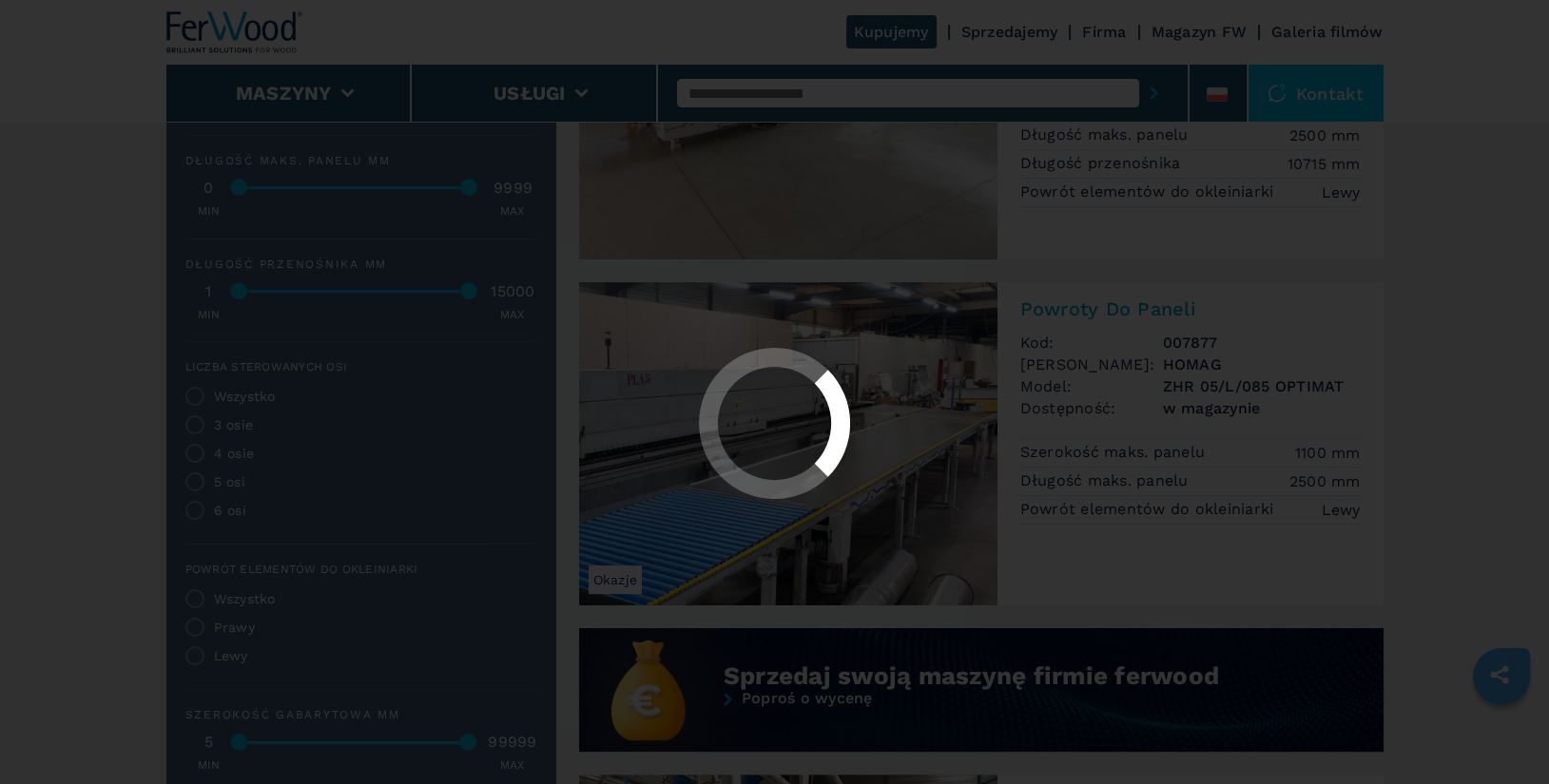
scroll to position [0, 0]
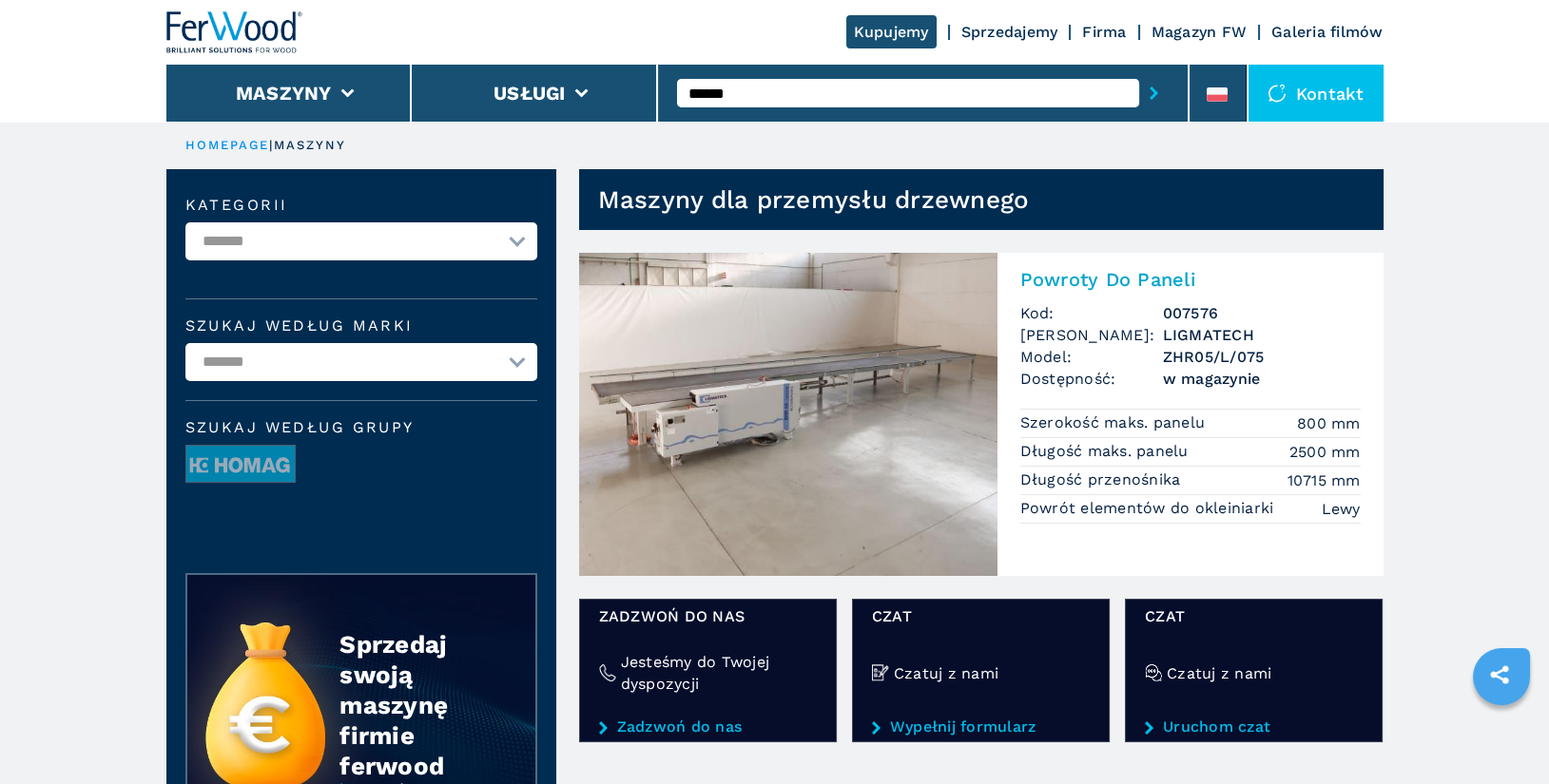
click at [1118, 277] on h2 "Powroty Do Paneli" at bounding box center [1191, 279] width 340 height 22
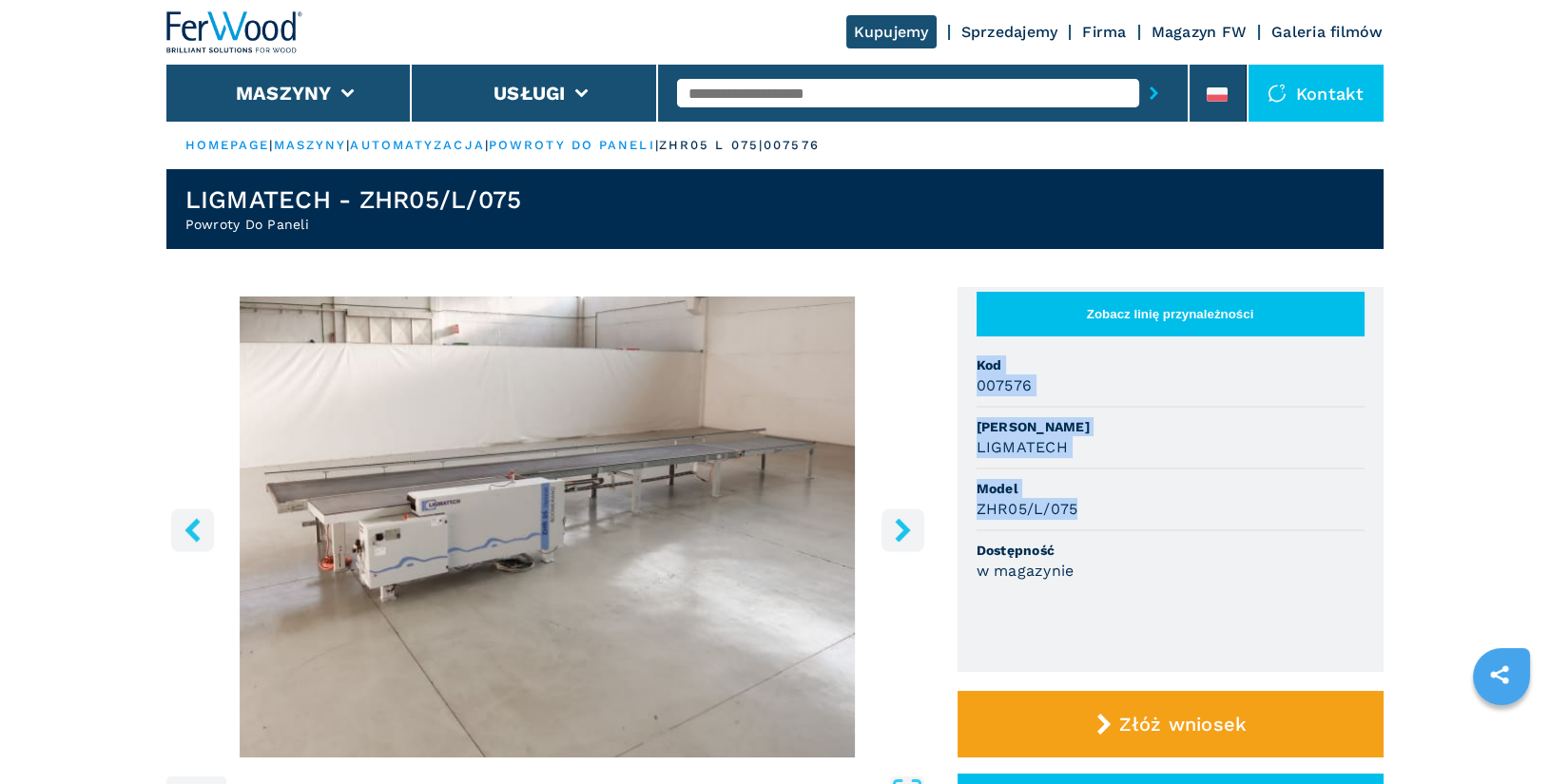
drag, startPoint x: 977, startPoint y: 363, endPoint x: 1107, endPoint y: 515, distance: 200.0
click at [1107, 515] on ul "Zobacz linię przynależności Kod 007576 Marka LIGMATECH Model ZHR05/L/075 Dostęp…" at bounding box center [1171, 480] width 426 height 385
copy ul "Kod 007576 [PERSON_NAME] Model ZHR05/L/075"
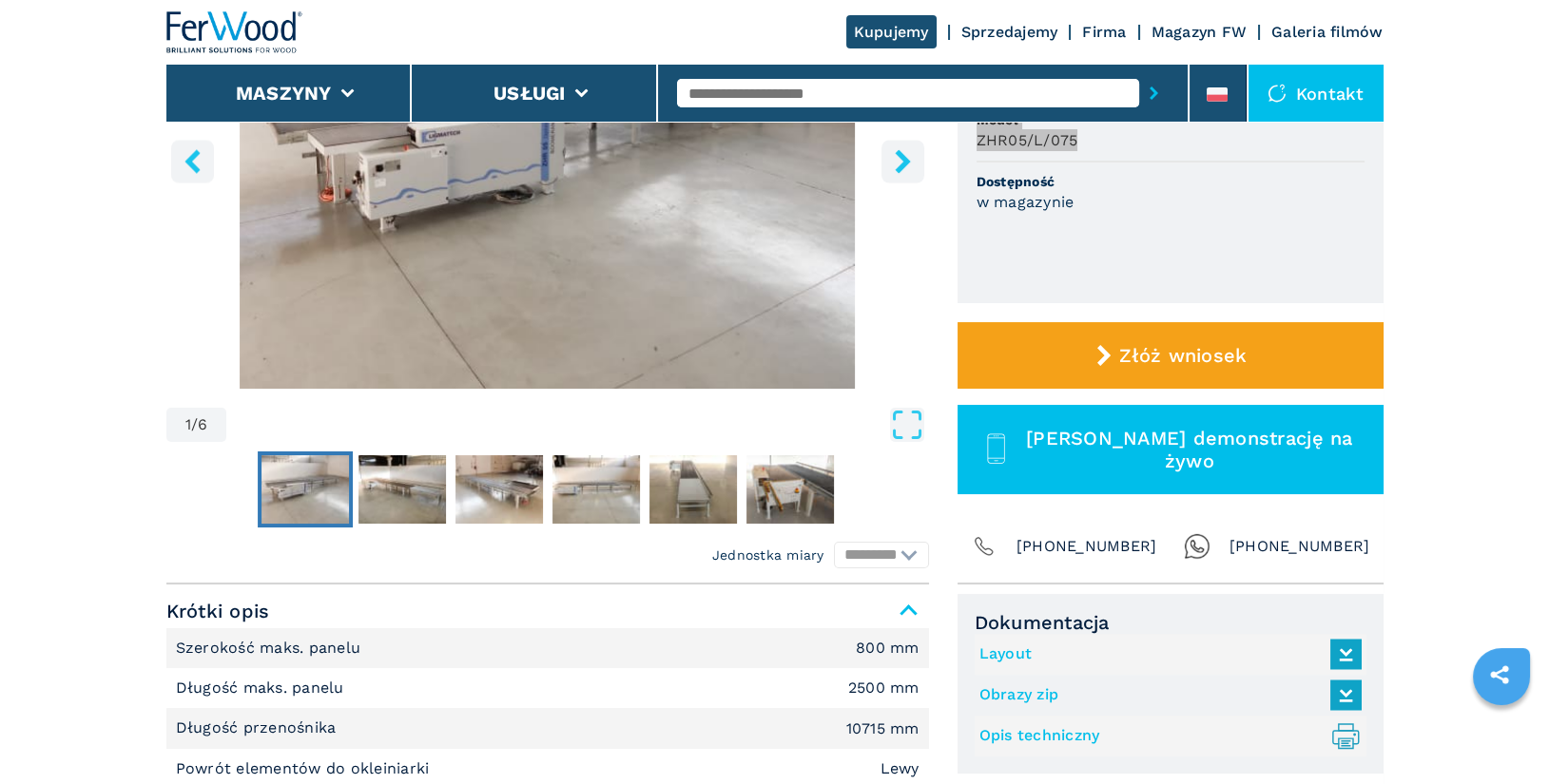
scroll to position [529, 0]
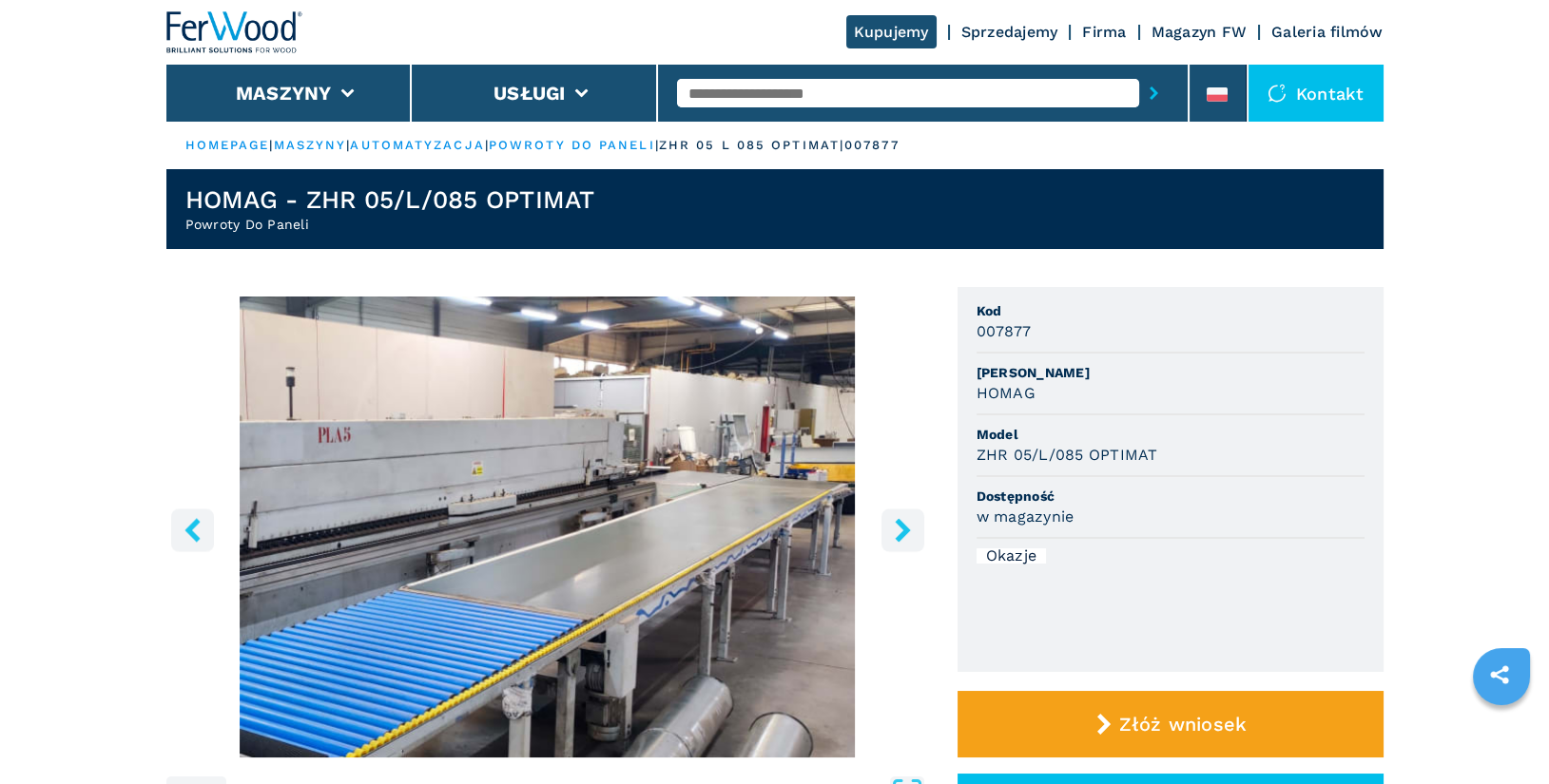
click at [901, 534] on icon "right-button" at bounding box center [903, 530] width 16 height 23
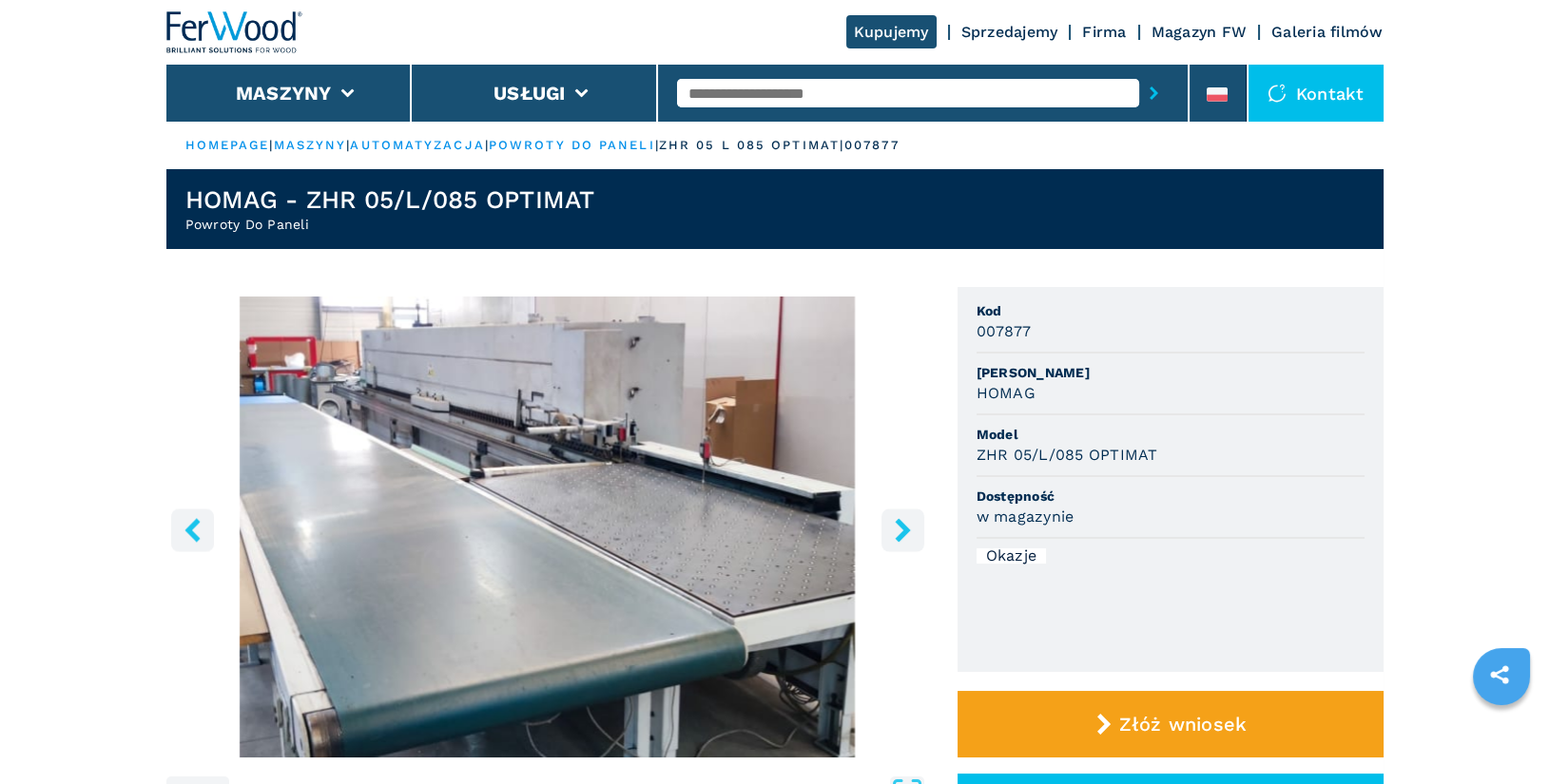
click at [901, 534] on icon "right-button" at bounding box center [903, 530] width 16 height 23
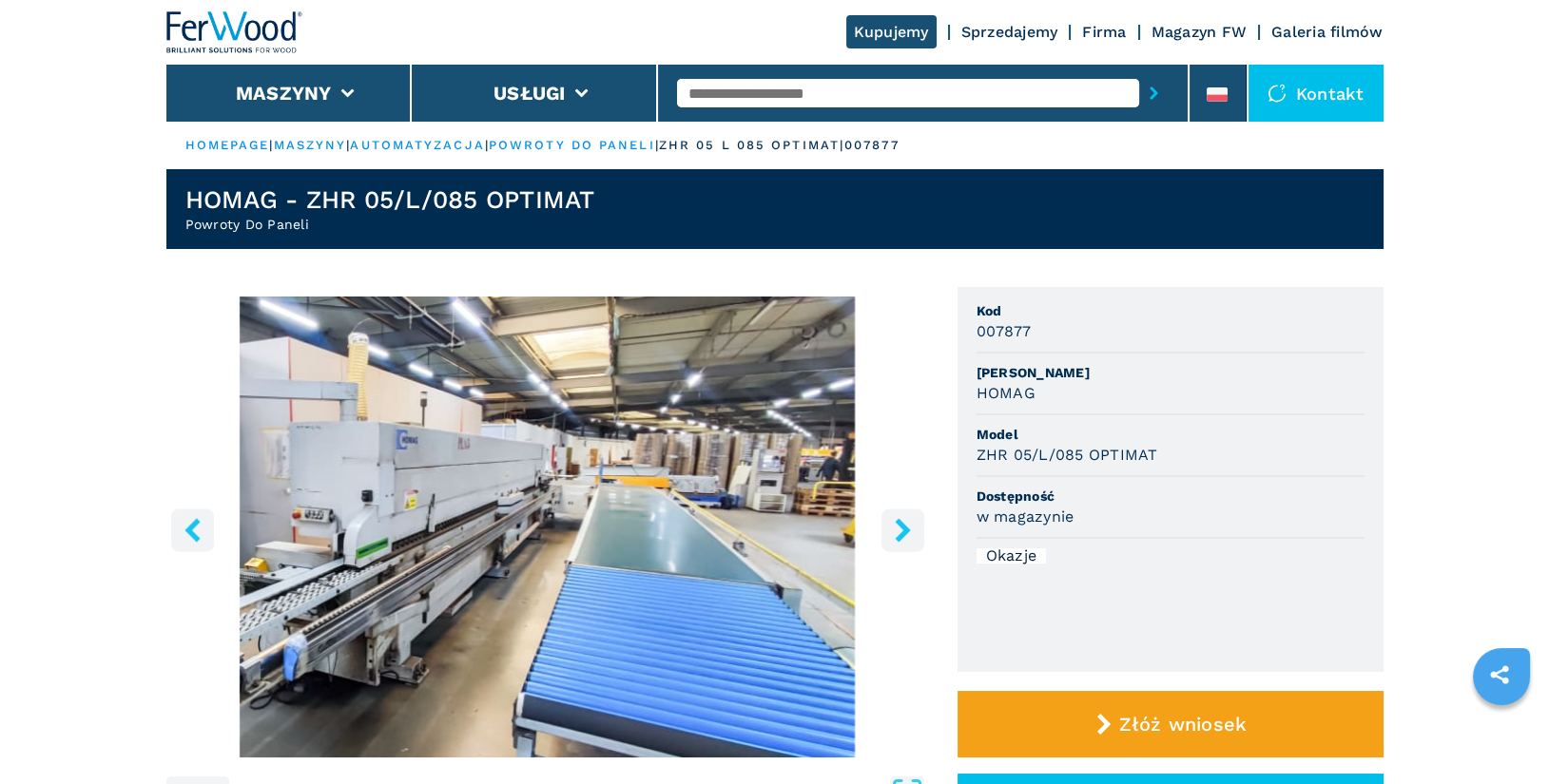
click at [901, 534] on icon "right-button" at bounding box center [903, 530] width 16 height 23
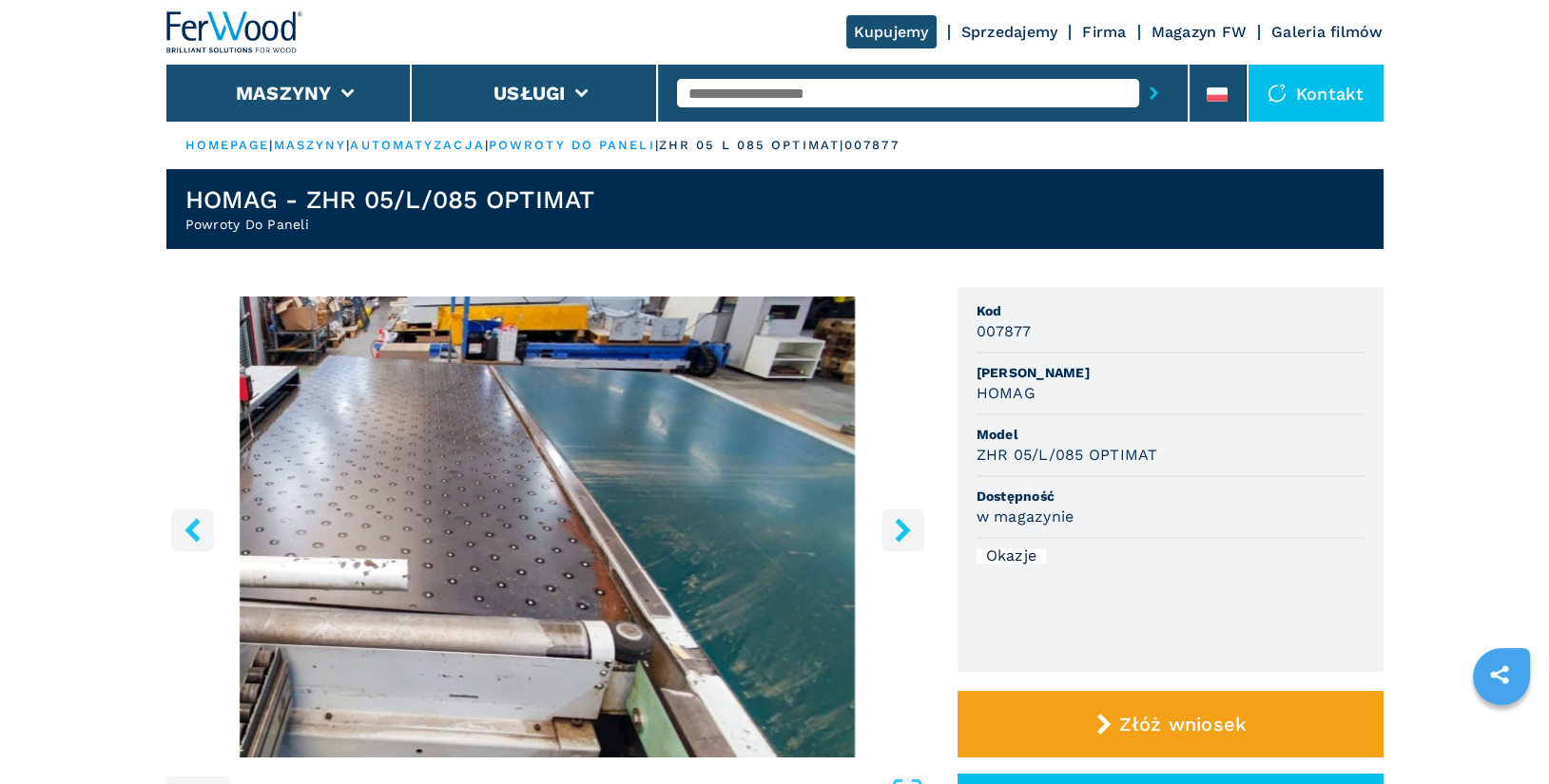
click at [901, 534] on icon "right-button" at bounding box center [903, 530] width 16 height 23
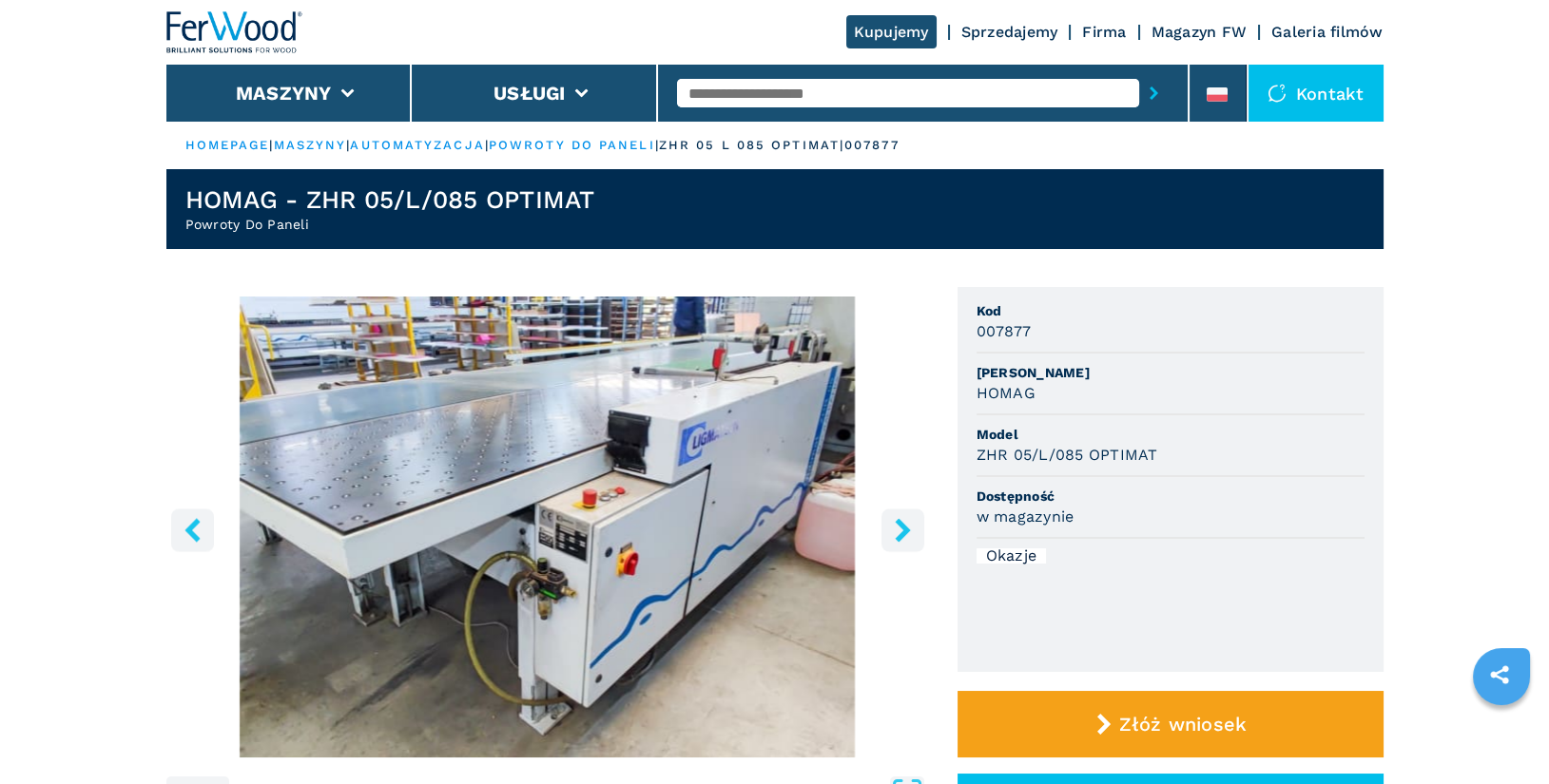
click at [901, 534] on icon "right-button" at bounding box center [903, 530] width 16 height 23
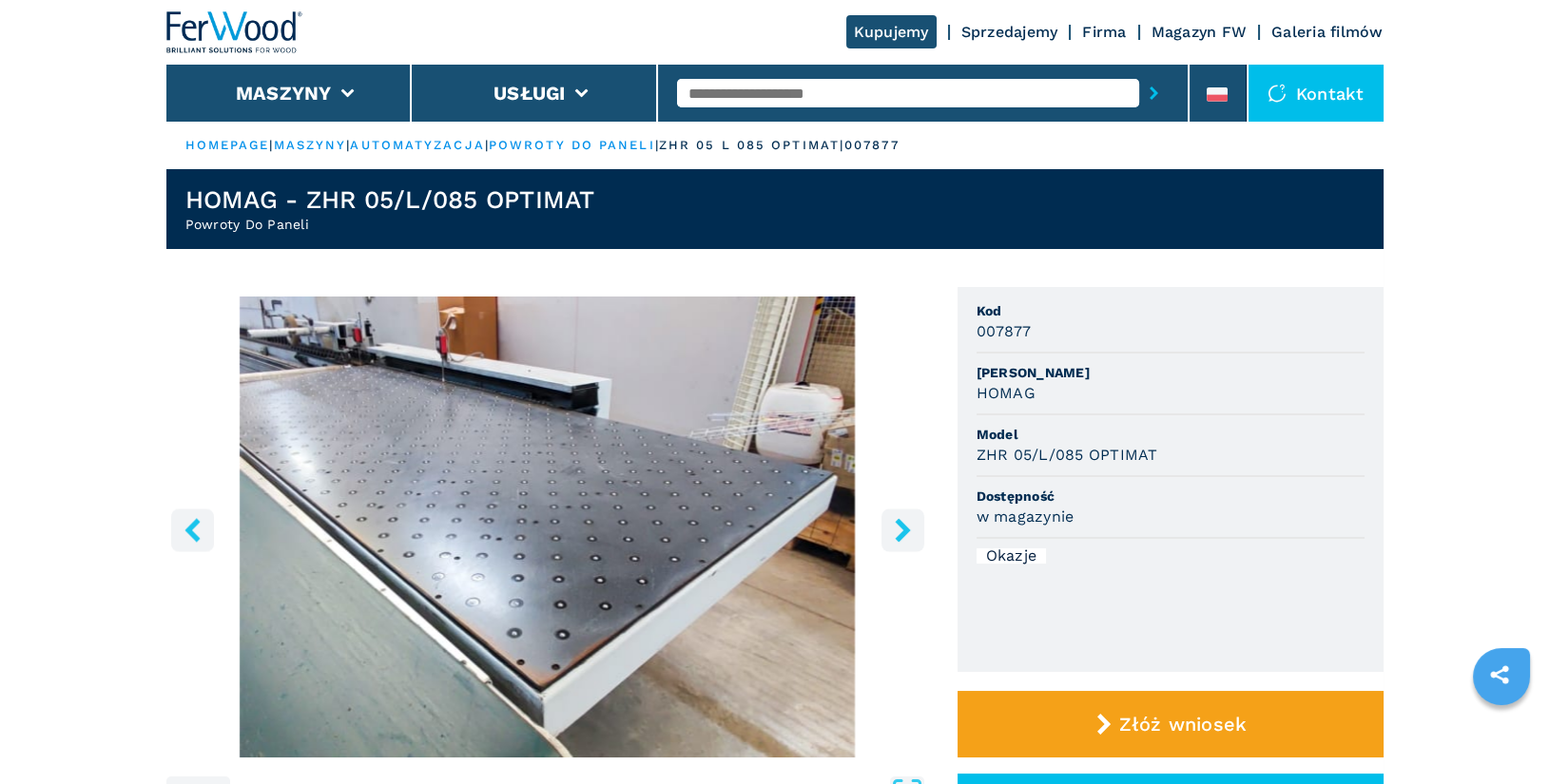
click at [901, 534] on icon "right-button" at bounding box center [903, 530] width 16 height 23
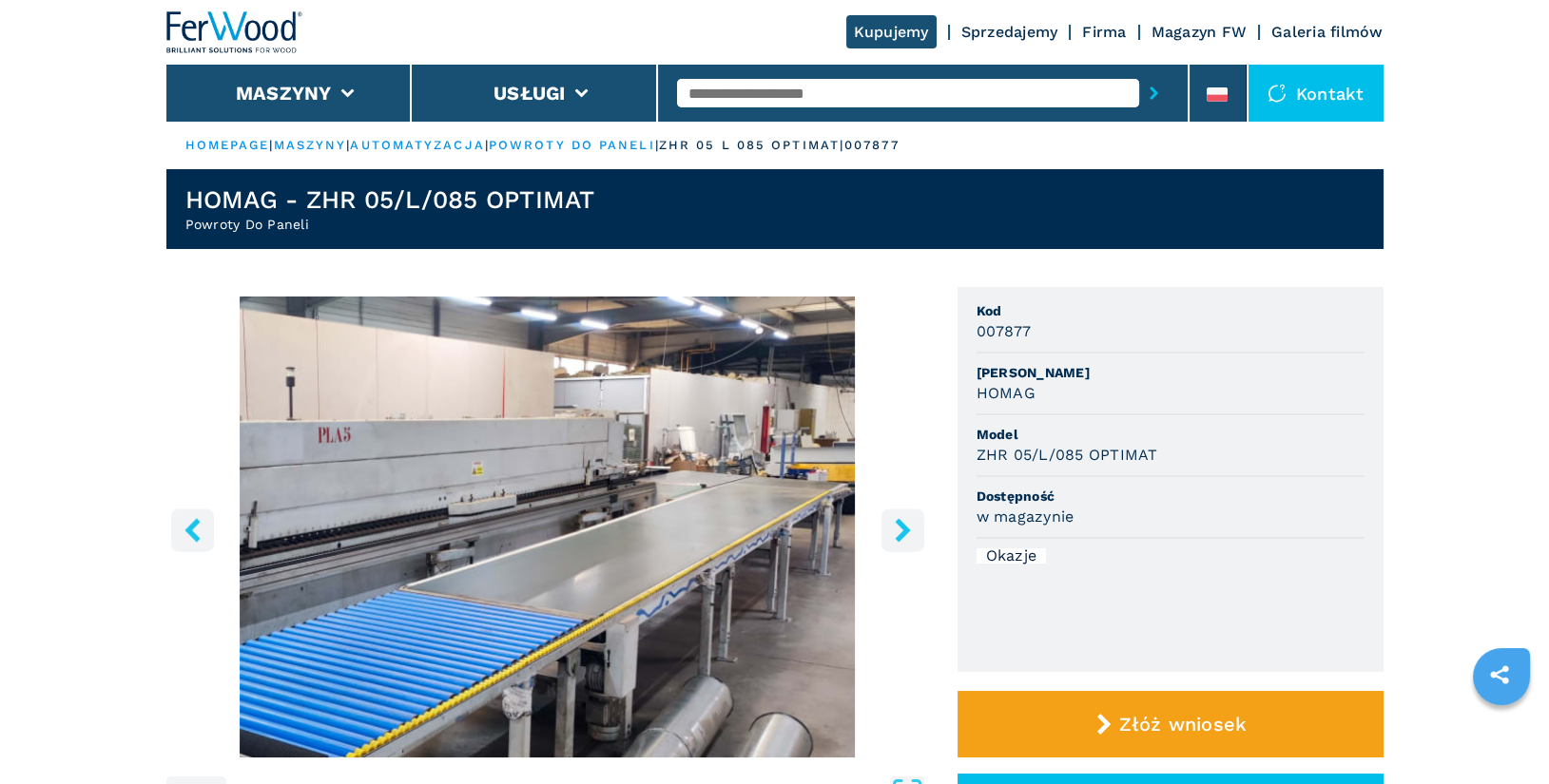
click at [901, 534] on icon "right-button" at bounding box center [903, 530] width 16 height 23
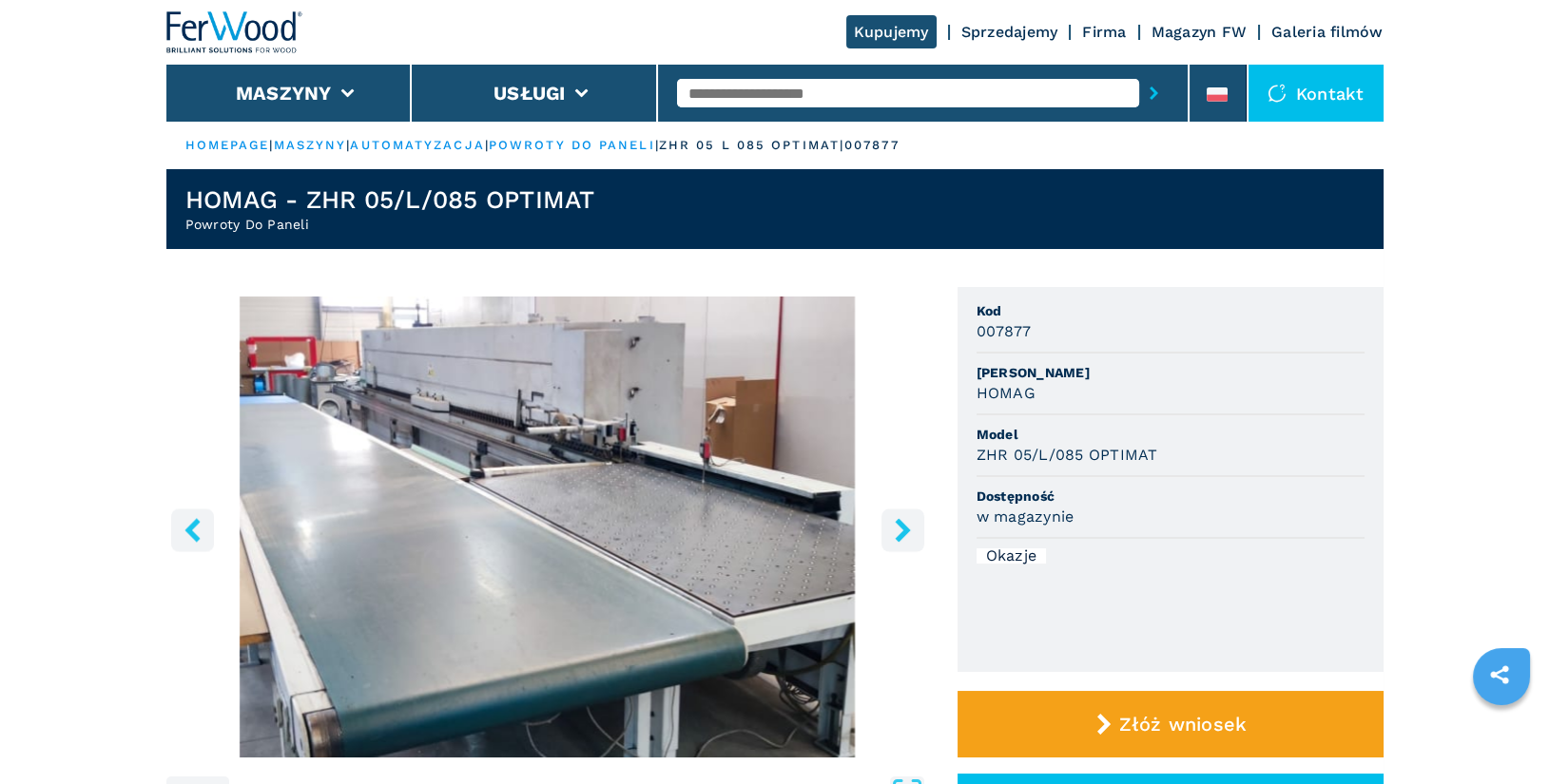
click at [901, 534] on icon "right-button" at bounding box center [903, 530] width 16 height 23
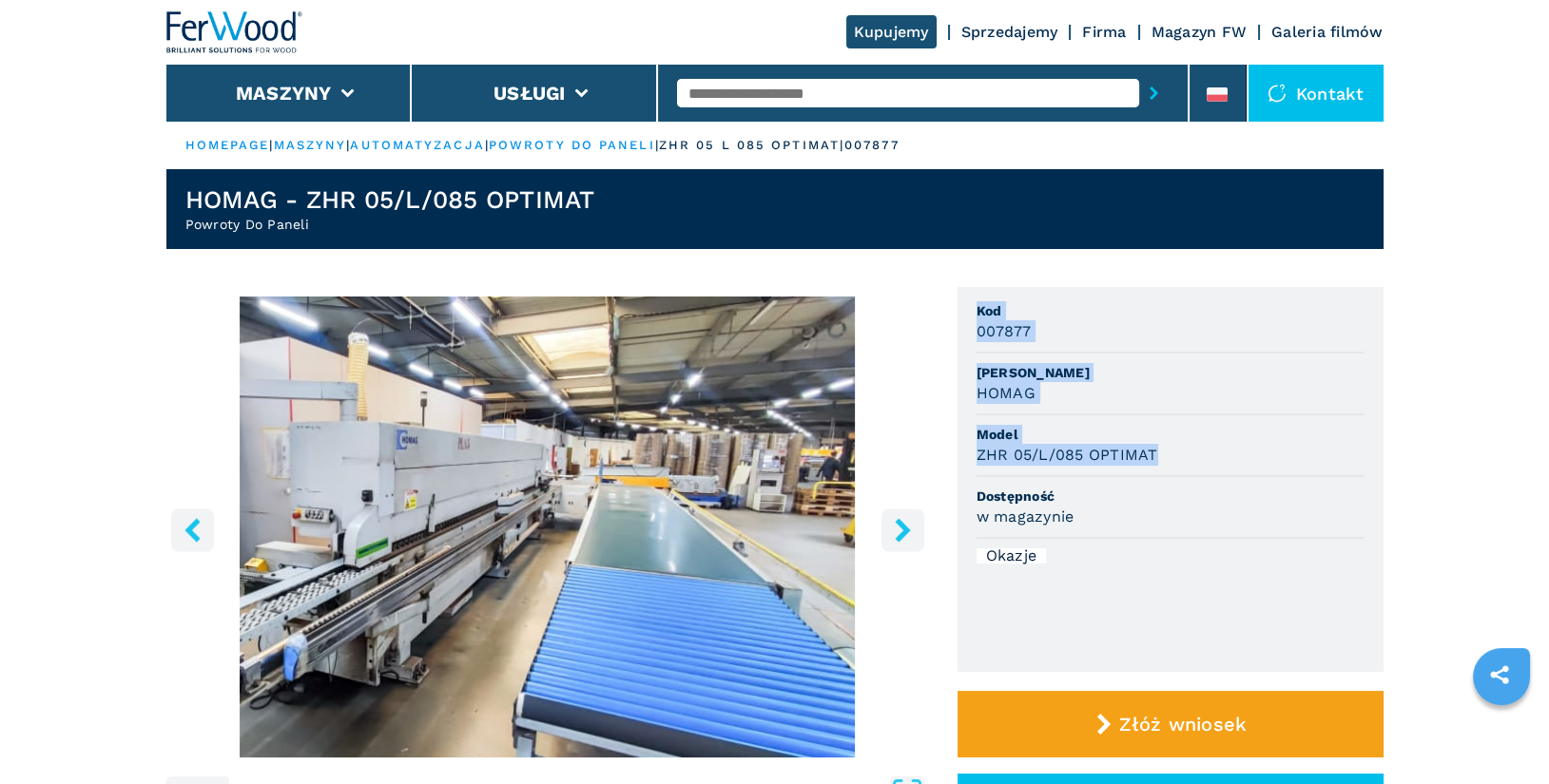
drag, startPoint x: 980, startPoint y: 311, endPoint x: 1173, endPoint y: 456, distance: 241.4
click at [1173, 456] on ul "Kod 007877 Marka HOMAG Model ZHR 05/L/085 OPTIMAT Dostępność w magazynie Okazje" at bounding box center [1171, 480] width 426 height 385
copy ul "Kod 007877 Marka HOMAG Model ZHR 05/L/085 OPTIMAT"
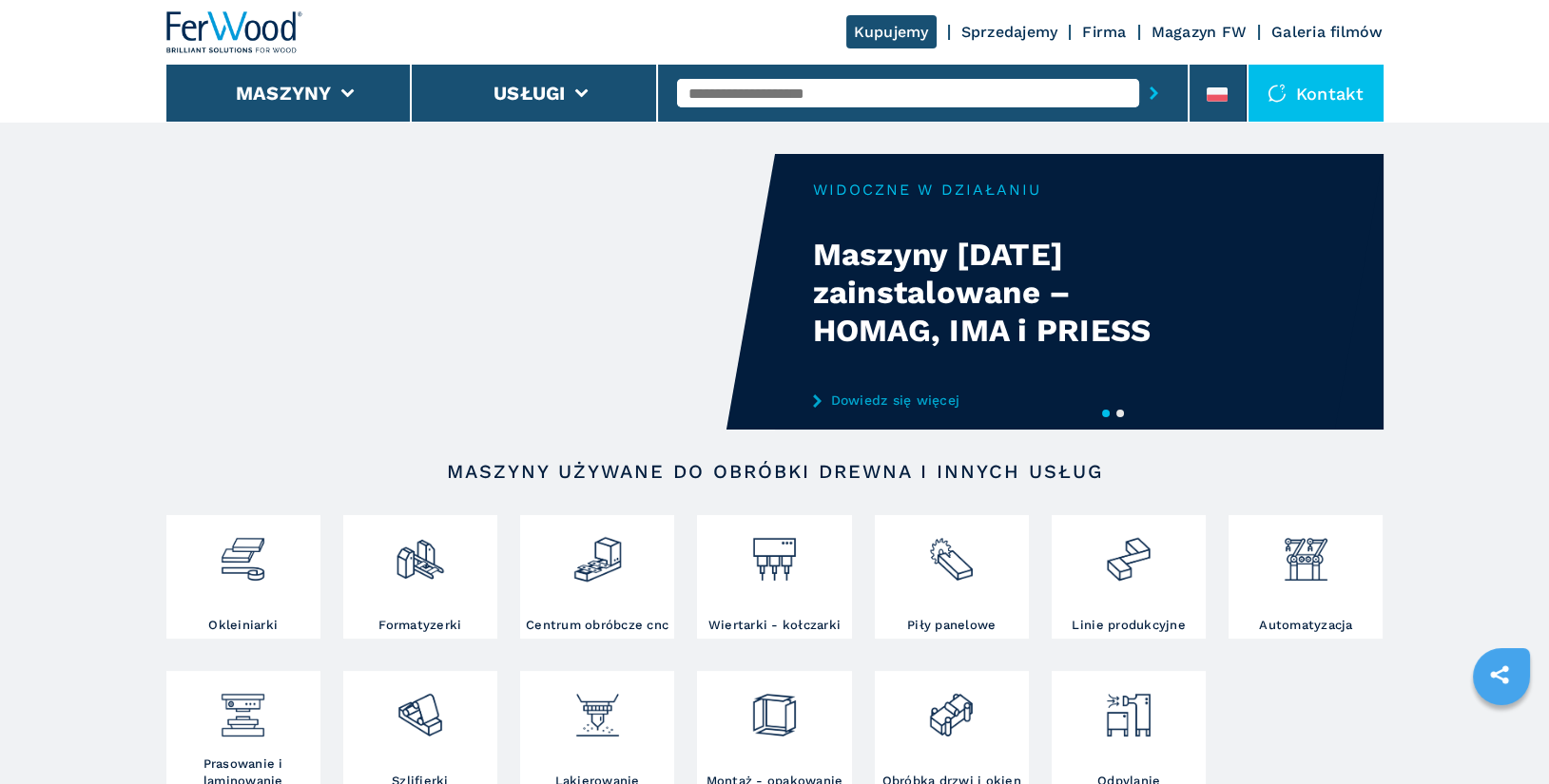
click at [749, 101] on input "text" at bounding box center [908, 93] width 463 height 28
type input "******"
click at [1139, 71] on button "submit-button" at bounding box center [1154, 93] width 29 height 44
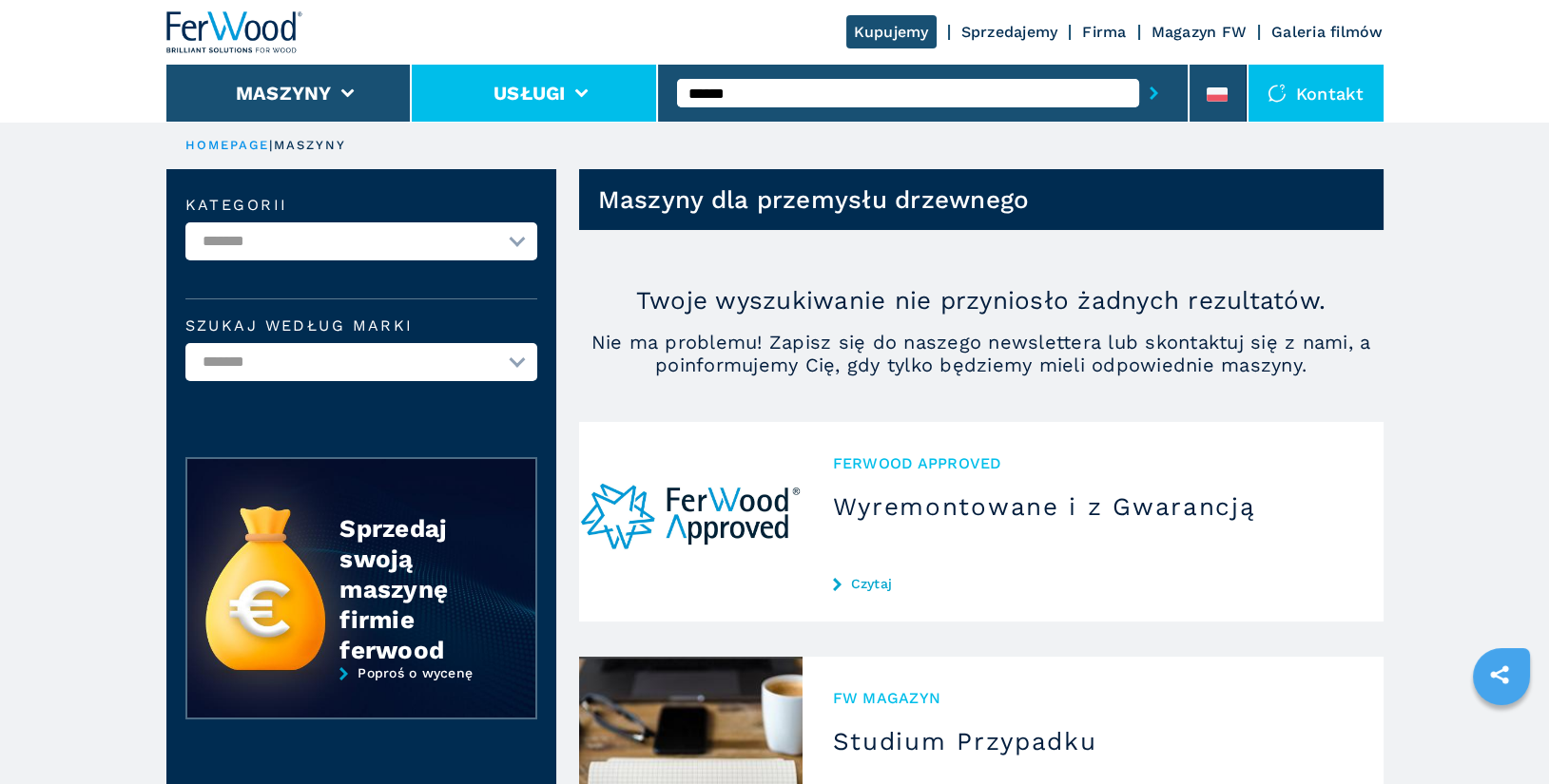
drag, startPoint x: 762, startPoint y: 90, endPoint x: 630, endPoint y: 67, distance: 134.0
click at [630, 67] on div "Kupujemy Sprzedajemy Firma Magazyn FW Galeria filmów Maszyny Usługi ****** Kont…" at bounding box center [774, 61] width 1217 height 121
type input "***"
click at [1139, 71] on button "submit-button" at bounding box center [1154, 93] width 29 height 44
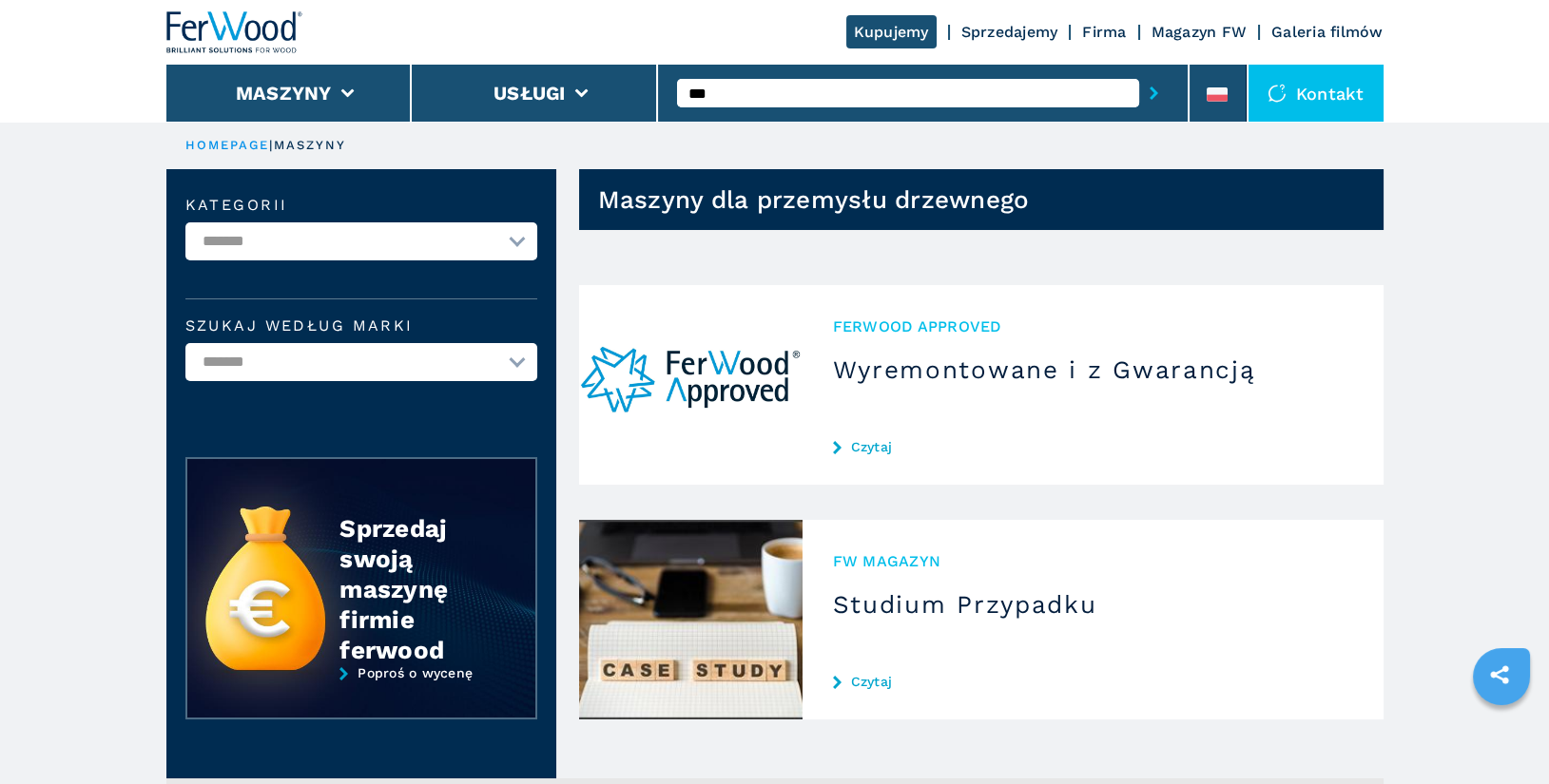
click at [821, 90] on input "***" at bounding box center [908, 93] width 463 height 28
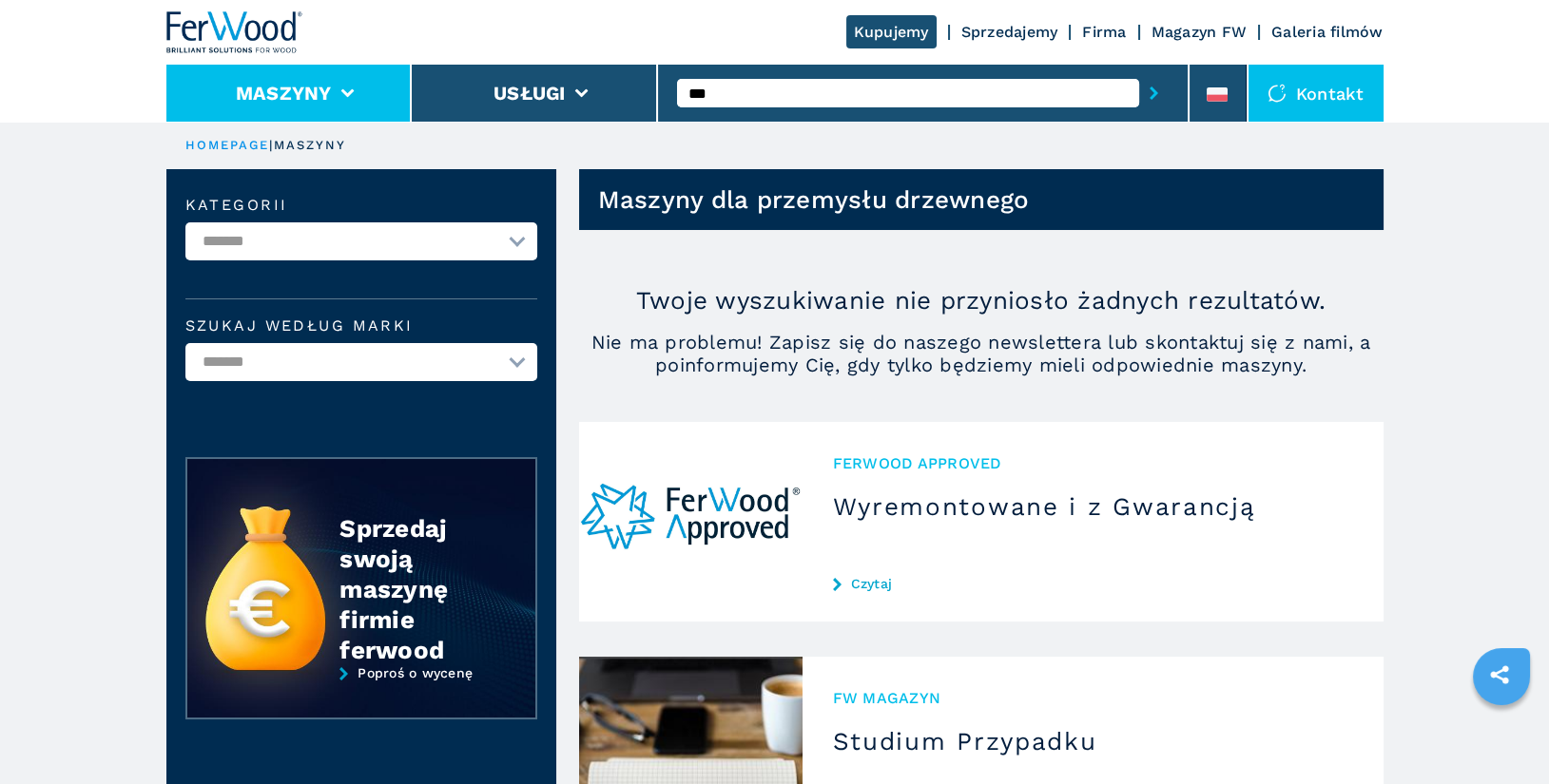
click at [331, 97] on button "Maszyny" at bounding box center [284, 93] width 96 height 22
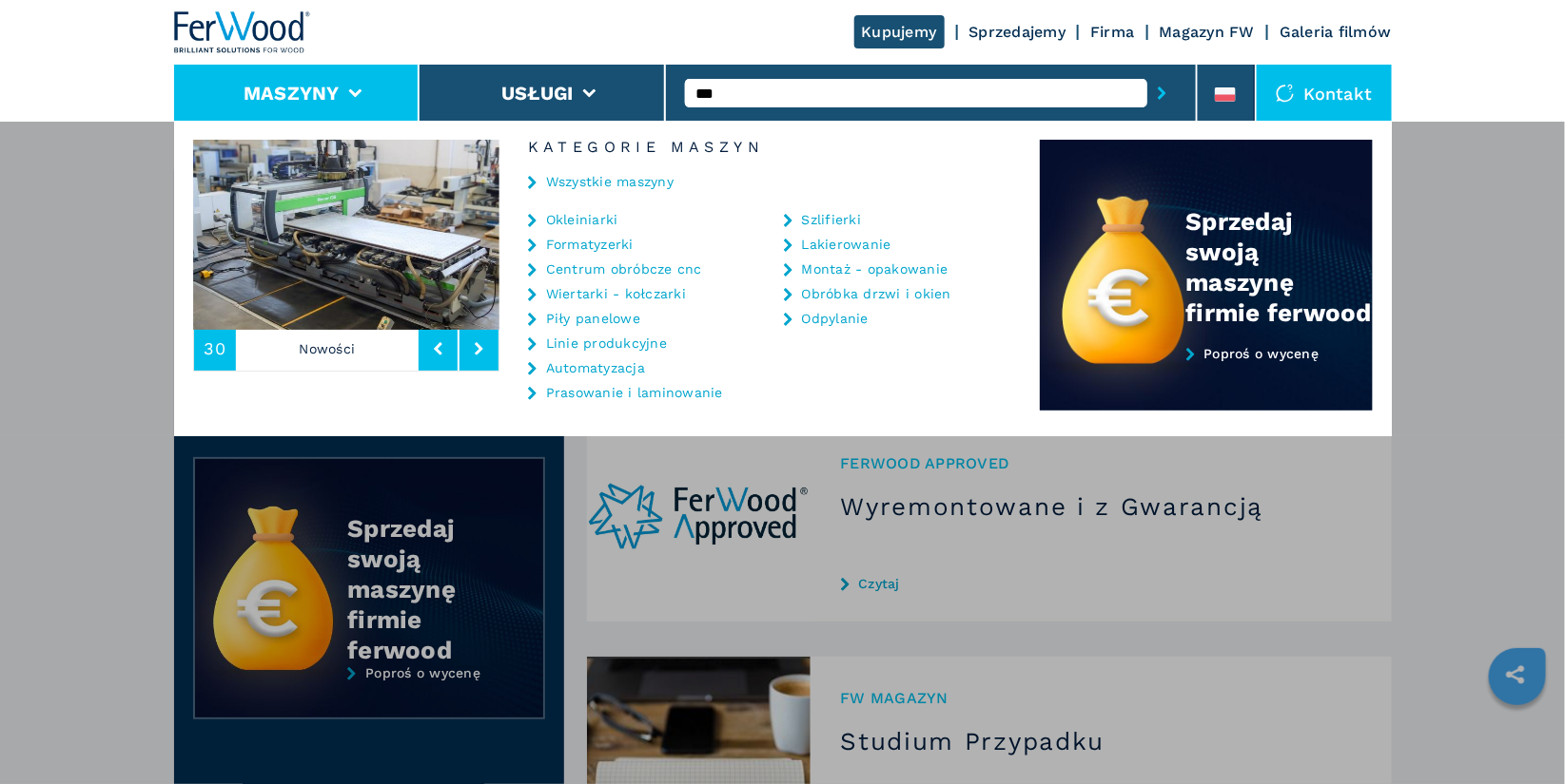
click at [601, 318] on link "Piły panelowe" at bounding box center [593, 319] width 94 height 14
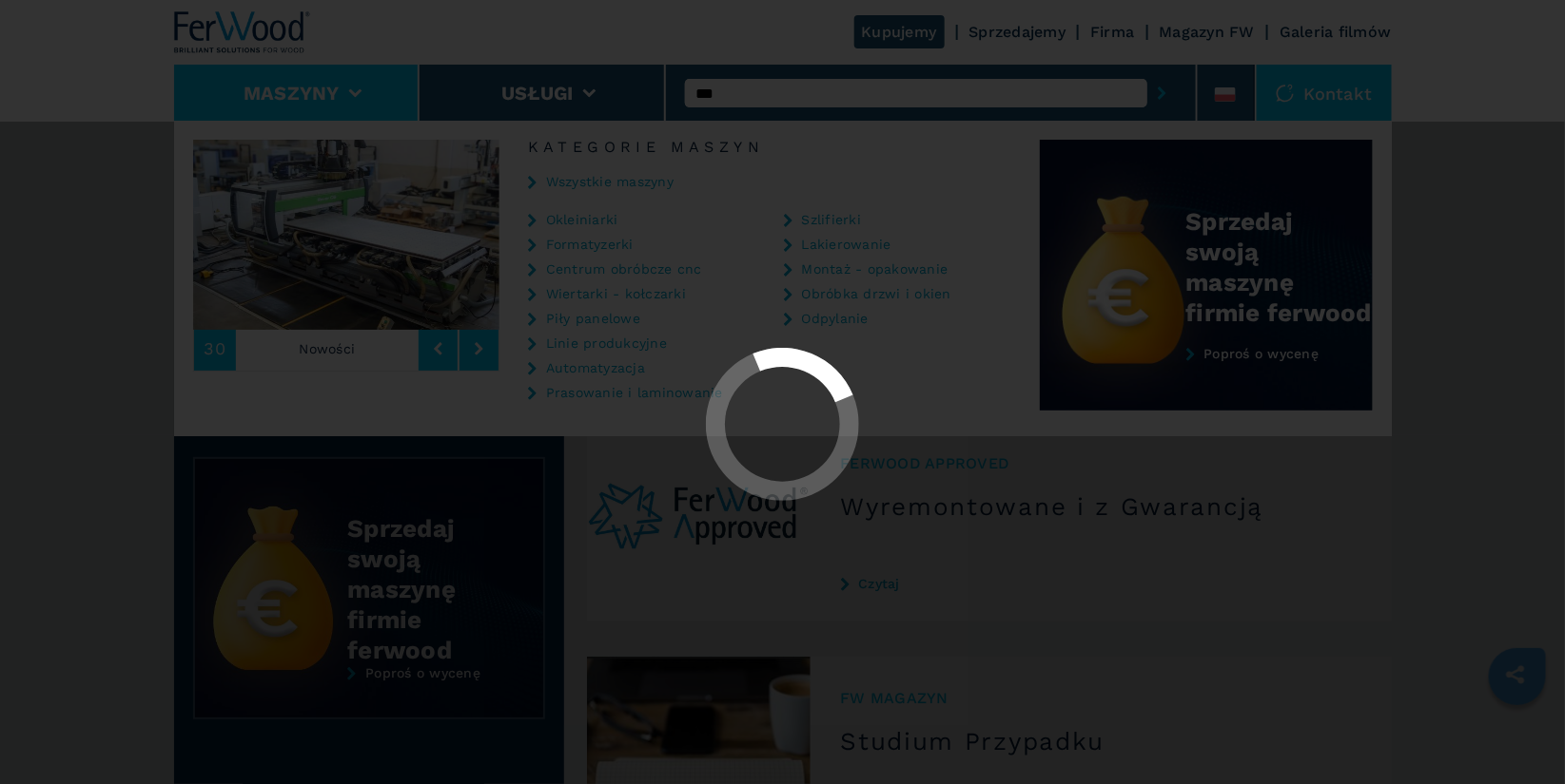
select select "**********"
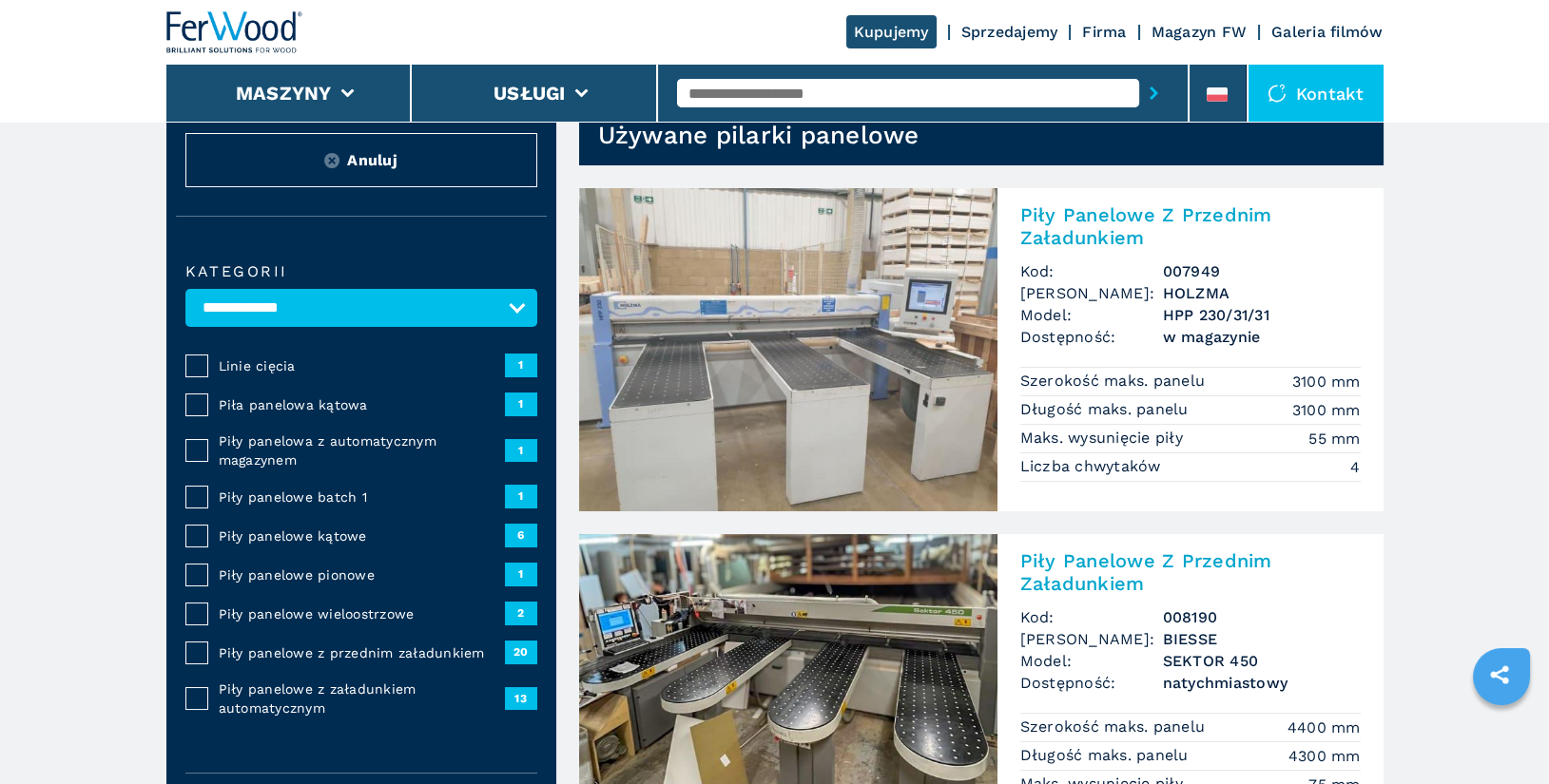
scroll to position [78, 0]
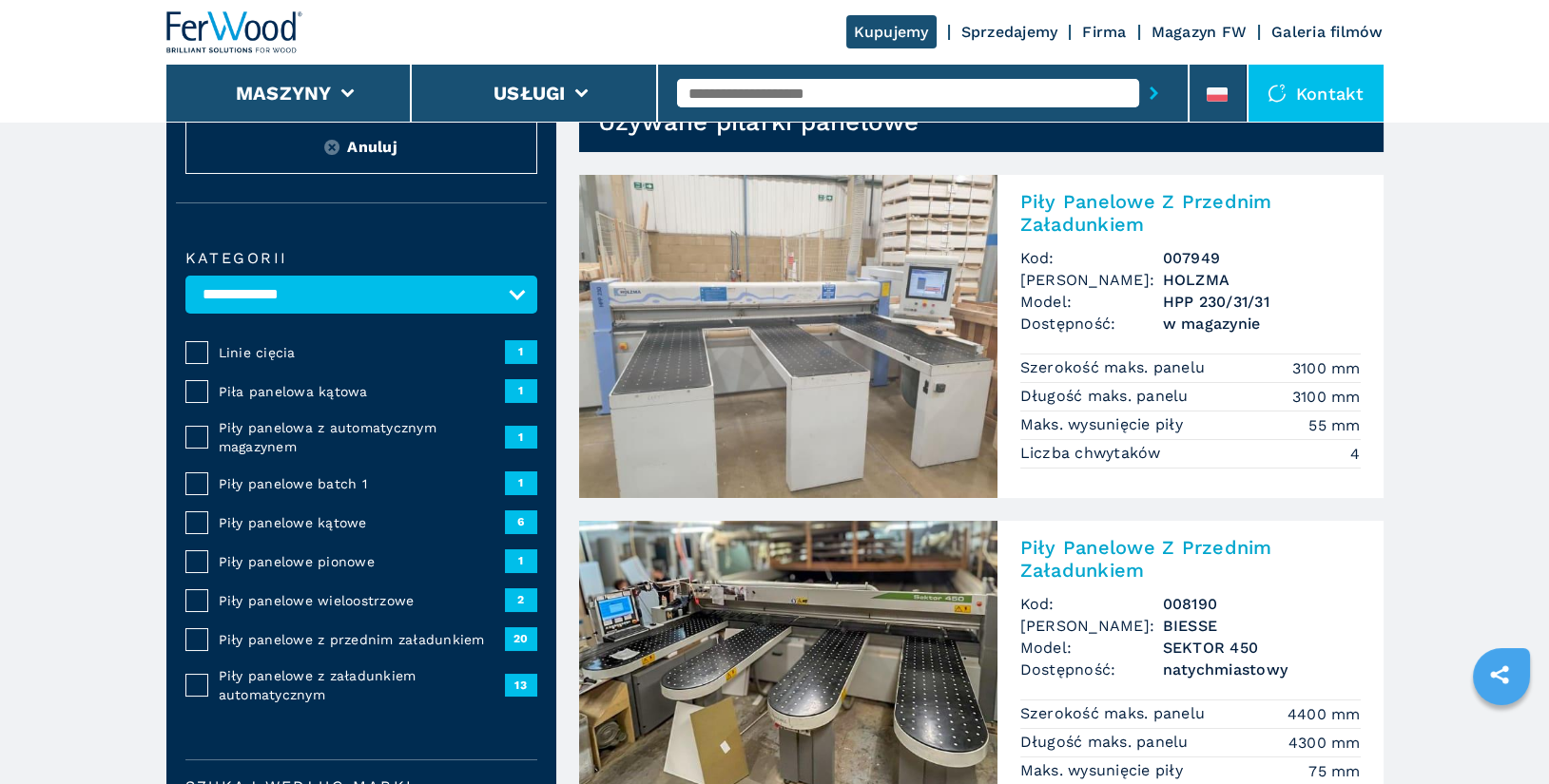
click at [260, 439] on span "Piły panelowa z automatycznym magazynem" at bounding box center [362, 437] width 287 height 38
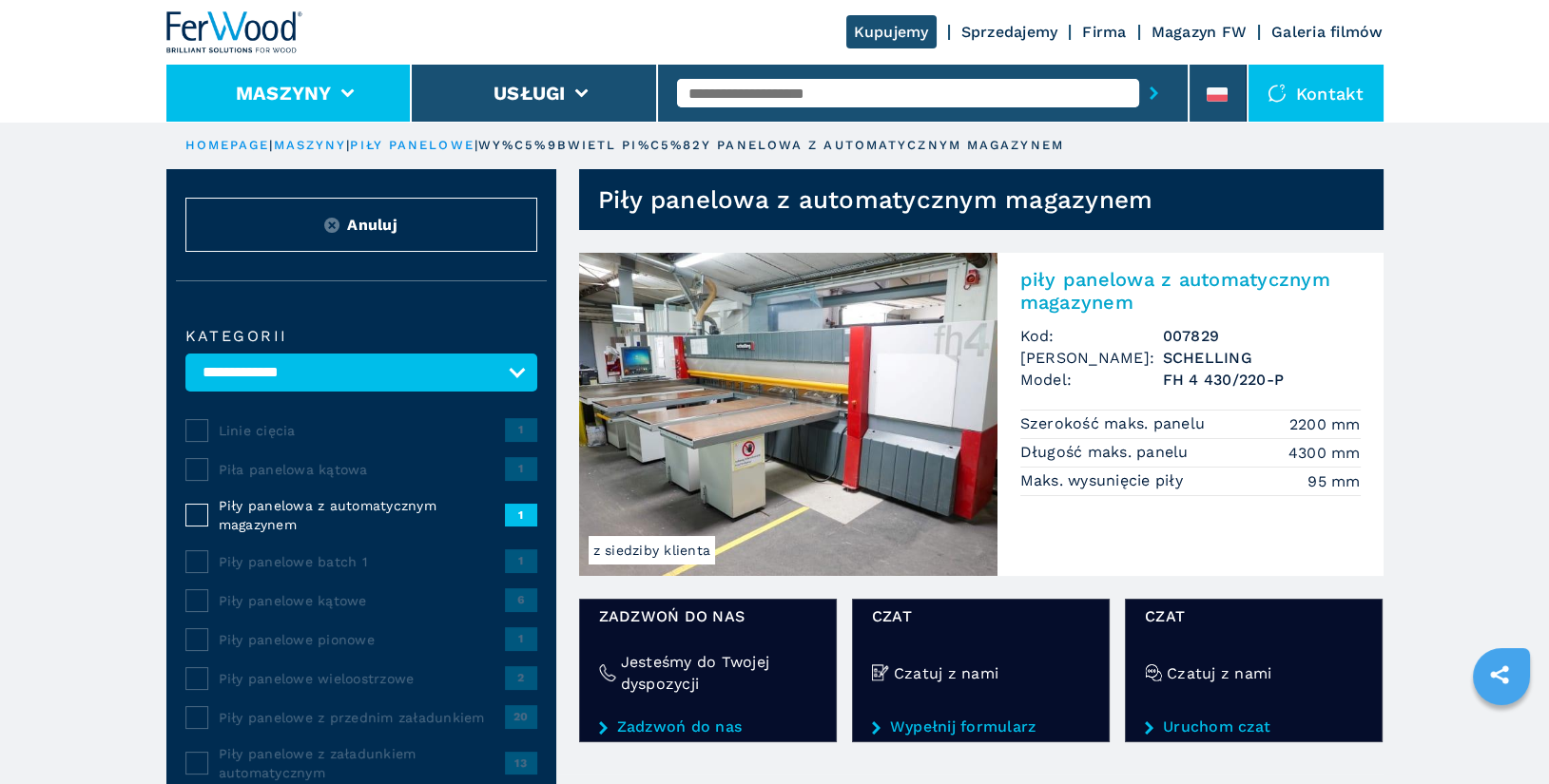
click at [308, 109] on li "Maszyny" at bounding box center [289, 93] width 246 height 57
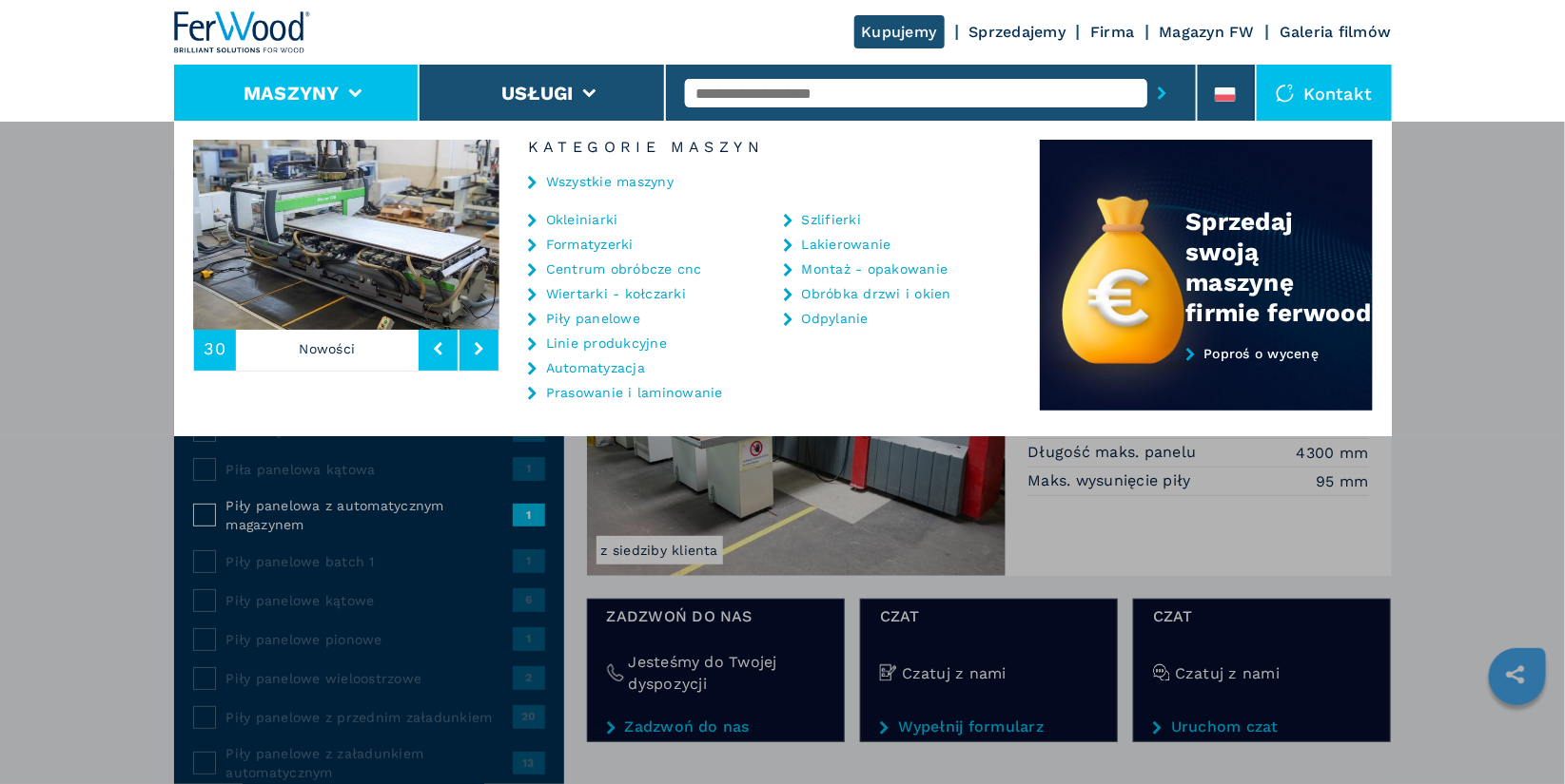
click at [588, 316] on link "Piły panelowe" at bounding box center [593, 319] width 94 height 14
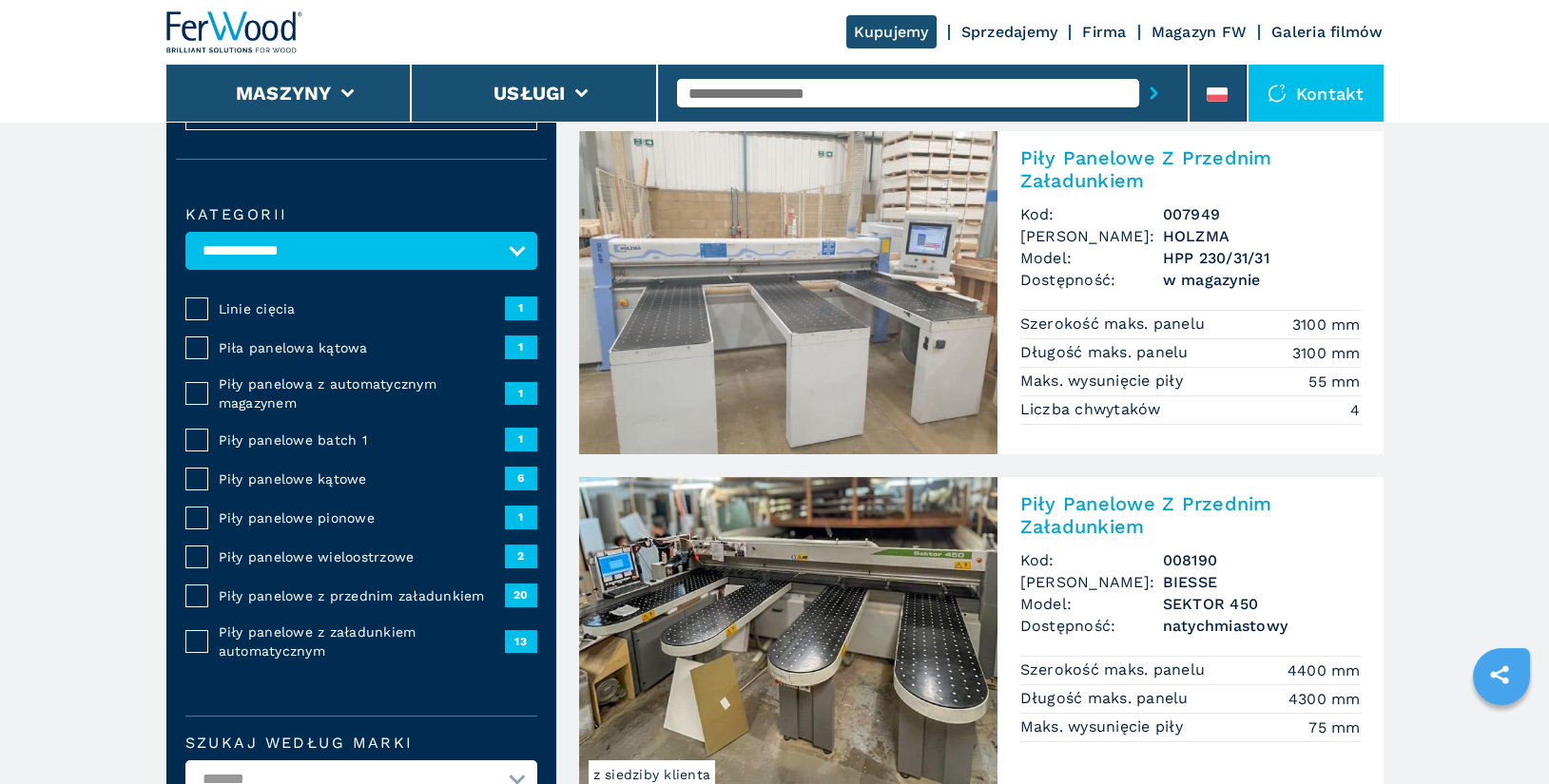
scroll to position [122, 0]
click at [272, 594] on span "Piły panelowe z przednim załadunkiem" at bounding box center [362, 594] width 287 height 19
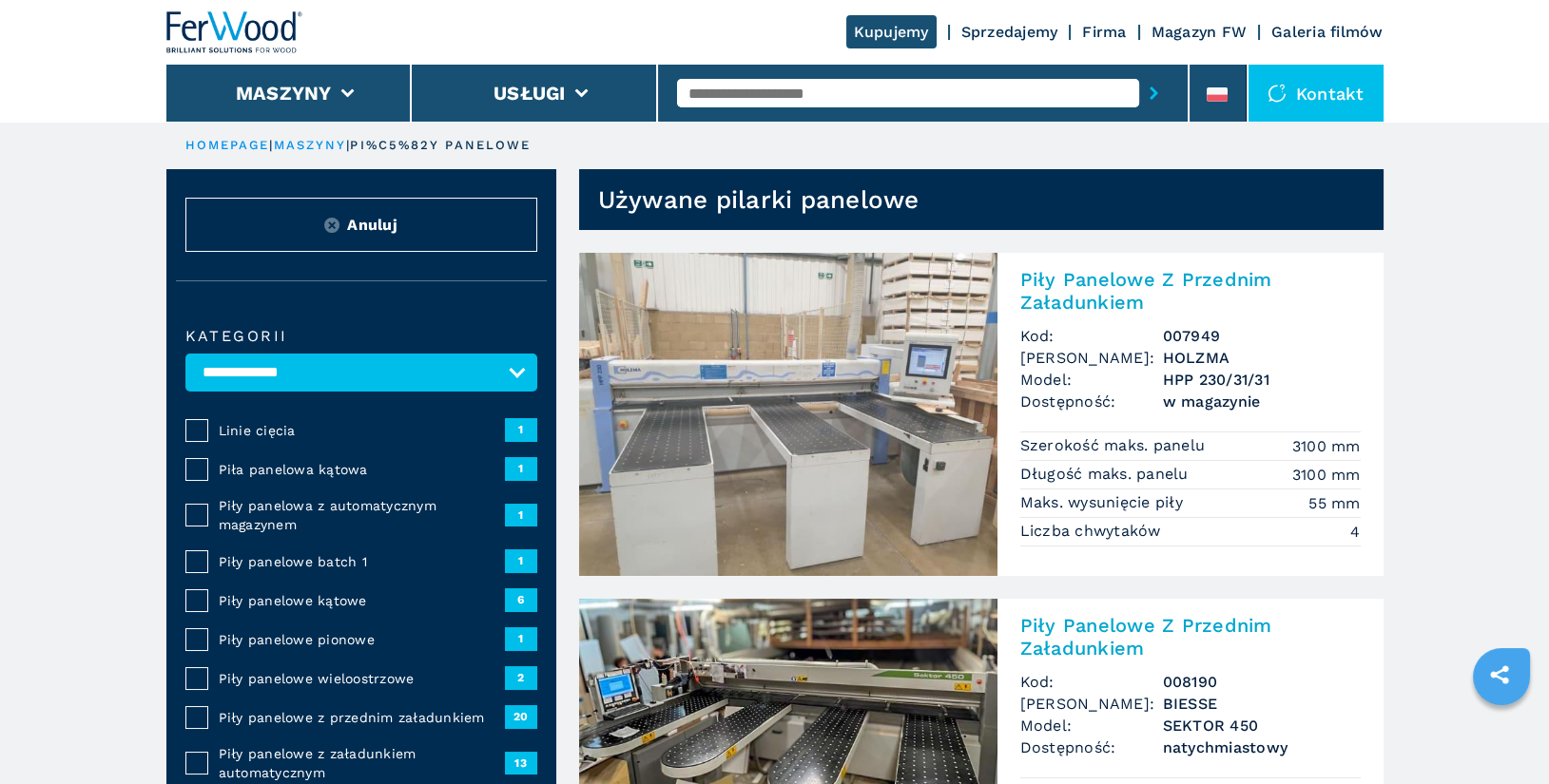
scroll to position [13, 0]
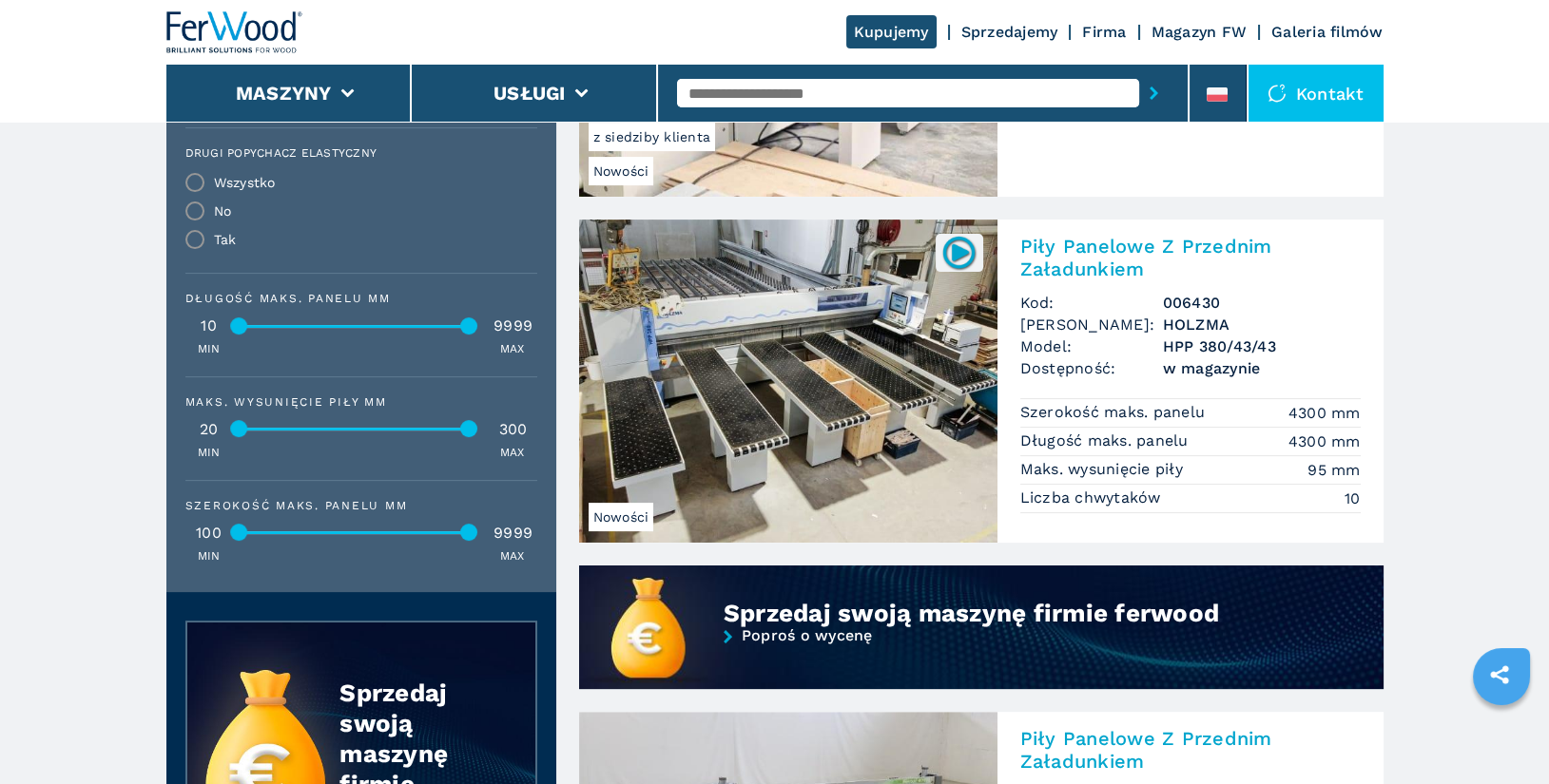
scroll to position [1080, 0]
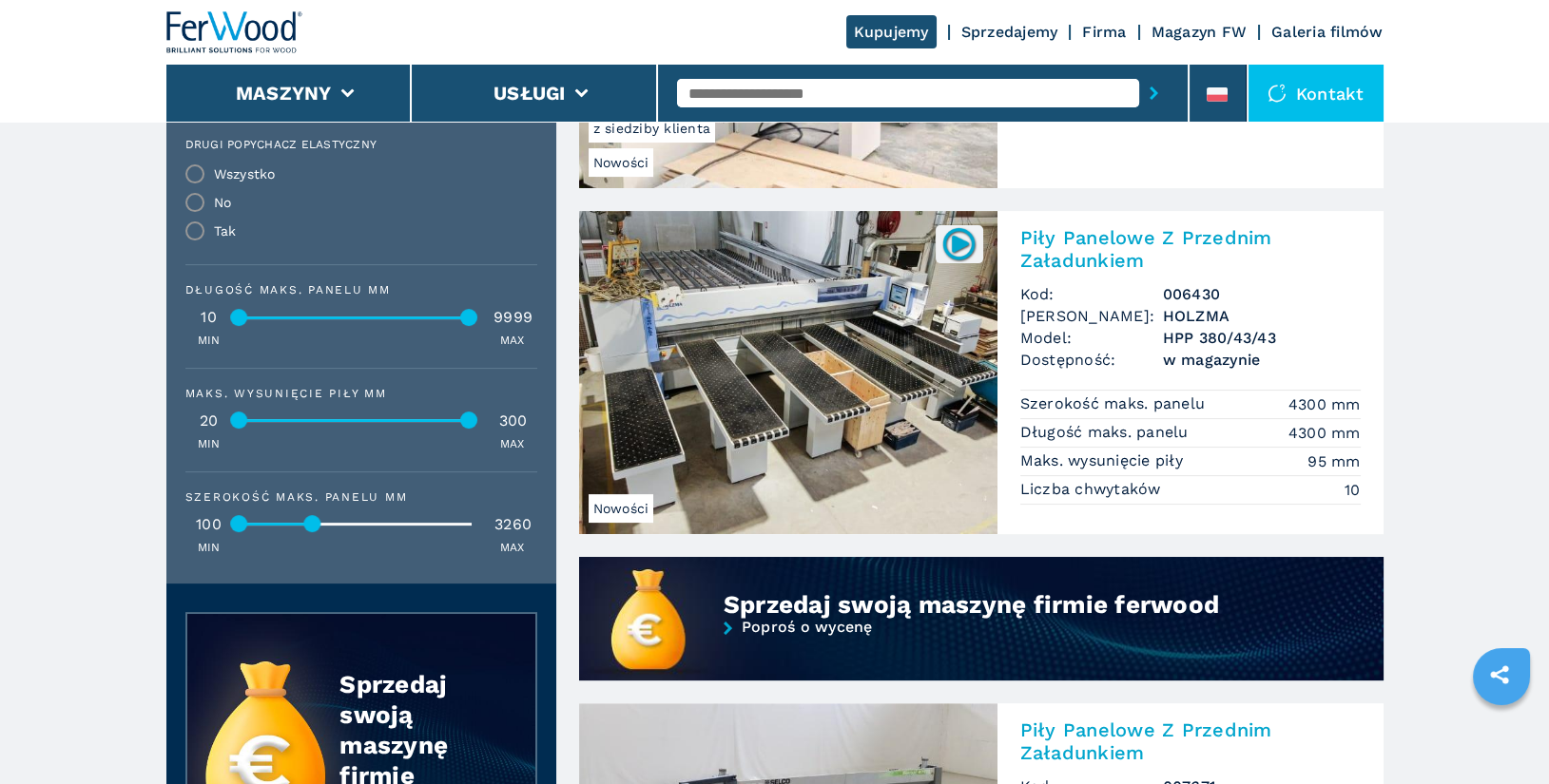
drag, startPoint x: 467, startPoint y: 524, endPoint x: 310, endPoint y: 524, distance: 157.0
click at [310, 524] on div at bounding box center [313, 524] width 18 height 18
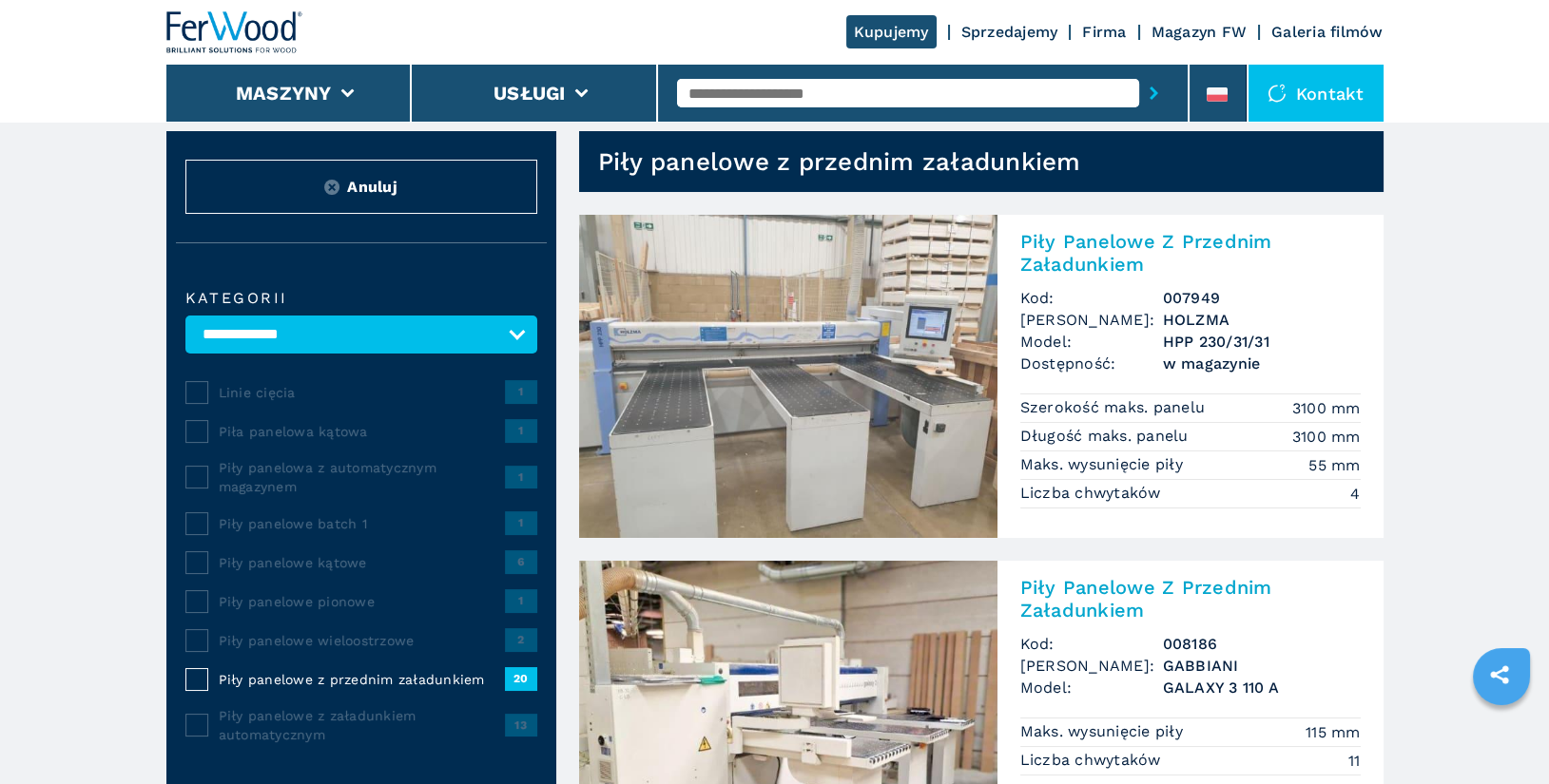
scroll to position [0, 0]
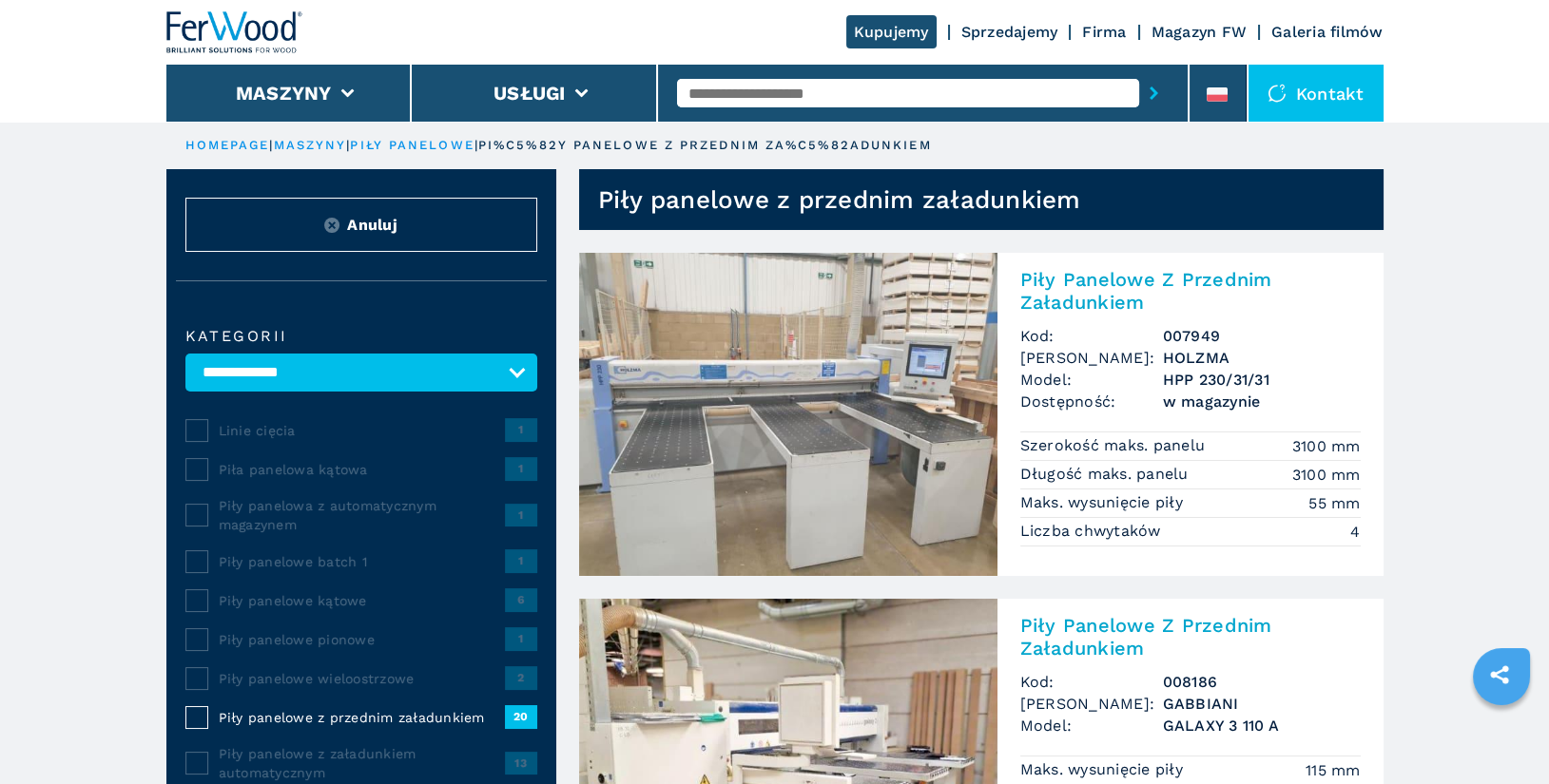
click at [766, 89] on input "text" at bounding box center [908, 93] width 463 height 28
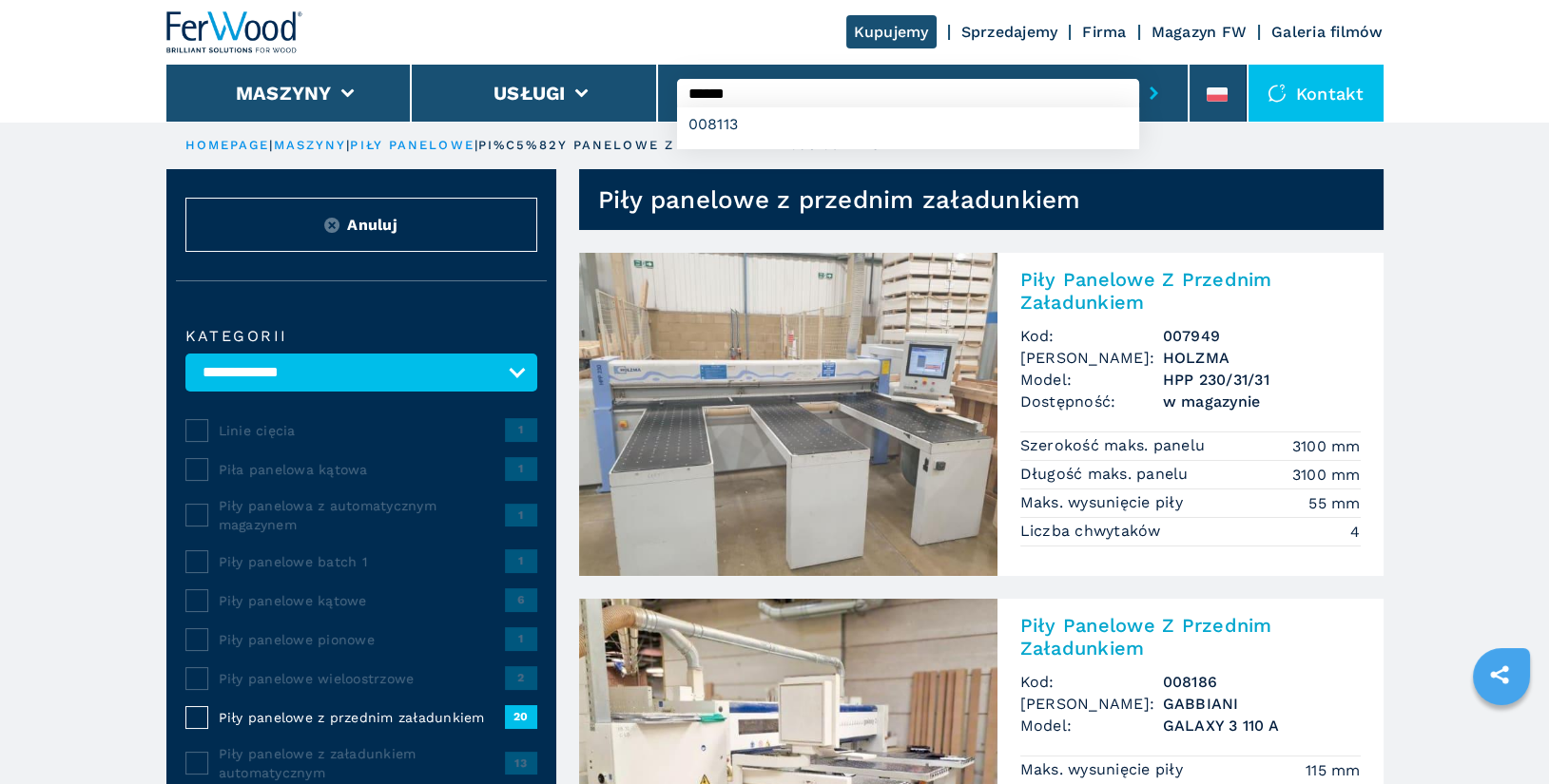
type input "******"
click at [1139, 71] on button "submit-button" at bounding box center [1154, 93] width 29 height 44
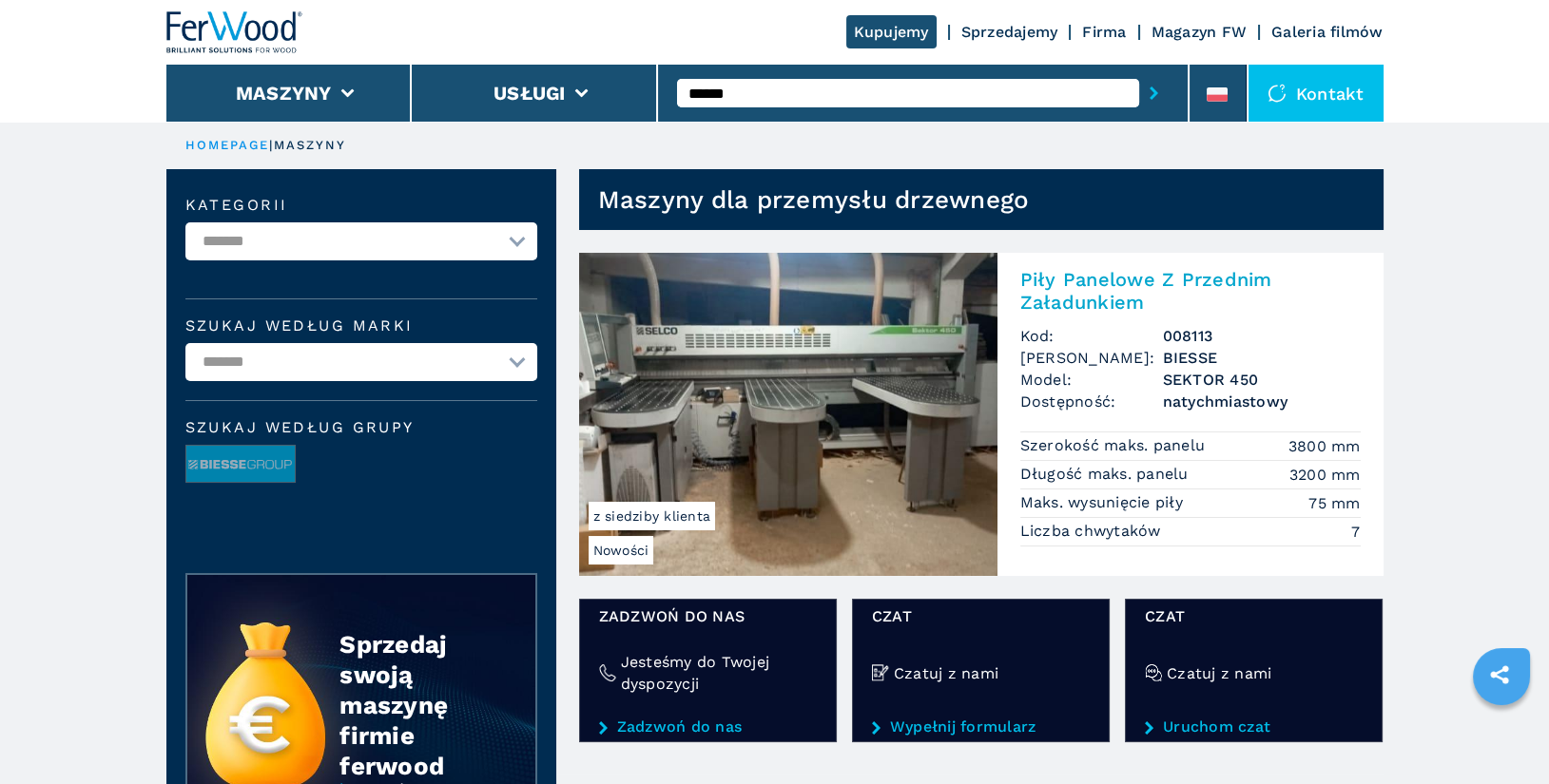
click at [1127, 282] on h2 "Piły Panelowe Z Przednim Załadunkiem" at bounding box center [1191, 290] width 340 height 46
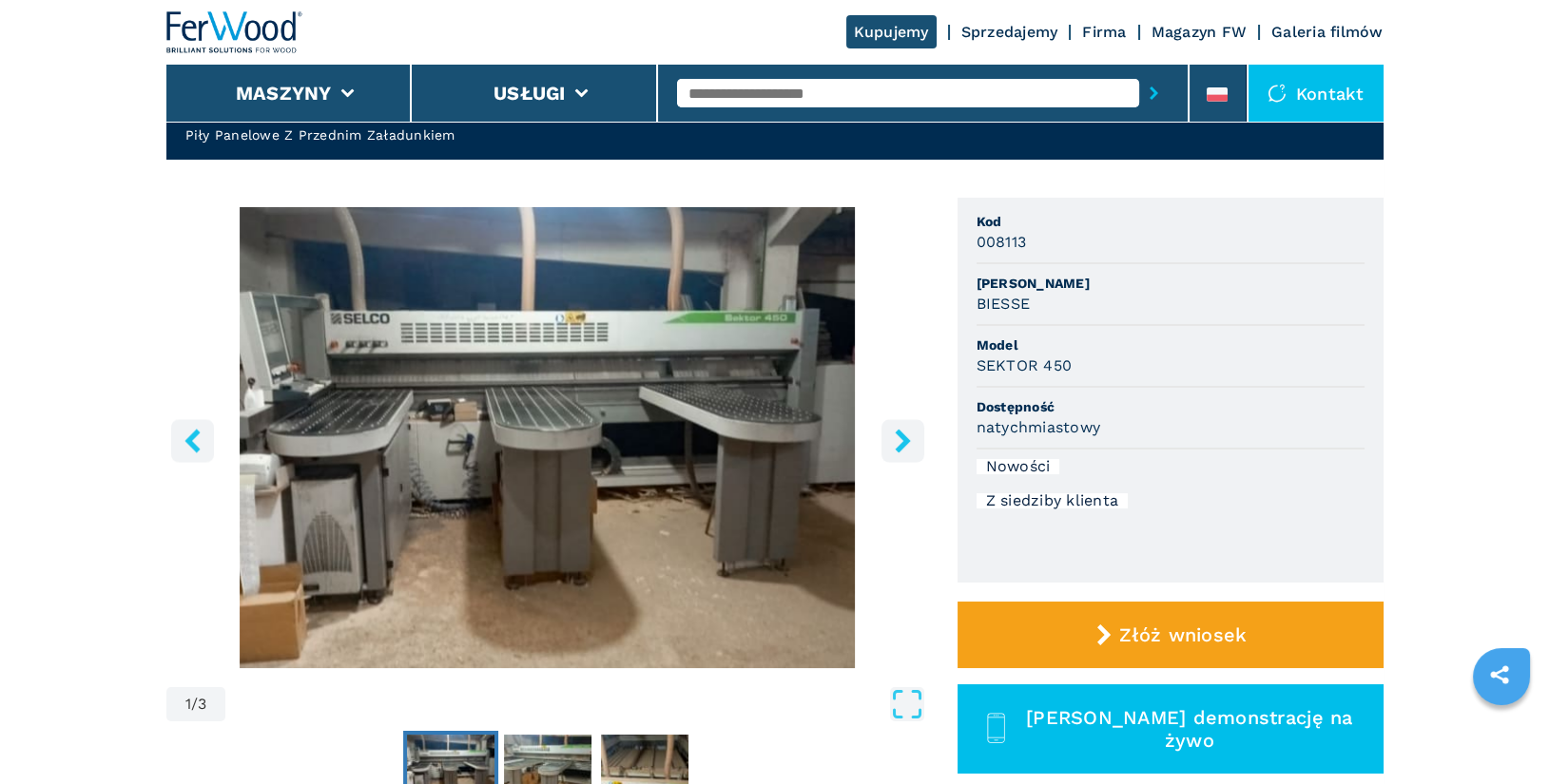
scroll to position [128, 0]
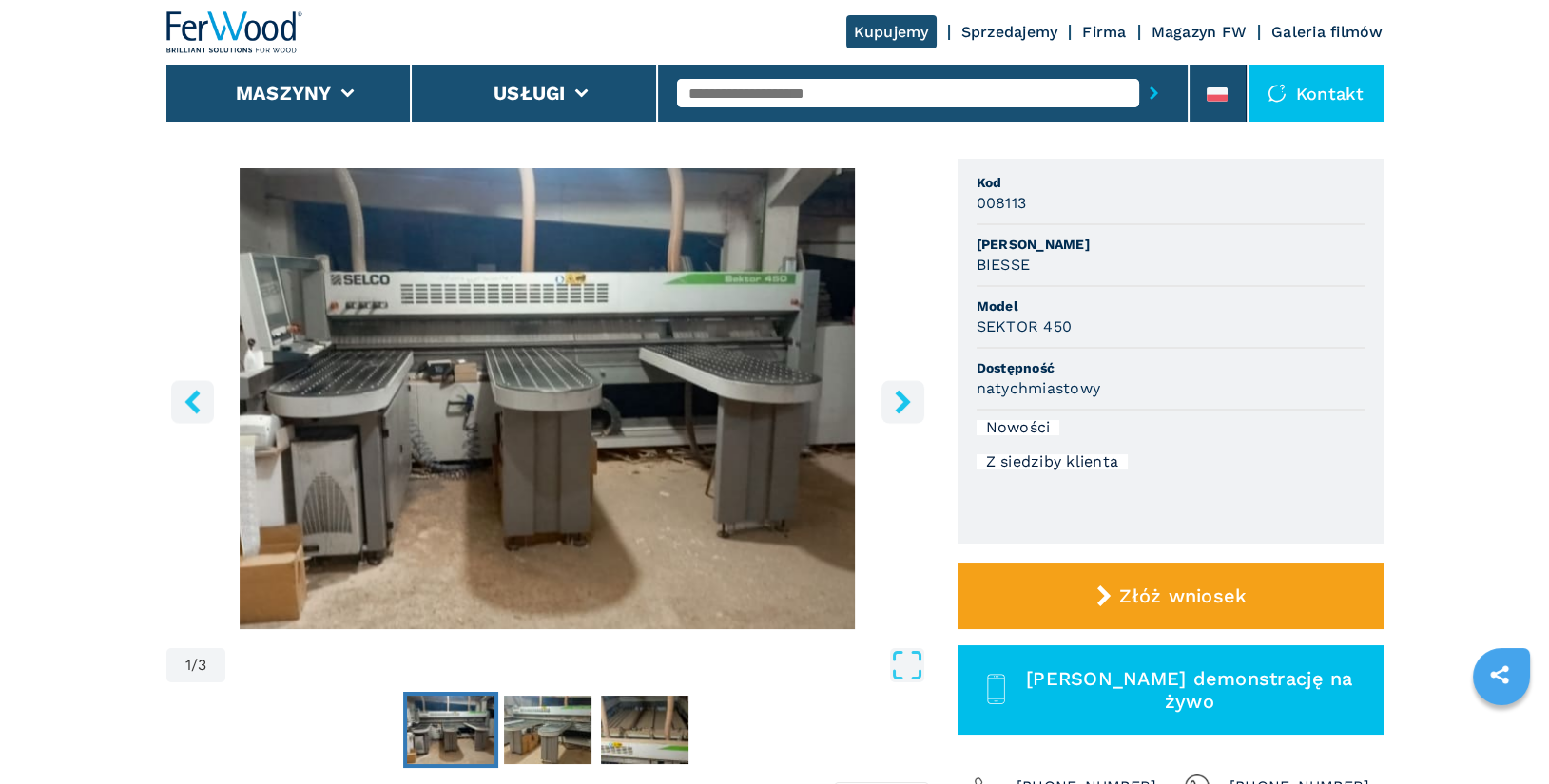
click at [901, 407] on icon "right-button" at bounding box center [903, 402] width 16 height 23
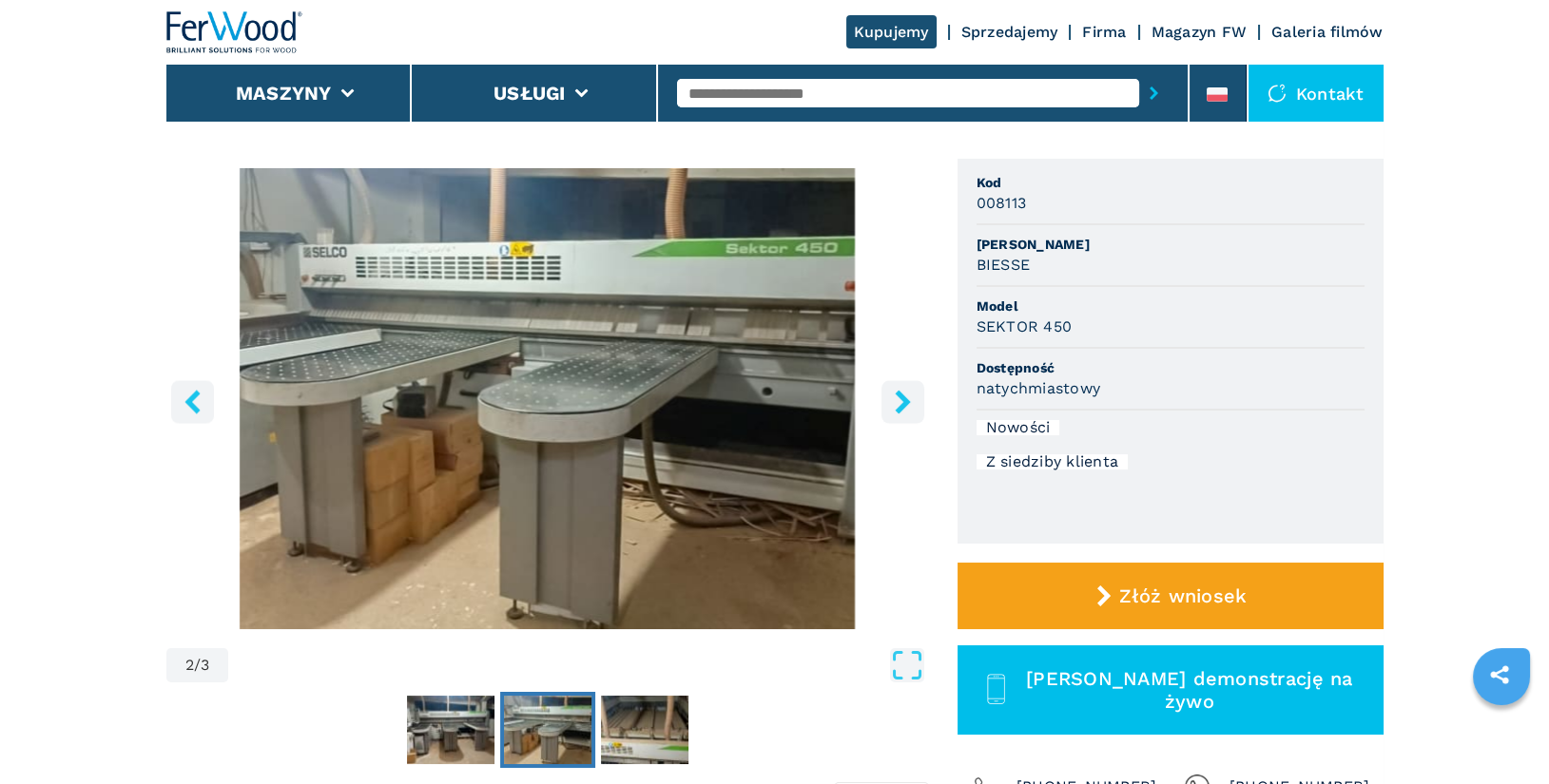
click at [901, 407] on icon "right-button" at bounding box center [903, 402] width 16 height 23
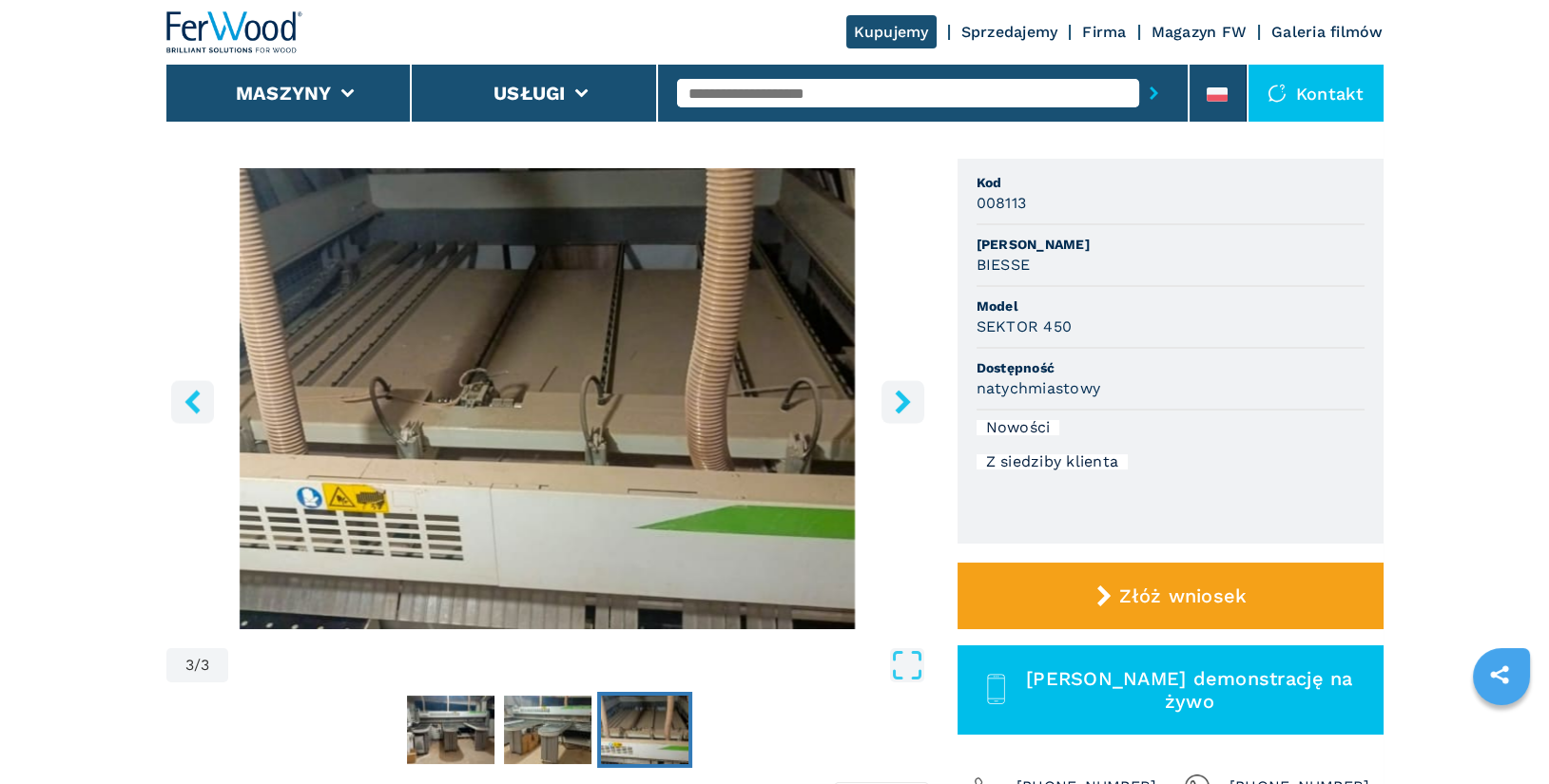
click at [901, 407] on icon "right-button" at bounding box center [903, 402] width 16 height 23
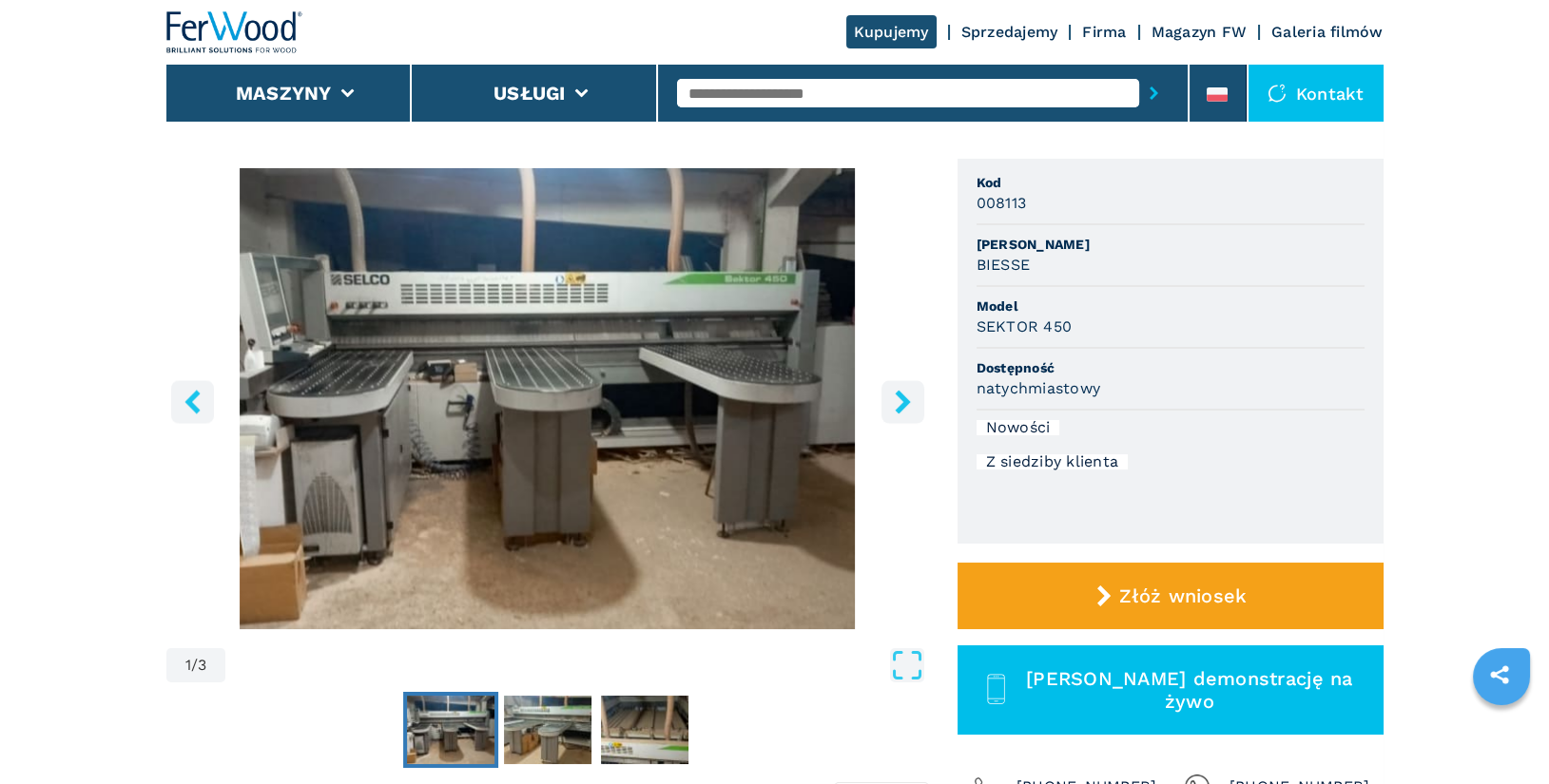
click at [901, 407] on icon "right-button" at bounding box center [903, 402] width 16 height 23
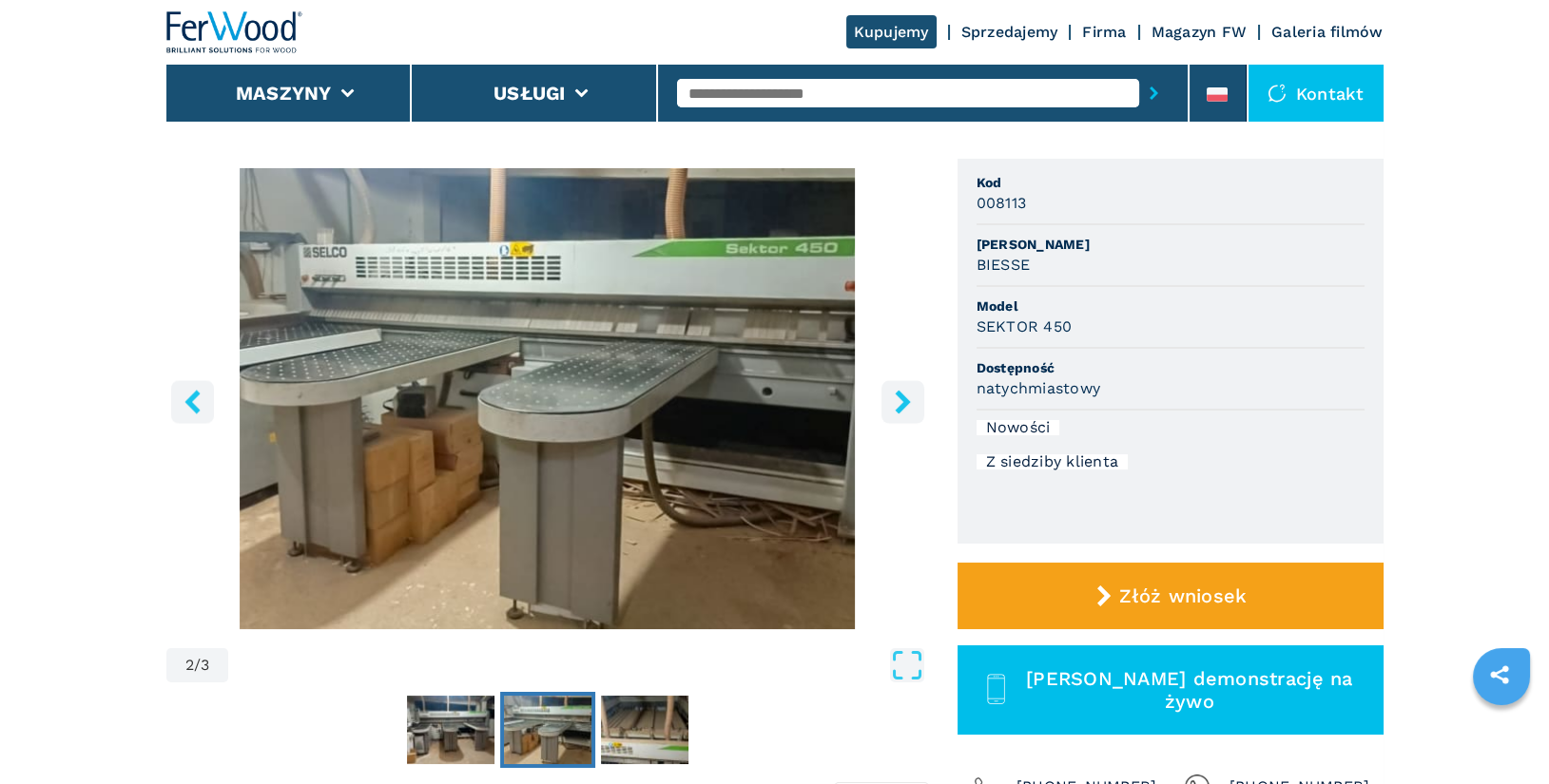
click at [977, 182] on span "Kod" at bounding box center [1171, 182] width 388 height 19
drag, startPoint x: 977, startPoint y: 182, endPoint x: 1087, endPoint y: 327, distance: 182.0
click at [1087, 327] on ul "Kod 008113 Marka BIESSE Model SEKTOR 450 Dostępność natychmiastowy Nowości Z si…" at bounding box center [1171, 351] width 426 height 385
copy ul "Kod 008113 Marka BIESSE Model SEKTOR 450"
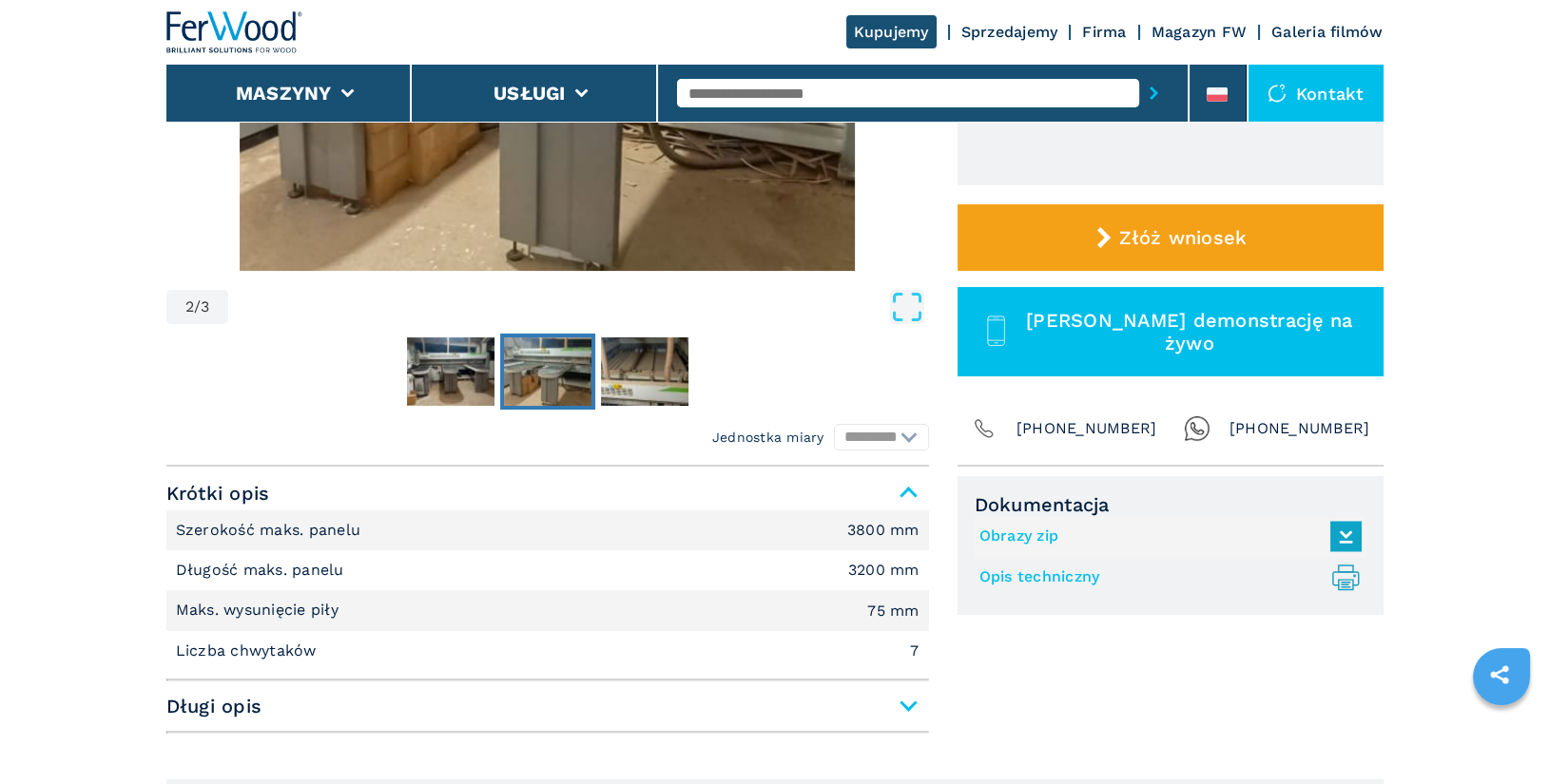
scroll to position [502, 0]
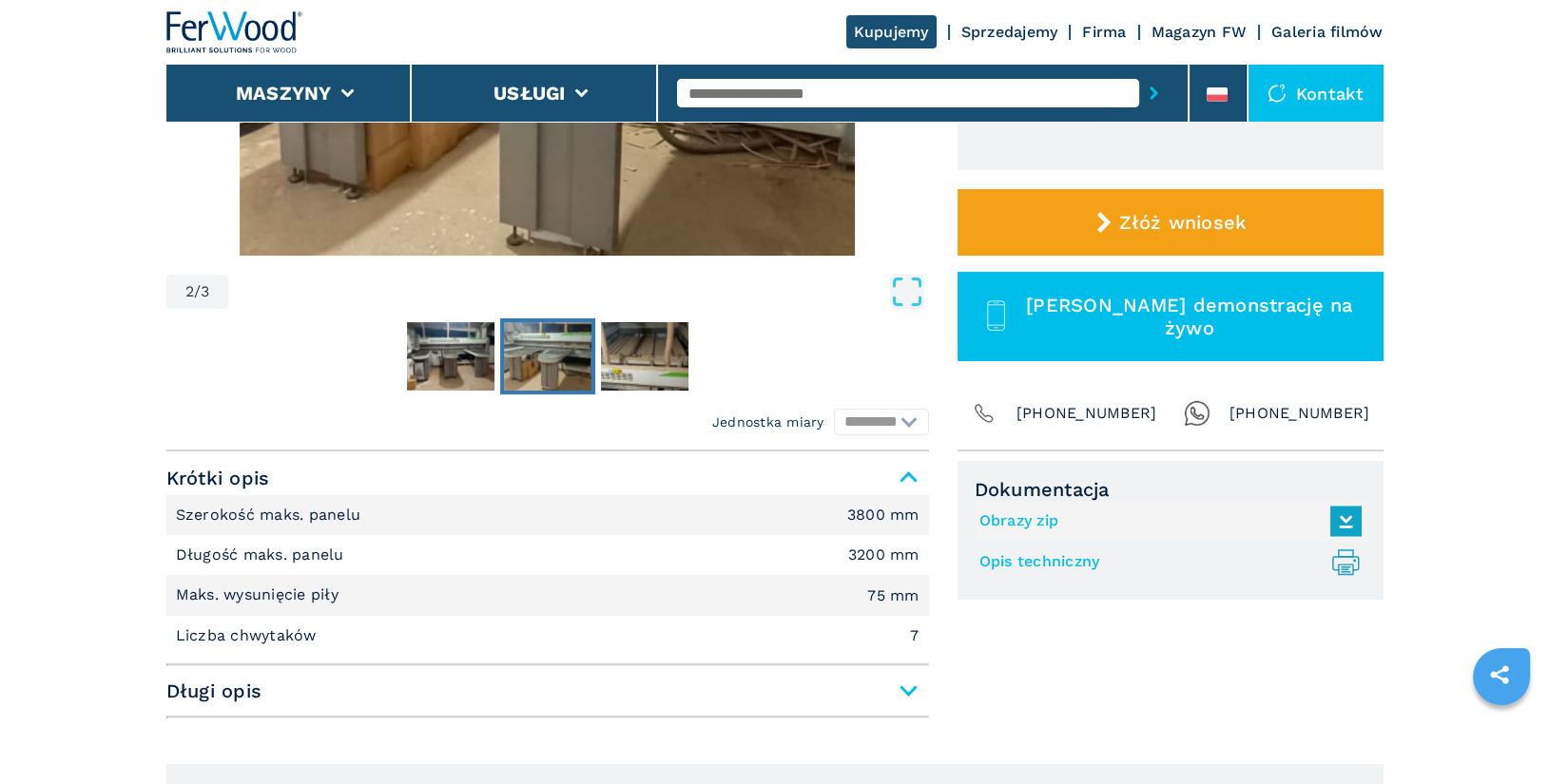
click at [1072, 557] on link "Opis techniczny .prefix__st0{stroke-linecap:round;stroke-linejoin:round}.prefix…" at bounding box center [1166, 562] width 373 height 31
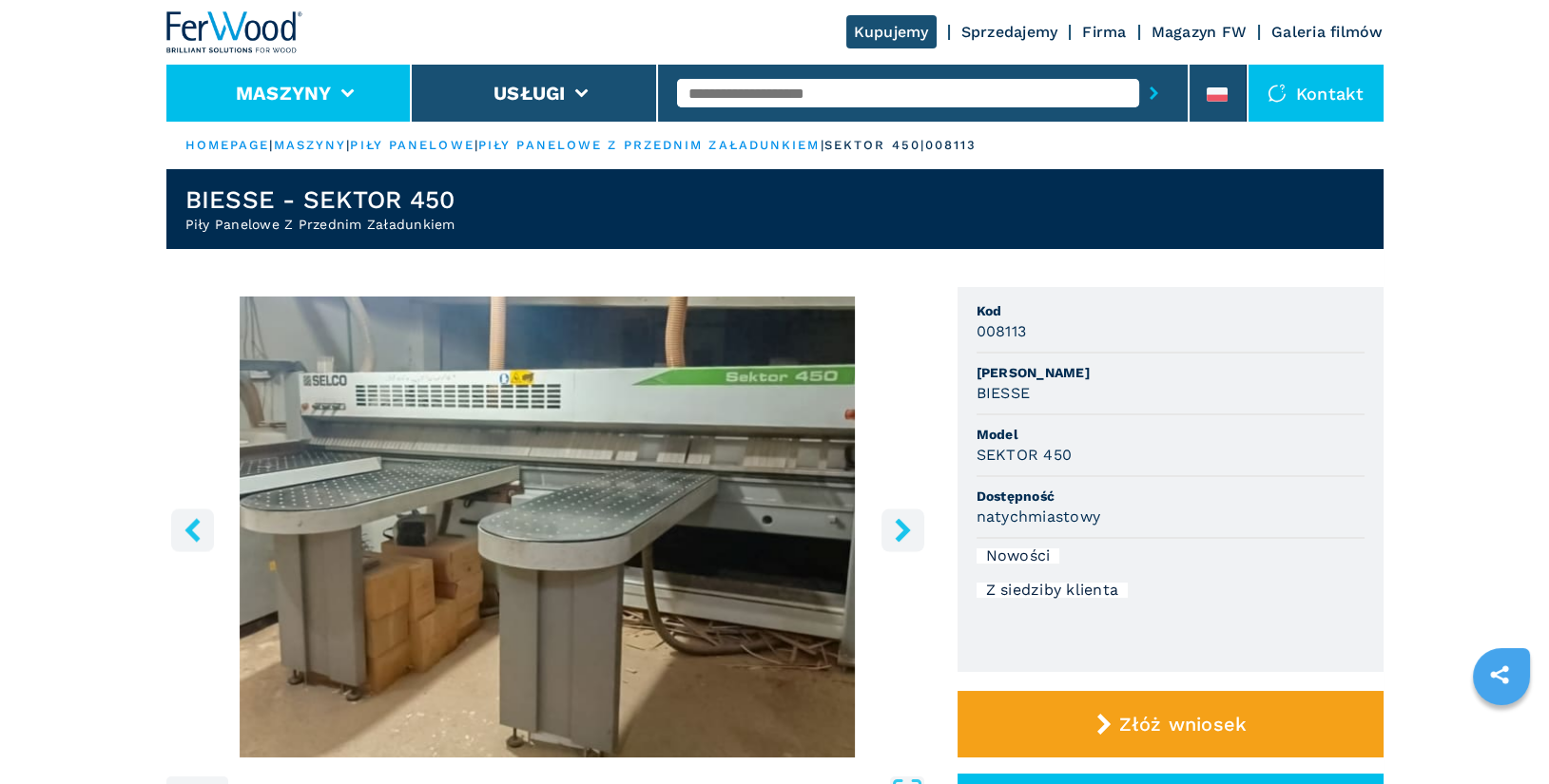
click at [291, 105] on li "Maszyny" at bounding box center [289, 93] width 246 height 57
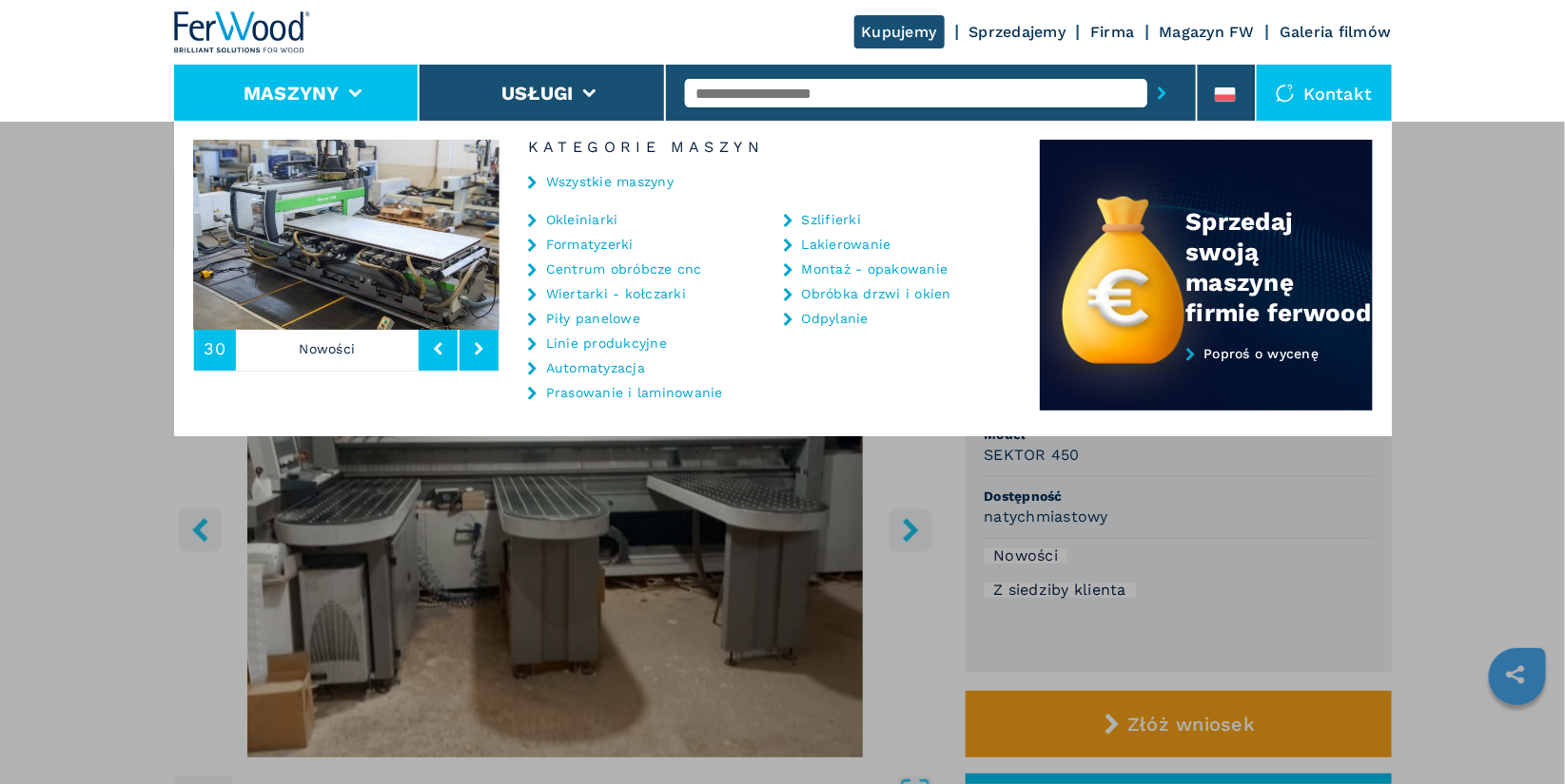
click at [600, 221] on link "Okleiniarki" at bounding box center [582, 220] width 72 height 14
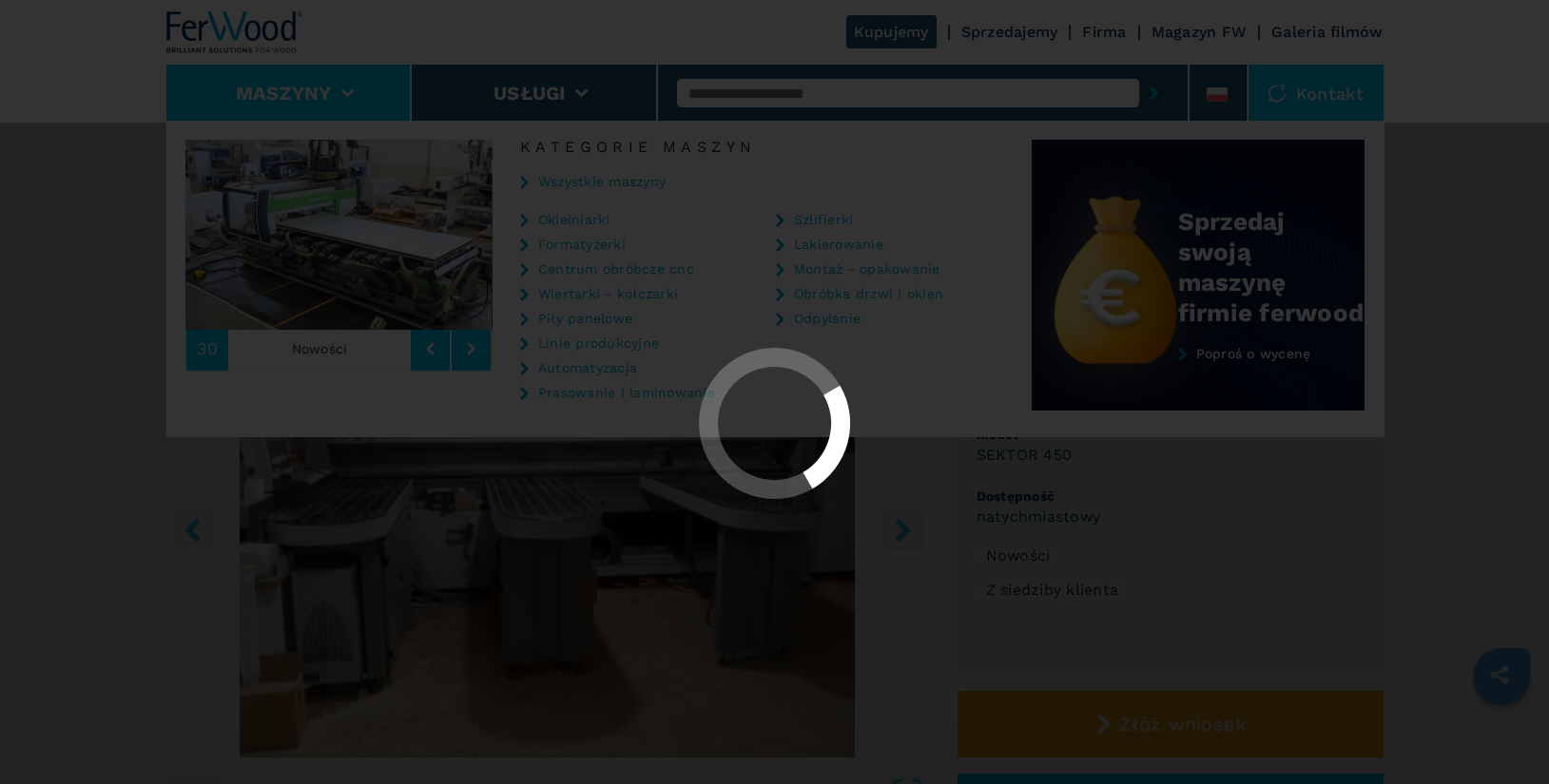
select select "**********"
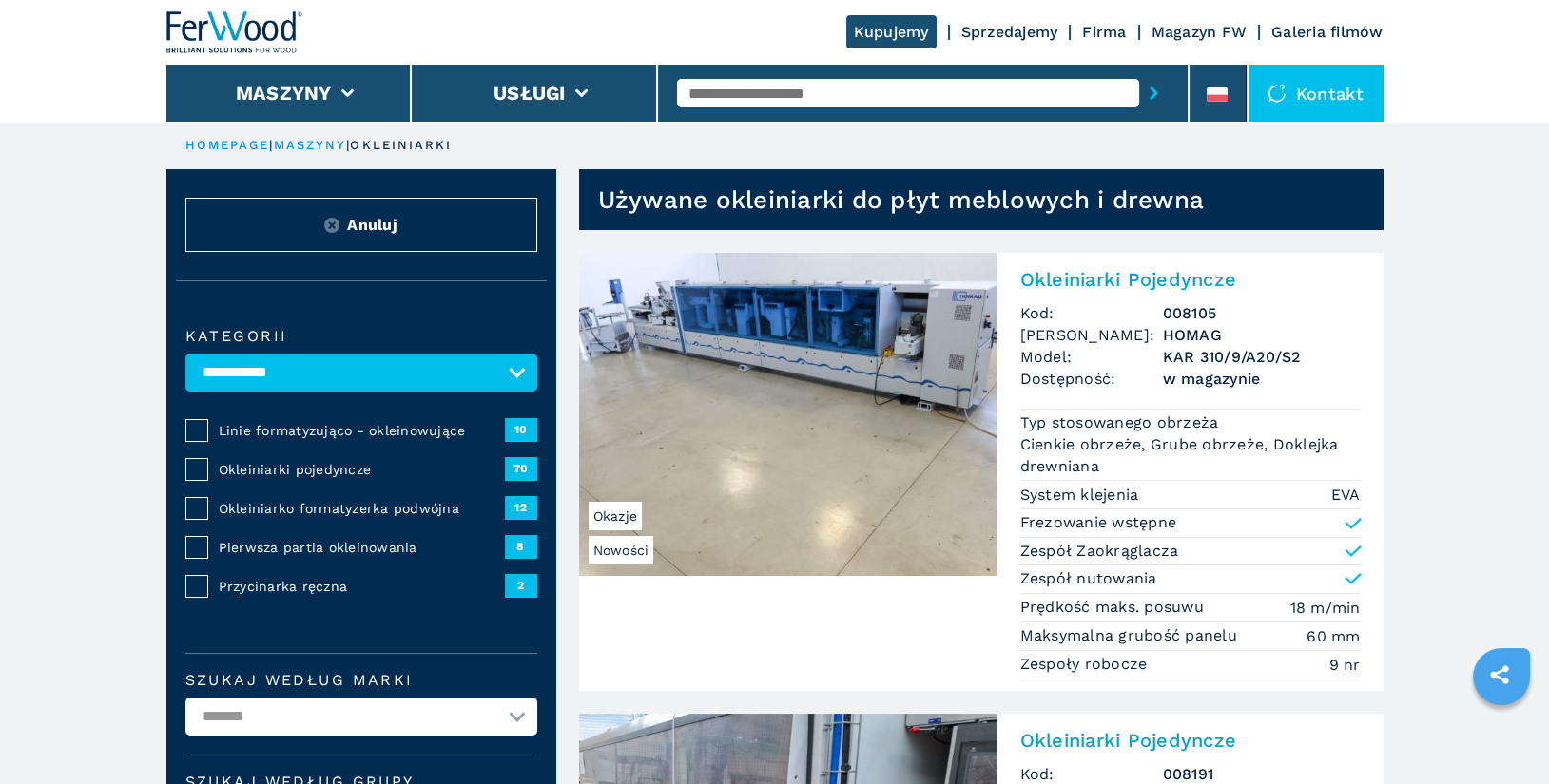
click at [286, 467] on span "Okleiniarki pojedyncze" at bounding box center [362, 469] width 287 height 19
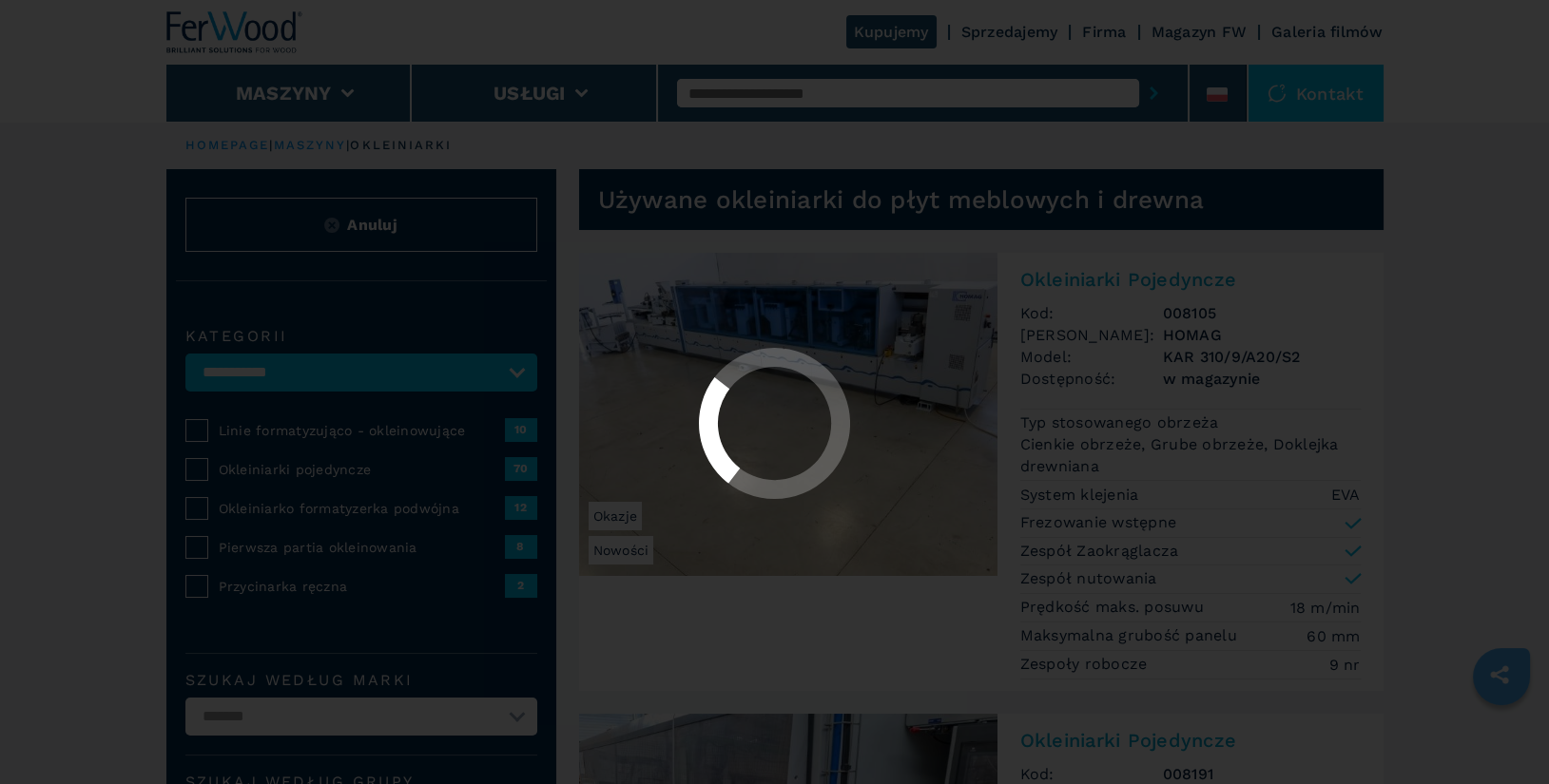
select select "**********"
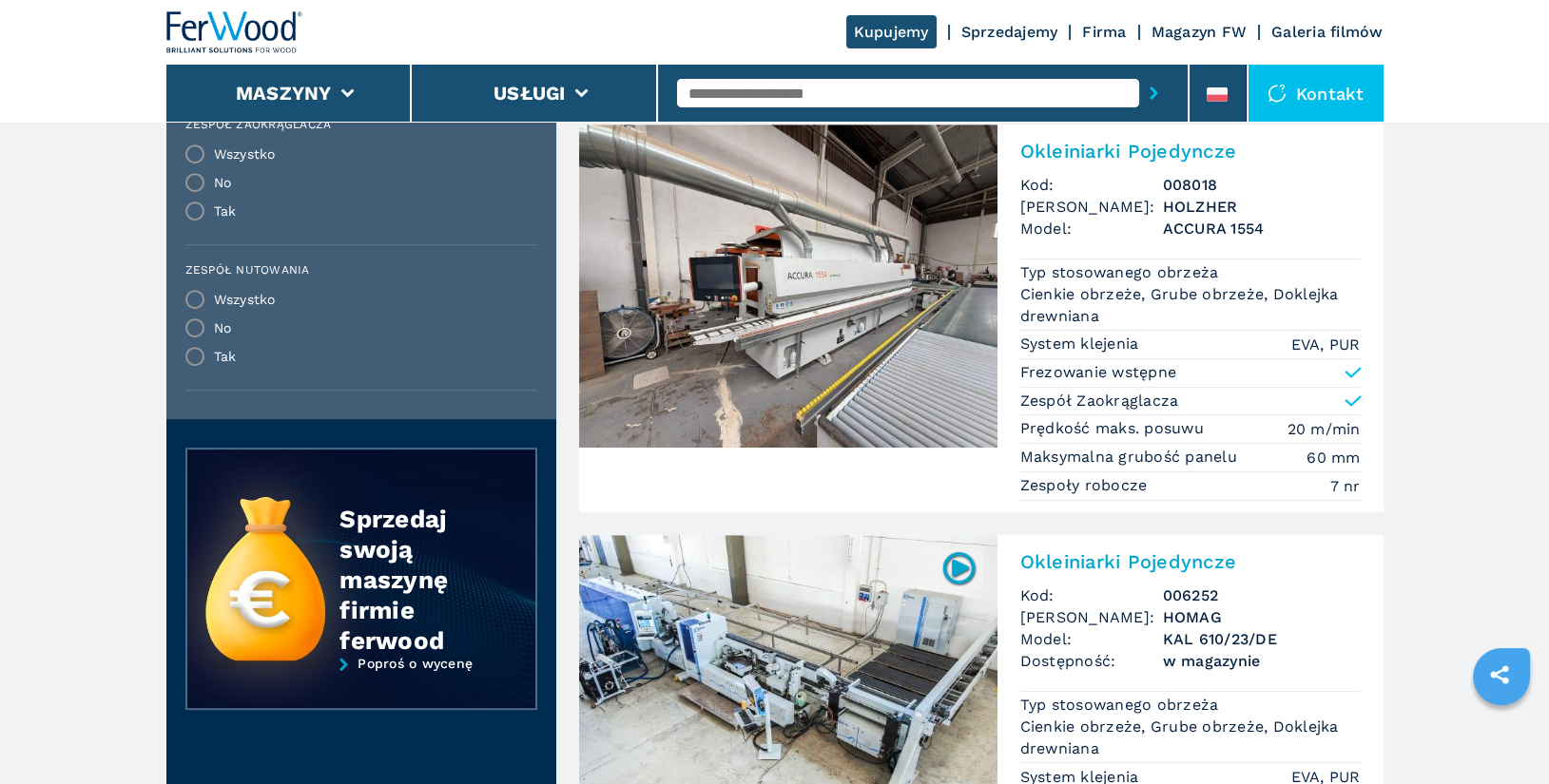
scroll to position [1802, 0]
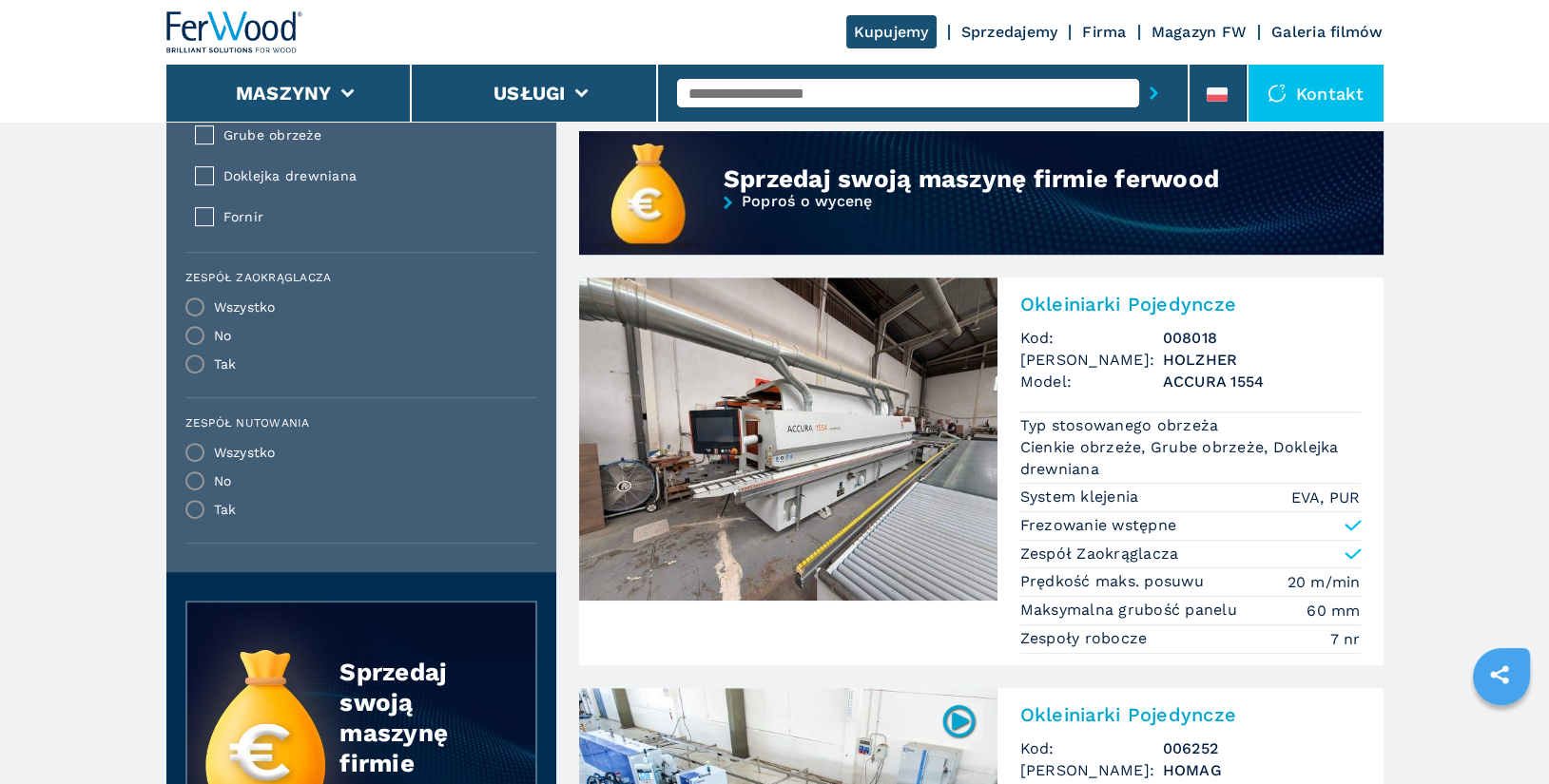
click at [1142, 296] on h2 "Okleiniarki Pojedyncze" at bounding box center [1191, 304] width 340 height 22
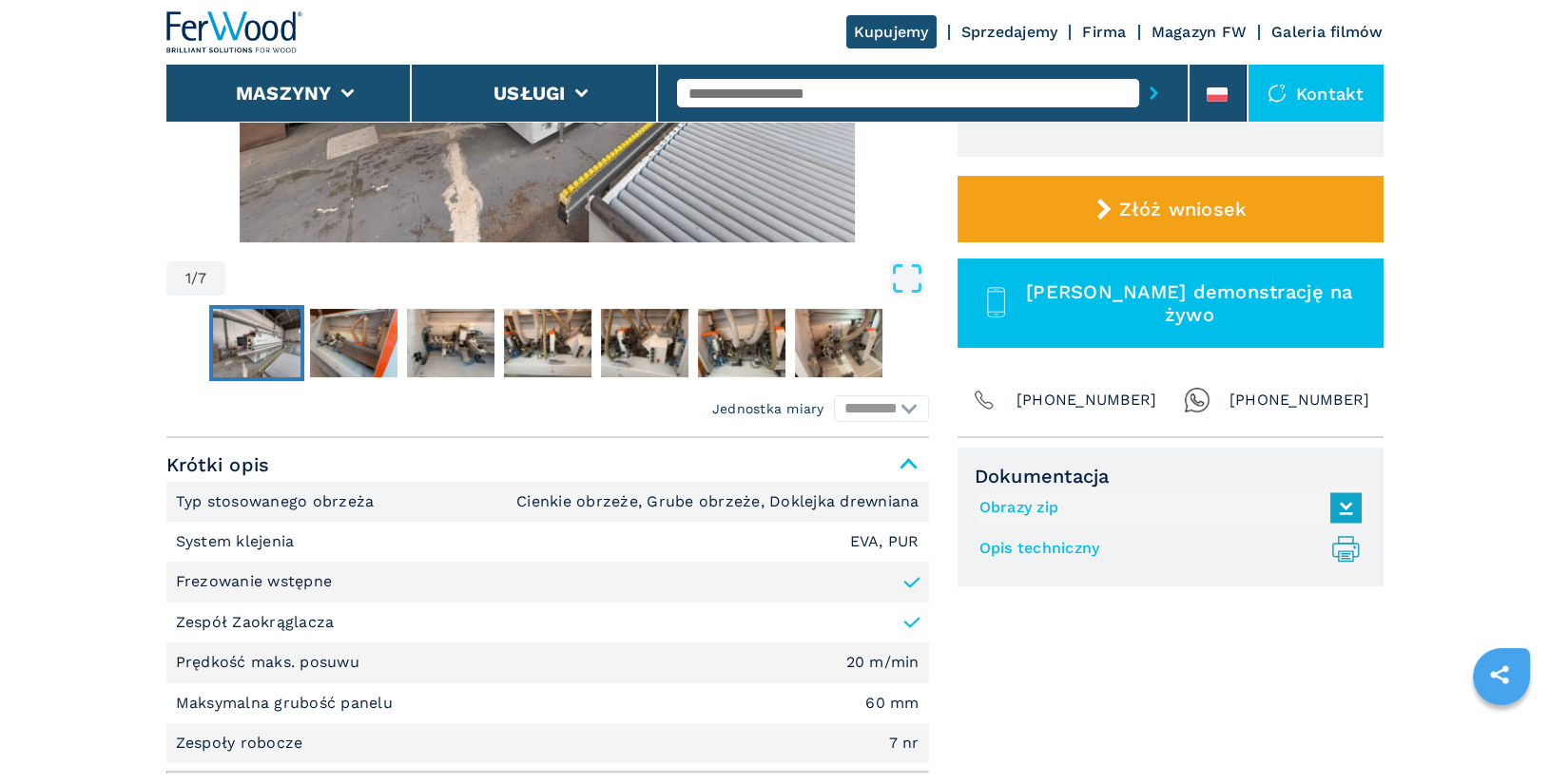
scroll to position [518, 0]
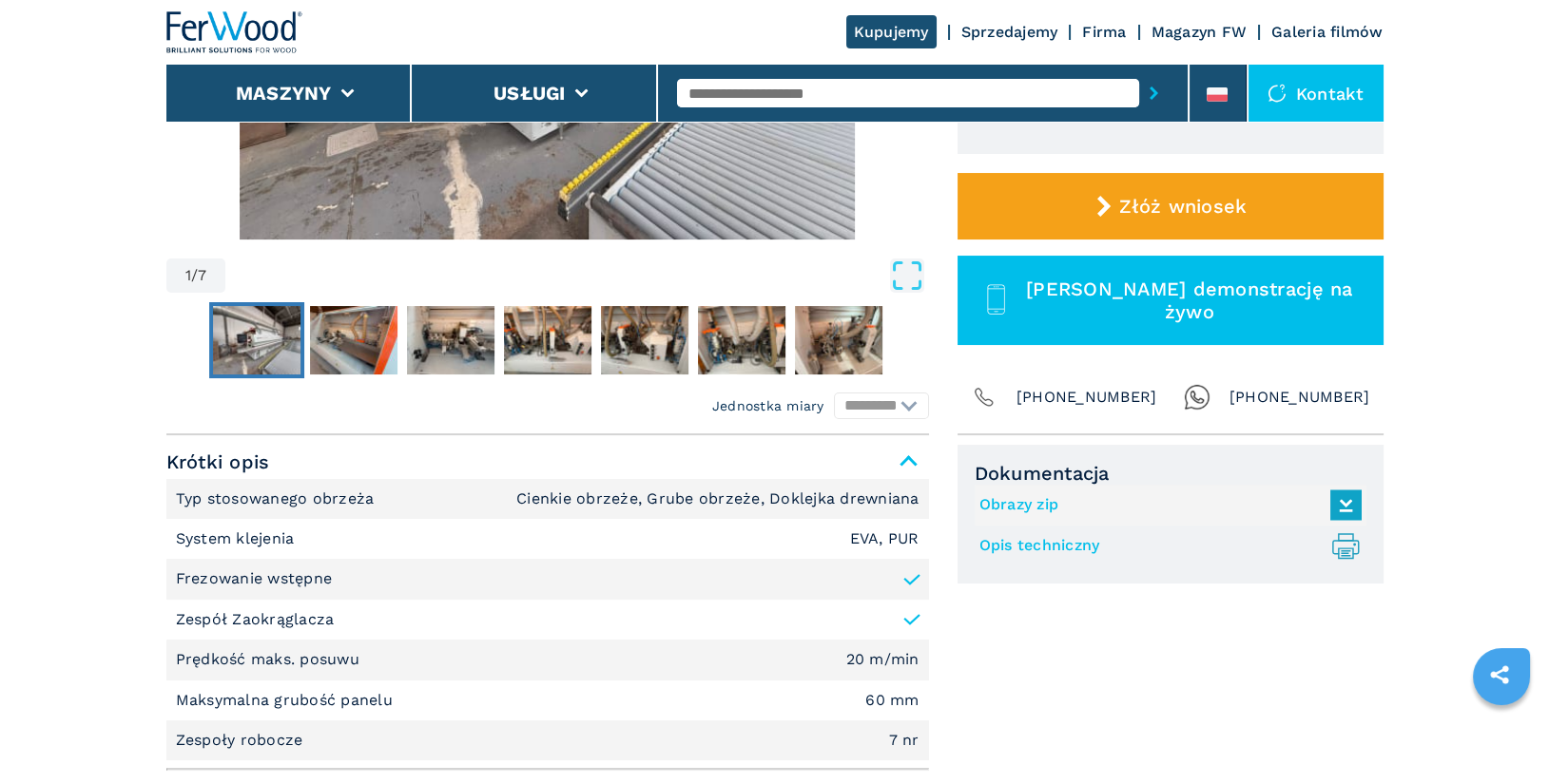
select select "**********"
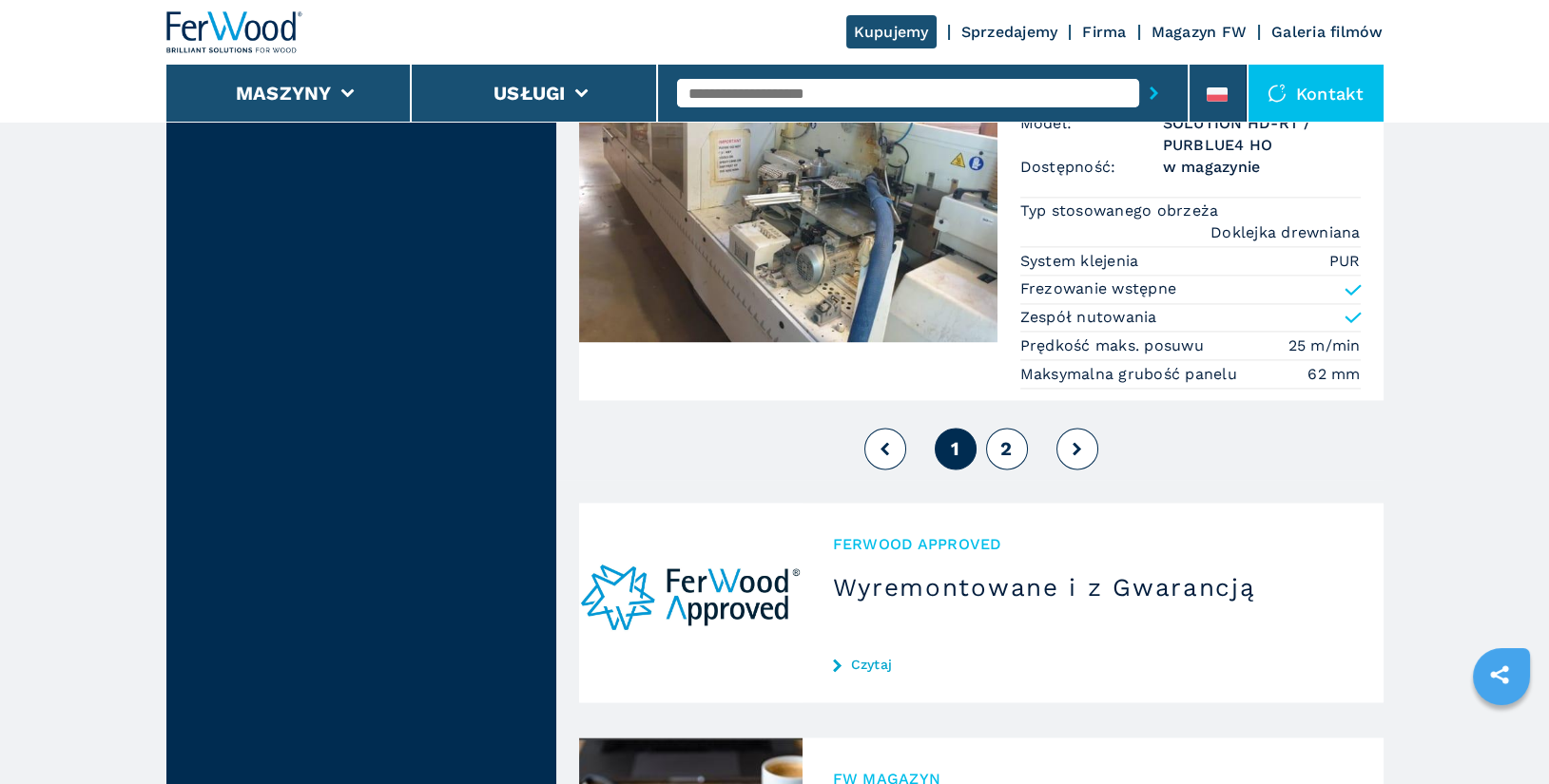
scroll to position [5369, 0]
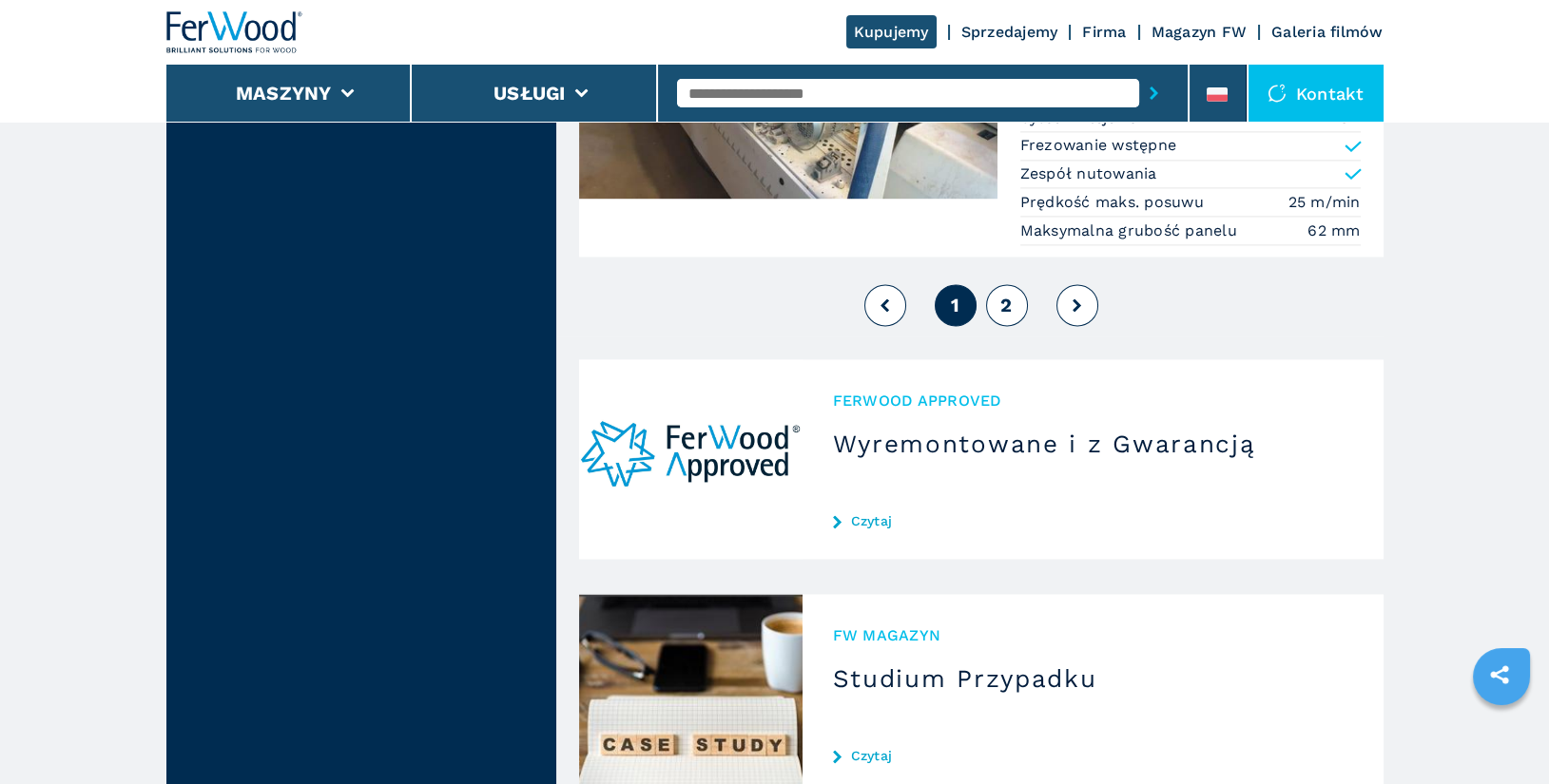
click at [1002, 294] on span "2" at bounding box center [1006, 305] width 12 height 22
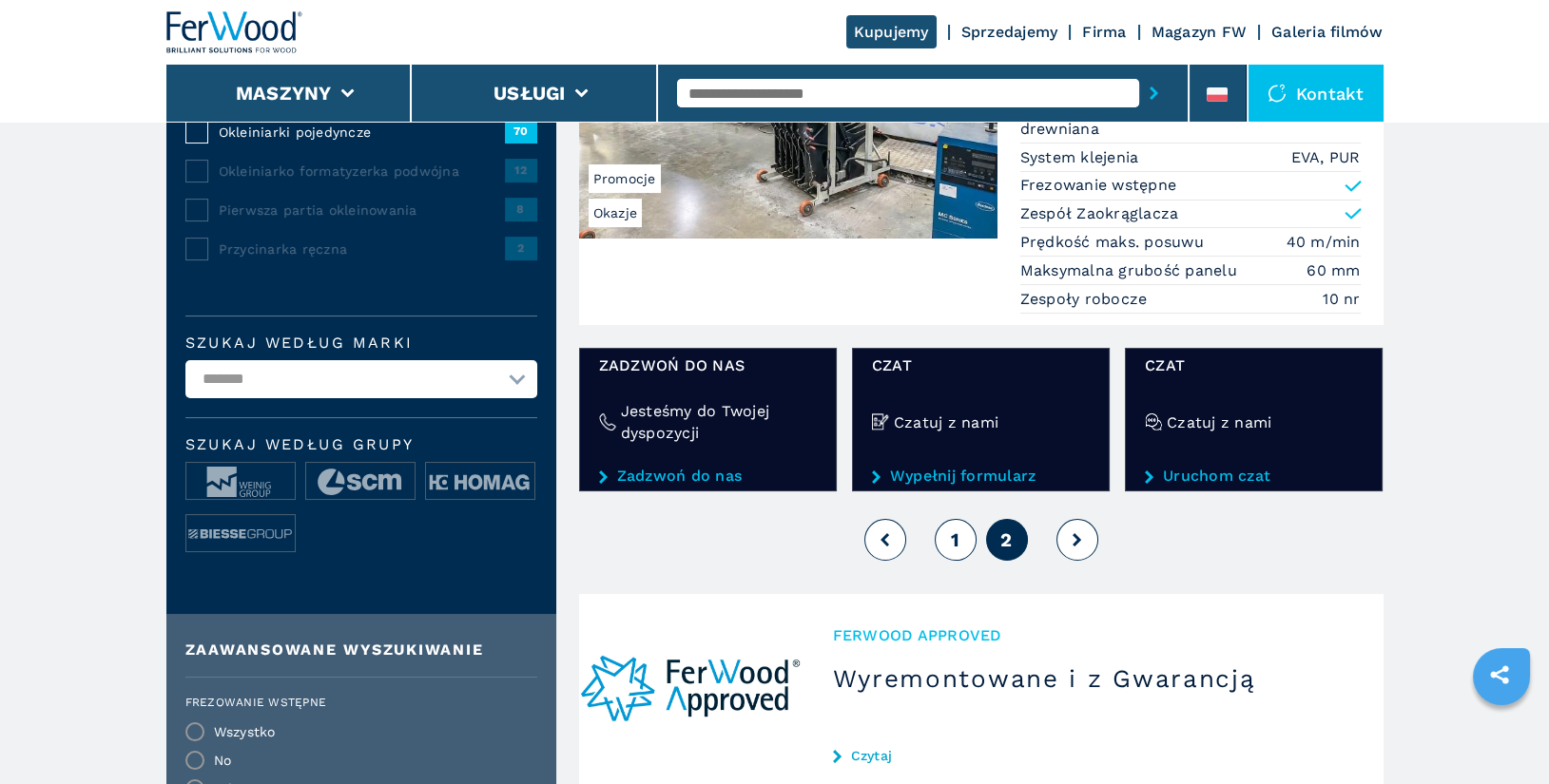
scroll to position [338, 0]
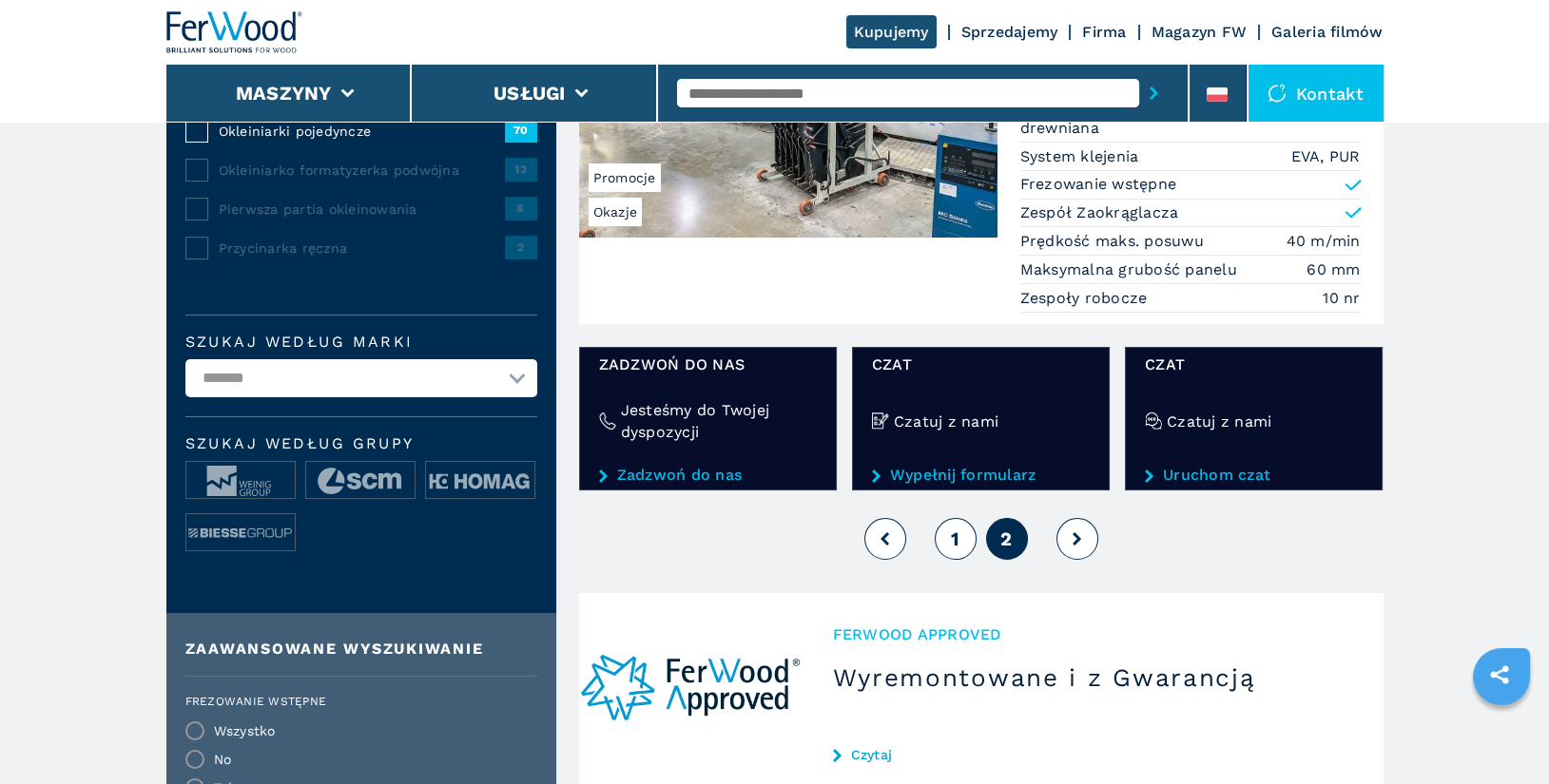
click at [783, 86] on input "text" at bounding box center [908, 93] width 463 height 28
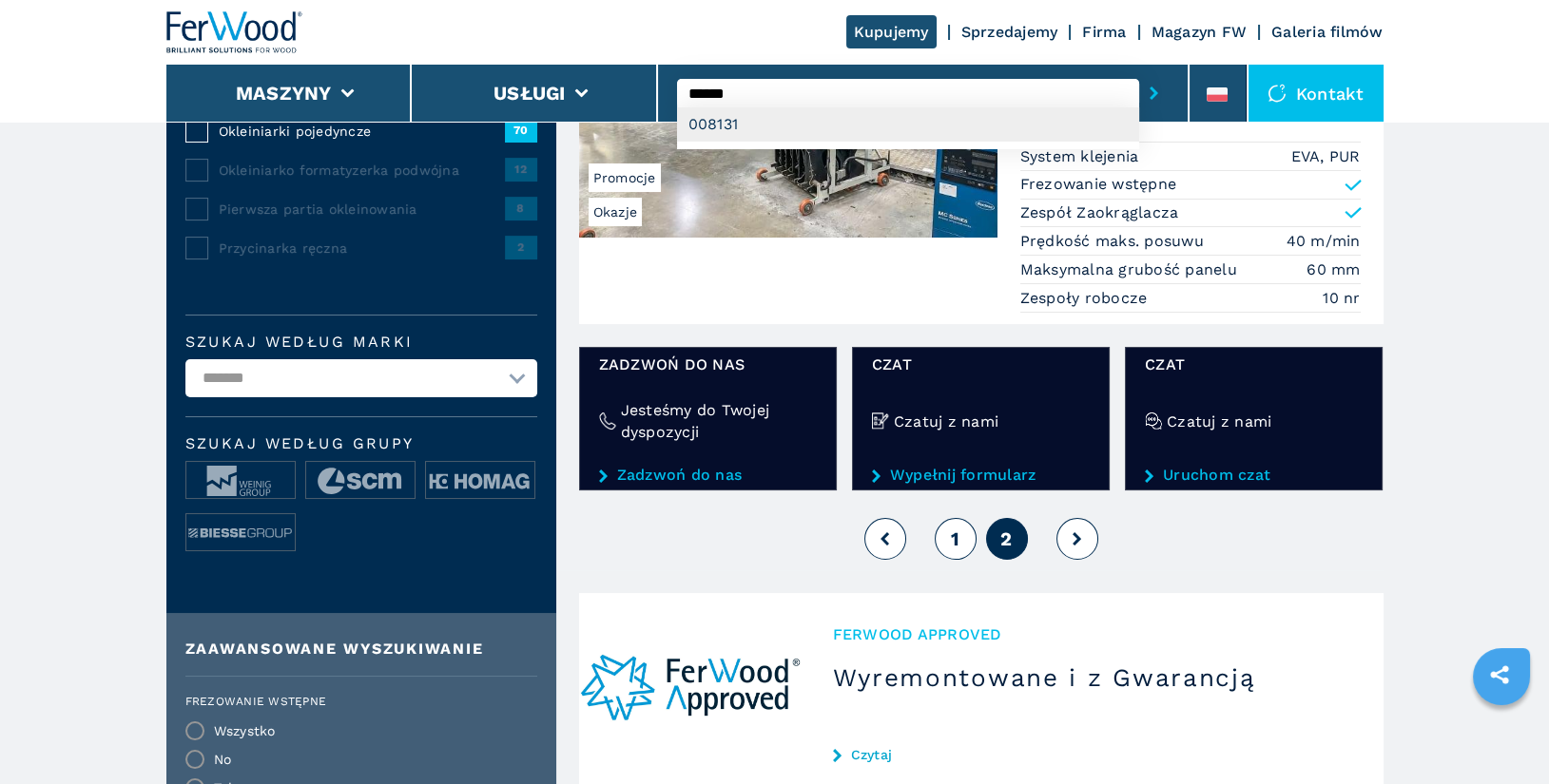
type input "******"
click at [804, 112] on div "008131" at bounding box center [908, 124] width 463 height 34
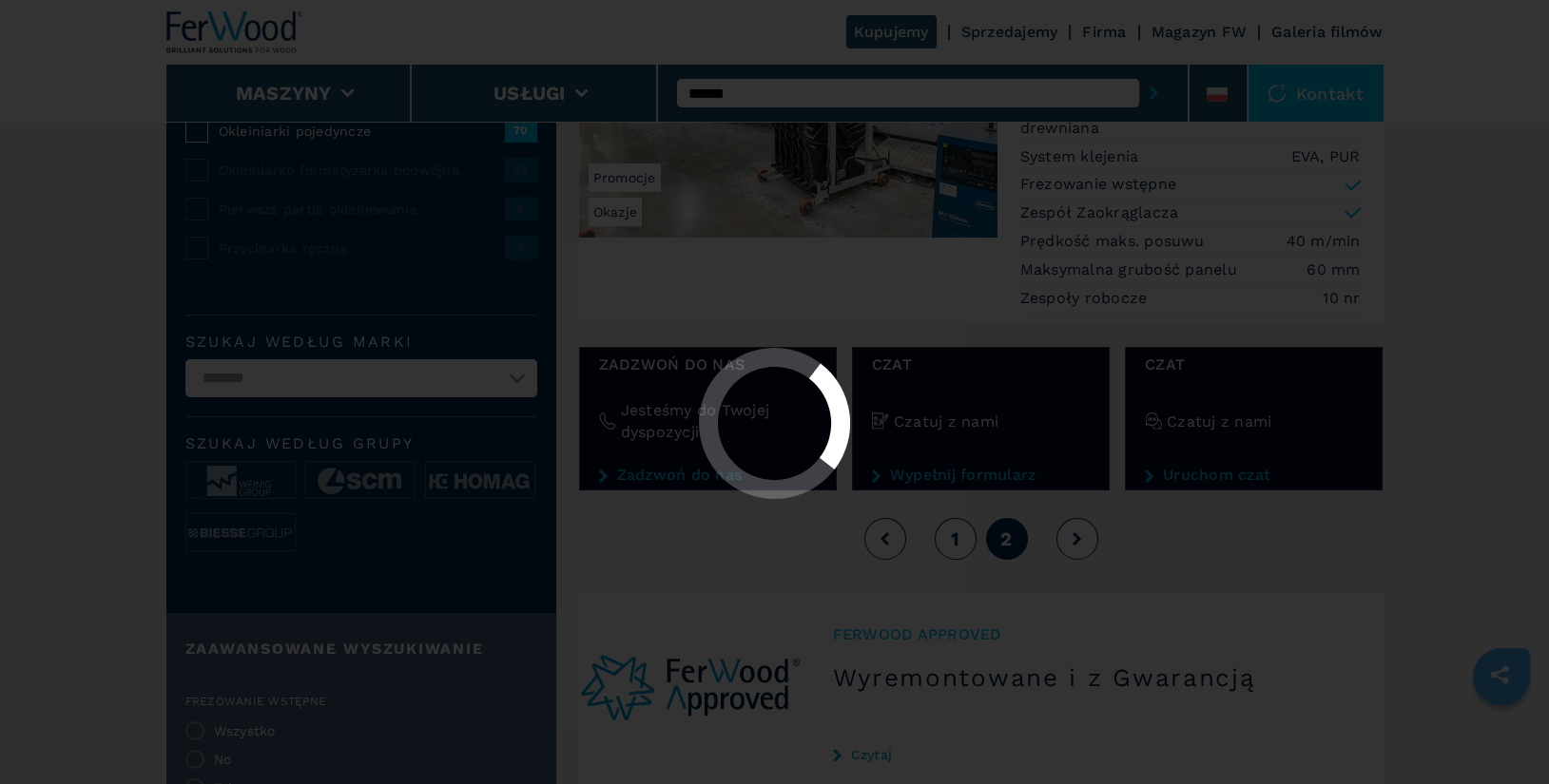
scroll to position [0, 0]
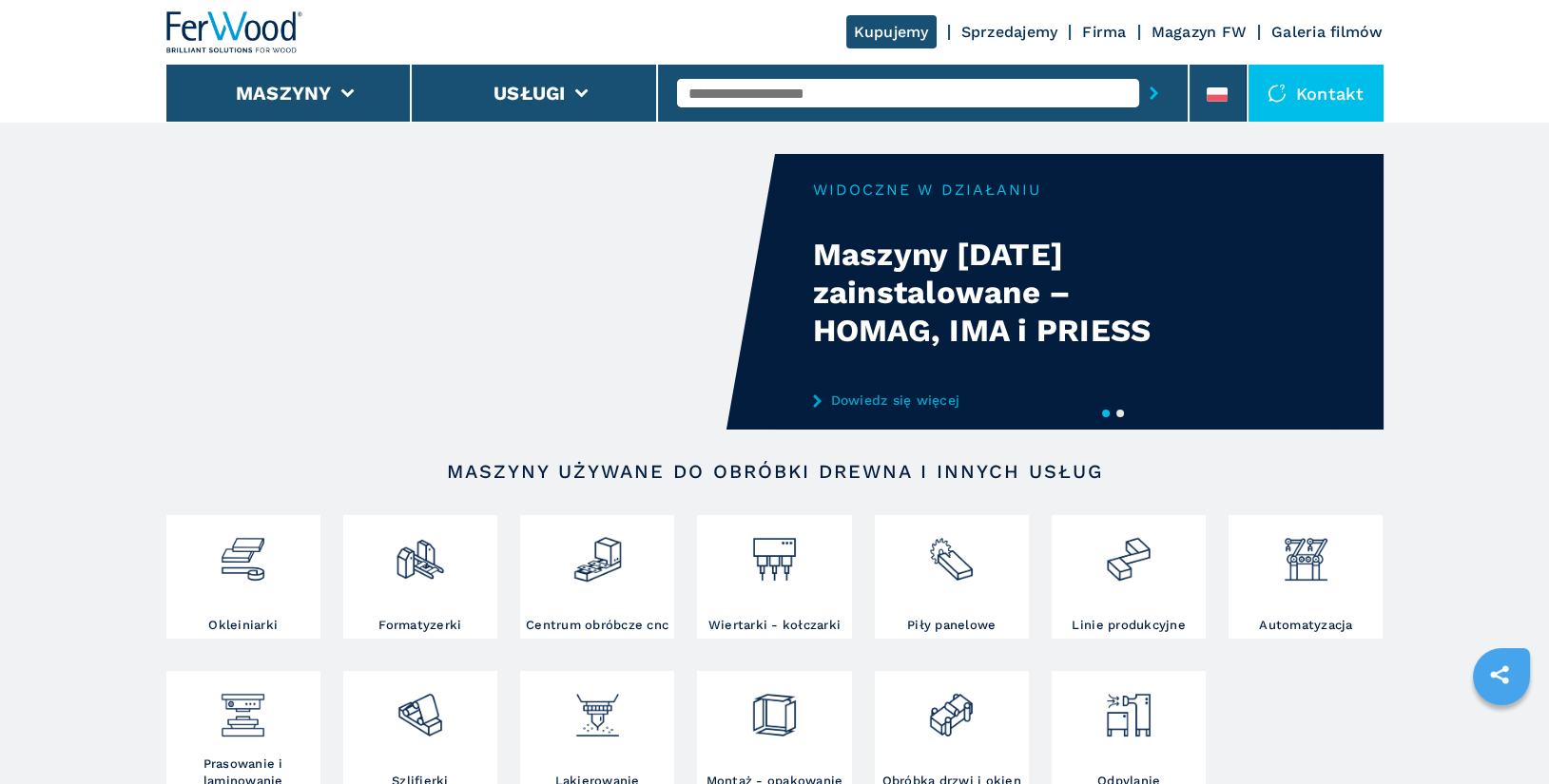
click at [803, 99] on input "text" at bounding box center [908, 93] width 463 height 28
type input "******"
click at [1139, 71] on button "submit-button" at bounding box center [1154, 93] width 29 height 44
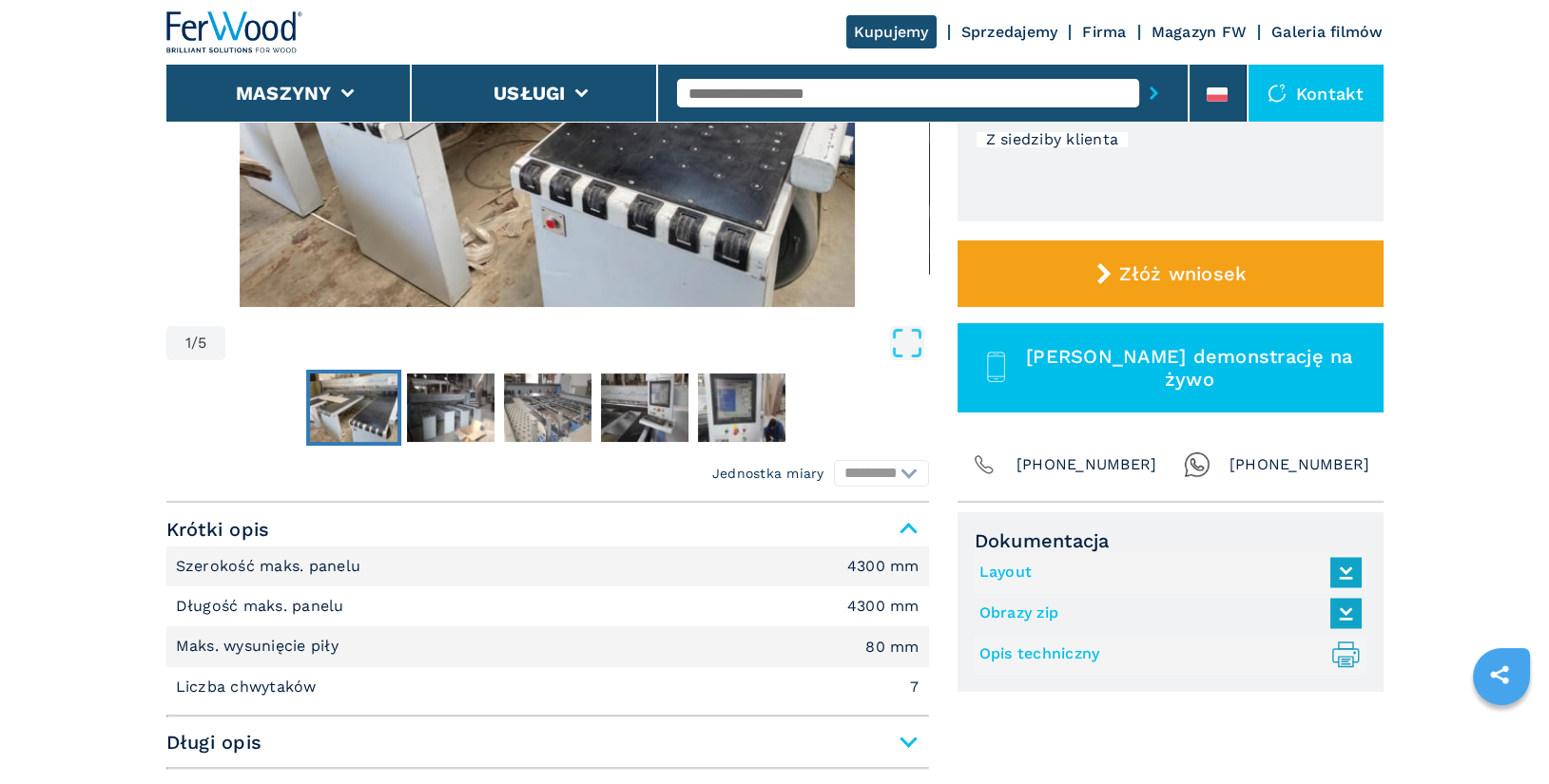
scroll to position [452, 0]
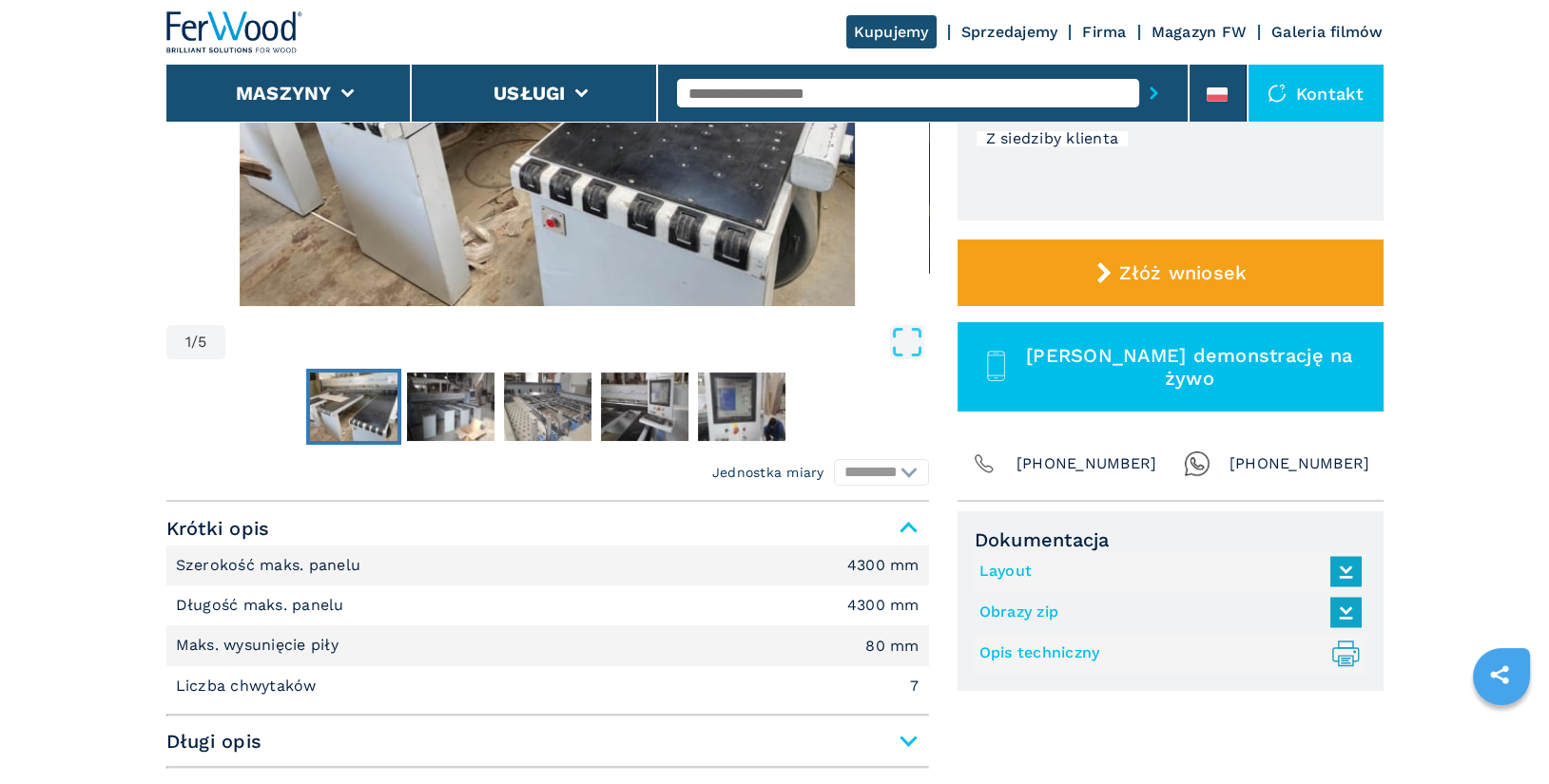
click at [1054, 651] on link "Opis techniczny .prefix__st0{stroke-linecap:round;stroke-linejoin:round}.prefix…" at bounding box center [1166, 654] width 373 height 31
click at [1003, 573] on link "Layout" at bounding box center [1166, 572] width 373 height 31
